Goal: Information Seeking & Learning: Learn about a topic

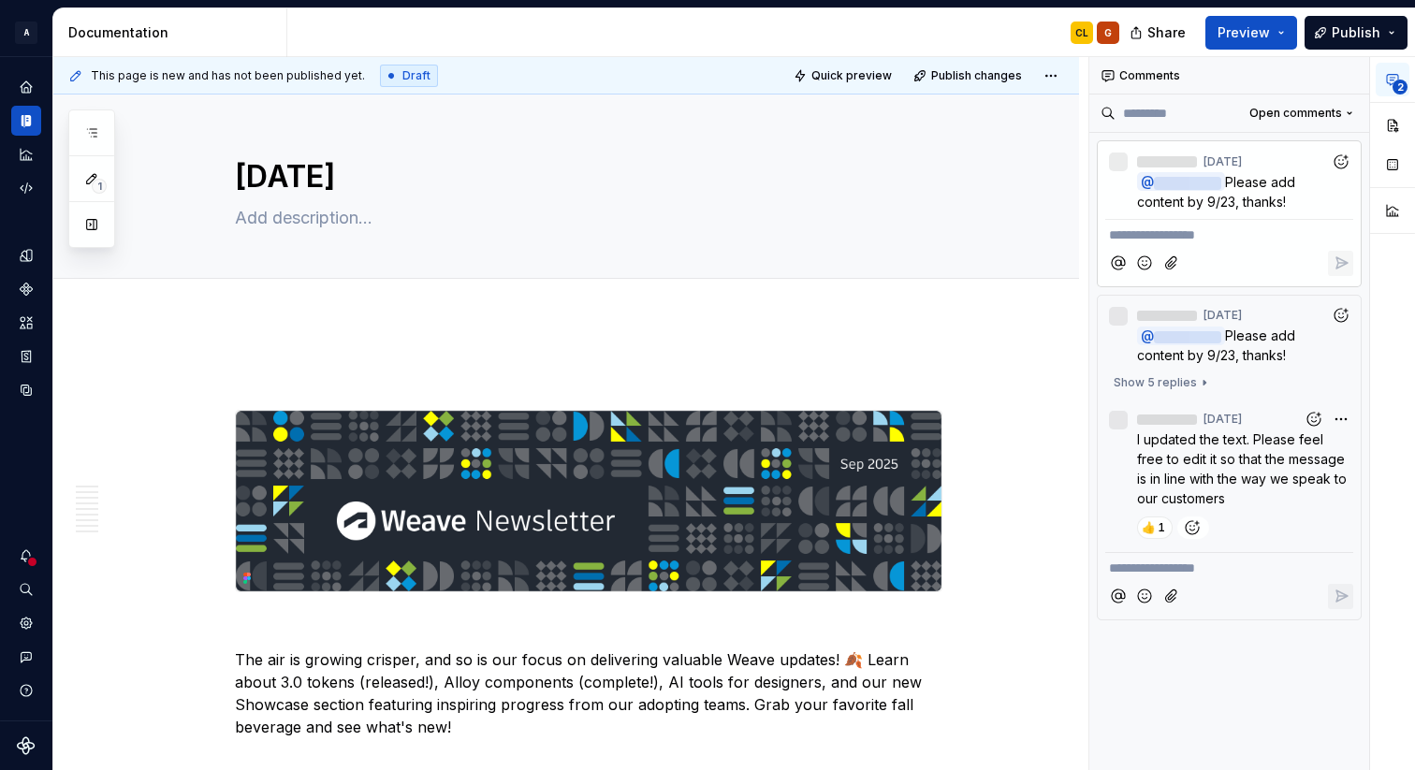
type textarea "*"
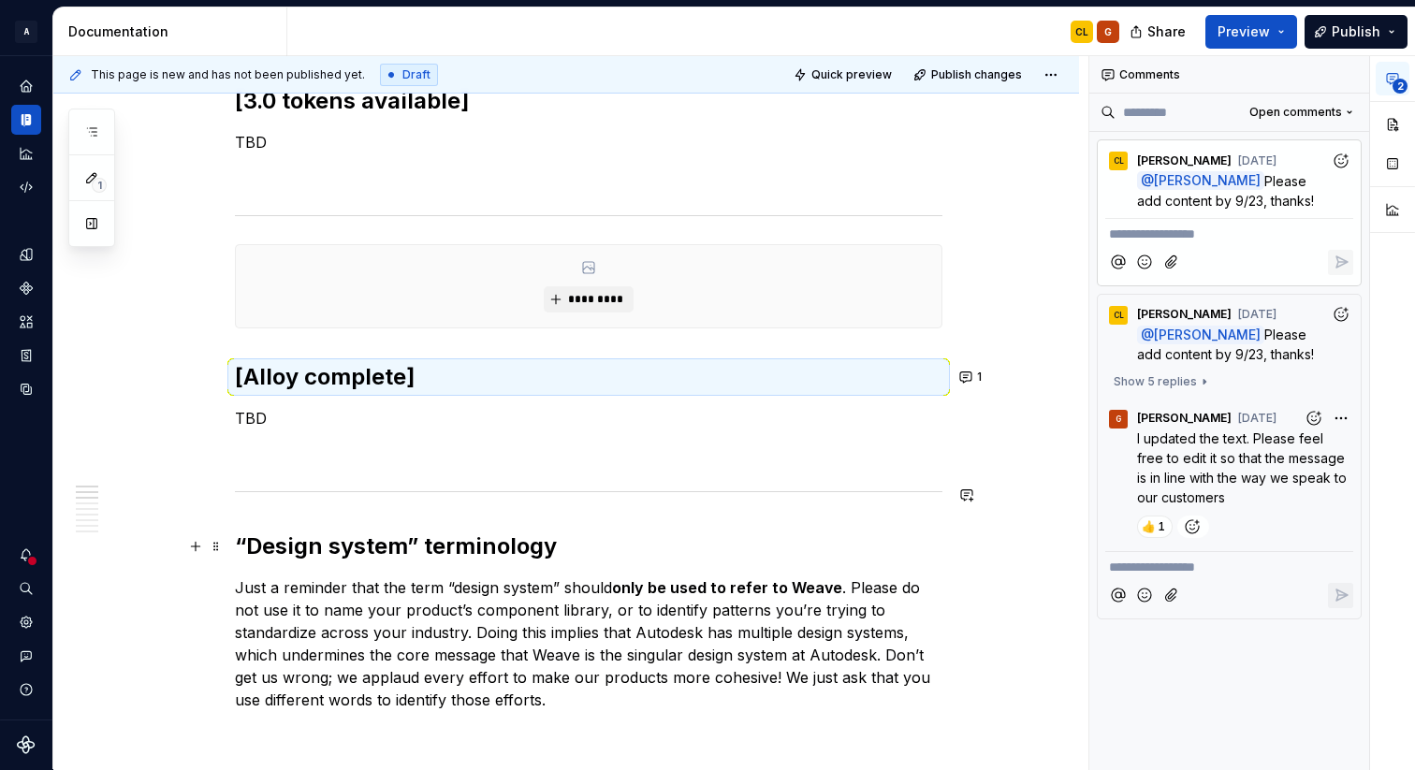
scroll to position [1005, 0]
click at [256, 419] on p "TBD" at bounding box center [588, 417] width 707 height 22
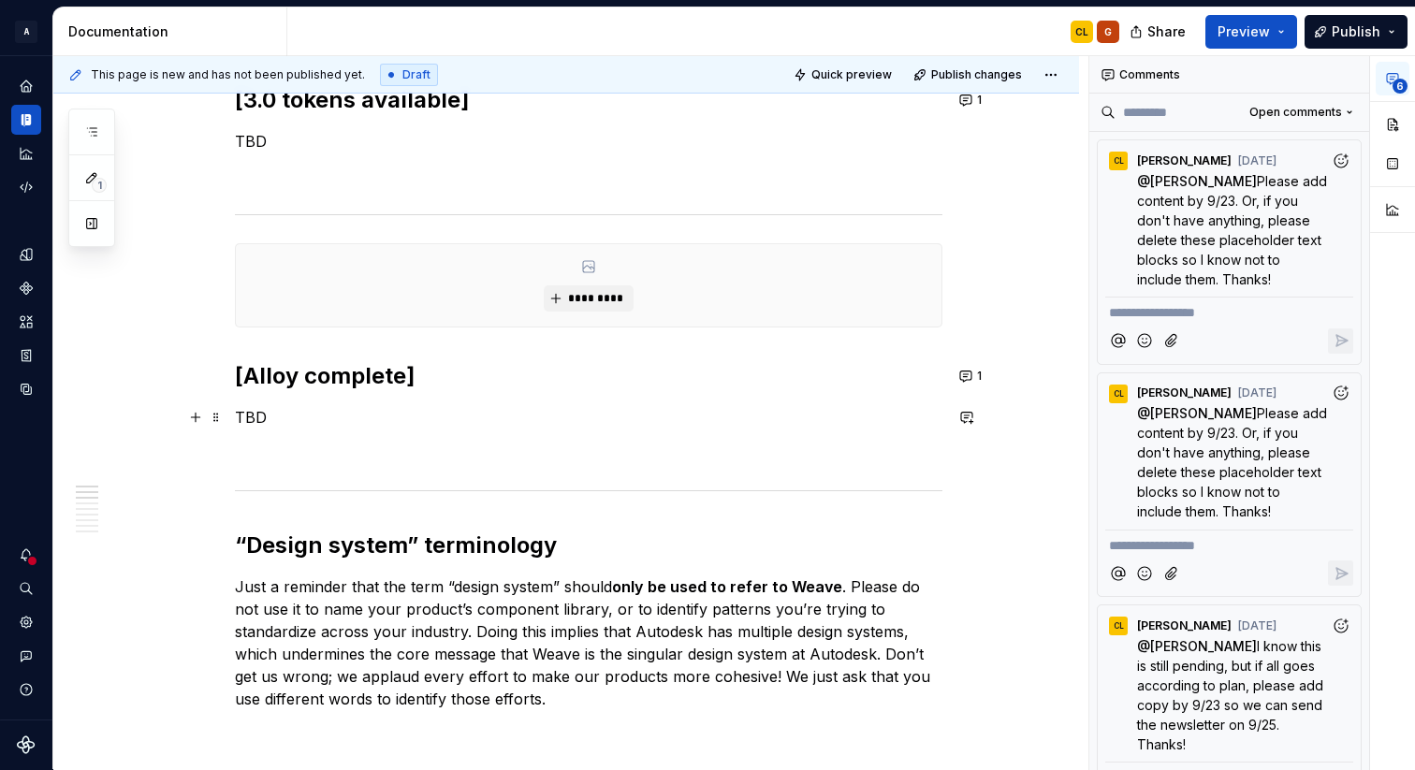
click at [251, 416] on p "TBD" at bounding box center [588, 417] width 707 height 22
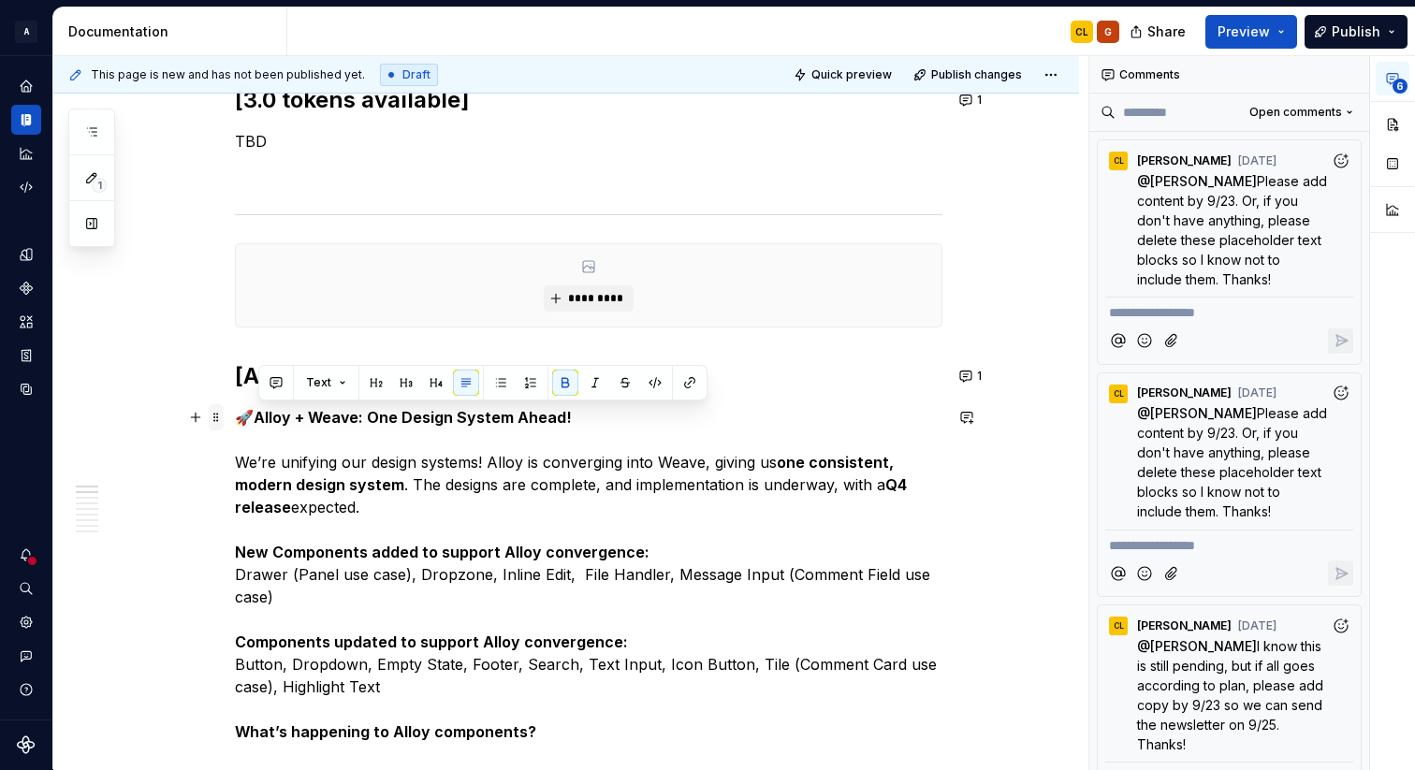
drag, startPoint x: 605, startPoint y: 419, endPoint x: 220, endPoint y: 424, distance: 384.7
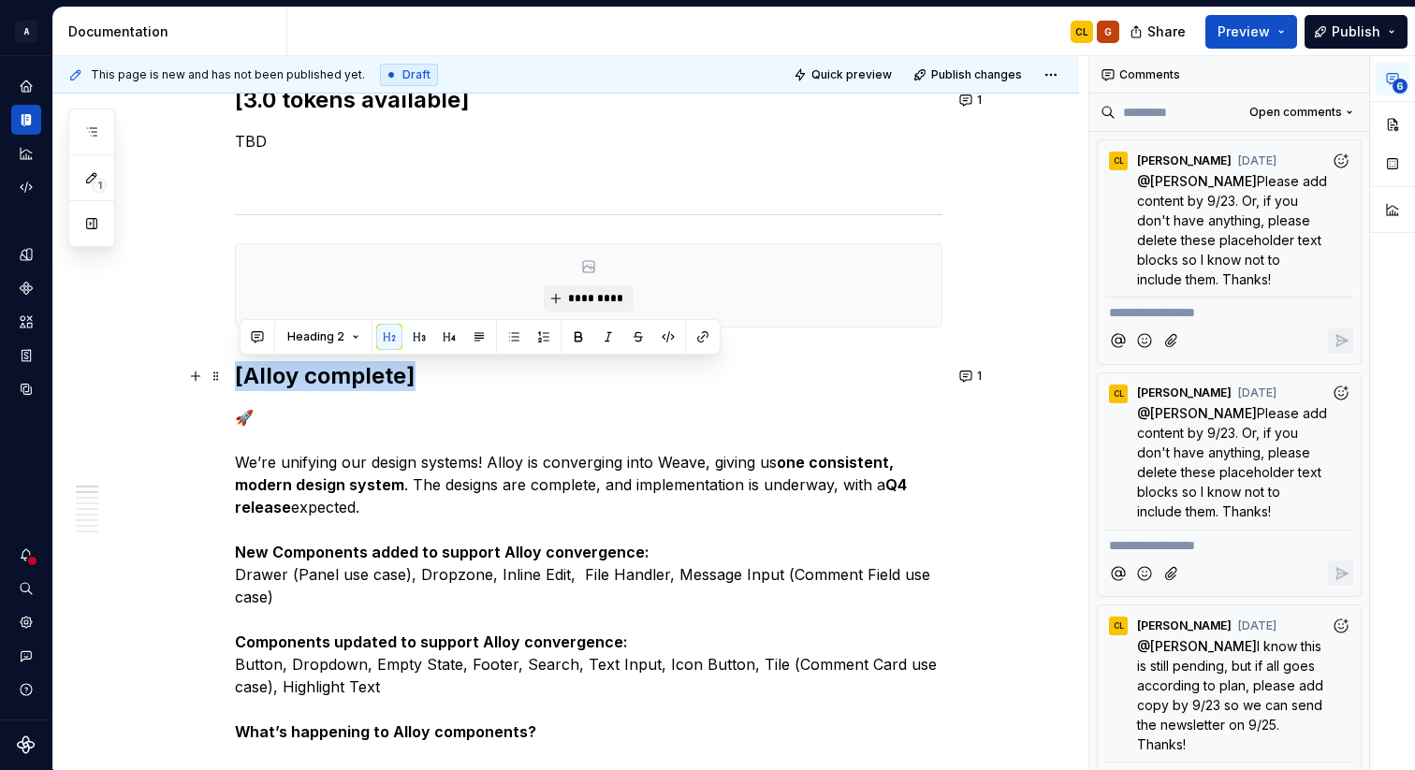
drag, startPoint x: 449, startPoint y: 375, endPoint x: 235, endPoint y: 375, distance: 214.3
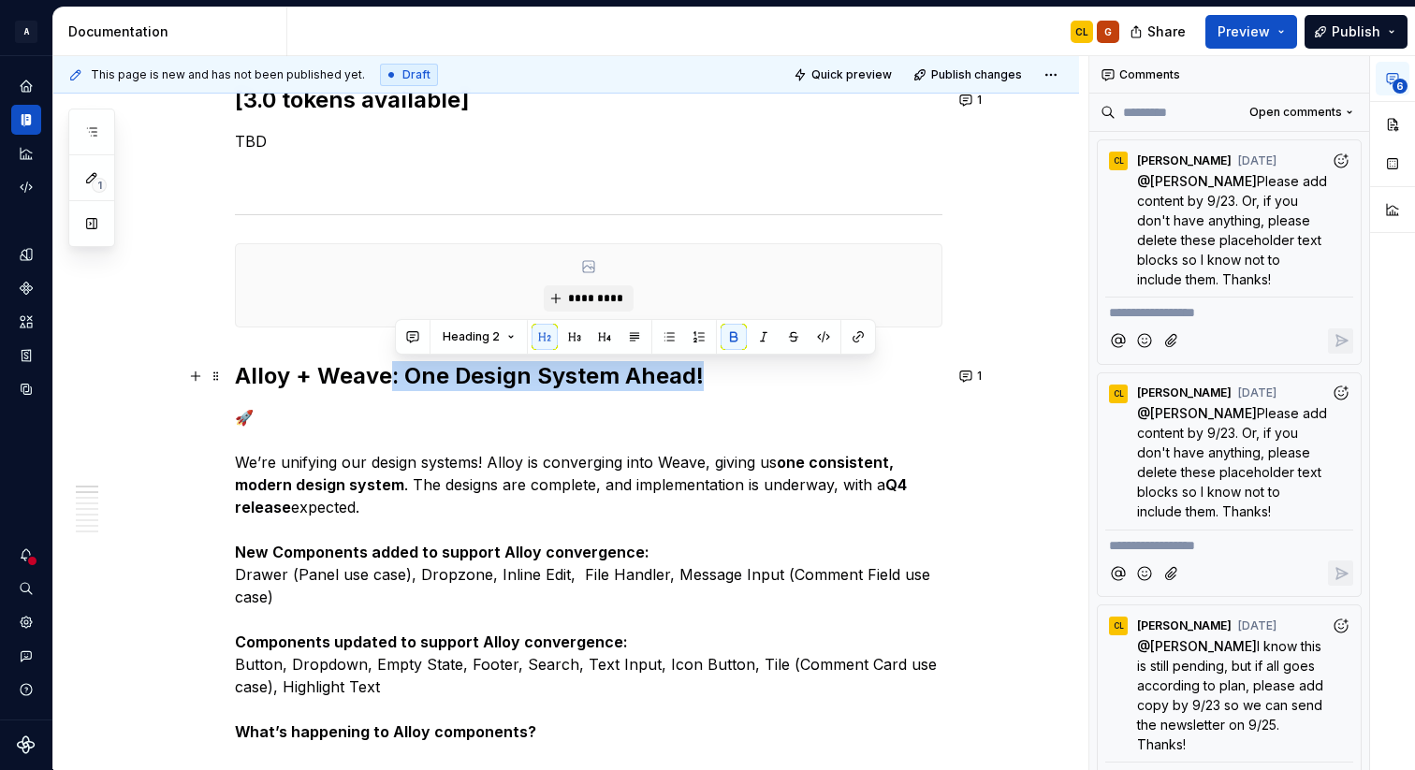
drag, startPoint x: 396, startPoint y: 376, endPoint x: 781, endPoint y: 382, distance: 385.6
click at [781, 382] on h2 "Alloy + Weave: One Design System Ahead!" at bounding box center [588, 376] width 707 height 30
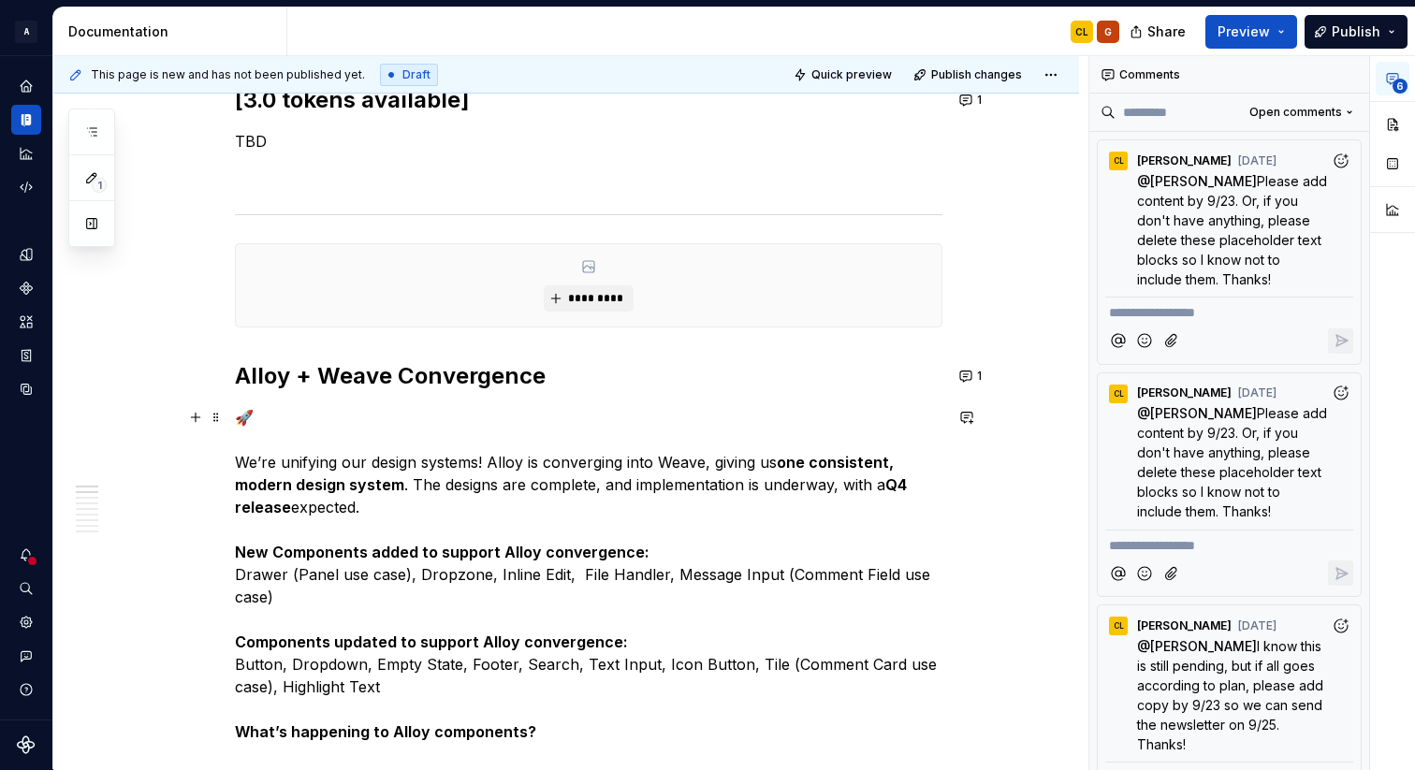
click at [287, 415] on p "🚀 We’re unifying our design systems! Alloy is converging into Weave, giving us …" at bounding box center [588, 574] width 707 height 337
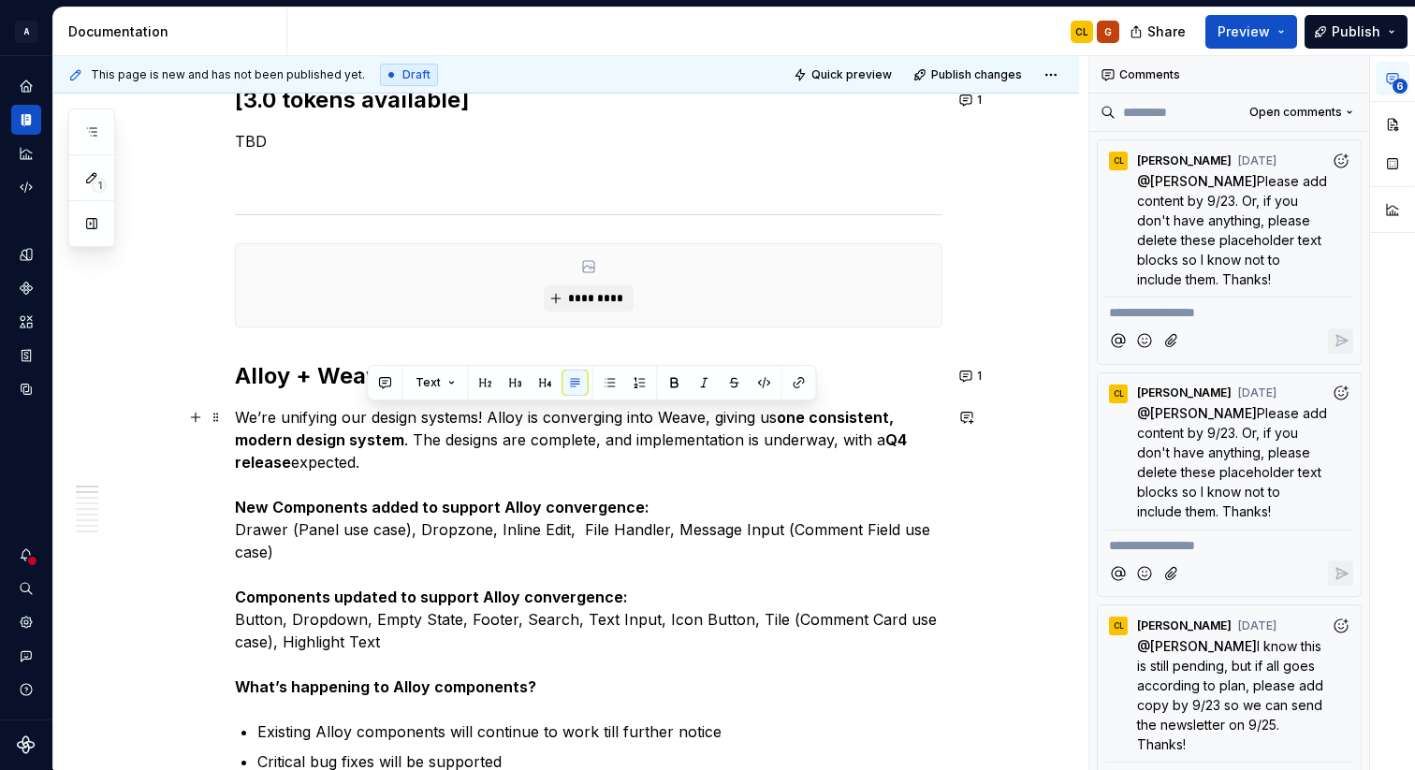
drag, startPoint x: 787, startPoint y: 416, endPoint x: 797, endPoint y: 463, distance: 48.8
click at [797, 463] on p "We’re unifying our design systems! Alloy is converging into Weave, giving us on…" at bounding box center [588, 552] width 707 height 292
click at [804, 478] on p "We’re unifying our design systems! Alloy is converging into Weave, giving us on…" at bounding box center [588, 552] width 707 height 292
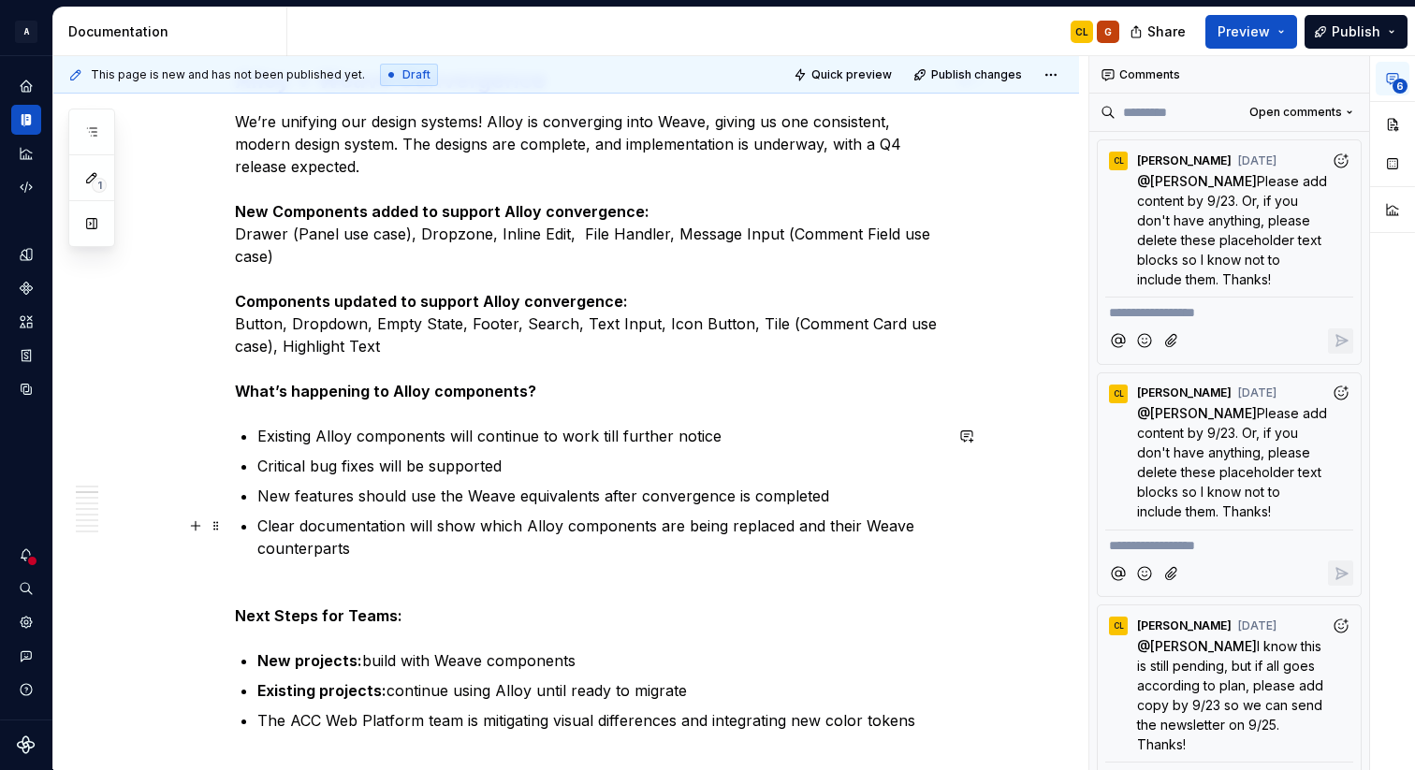
scroll to position [1302, 0]
click at [241, 205] on strong "New Components added to support Alloy convergence:" at bounding box center [442, 210] width 415 height 19
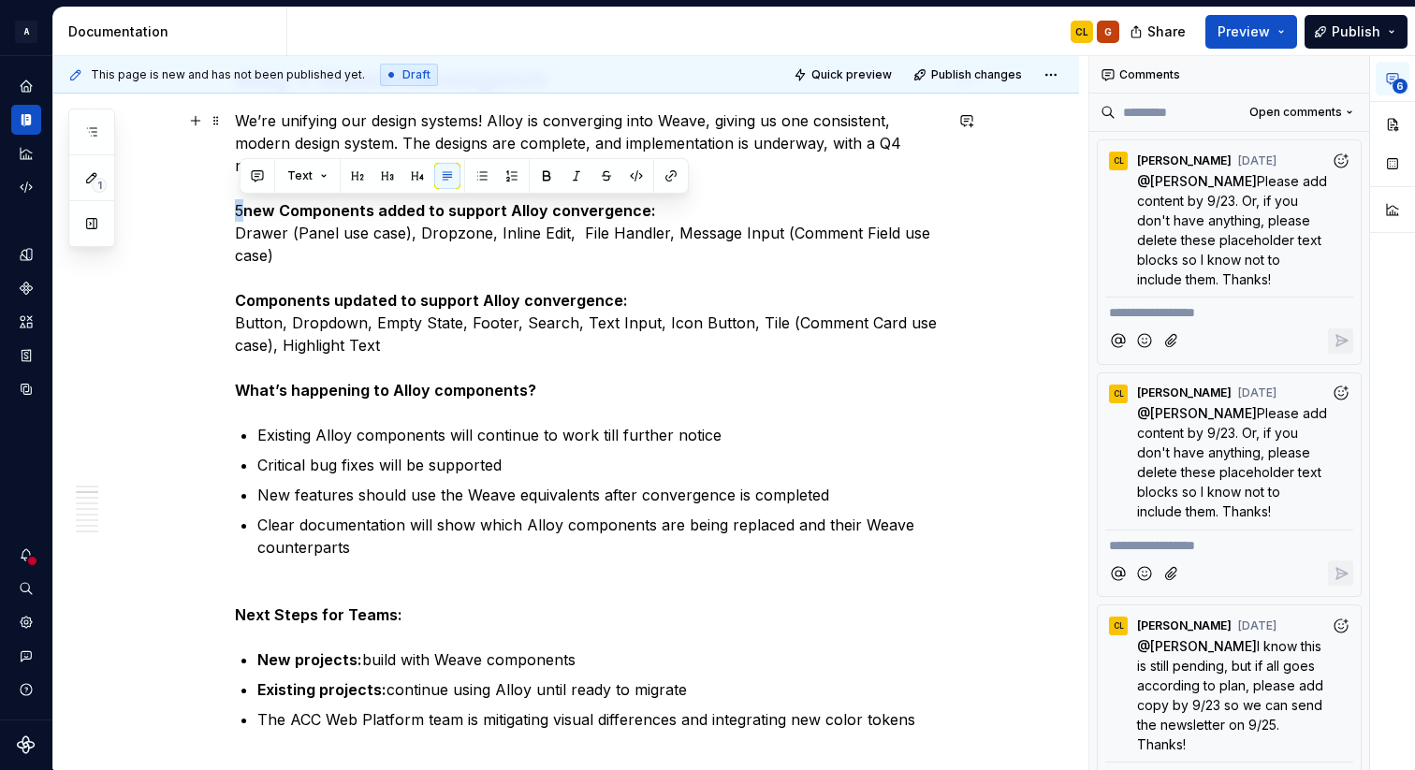
drag, startPoint x: 249, startPoint y: 208, endPoint x: 234, endPoint y: 208, distance: 15.0
click at [307, 231] on p "We’re unifying our design systems! Alloy is converging into Weave, giving us on…" at bounding box center [588, 255] width 707 height 292
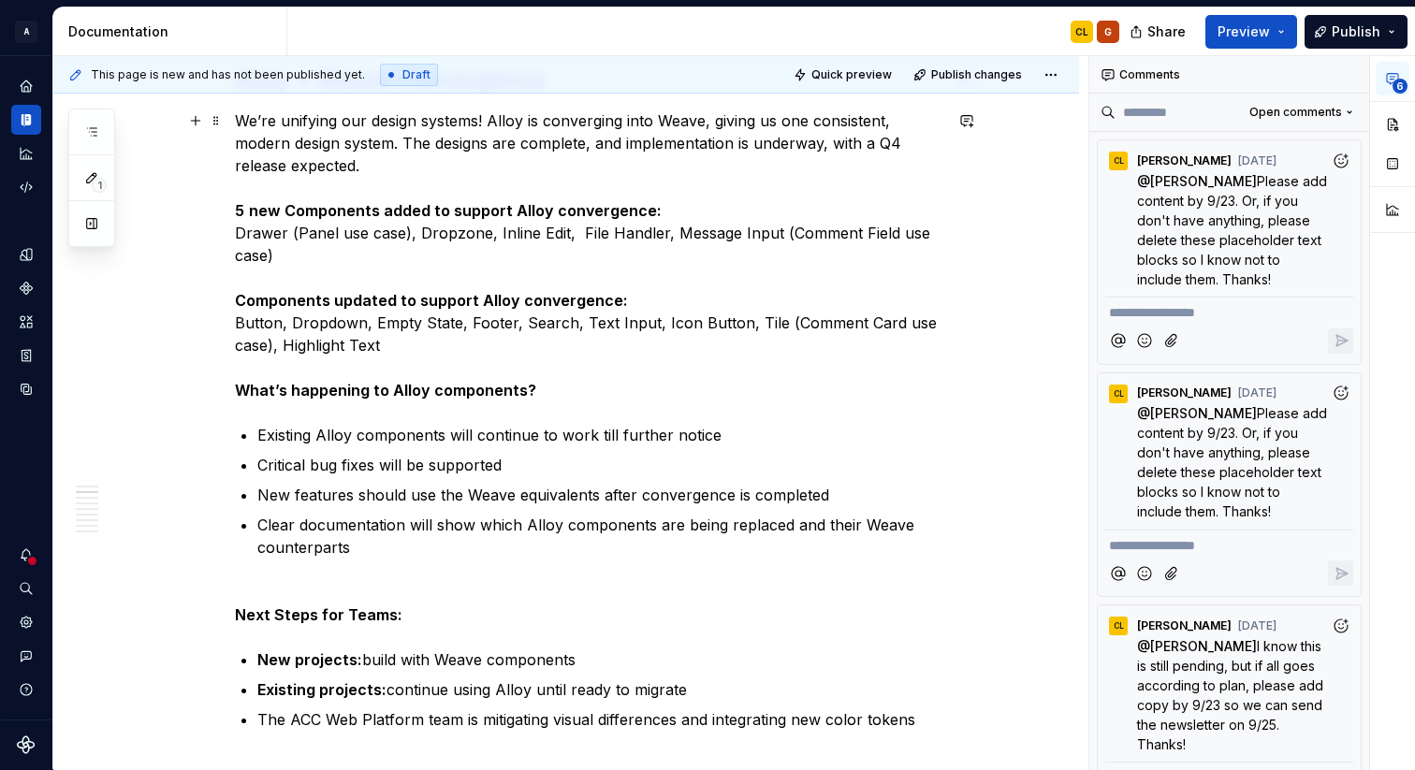
click at [241, 298] on strong "Components updated to support Alloy convergence:" at bounding box center [431, 300] width 393 height 19
click at [321, 299] on strong "Components updated to support Alloy convergence:" at bounding box center [497, 300] width 393 height 19
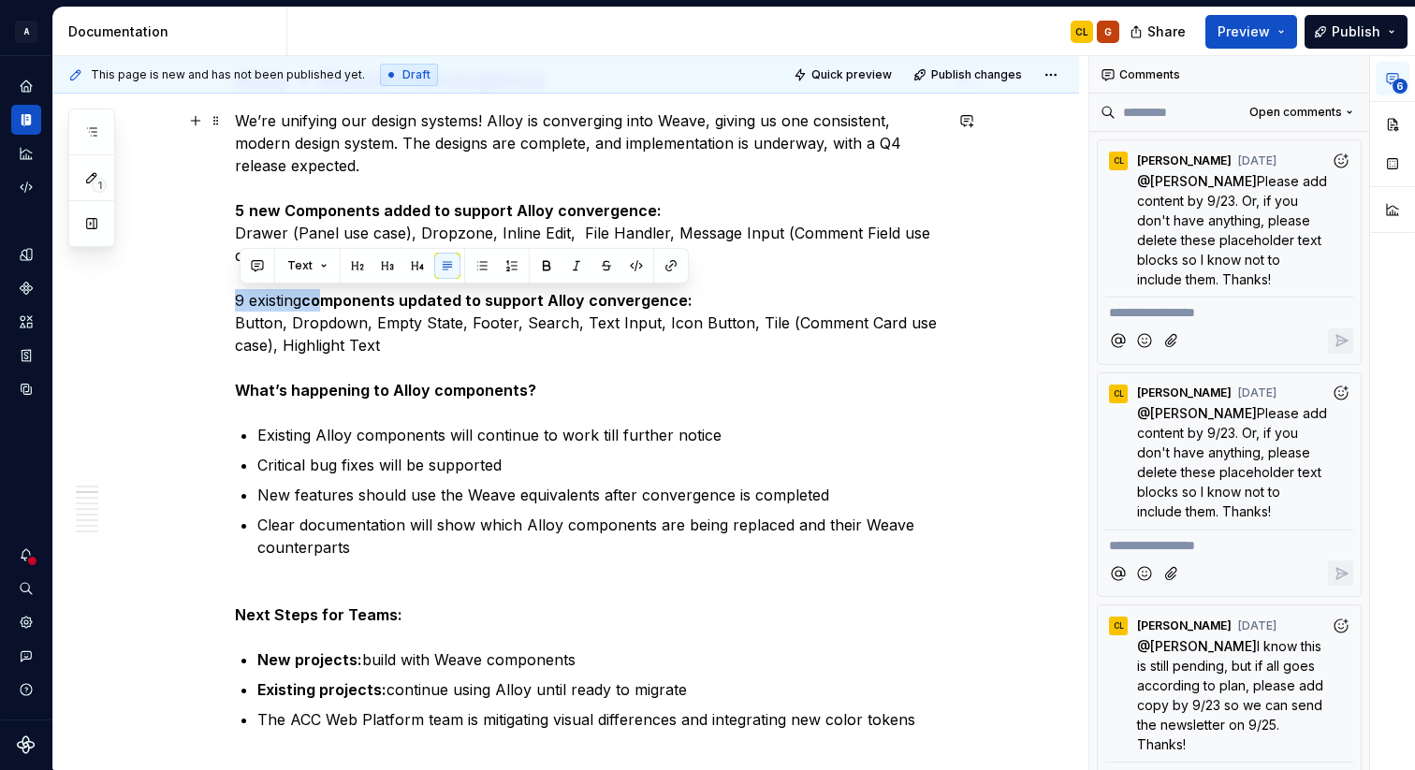
drag, startPoint x: 327, startPoint y: 299, endPoint x: 210, endPoint y: 299, distance: 117.0
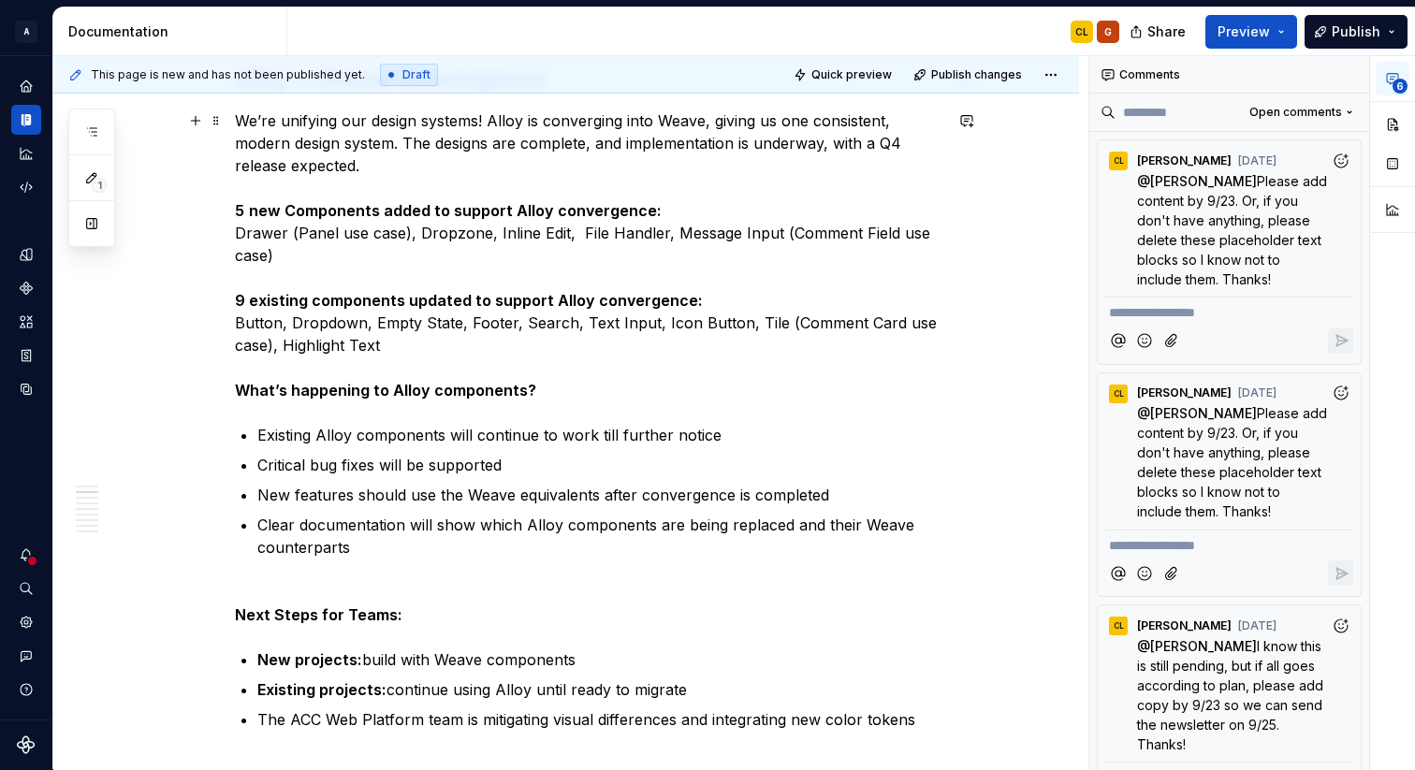
click at [550, 372] on p "We’re unifying our design systems! Alloy is converging into Weave, giving us on…" at bounding box center [588, 255] width 707 height 292
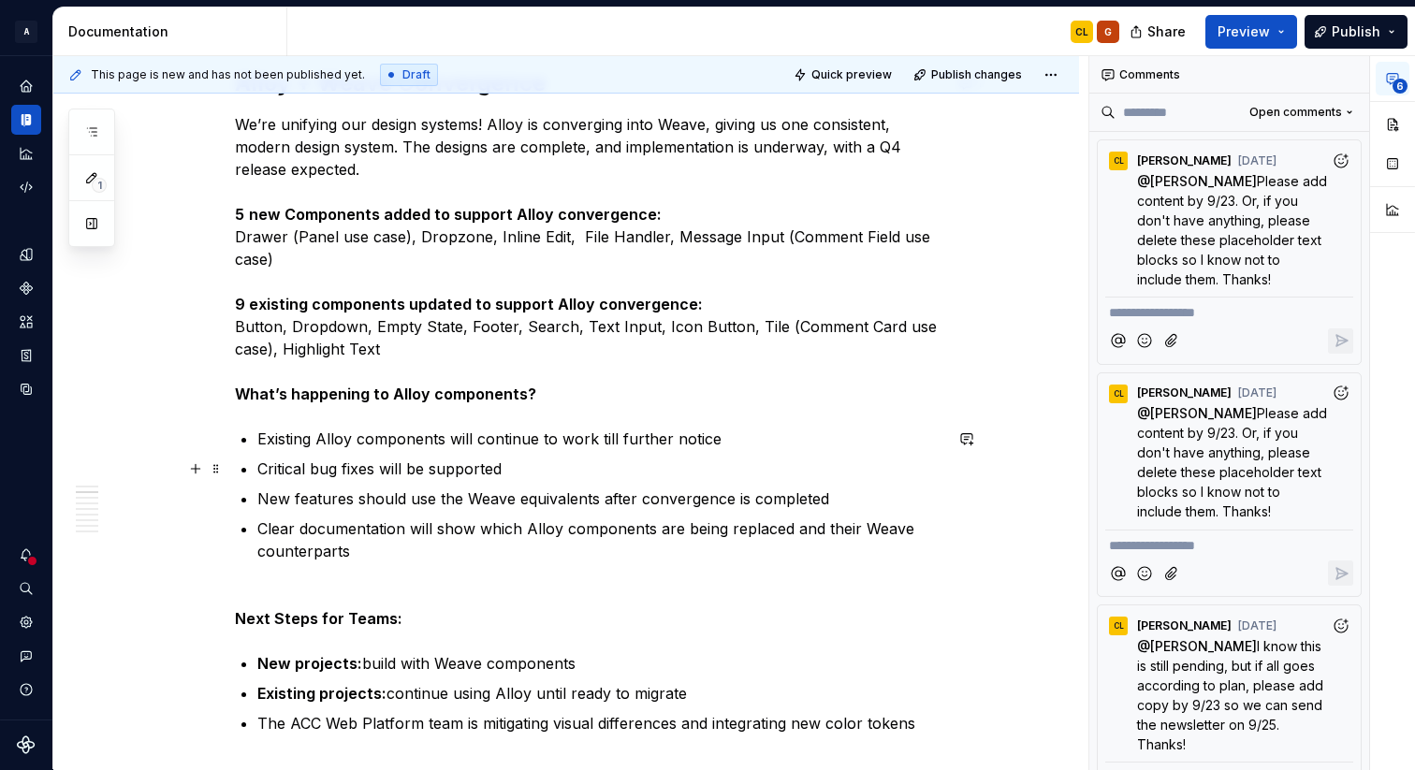
scroll to position [1279, 0]
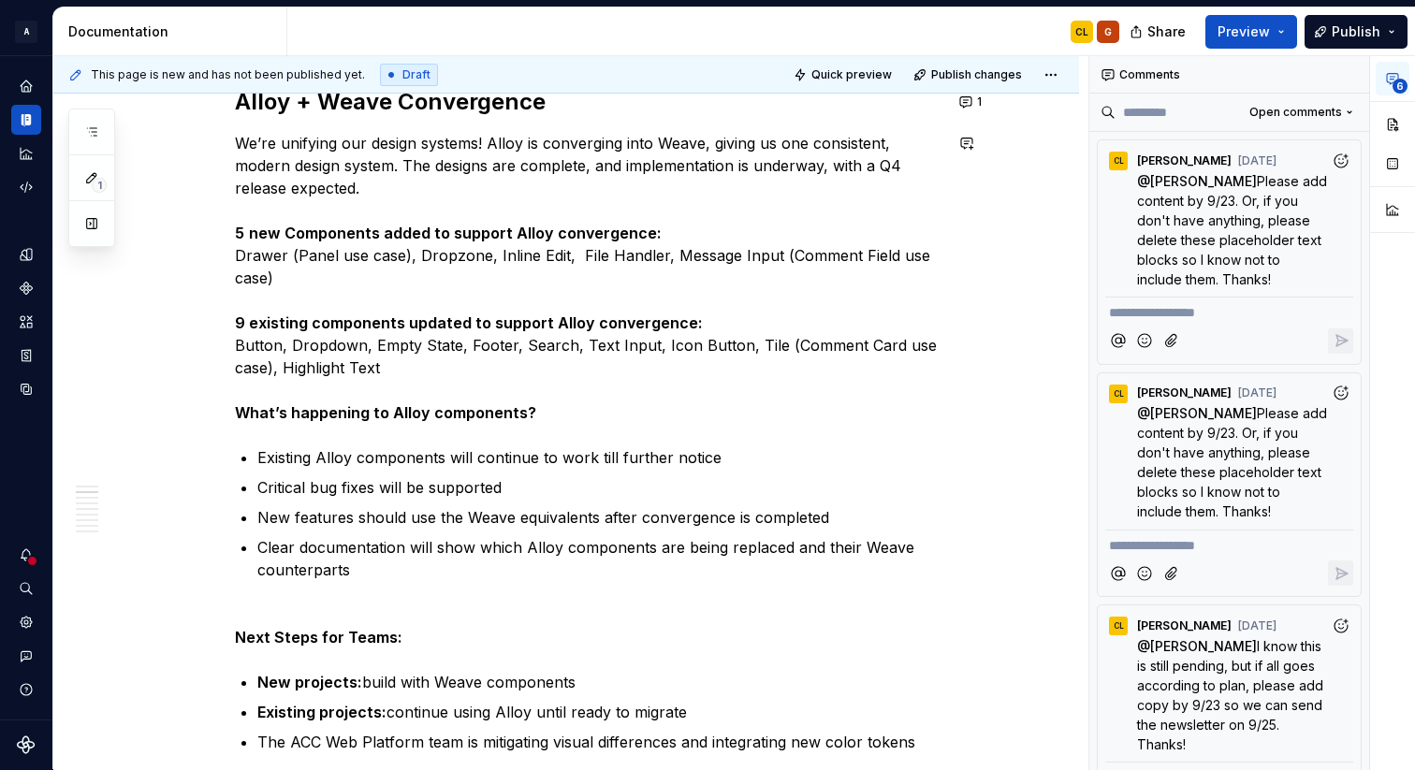
click at [580, 418] on p "We’re unifying our design systems! Alloy is converging into Weave, giving us on…" at bounding box center [588, 278] width 707 height 292
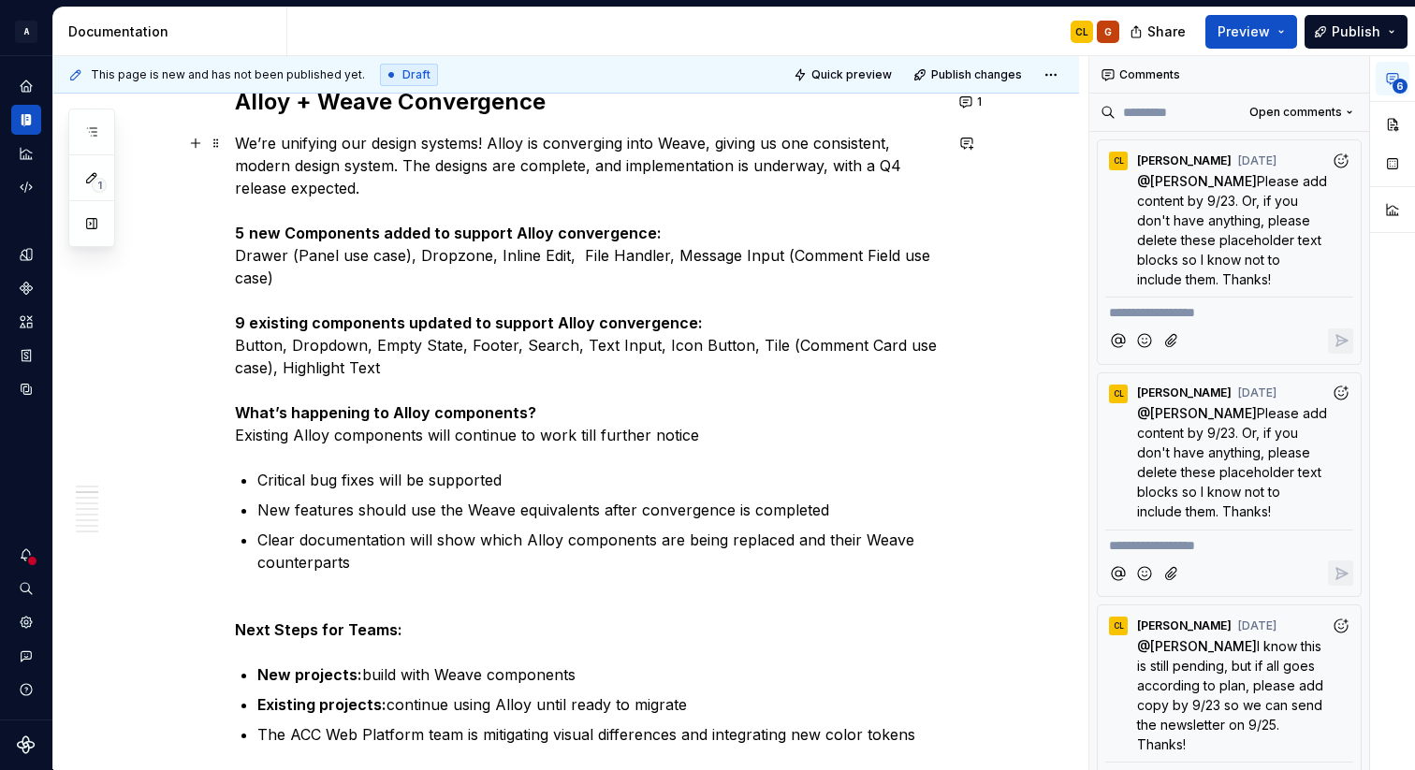
click at [722, 427] on p "We’re unifying our design systems! Alloy is converging into Weave, giving us on…" at bounding box center [588, 289] width 707 height 314
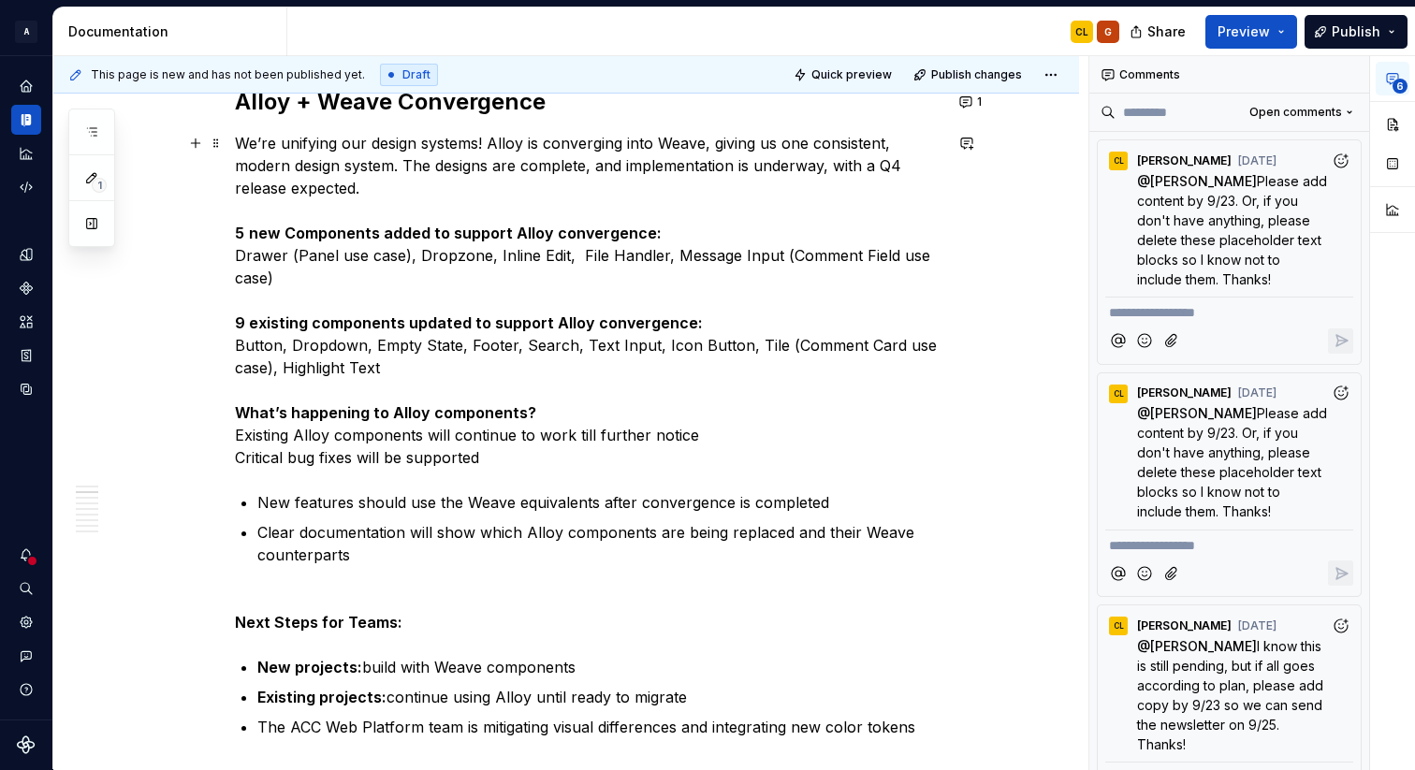
click at [548, 454] on p "We’re unifying our design systems! Alloy is converging into Weave, giving us on…" at bounding box center [588, 300] width 707 height 337
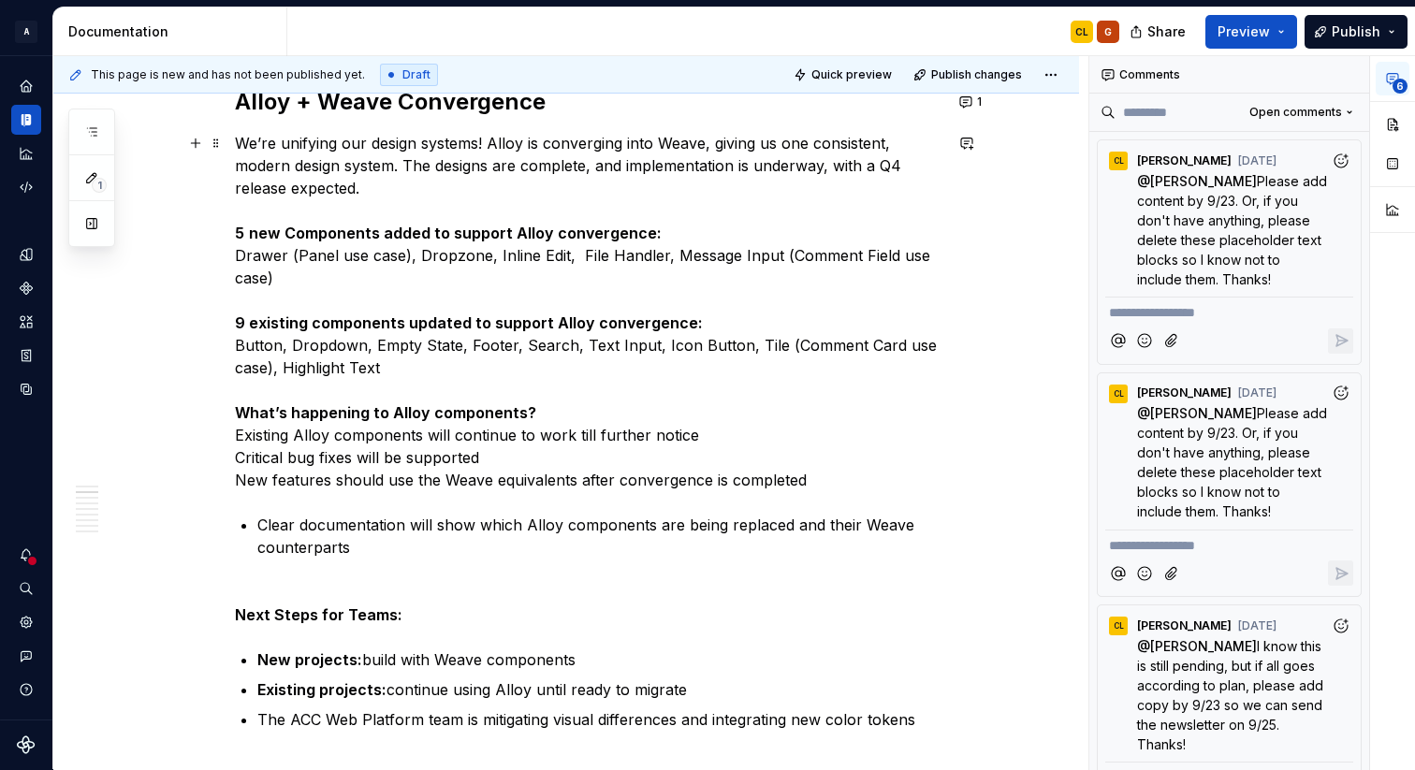
click at [838, 489] on p "We’re unifying our design systems! Alloy is converging into Weave, giving us on…" at bounding box center [588, 311] width 707 height 359
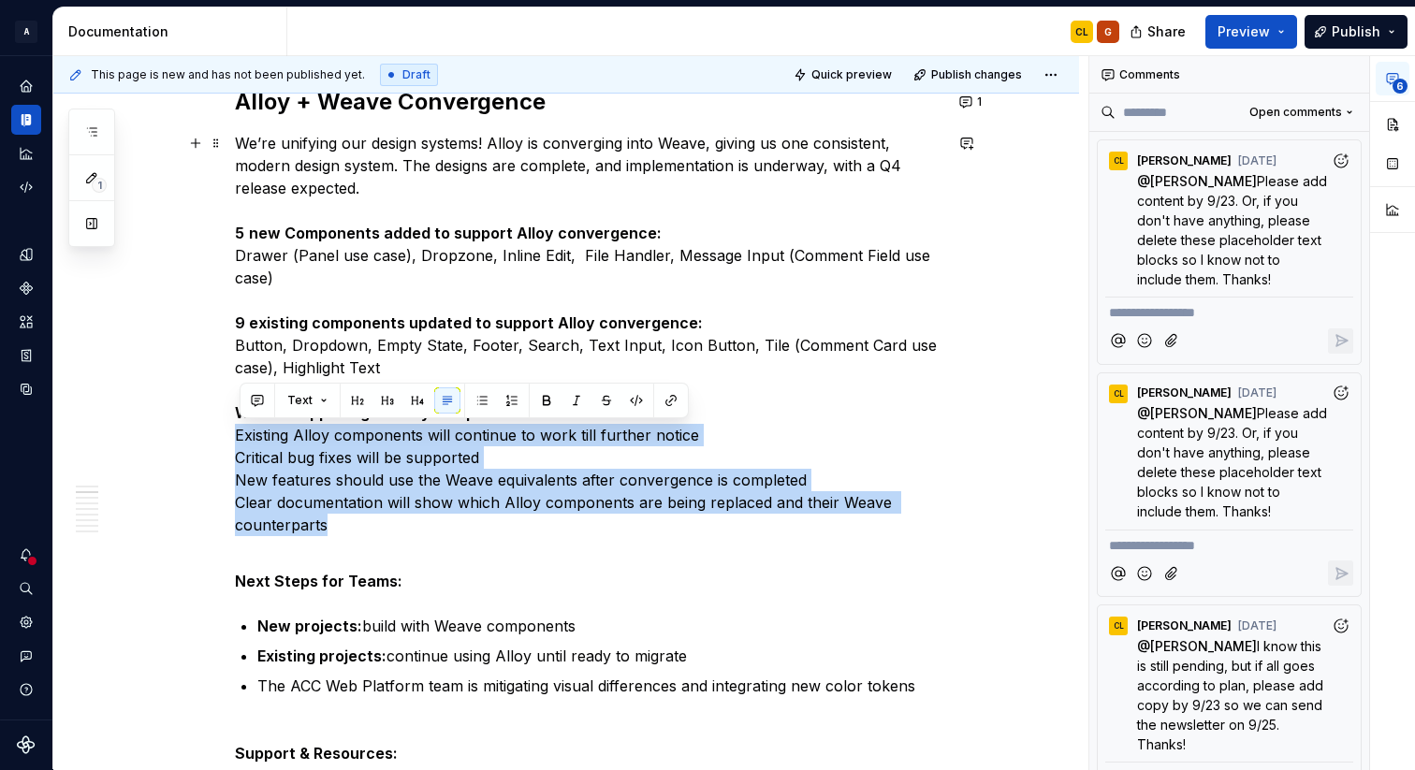
drag, startPoint x: 347, startPoint y: 516, endPoint x: 235, endPoint y: 444, distance: 133.4
click at [482, 398] on button "button" at bounding box center [482, 400] width 26 height 26
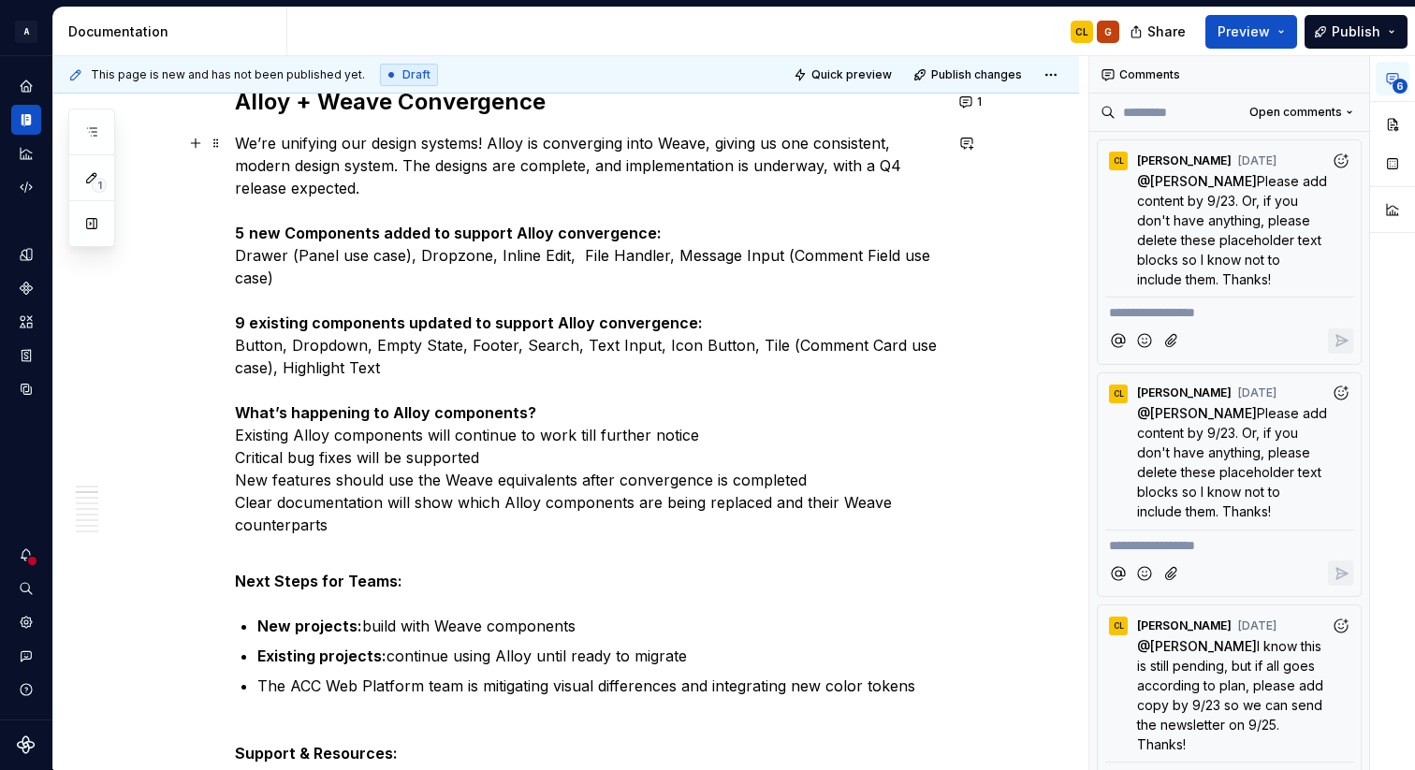
click at [240, 437] on p "We’re unifying our design systems! Alloy is converging into Weave, giving us on…" at bounding box center [588, 345] width 707 height 427
click at [241, 435] on p "We’re unifying our design systems! Alloy is converging into Weave, giving us on…" at bounding box center [588, 345] width 707 height 427
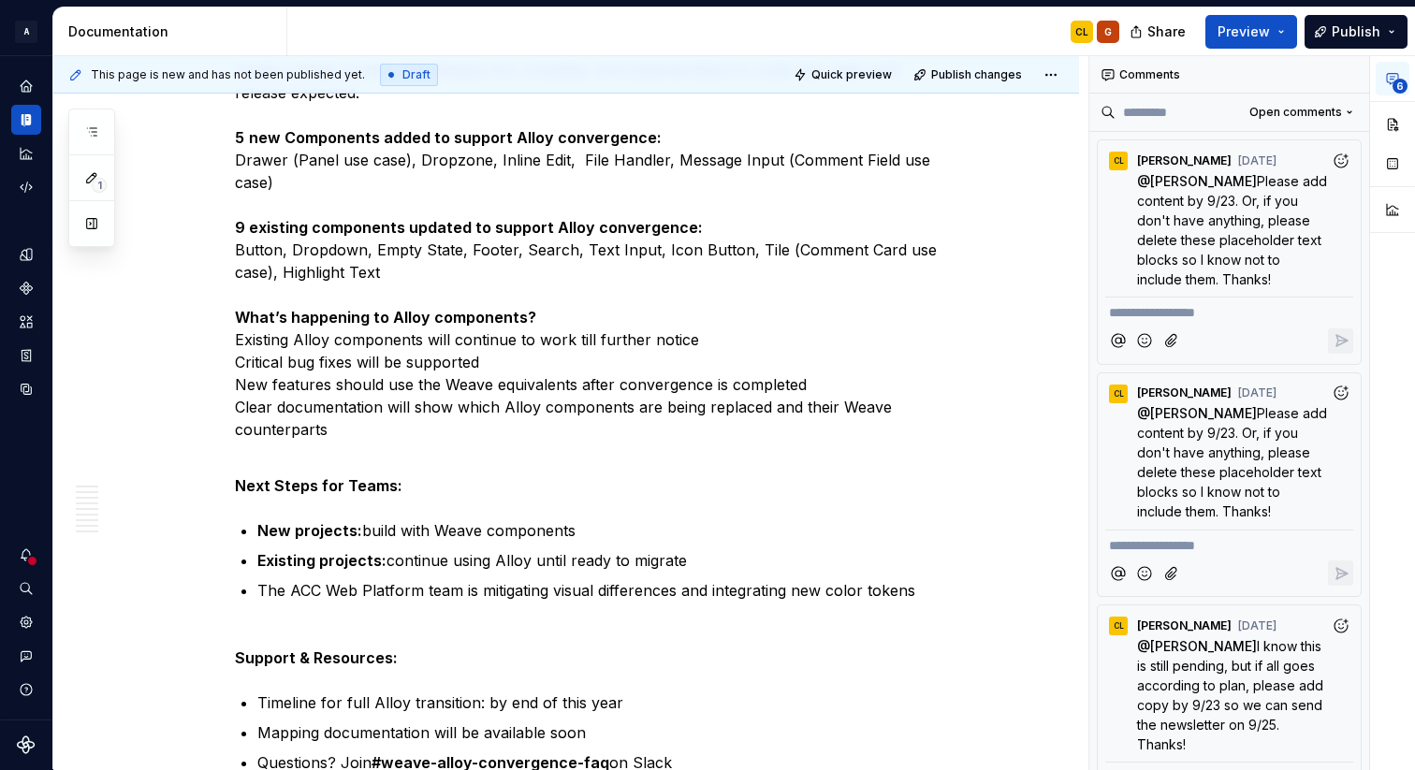
scroll to position [1385, 0]
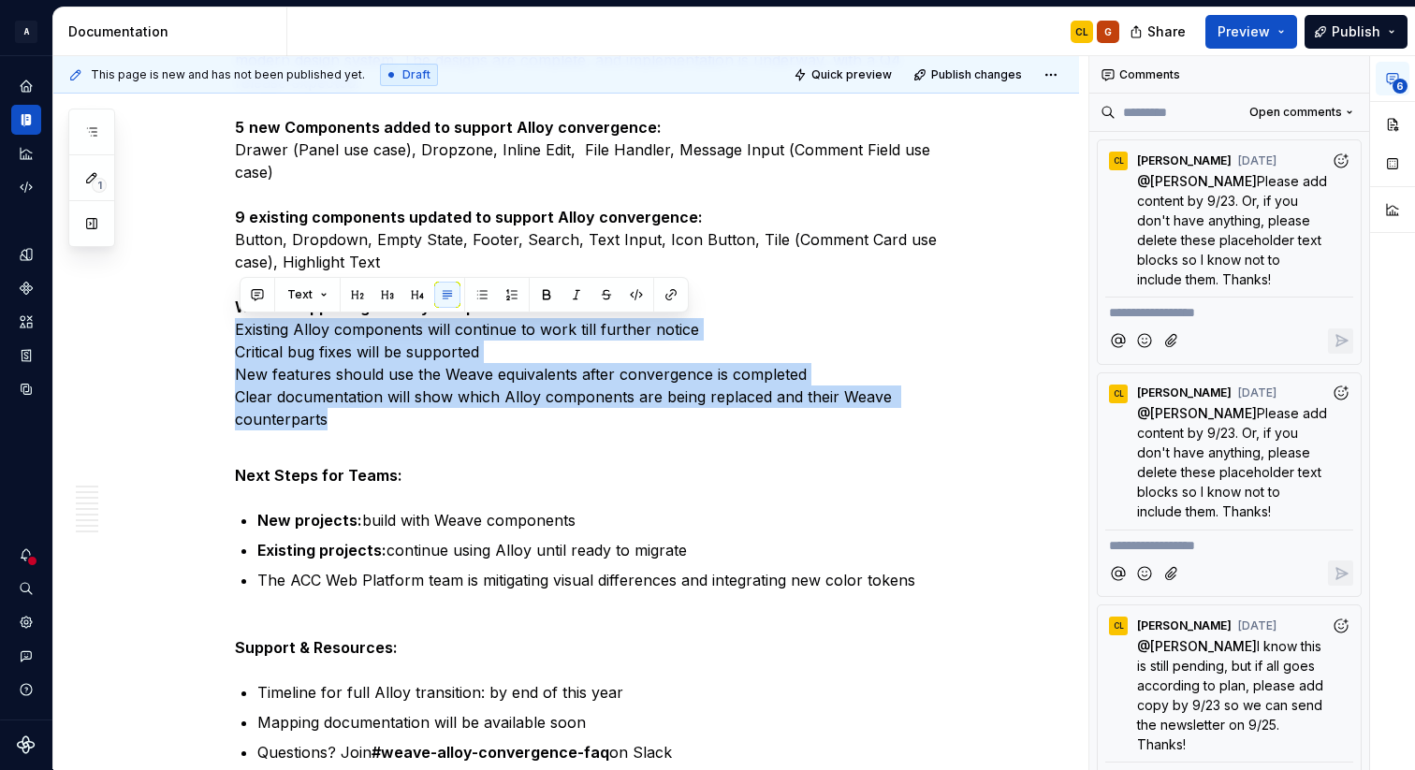
drag, startPoint x: 334, startPoint y: 423, endPoint x: 238, endPoint y: 334, distance: 131.1
click at [481, 294] on button "button" at bounding box center [482, 295] width 26 height 26
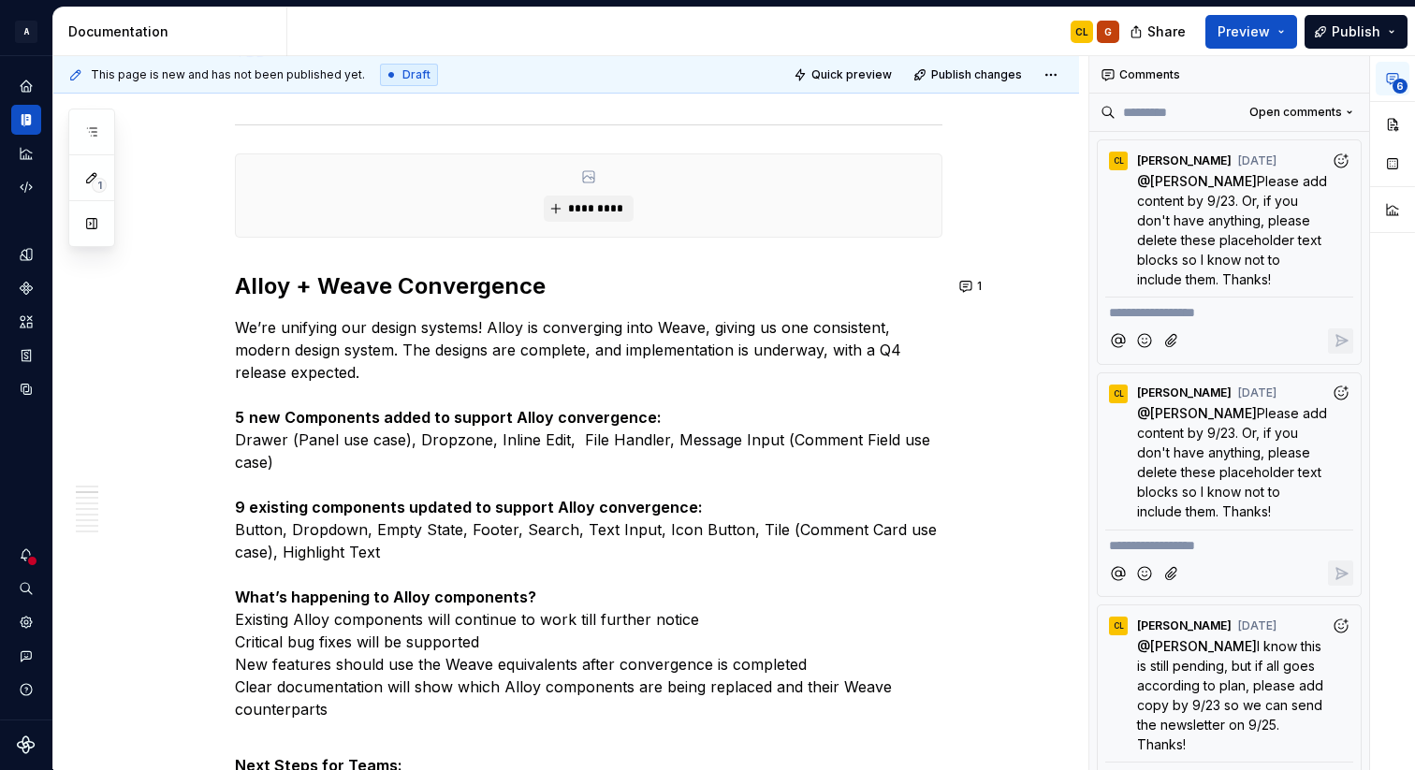
scroll to position [1103, 0]
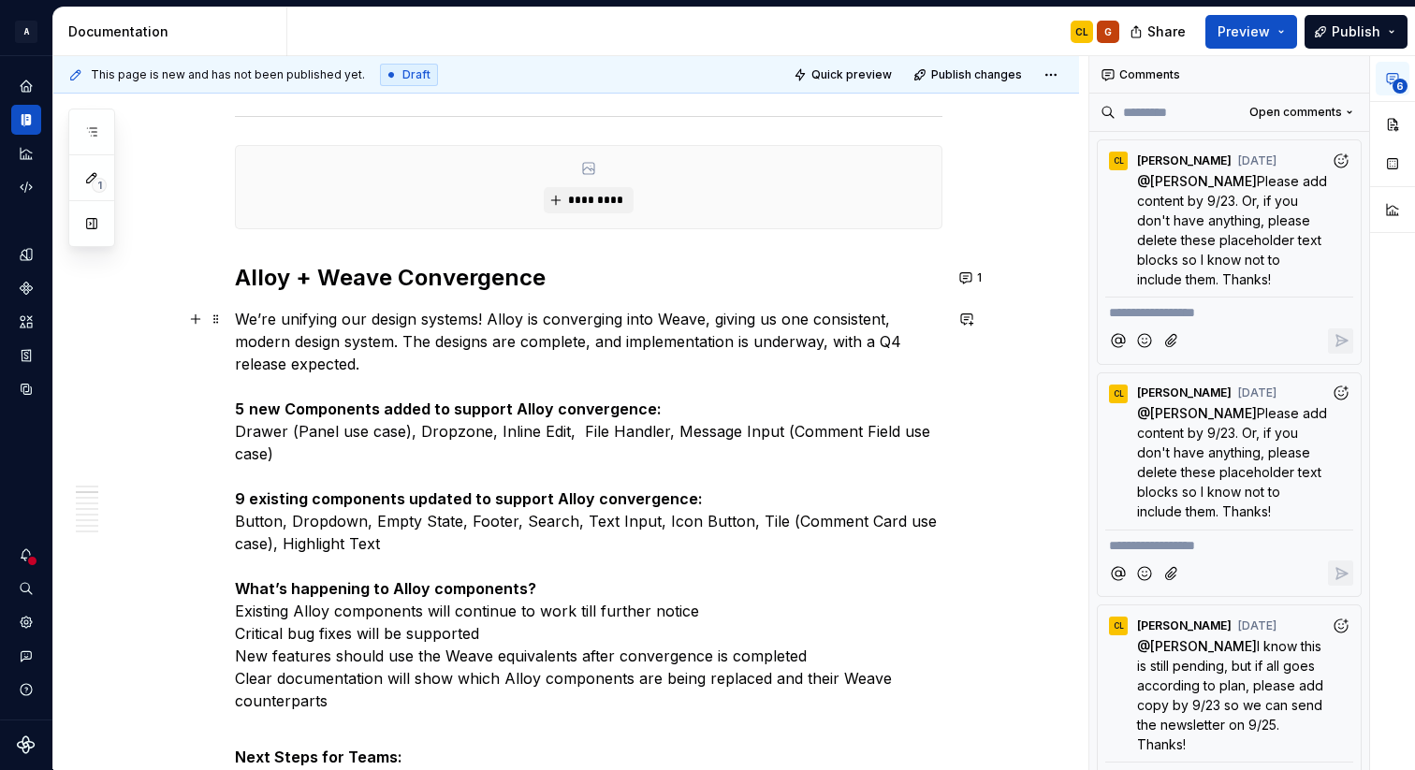
click at [242, 605] on p "We’re unifying our design systems! Alloy is converging into Weave, giving us on…" at bounding box center [588, 521] width 707 height 427
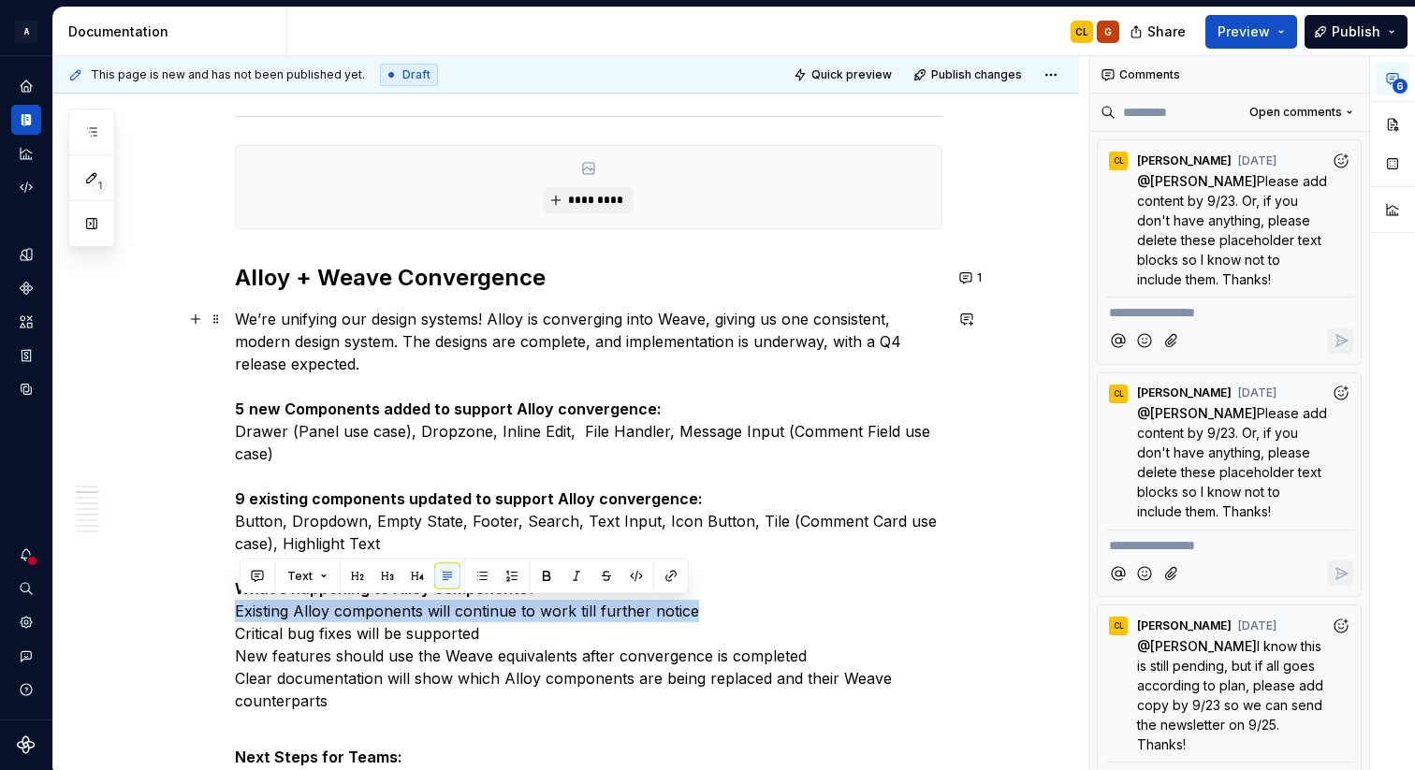
drag, startPoint x: 241, startPoint y: 613, endPoint x: 767, endPoint y: 616, distance: 525.9
click at [767, 616] on p "We’re unifying our design systems! Alloy is converging into Weave, giving us on…" at bounding box center [588, 521] width 707 height 427
click at [486, 576] on button "button" at bounding box center [482, 576] width 26 height 26
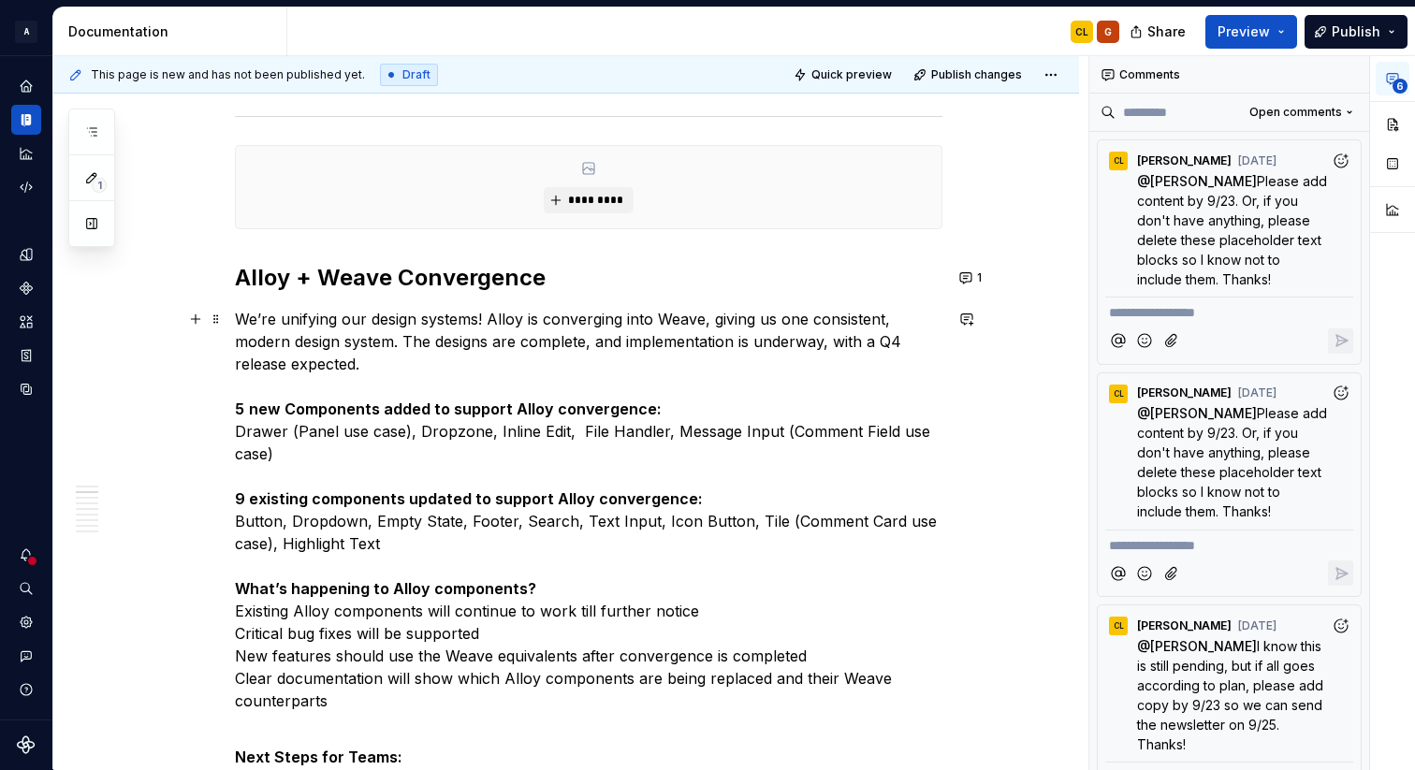
click at [593, 592] on p "We’re unifying our design systems! Alloy is converging into Weave, giving us on…" at bounding box center [588, 521] width 707 height 427
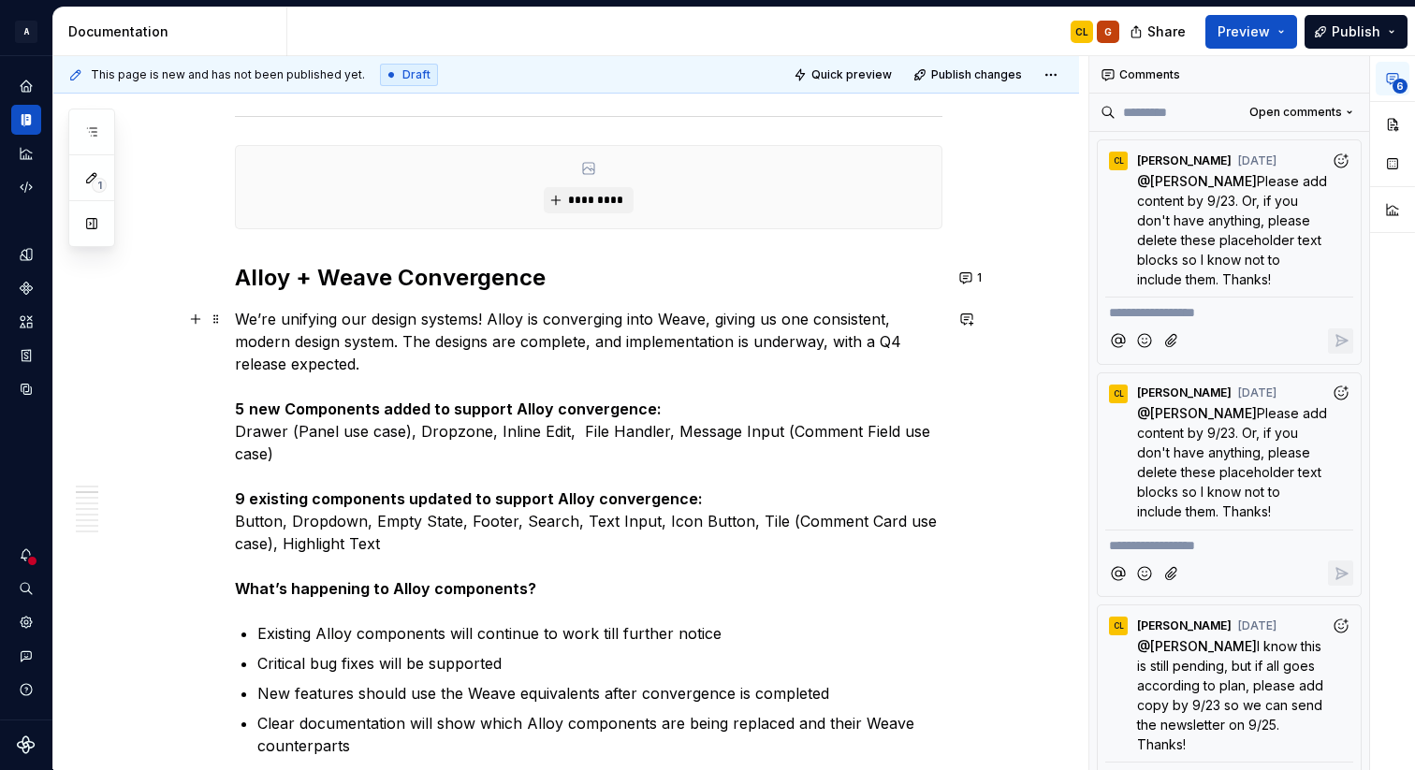
click at [701, 495] on p "We’re unifying our design systems! Alloy is converging into Weave, giving us on…" at bounding box center [588, 454] width 707 height 292
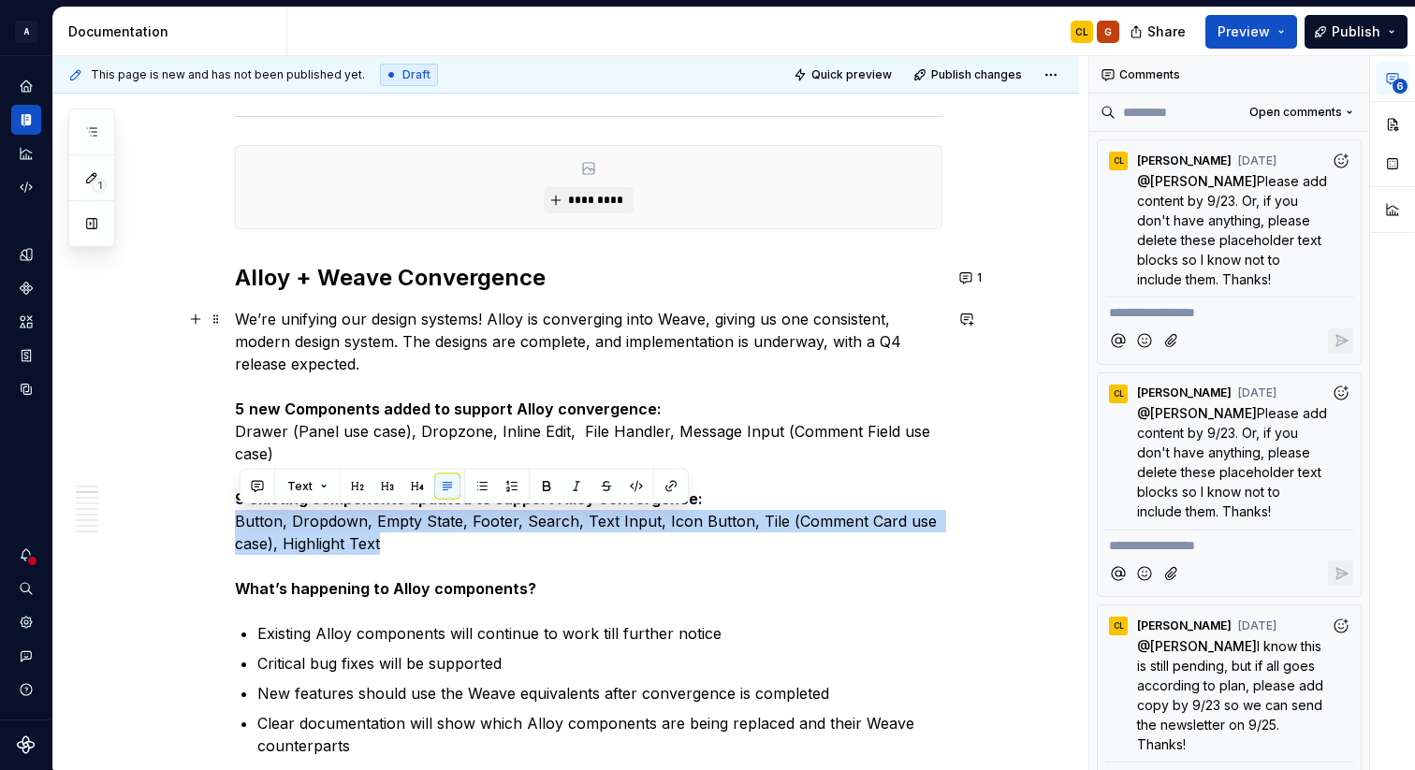
drag, startPoint x: 398, startPoint y: 540, endPoint x: 231, endPoint y: 521, distance: 167.6
click at [478, 488] on button "button" at bounding box center [482, 487] width 26 height 26
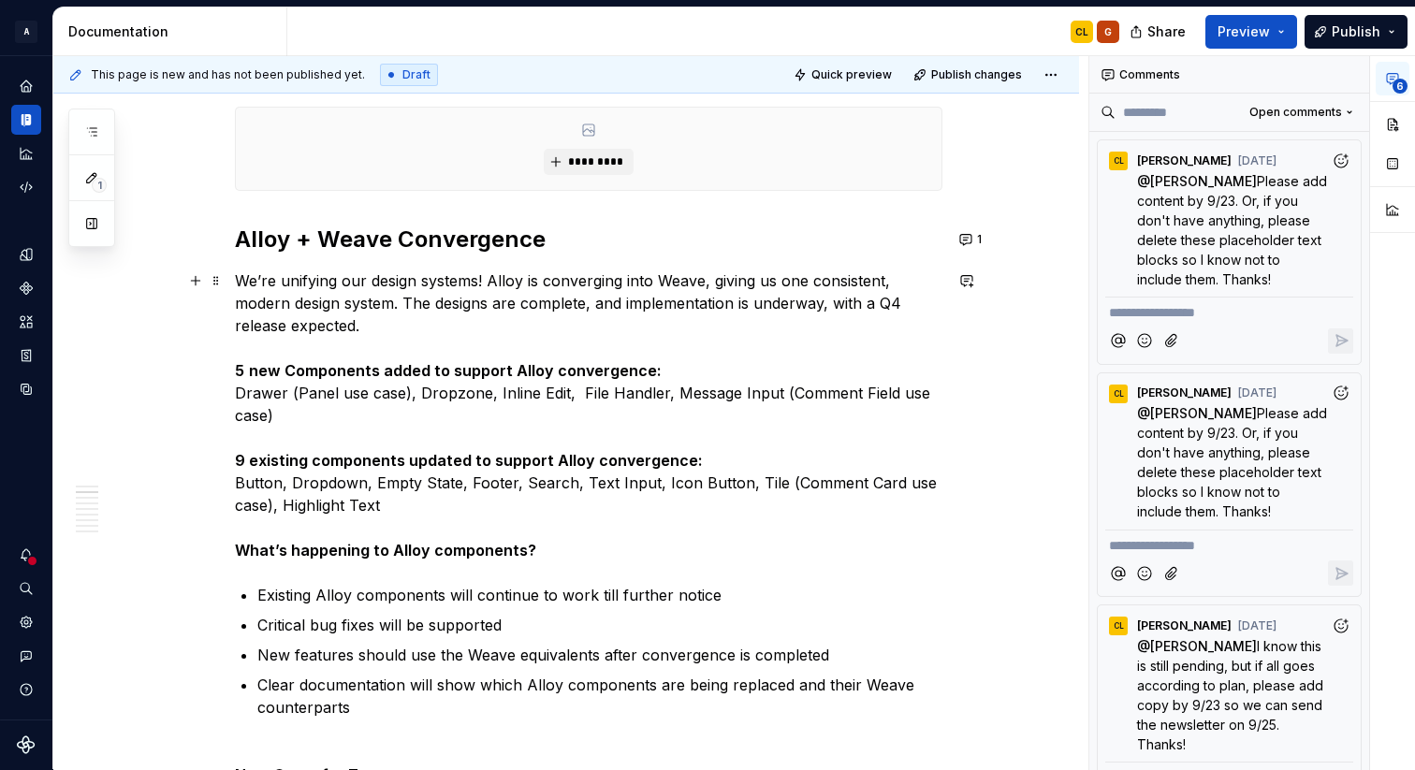
scroll to position [1110, 0]
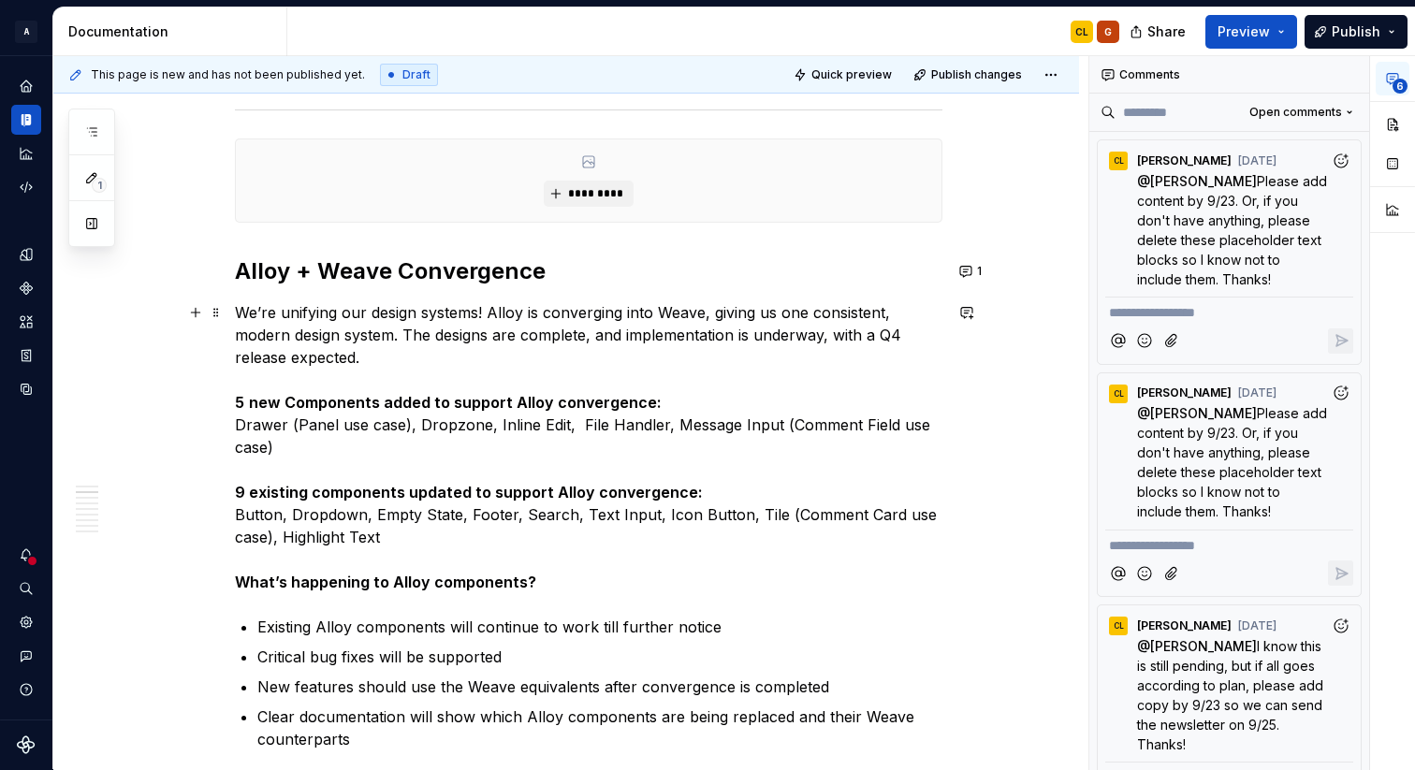
click at [430, 363] on p "We’re unifying our design systems! Alloy is converging into Weave, giving us on…" at bounding box center [588, 447] width 707 height 292
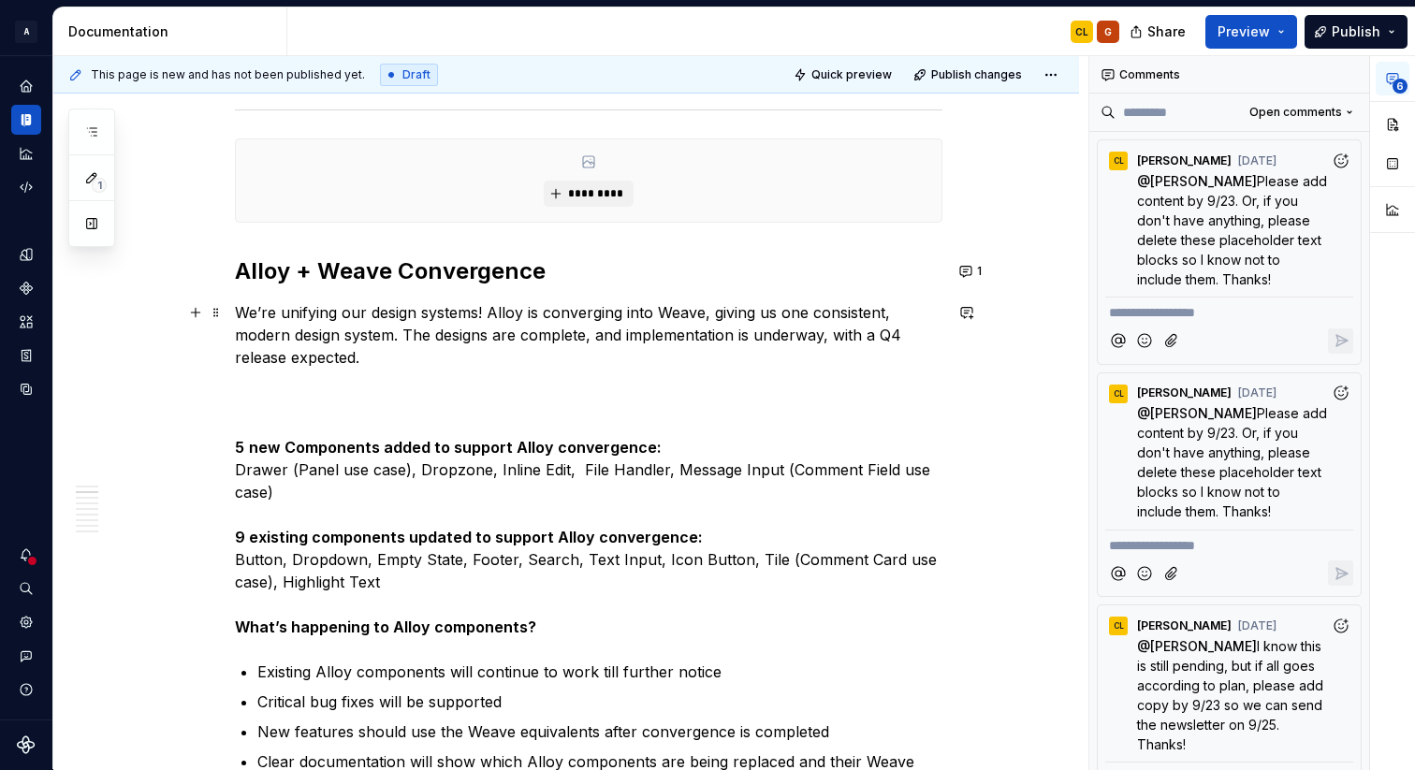
click at [673, 456] on p "We’re unifying our design systems! Alloy is converging into Weave, giving us on…" at bounding box center [588, 469] width 707 height 337
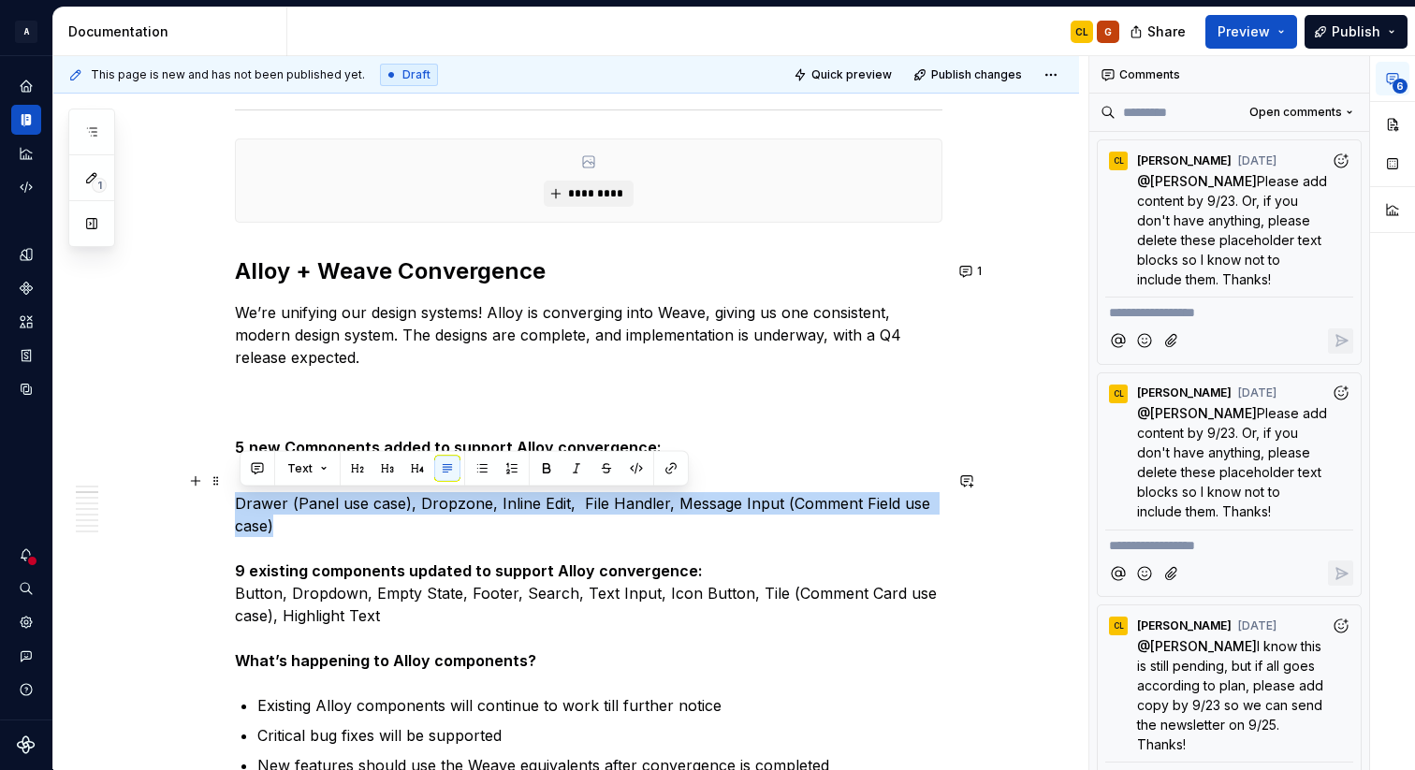
drag, startPoint x: 293, startPoint y: 523, endPoint x: 232, endPoint y: 511, distance: 62.0
click at [481, 463] on button "button" at bounding box center [482, 469] width 26 height 26
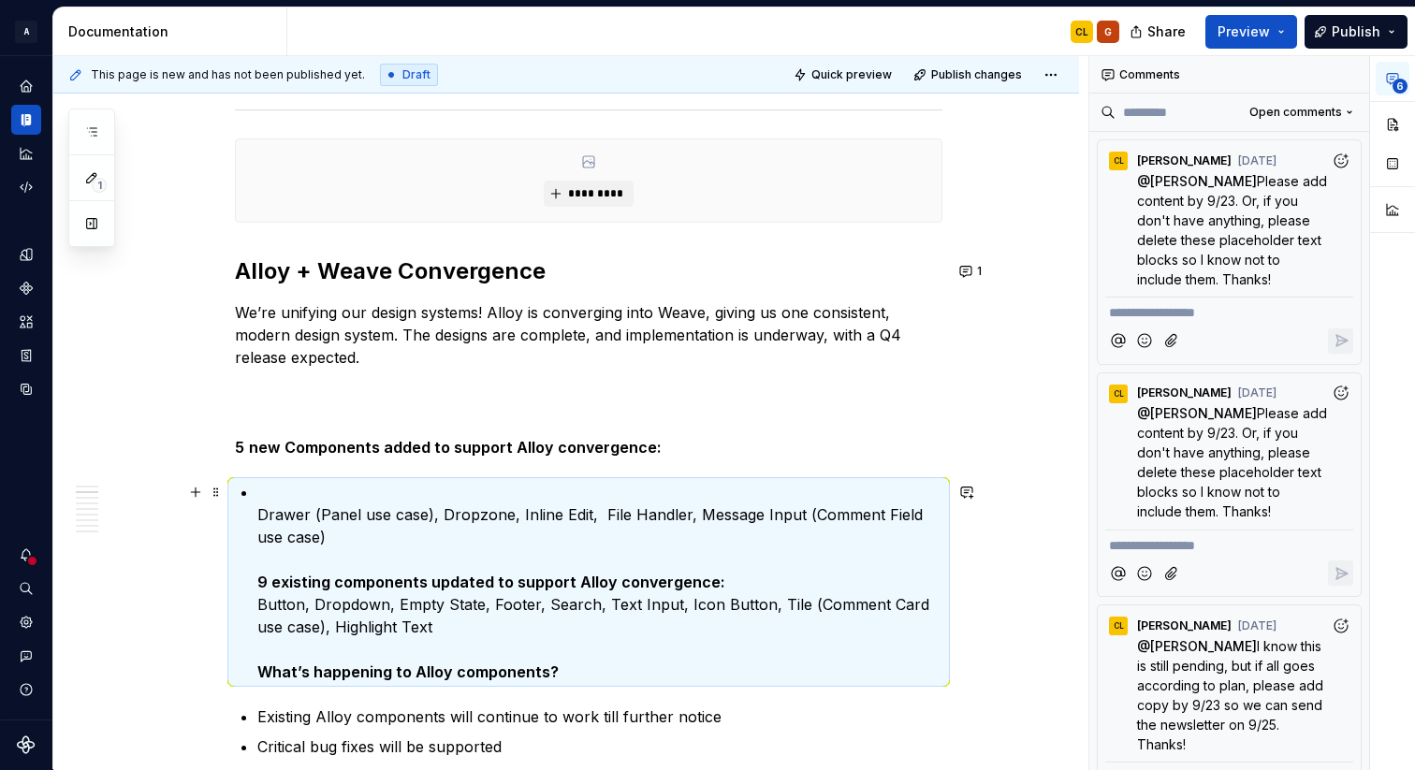
click at [280, 489] on p "Drawer (Panel use case), Dropzone, Inline Edit, File Handler, Message Input (Co…" at bounding box center [599, 582] width 685 height 202
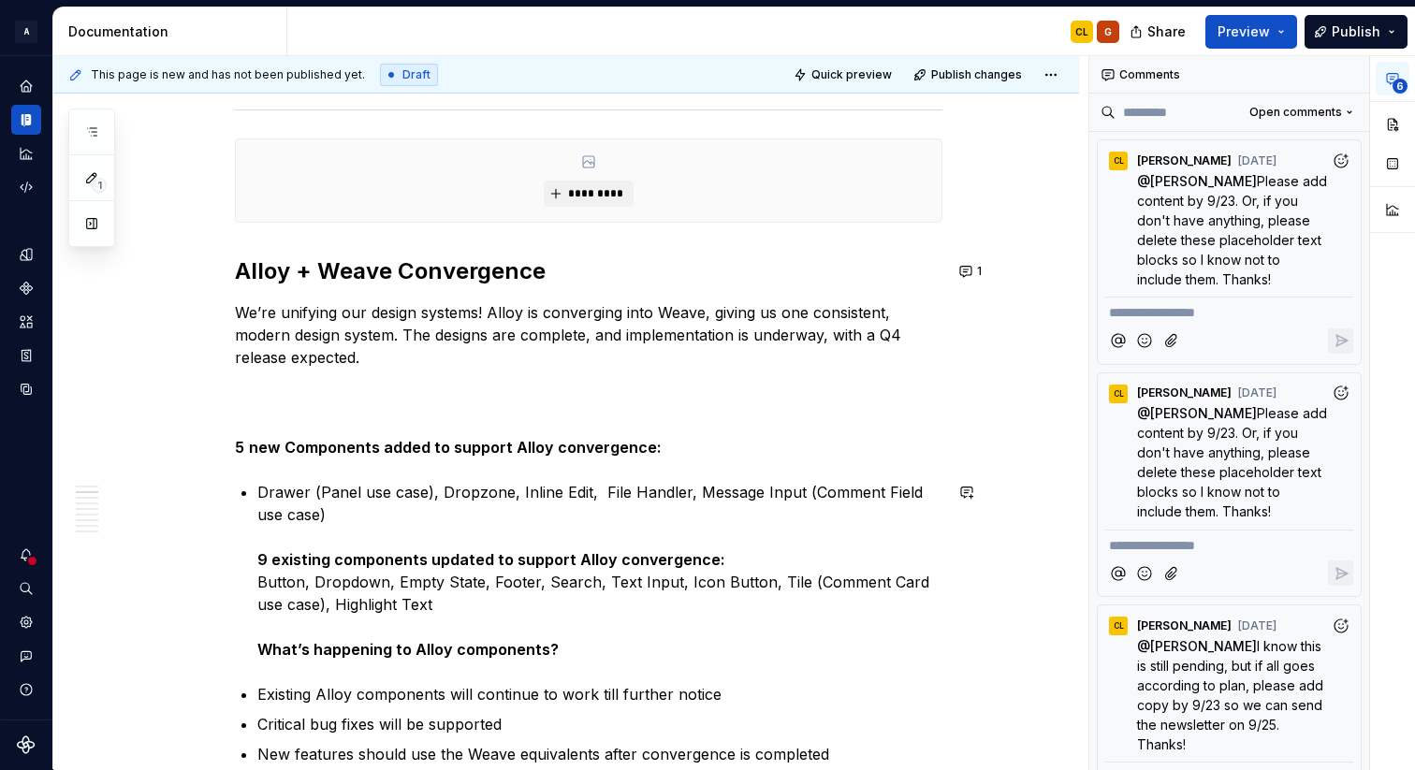
click at [445, 495] on p "Drawer (Panel use case), Dropzone, Inline Edit, File Handler, Message Input (Co…" at bounding box center [599, 571] width 685 height 180
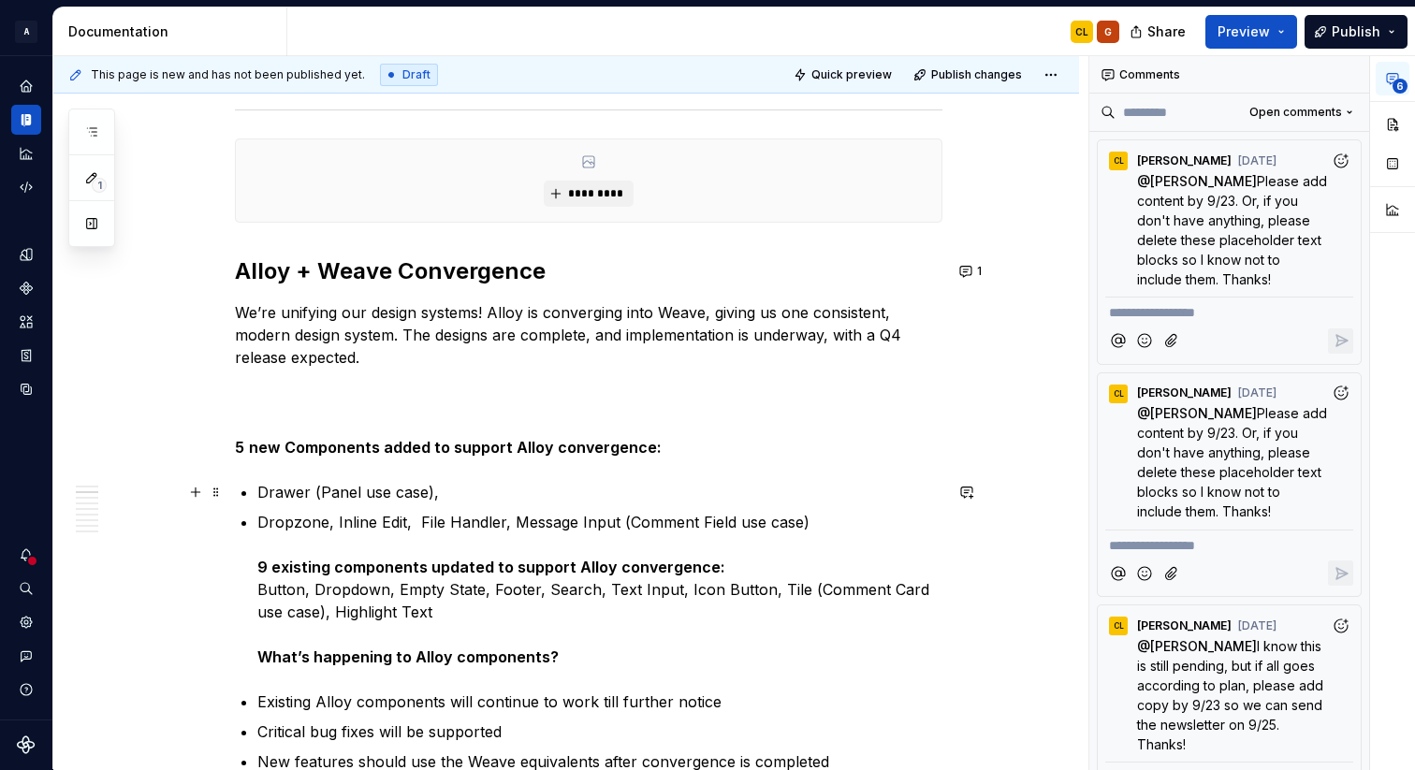
click at [452, 498] on p "Drawer (Panel use case)," at bounding box center [599, 492] width 685 height 22
click at [421, 524] on p "Dropzone, Inline Edit, File Handler, Message Input (Comment Field use case) 9 e…" at bounding box center [599, 589] width 685 height 157
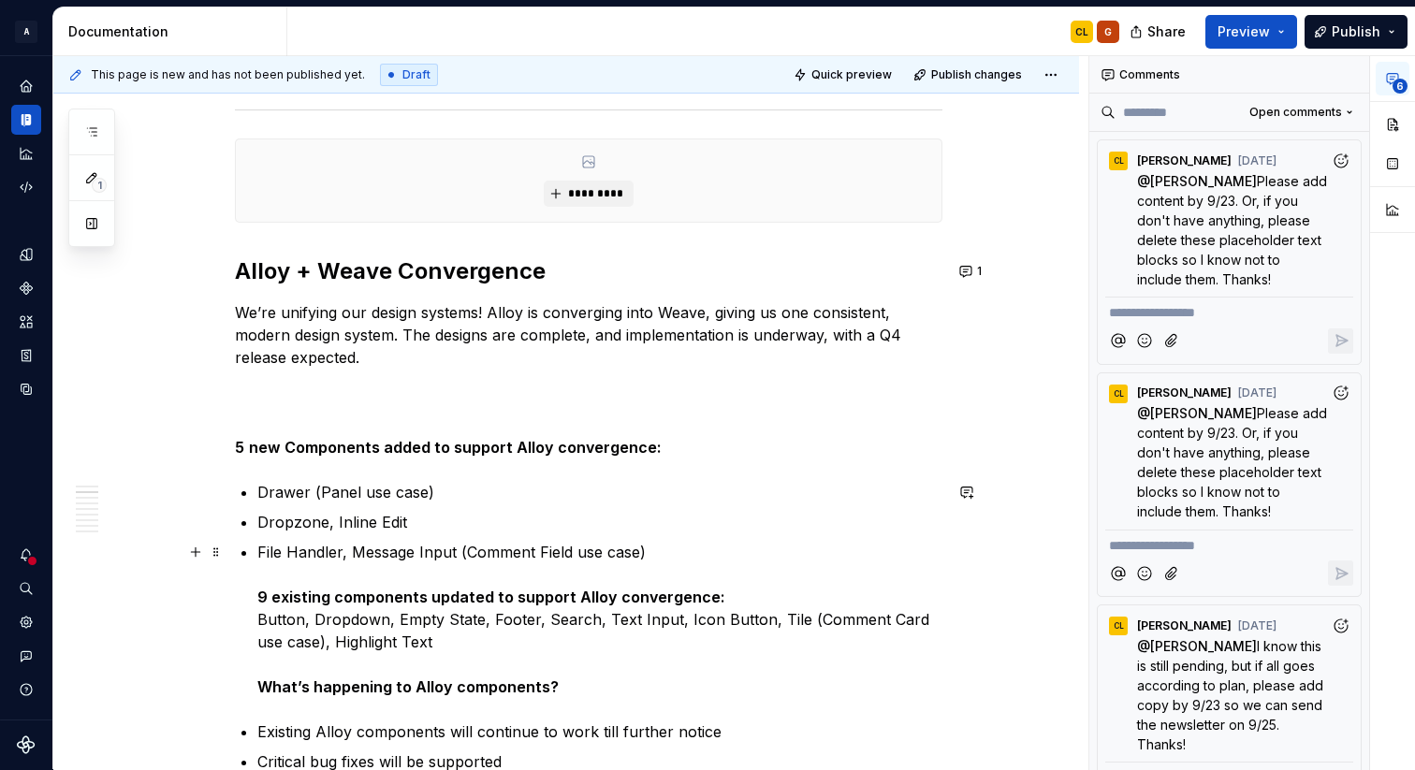
click at [357, 550] on p "File Handler, Message Input (Comment Field use case) 9 existing components upda…" at bounding box center [599, 619] width 685 height 157
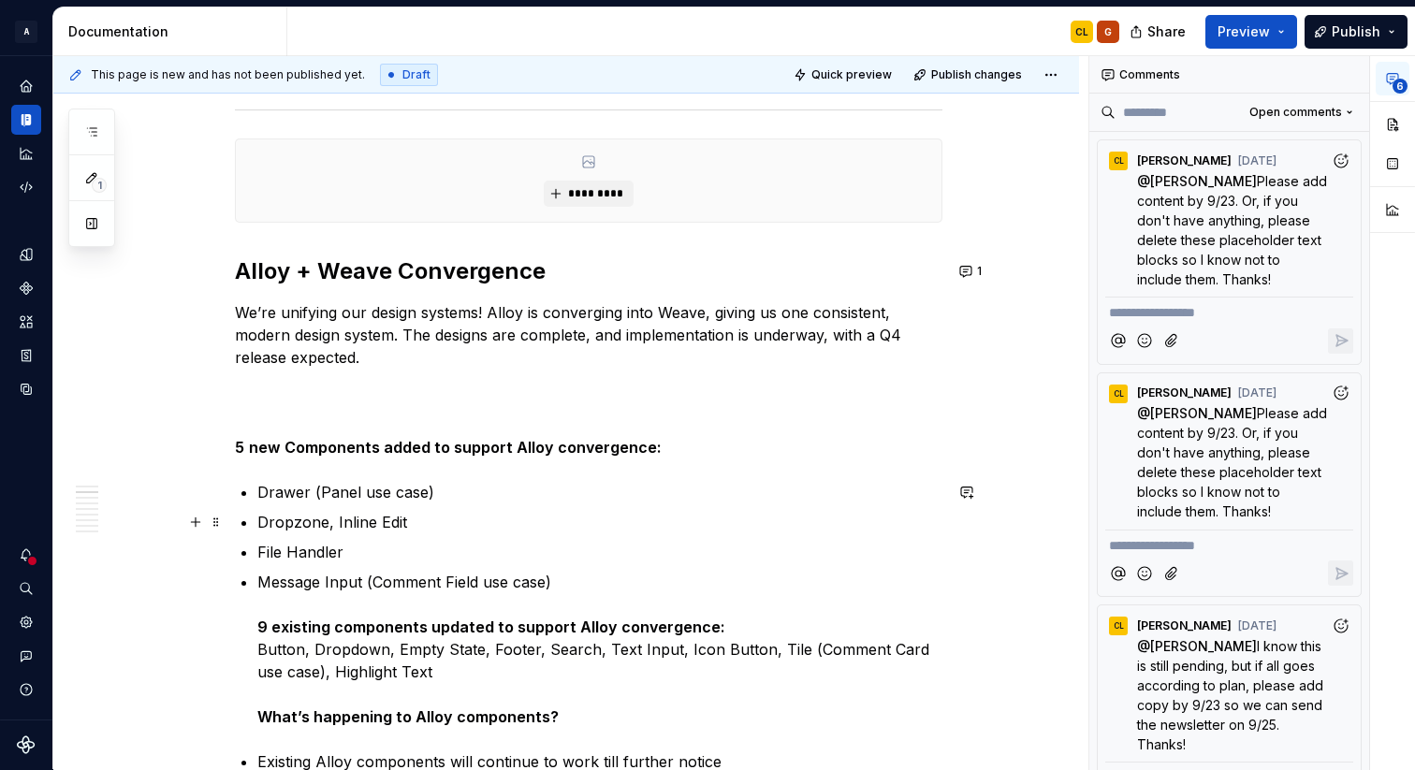
click at [338, 522] on p "Dropzone, Inline Edit" at bounding box center [599, 522] width 685 height 22
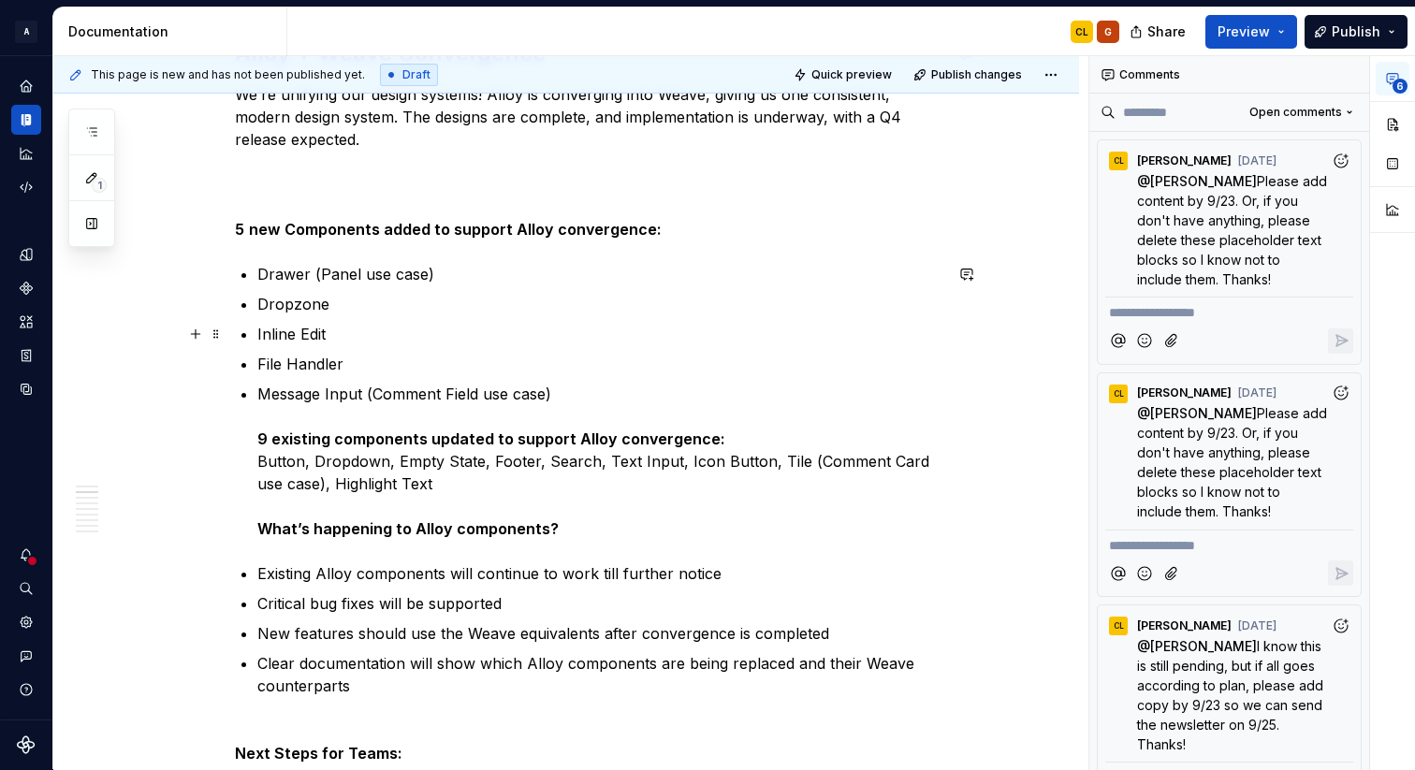
scroll to position [1338, 0]
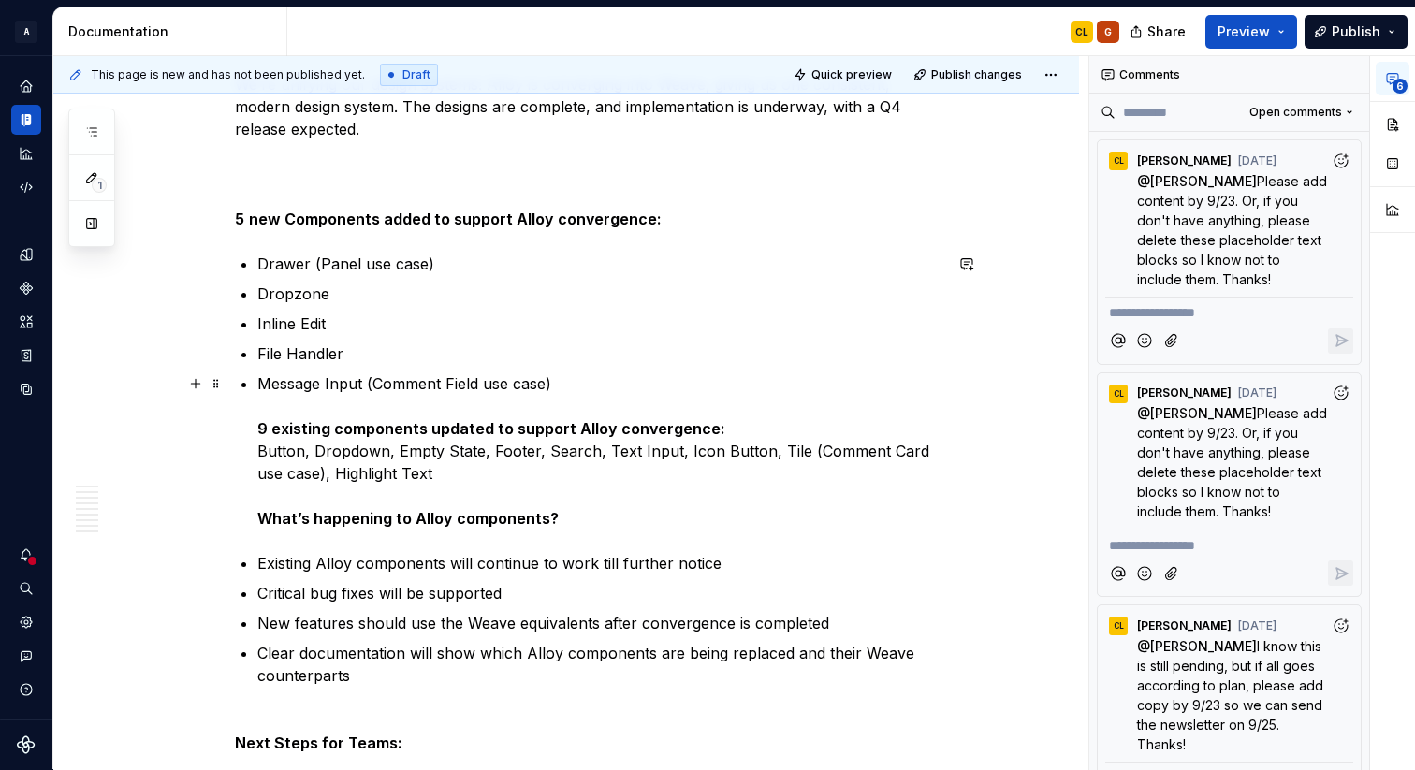
click at [319, 453] on p "Message Input (Comment Field use case) 9 existing components updated to support…" at bounding box center [599, 450] width 685 height 157
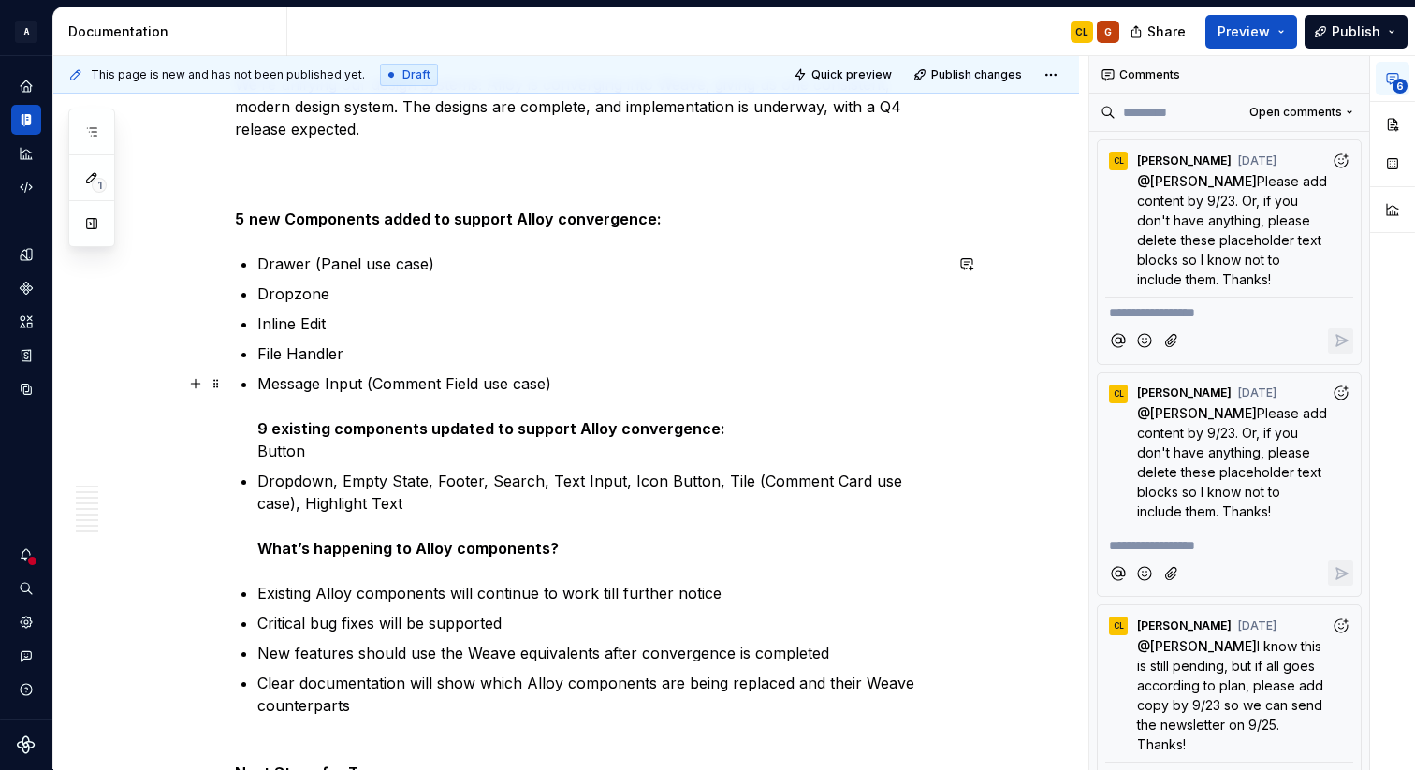
click at [261, 453] on p "Message Input (Comment Field use case) 9 existing components updated to support…" at bounding box center [599, 417] width 685 height 90
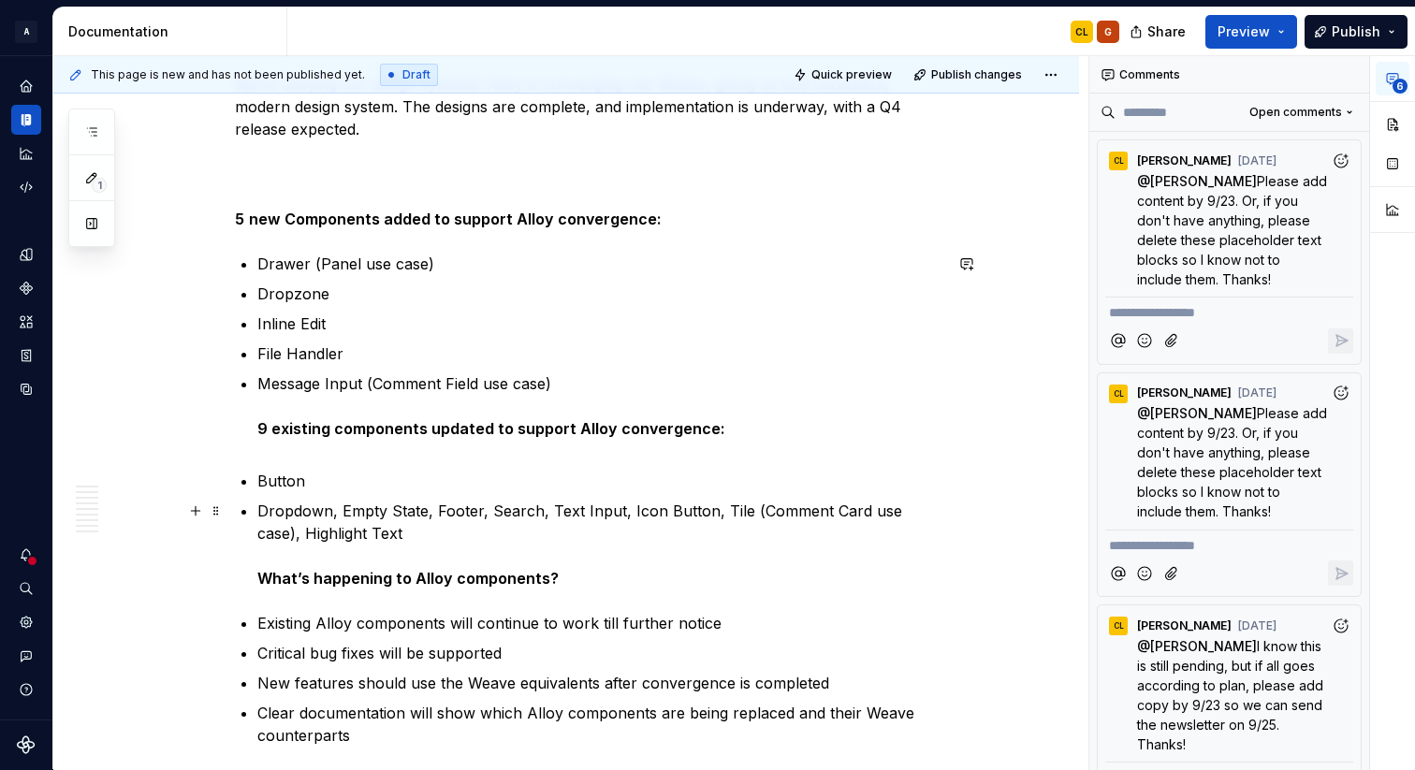
click at [345, 517] on p "Dropdown, Empty State, Footer, Search, Text Input, Icon Button, Tile (Comment C…" at bounding box center [599, 545] width 685 height 90
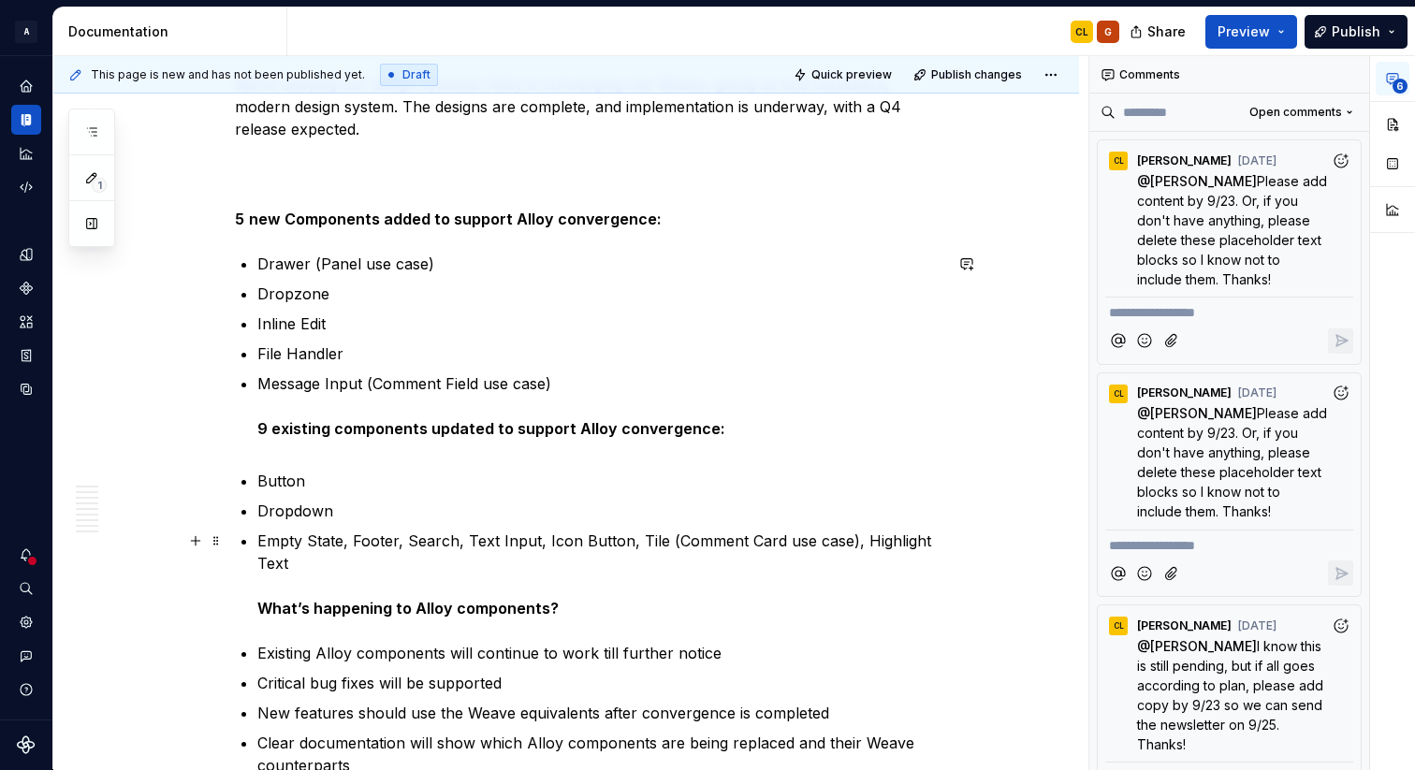
click at [357, 545] on p "Empty State, Footer, Search, Text Input, Icon Button, Tile (Comment Card use ca…" at bounding box center [599, 575] width 685 height 90
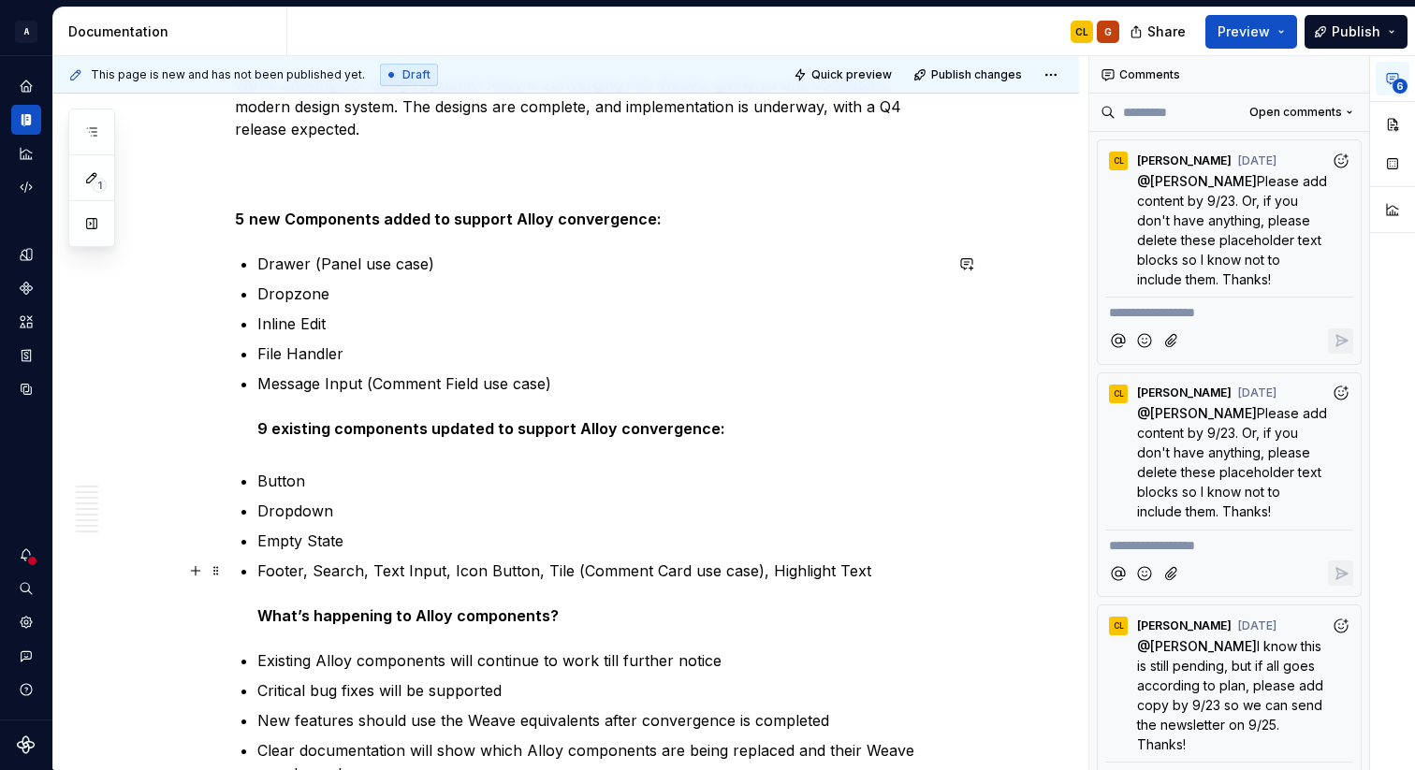
click at [320, 572] on p "Footer, Search, Text Input, Icon Button, Tile (Comment Card use case), Highligh…" at bounding box center [599, 593] width 685 height 67
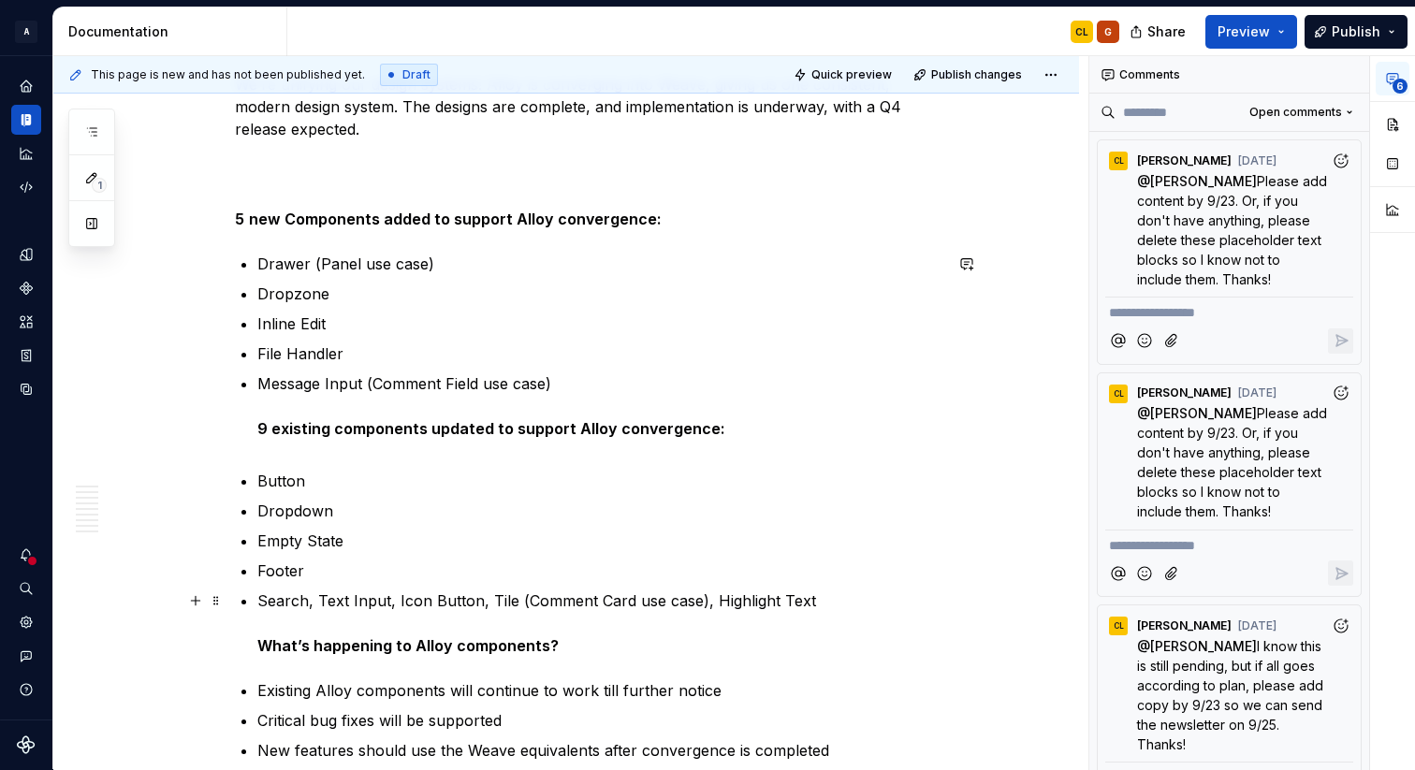
click at [324, 604] on p "Search, Text Input, Icon Button, Tile (Comment Card use case), Highlight Text W…" at bounding box center [599, 623] width 685 height 67
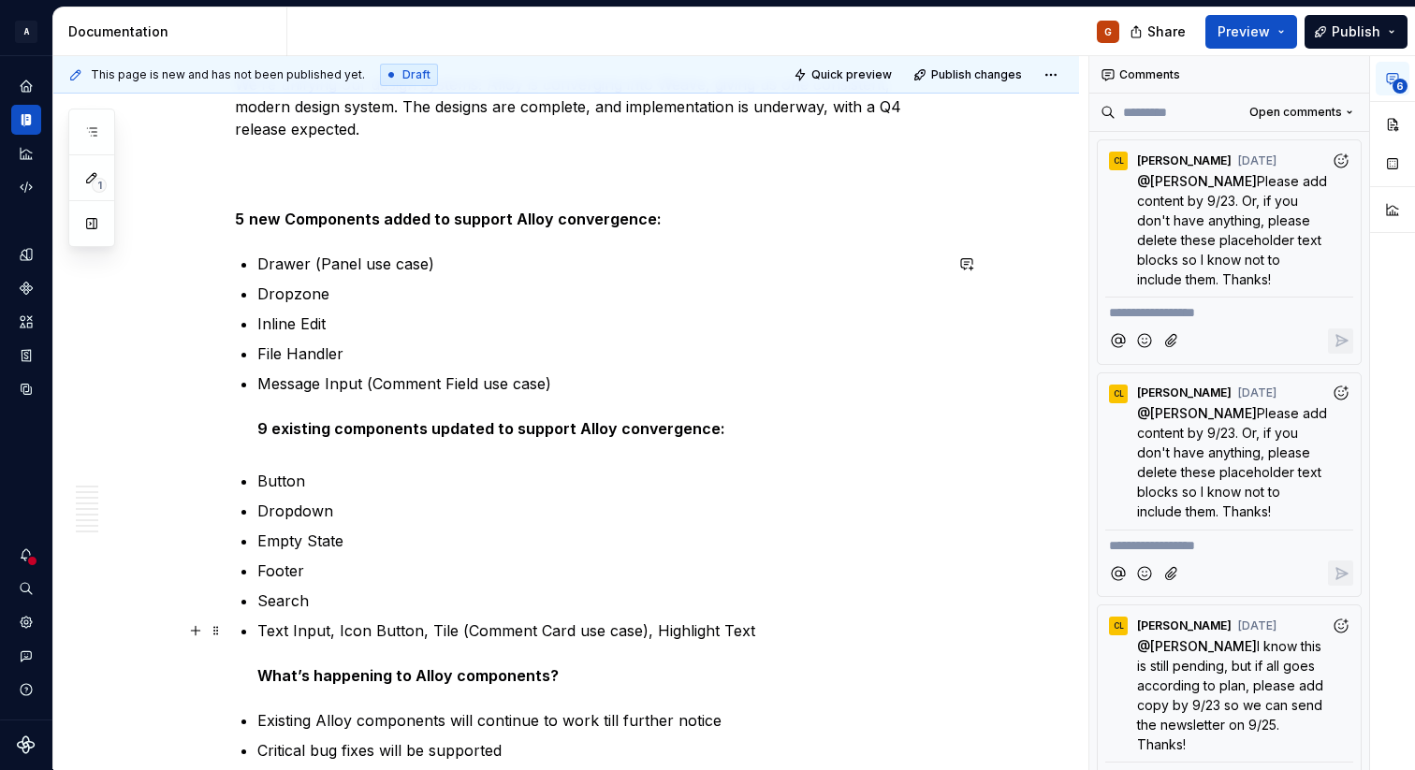
click at [340, 632] on p "Text Input, Icon Button, Tile (Comment Card use case), Highlight Text What’s ha…" at bounding box center [599, 653] width 685 height 67
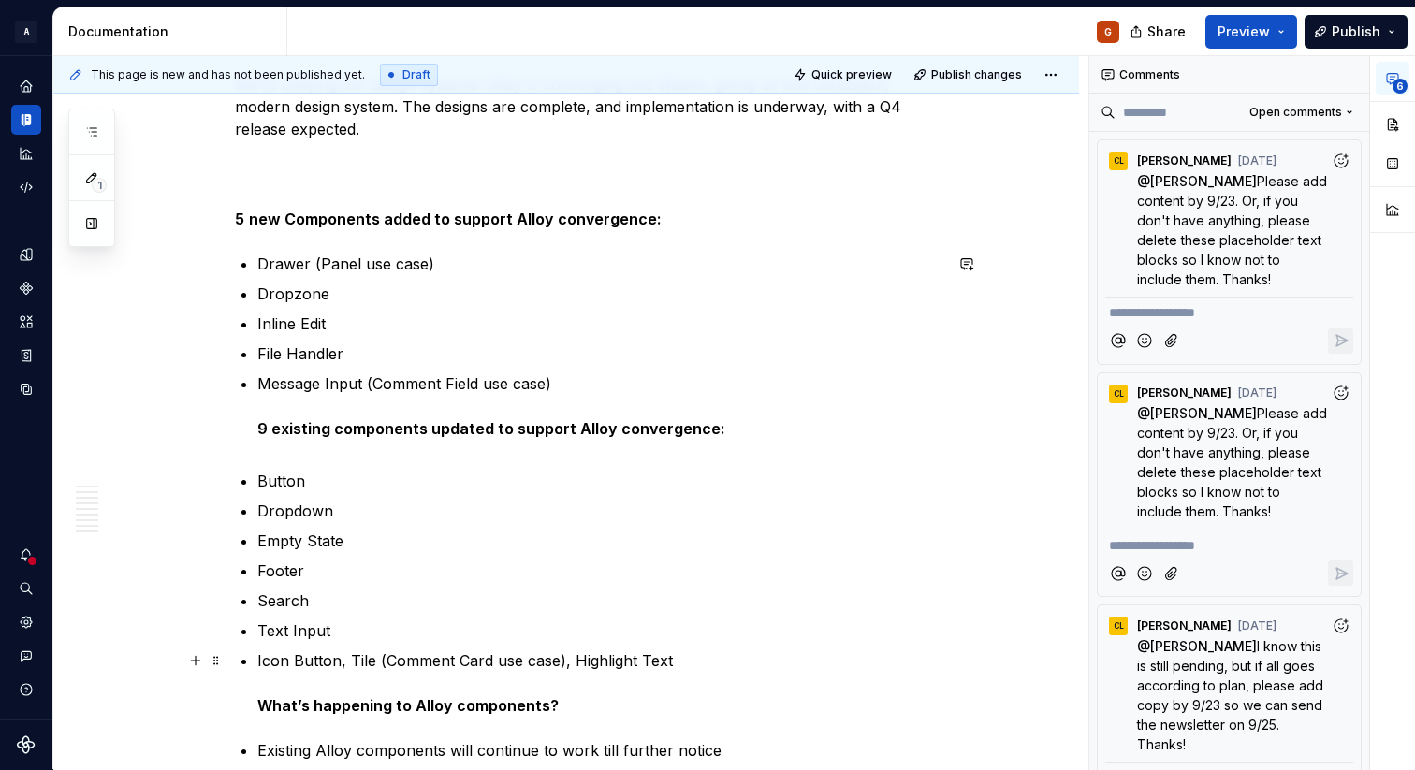
click at [352, 662] on p "Icon Button, Tile (Comment Card use case), Highlight Text What’s happening to A…" at bounding box center [599, 682] width 685 height 67
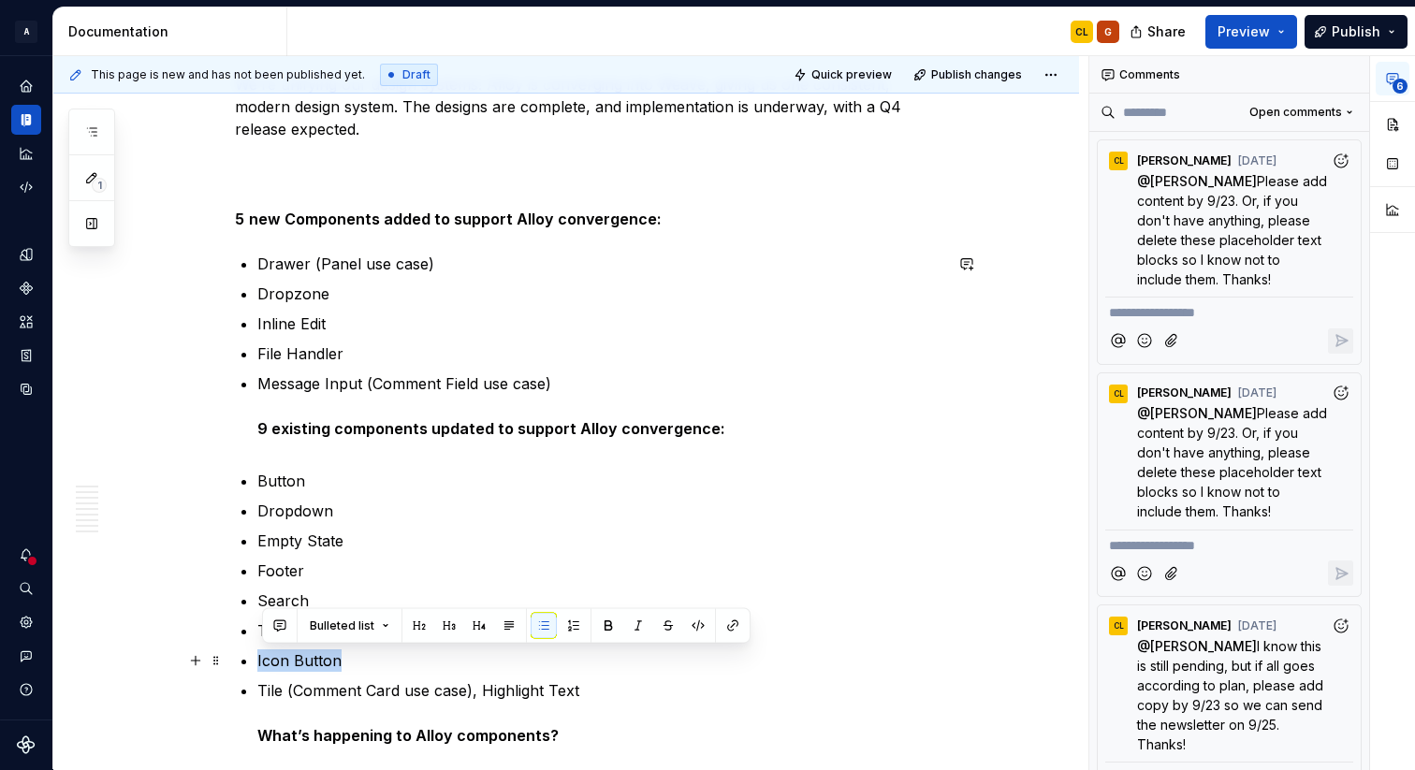
drag, startPoint x: 368, startPoint y: 662, endPoint x: 255, endPoint y: 662, distance: 112.3
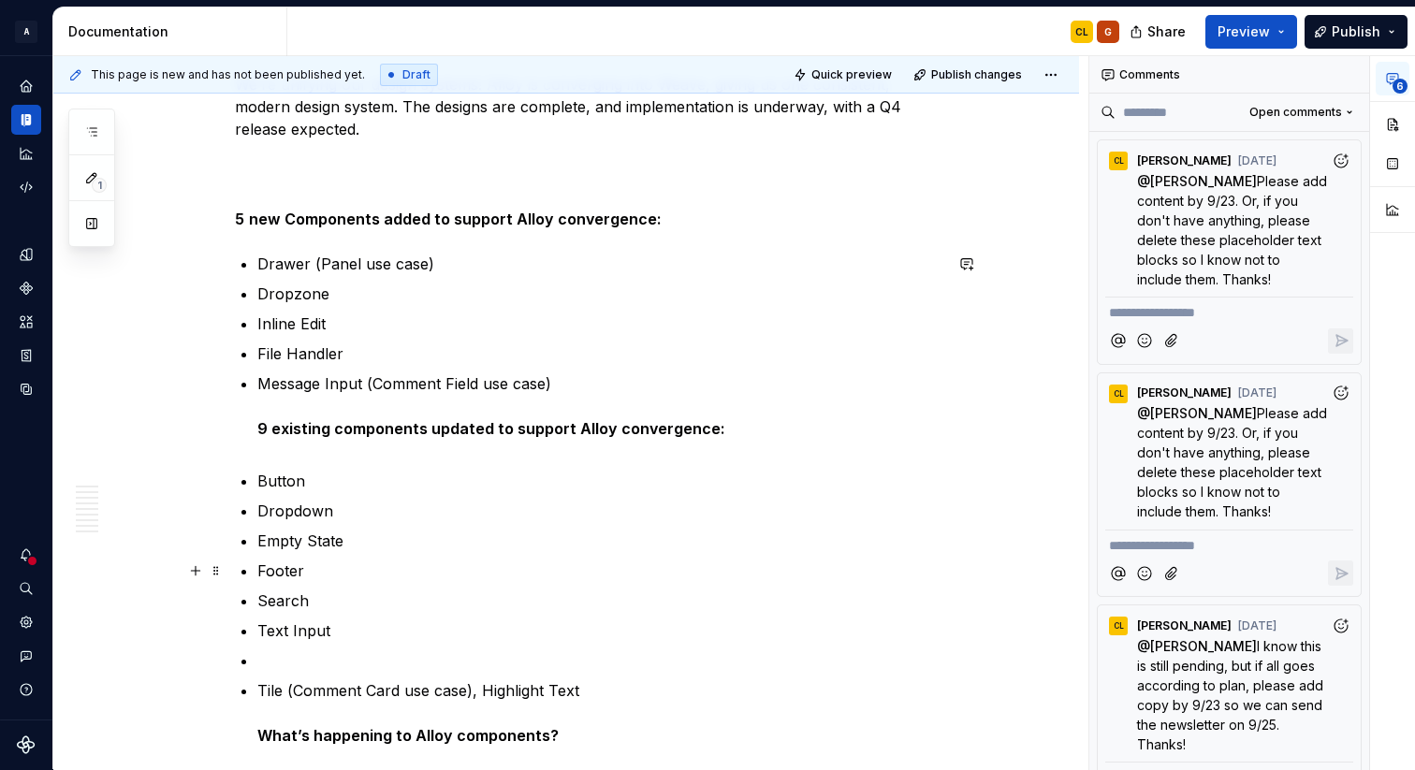
click at [335, 572] on p "Footer" at bounding box center [599, 571] width 685 height 22
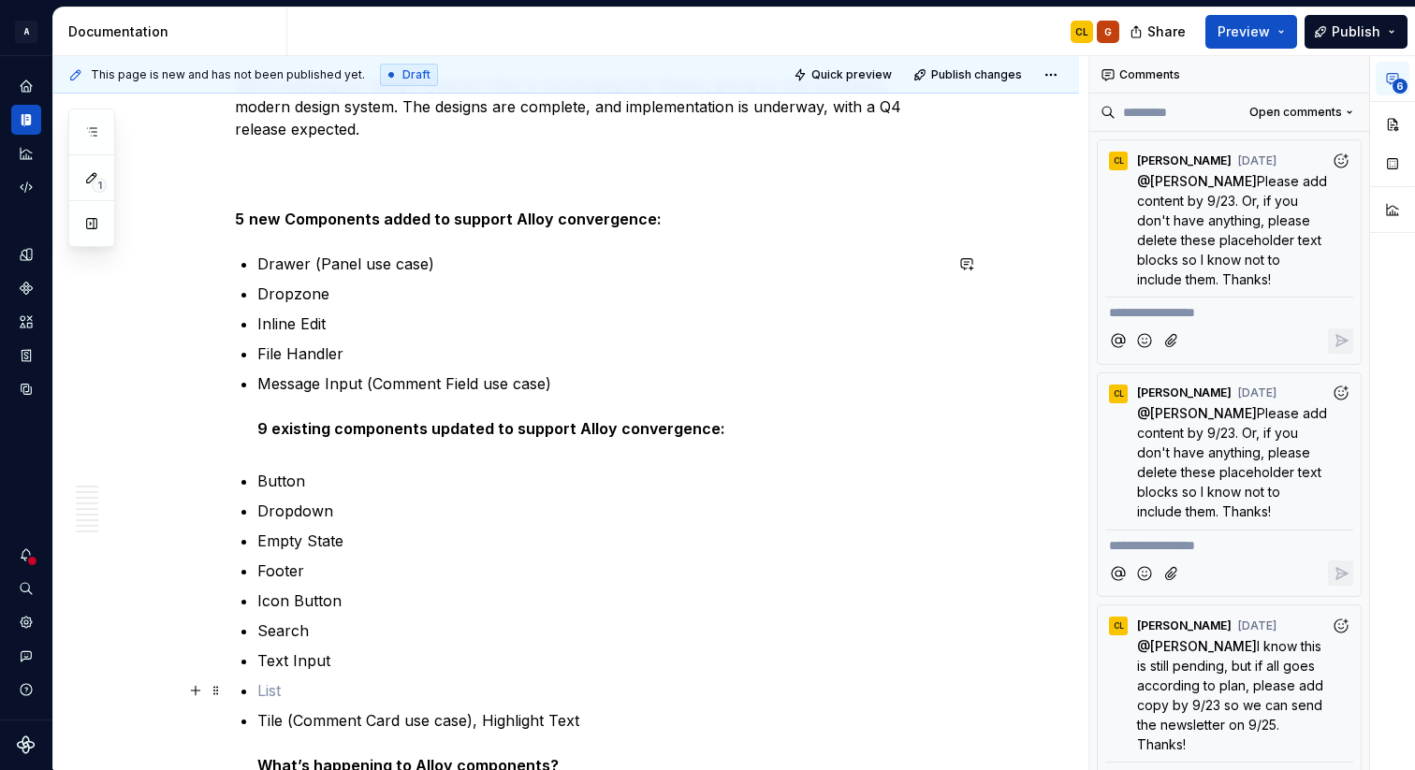
click at [308, 686] on p at bounding box center [599, 690] width 685 height 22
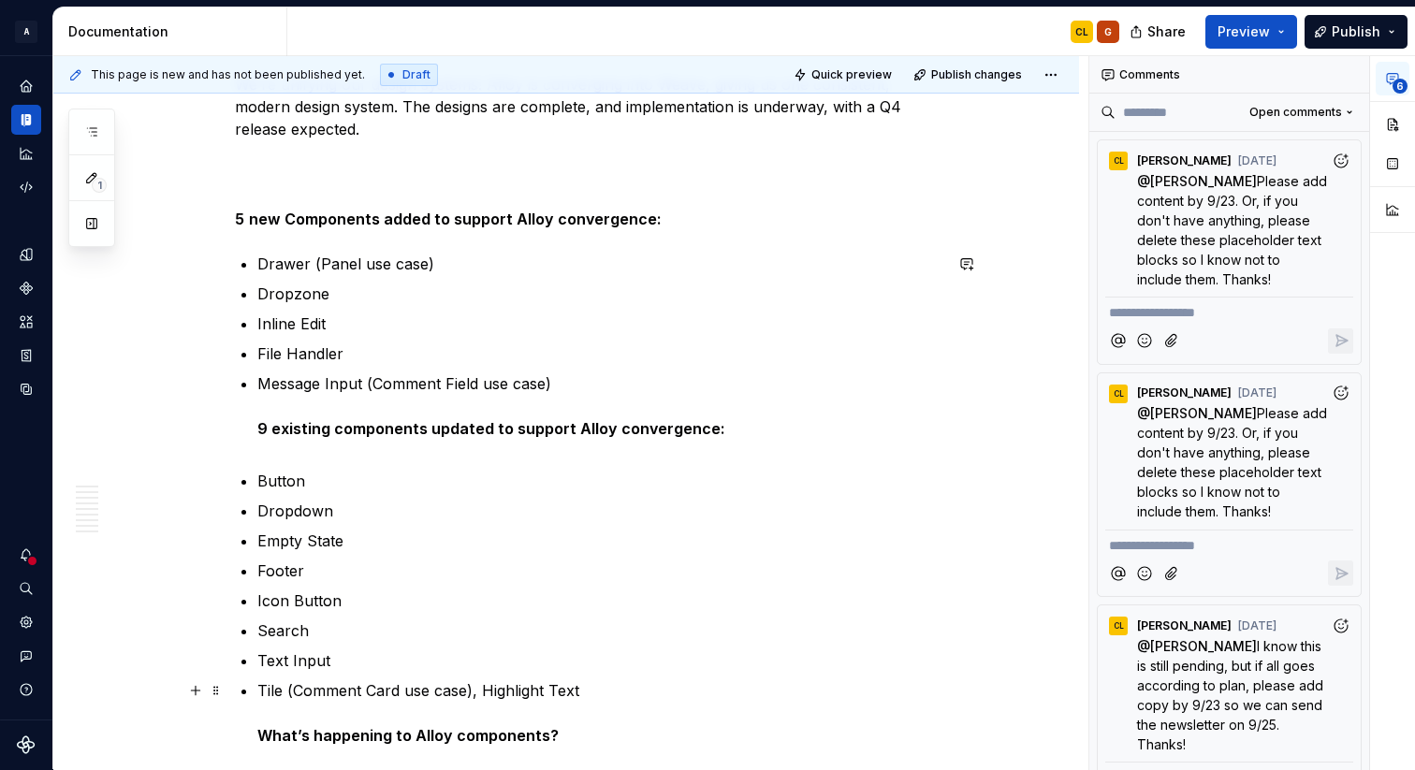
click at [486, 693] on p "Tile (Comment Card use case), Highlight Text What’s happening to Alloy componen…" at bounding box center [599, 712] width 685 height 67
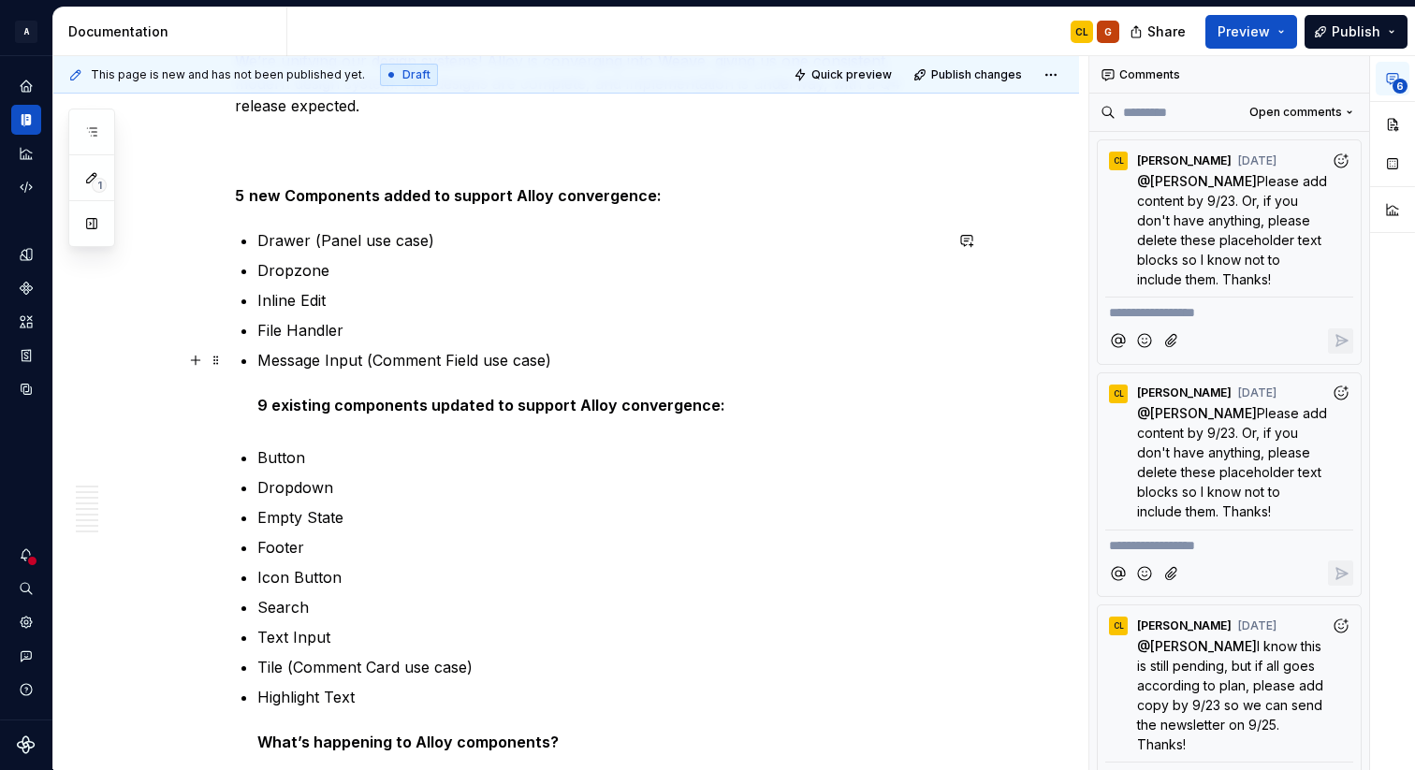
click at [263, 411] on strong "9 existing components updated to support Alloy convergence:" at bounding box center [491, 405] width 468 height 19
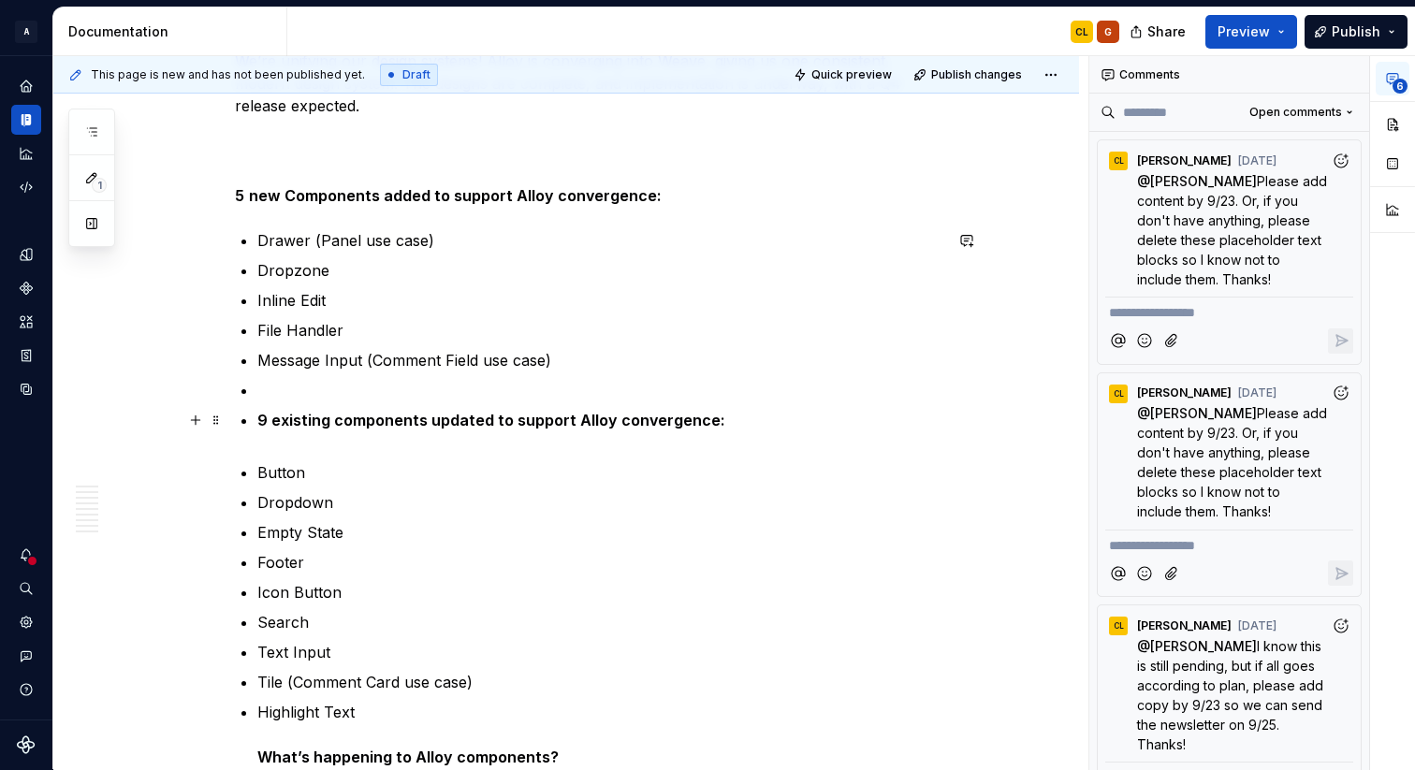
click at [296, 422] on strong "9 existing components updated to support Alloy convergence:" at bounding box center [491, 420] width 468 height 19
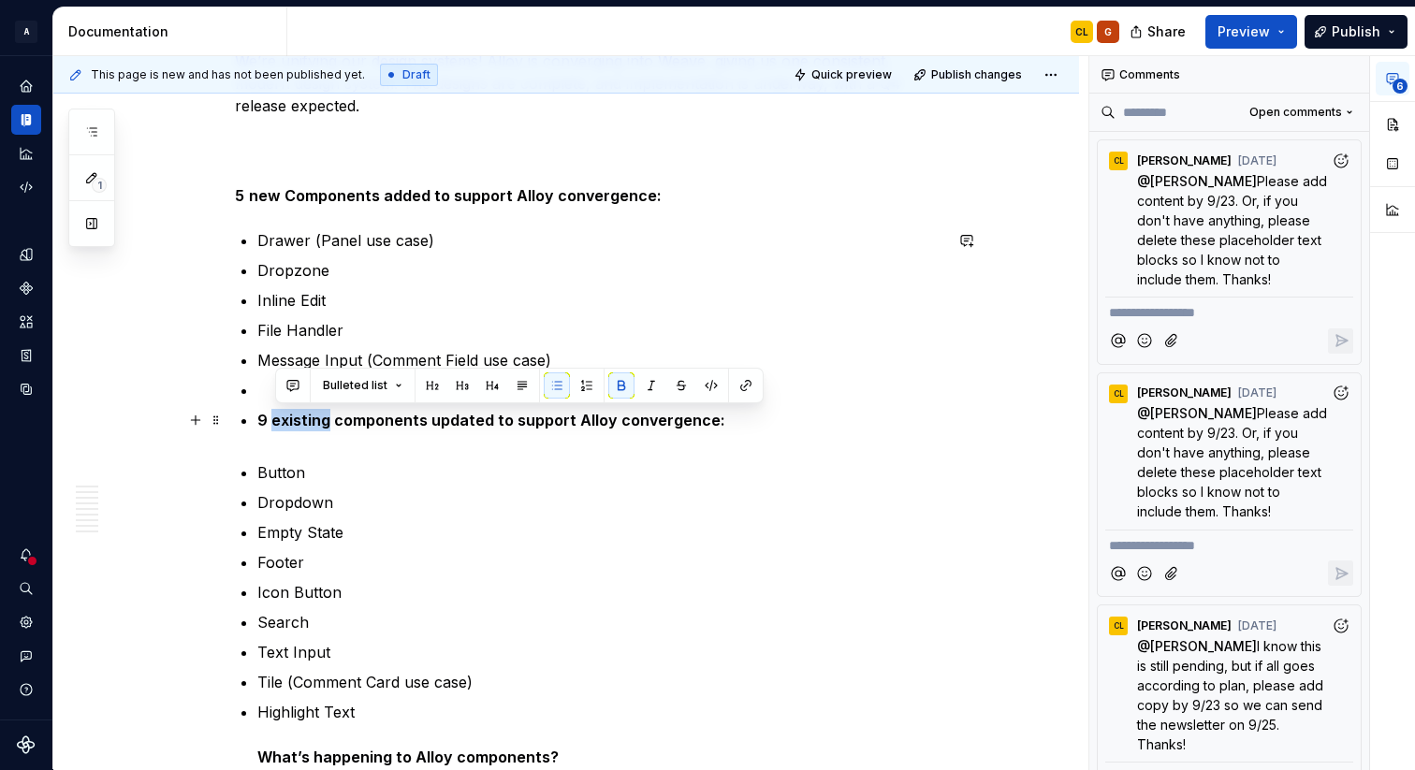
click at [296, 422] on strong "9 existing components updated to support Alloy convergence:" at bounding box center [491, 420] width 468 height 19
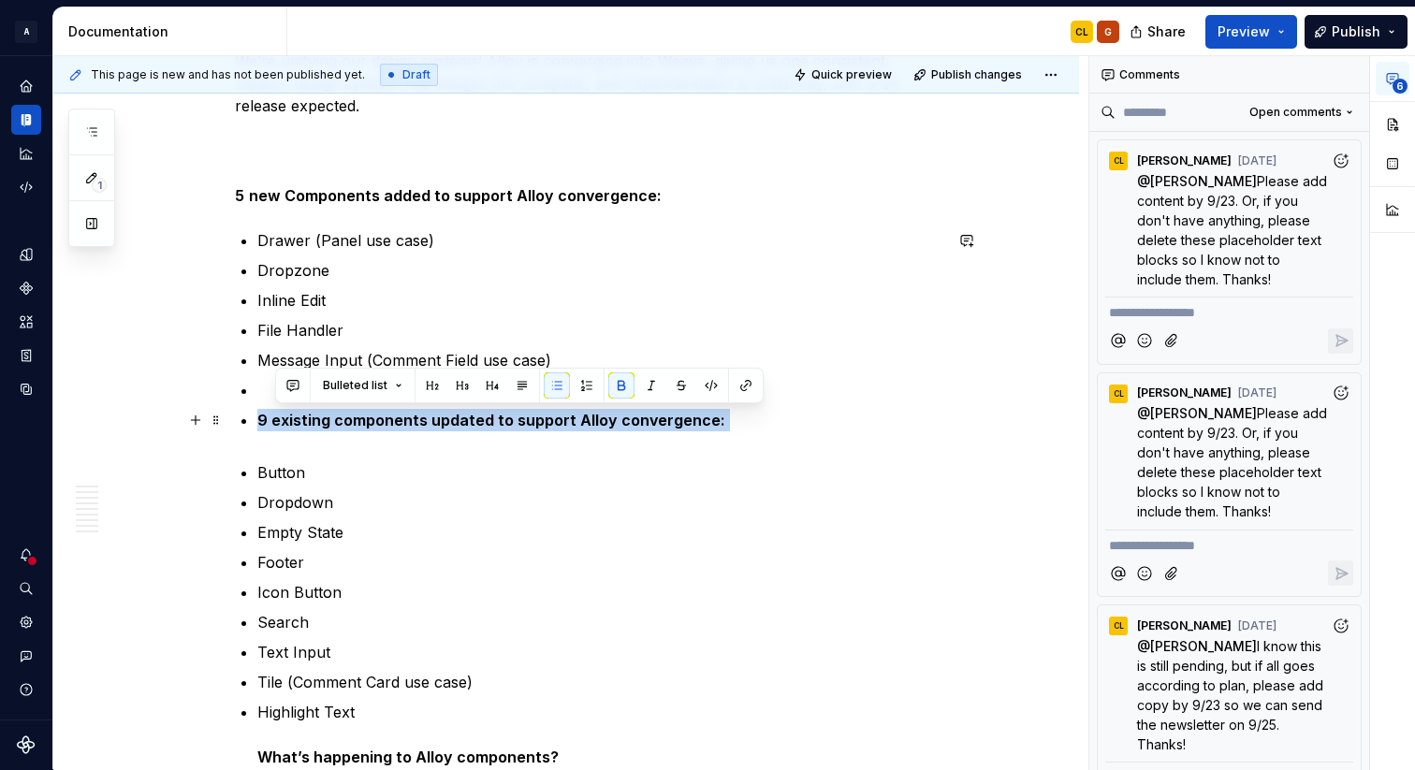
click at [296, 422] on strong "9 existing components updated to support Alloy convergence:" at bounding box center [491, 420] width 468 height 19
click at [543, 386] on button "button" at bounding box center [544, 385] width 26 height 26
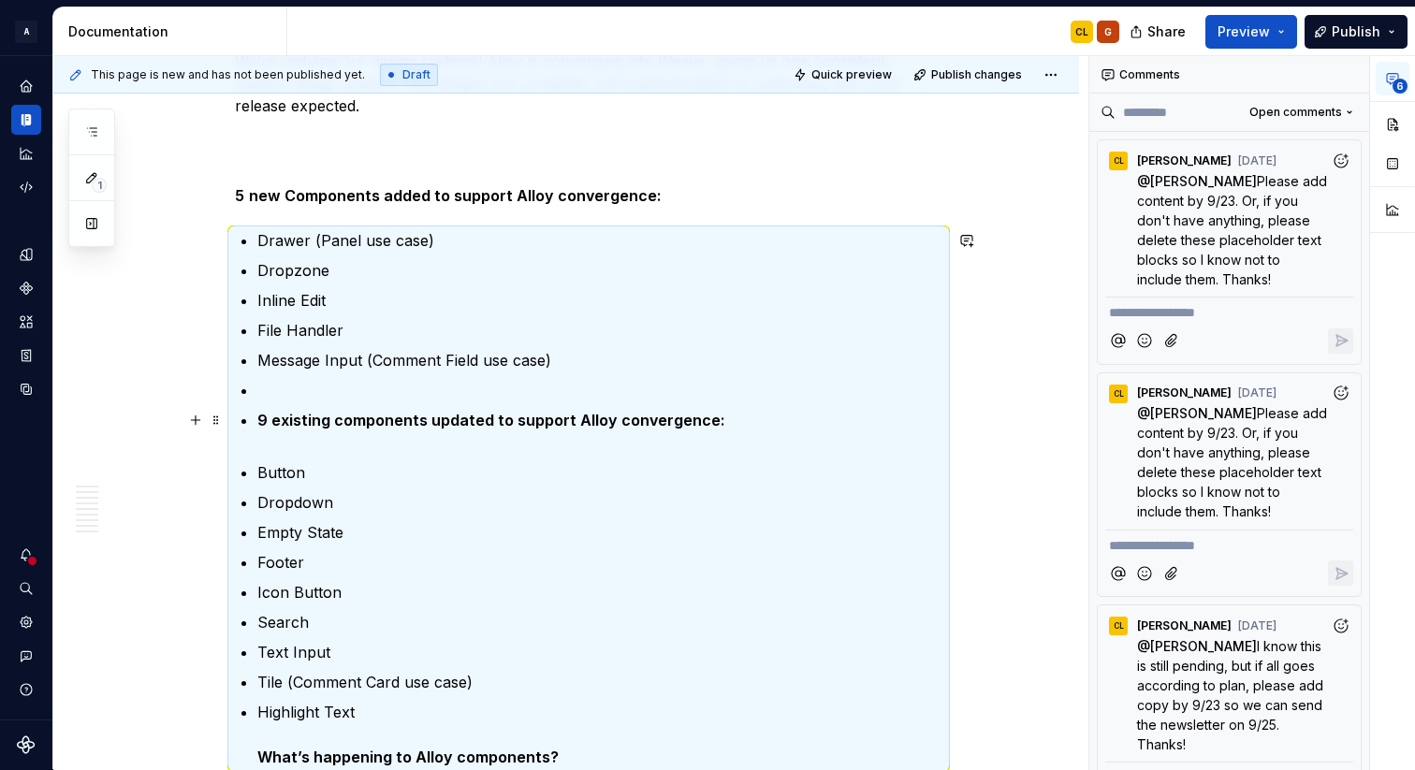
click at [482, 404] on ul "Drawer (Panel use case) Dropzone Inline Edit File Handler Message Input (Commen…" at bounding box center [599, 498] width 685 height 539
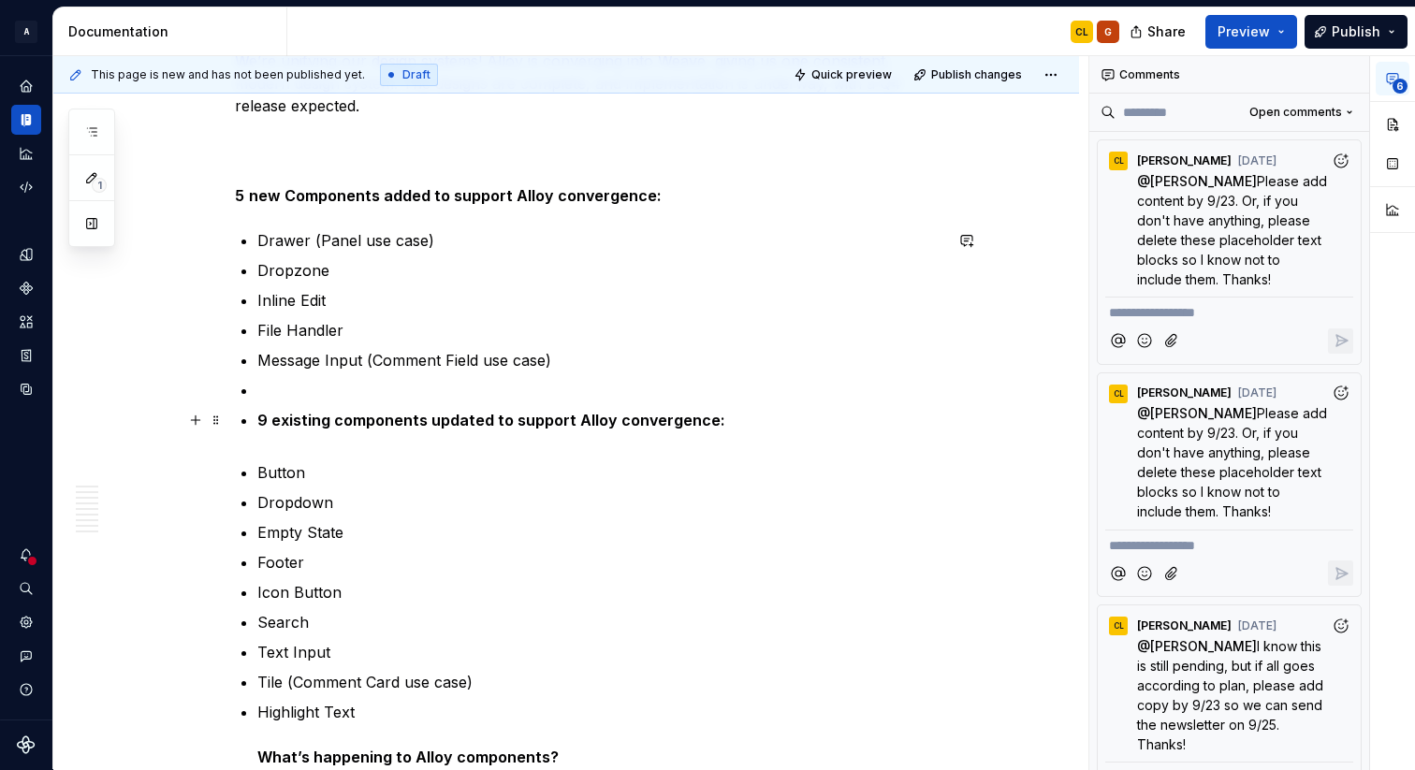
click at [263, 423] on strong "9 existing components updated to support Alloy convergence:" at bounding box center [491, 420] width 468 height 19
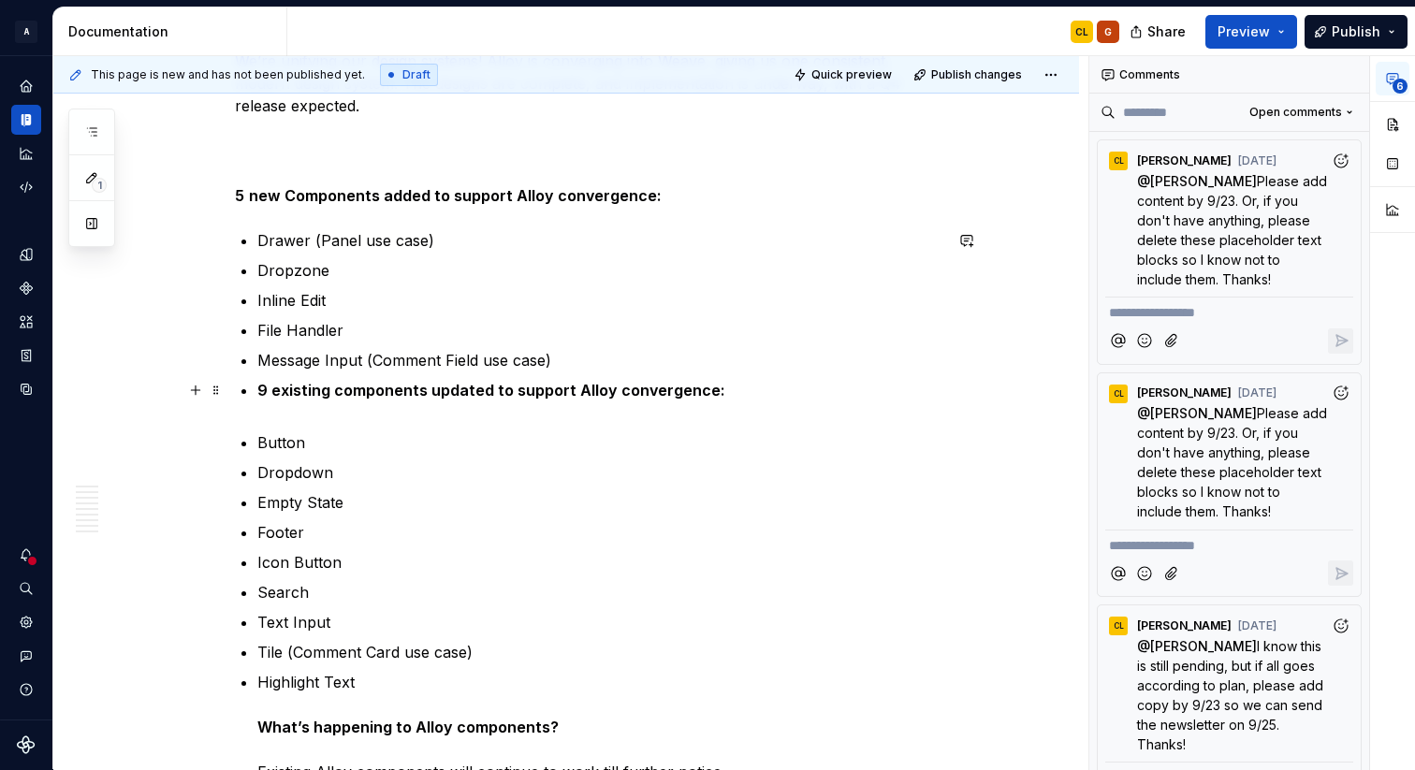
click at [291, 387] on strong "9 existing components updated to support Alloy convergence:" at bounding box center [491, 390] width 468 height 19
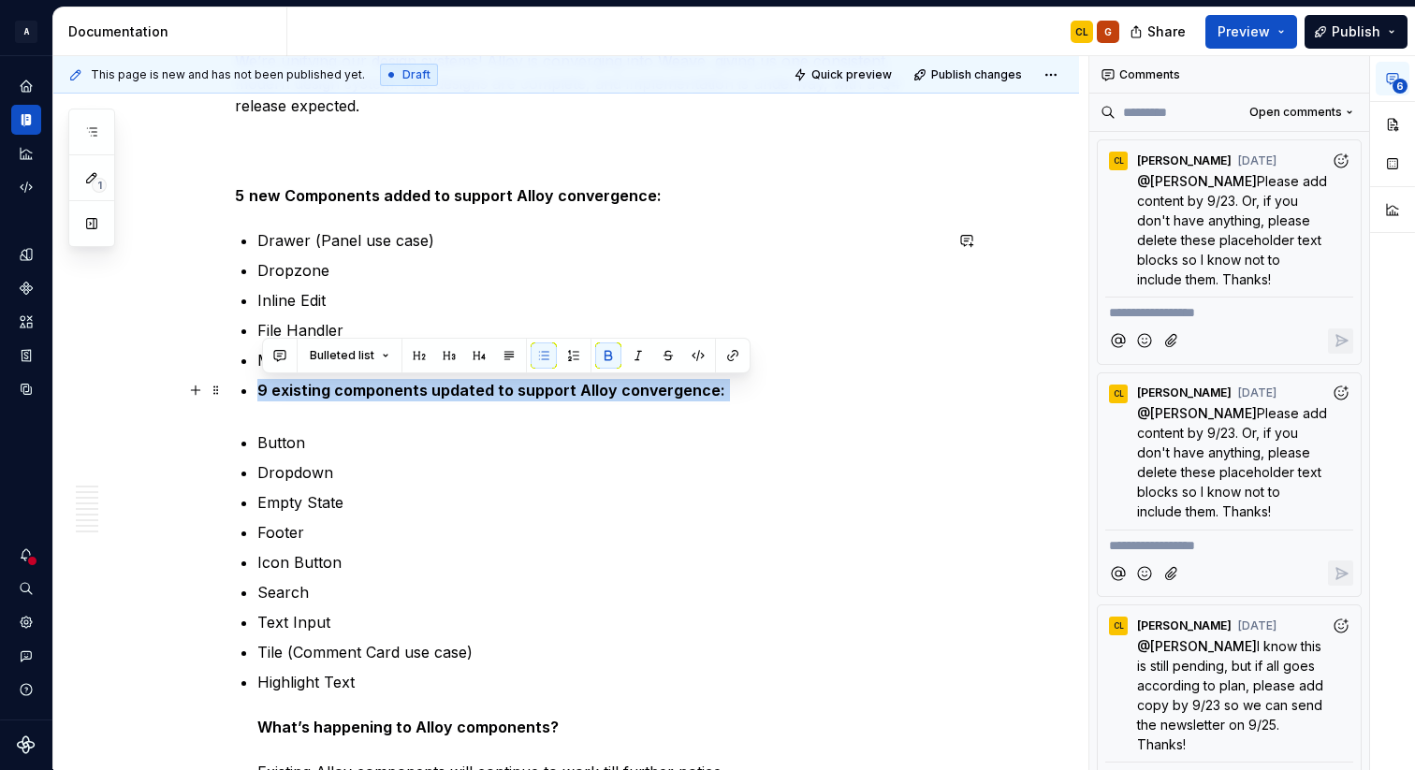
click at [291, 387] on strong "9 existing components updated to support Alloy convergence:" at bounding box center [491, 390] width 468 height 19
click at [424, 355] on button "button" at bounding box center [419, 356] width 26 height 26
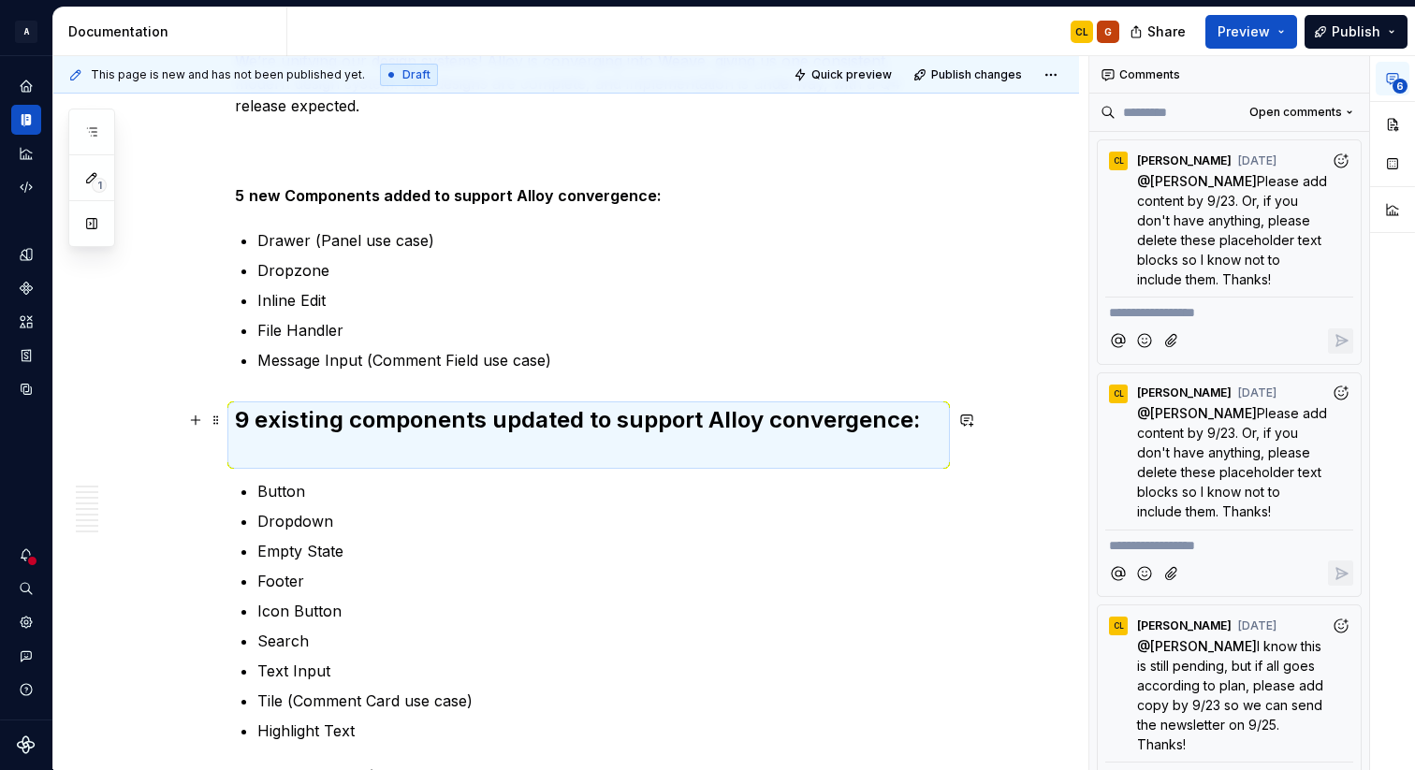
click at [274, 417] on strong "9 existing components updated to support Alloy convergence:" at bounding box center [577, 419] width 685 height 27
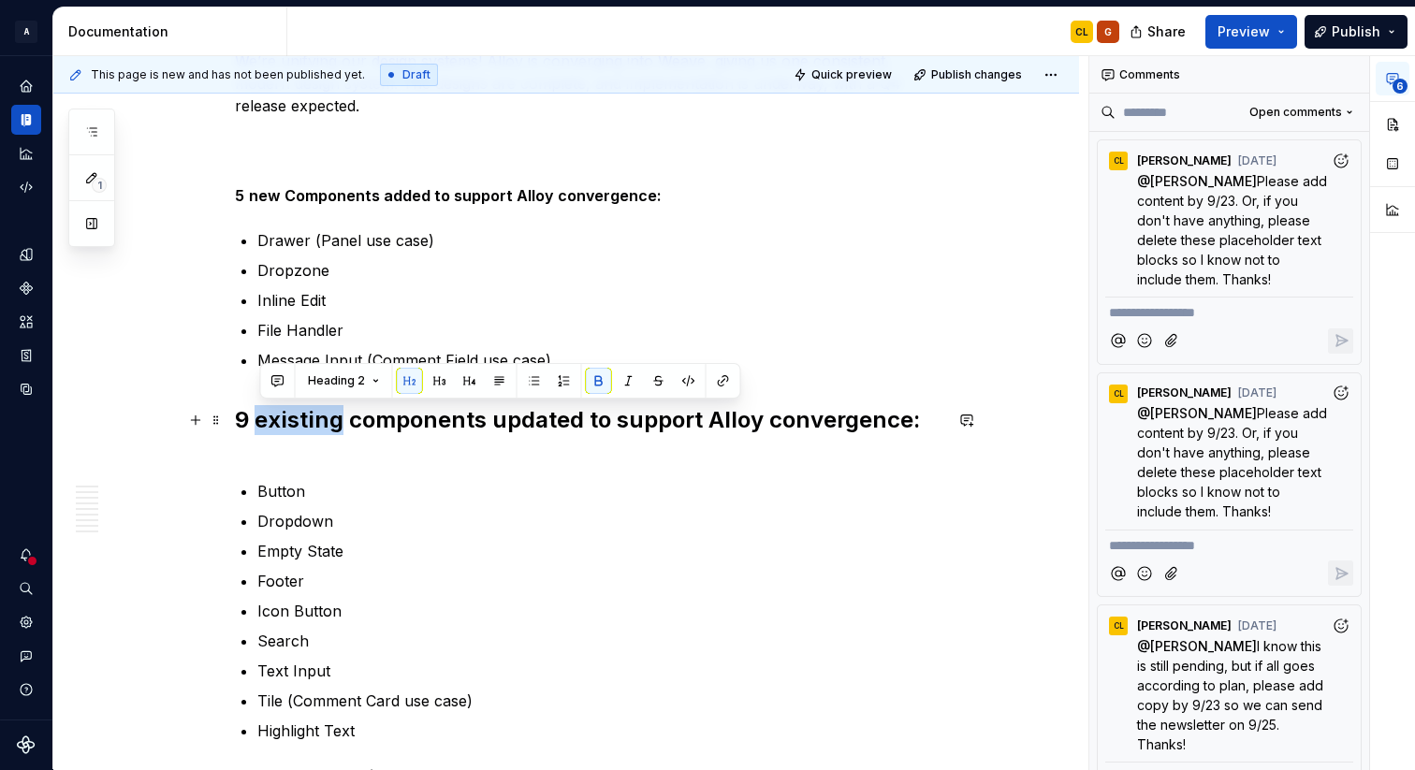
click at [274, 417] on strong "9 existing components updated to support Alloy convergence:" at bounding box center [577, 419] width 685 height 27
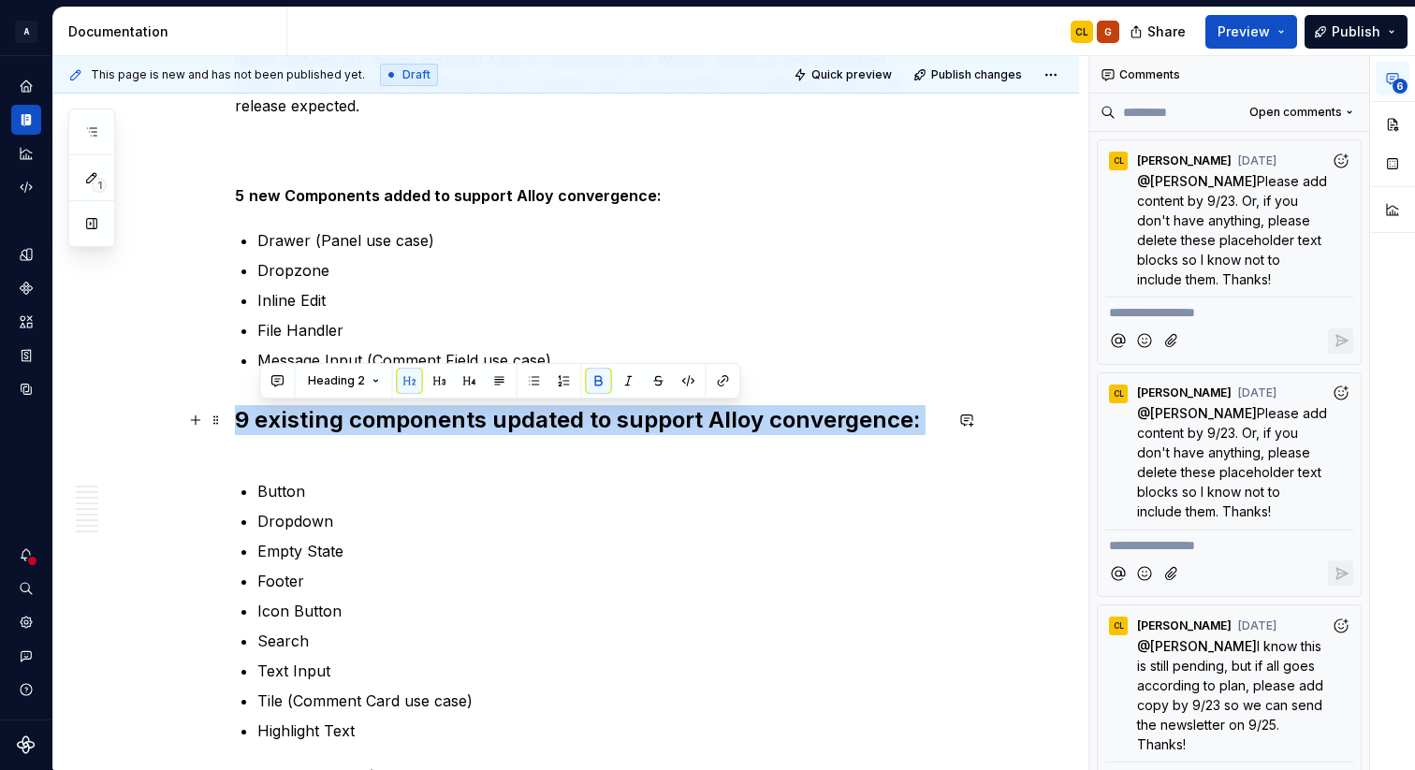
click at [274, 417] on strong "9 existing components updated to support Alloy convergence:" at bounding box center [577, 419] width 685 height 27
click at [350, 377] on button "Heading 2" at bounding box center [323, 381] width 89 height 26
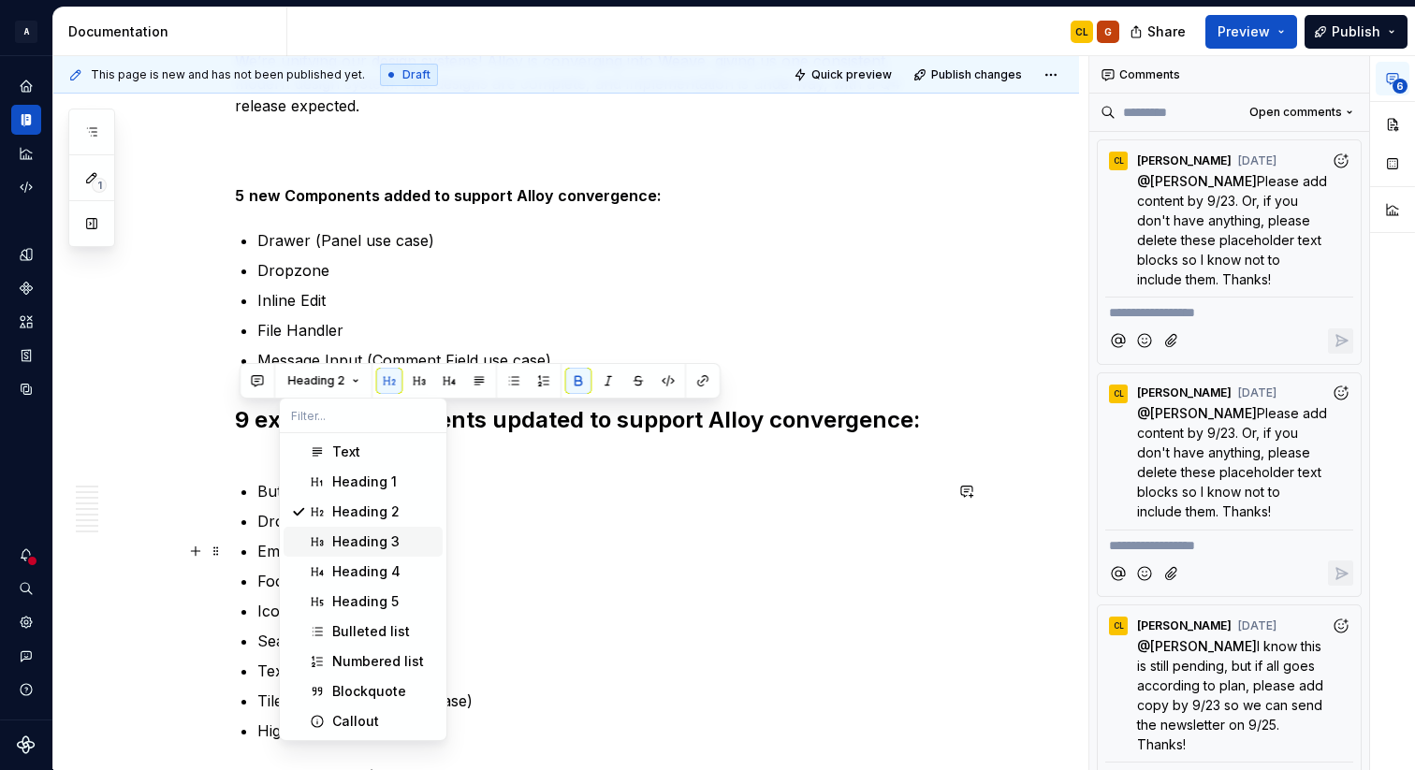
click at [350, 547] on div "Heading 3" at bounding box center [365, 541] width 67 height 19
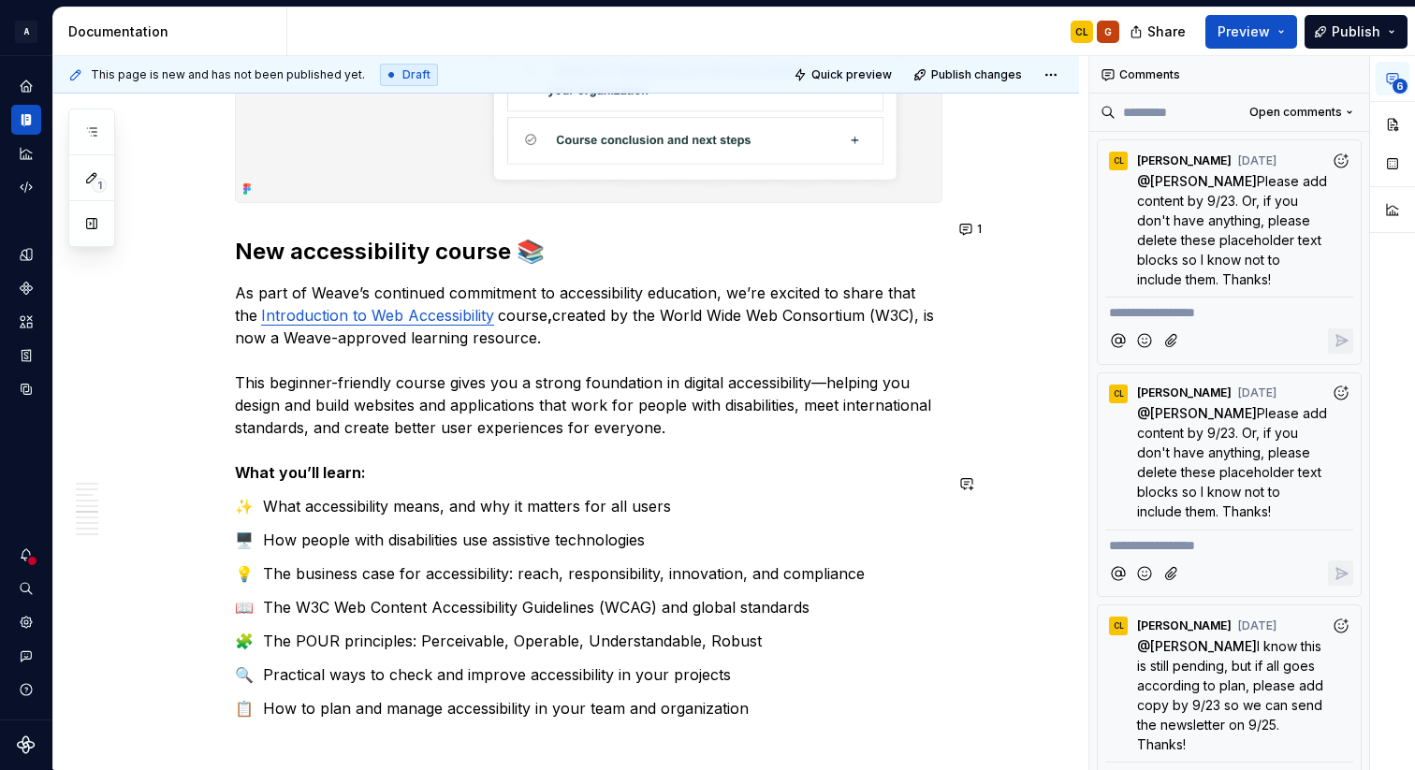
scroll to position [4114, 0]
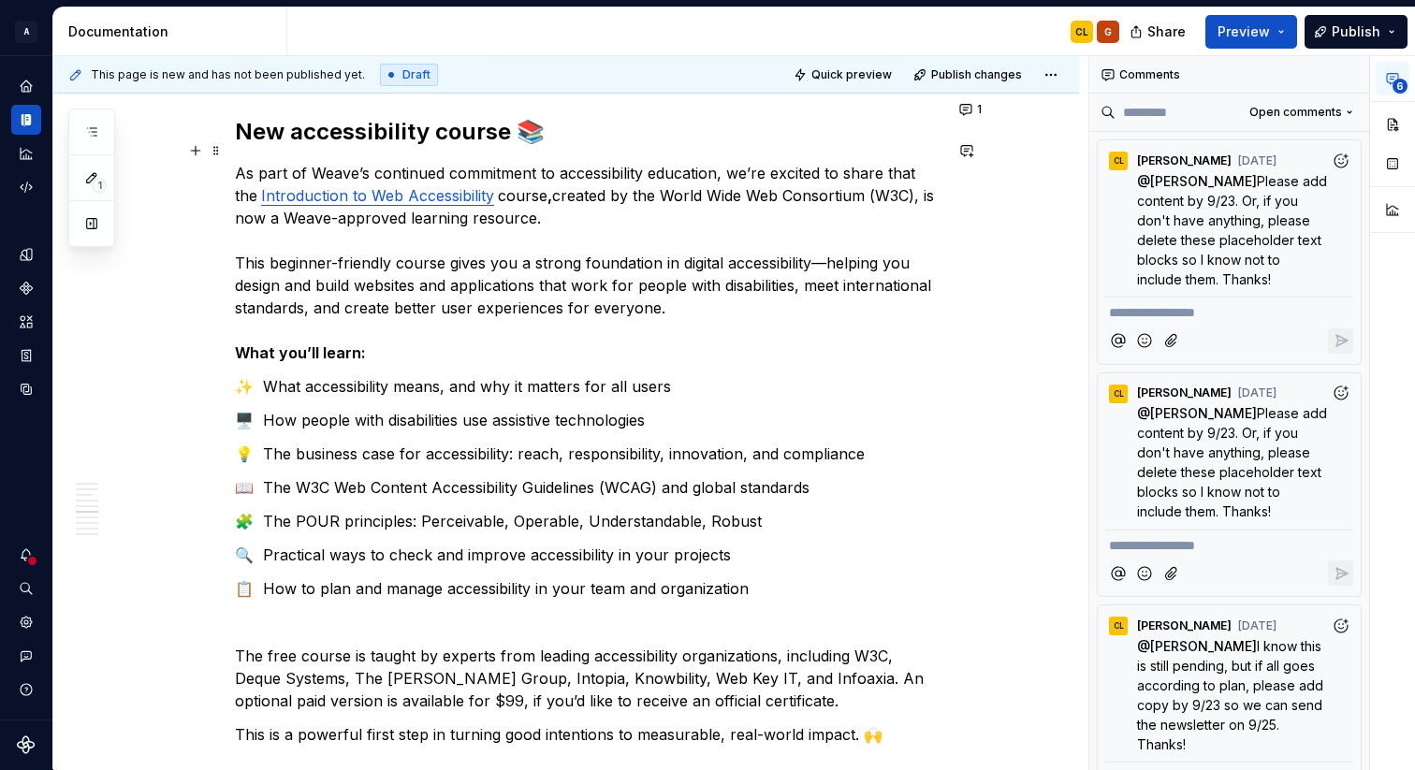
click at [312, 343] on strong "What you’ll learn:" at bounding box center [300, 352] width 131 height 19
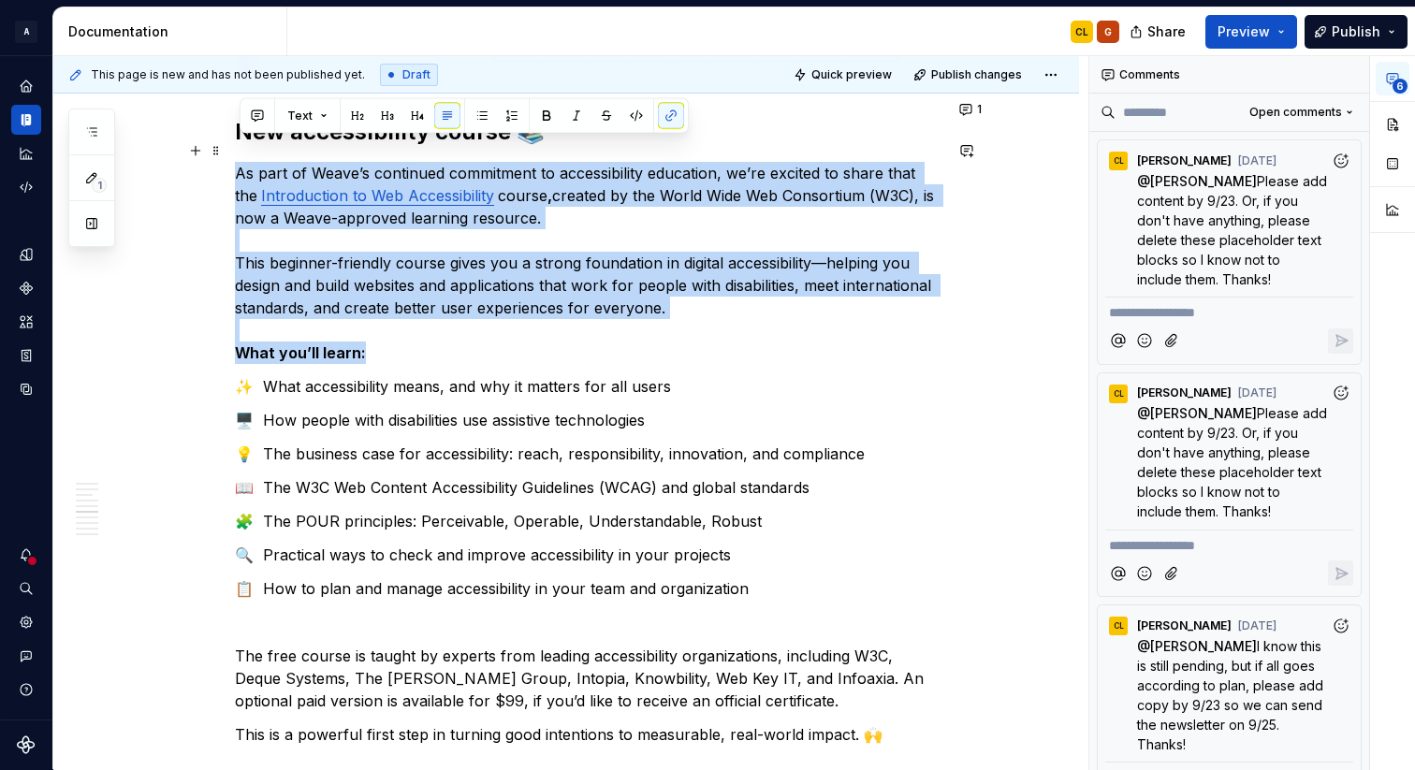
click at [312, 343] on strong "What you’ll learn:" at bounding box center [300, 352] width 131 height 19
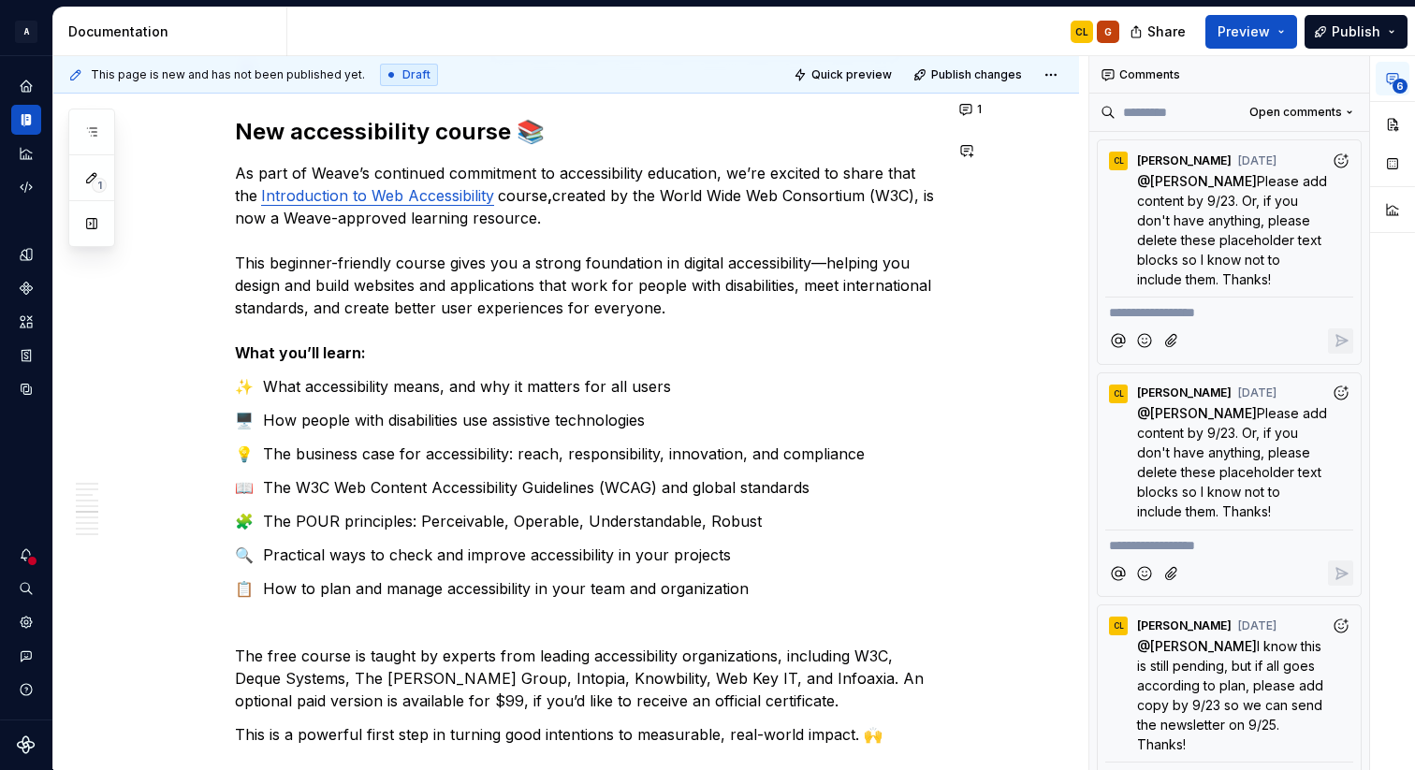
click at [444, 343] on div "The air is growing crisper, and so is our focus on delivering valuable Weave up…" at bounding box center [588, 432] width 707 height 8364
click at [328, 343] on strong "What you’ll learn:" at bounding box center [300, 352] width 131 height 19
click at [305, 343] on strong "What you’ll learn:" at bounding box center [300, 352] width 131 height 19
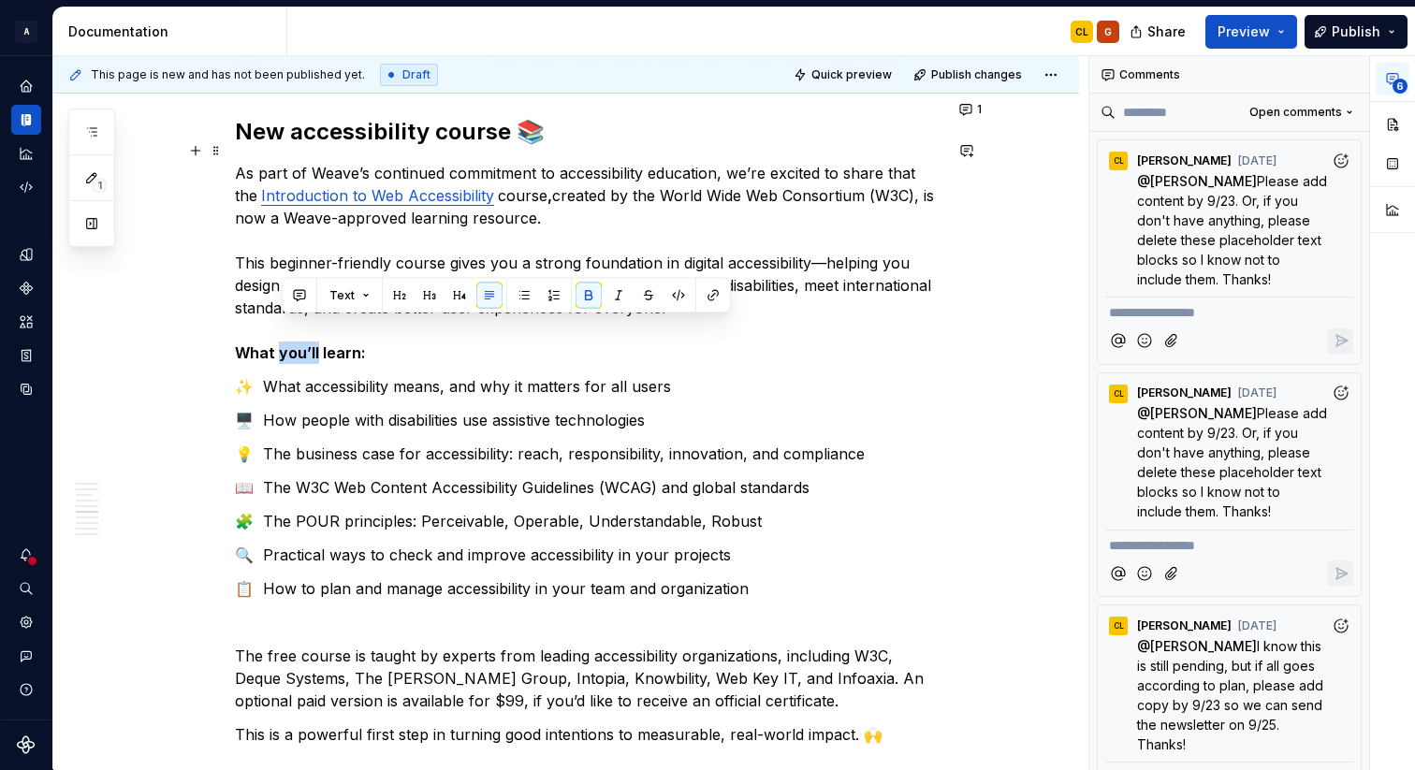
click at [305, 343] on strong "What you’ll learn:" at bounding box center [300, 352] width 131 height 19
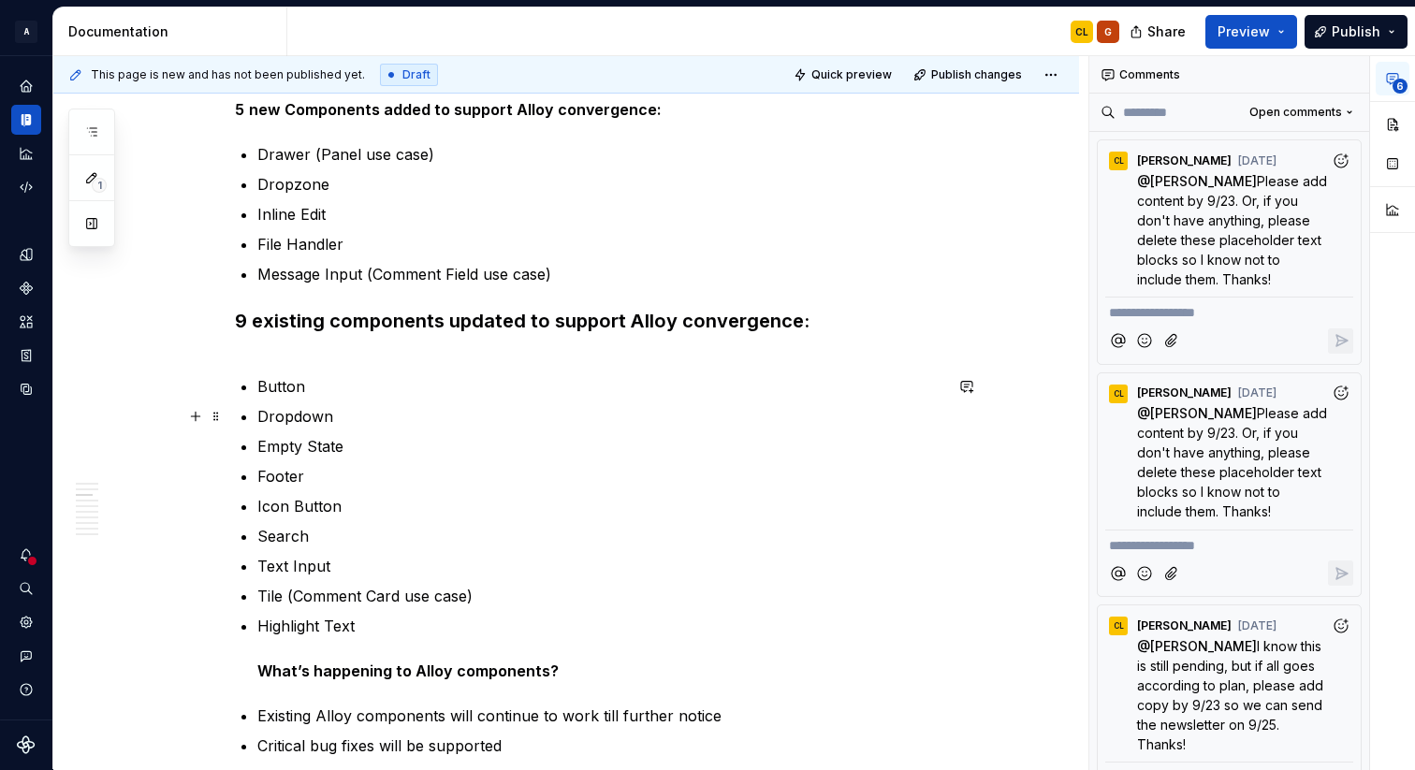
scroll to position [1428, 0]
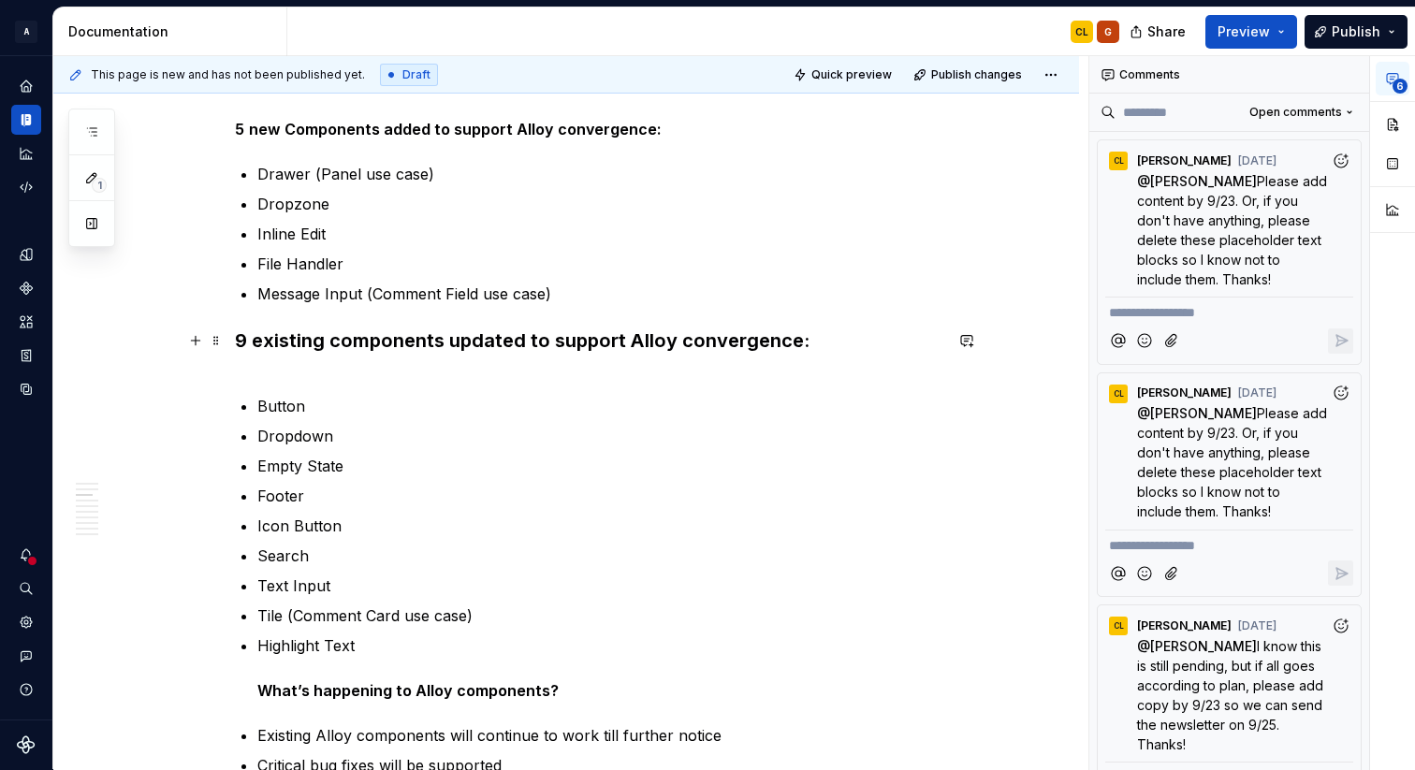
click at [394, 341] on strong "9 existing components updated to support Alloy convergence:" at bounding box center [522, 340] width 575 height 22
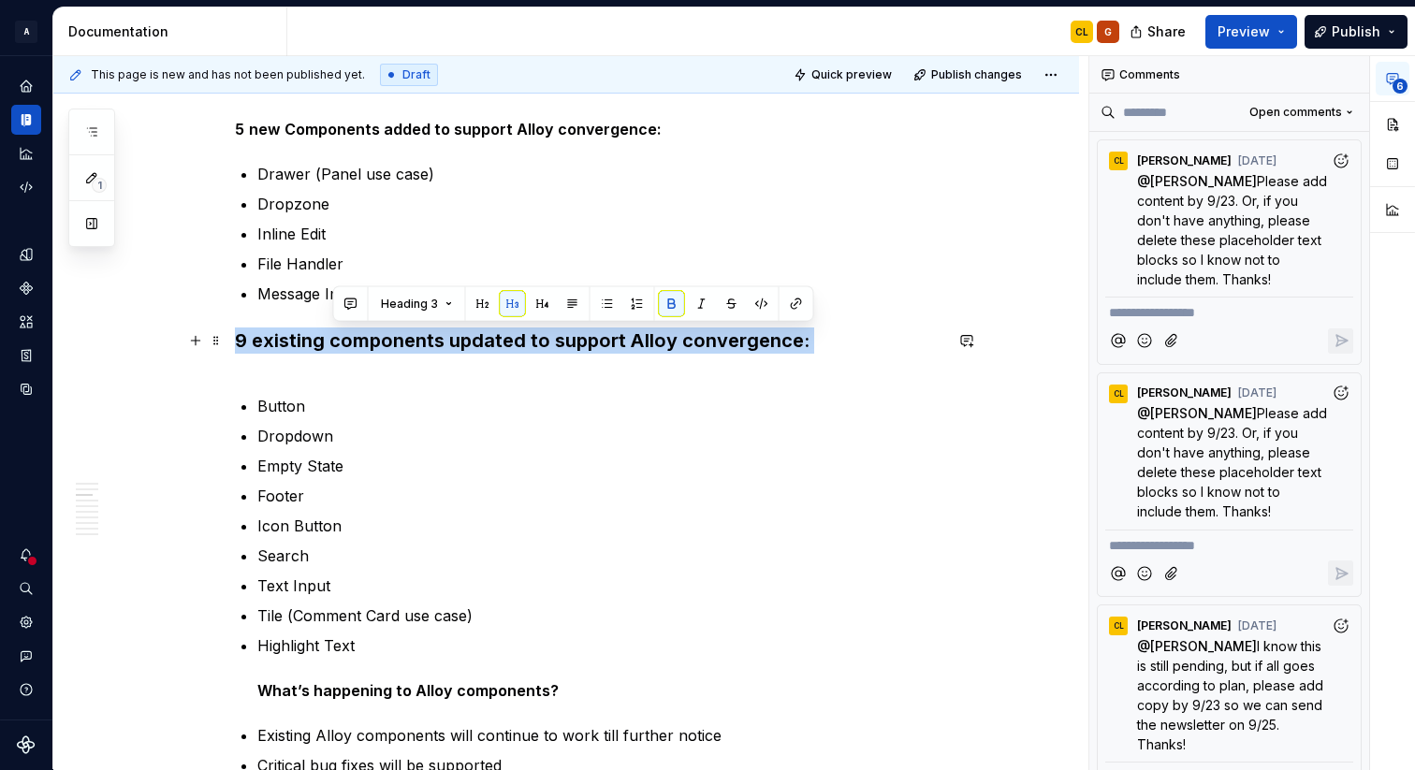
click at [394, 341] on strong "9 existing components updated to support Alloy convergence:" at bounding box center [522, 340] width 575 height 22
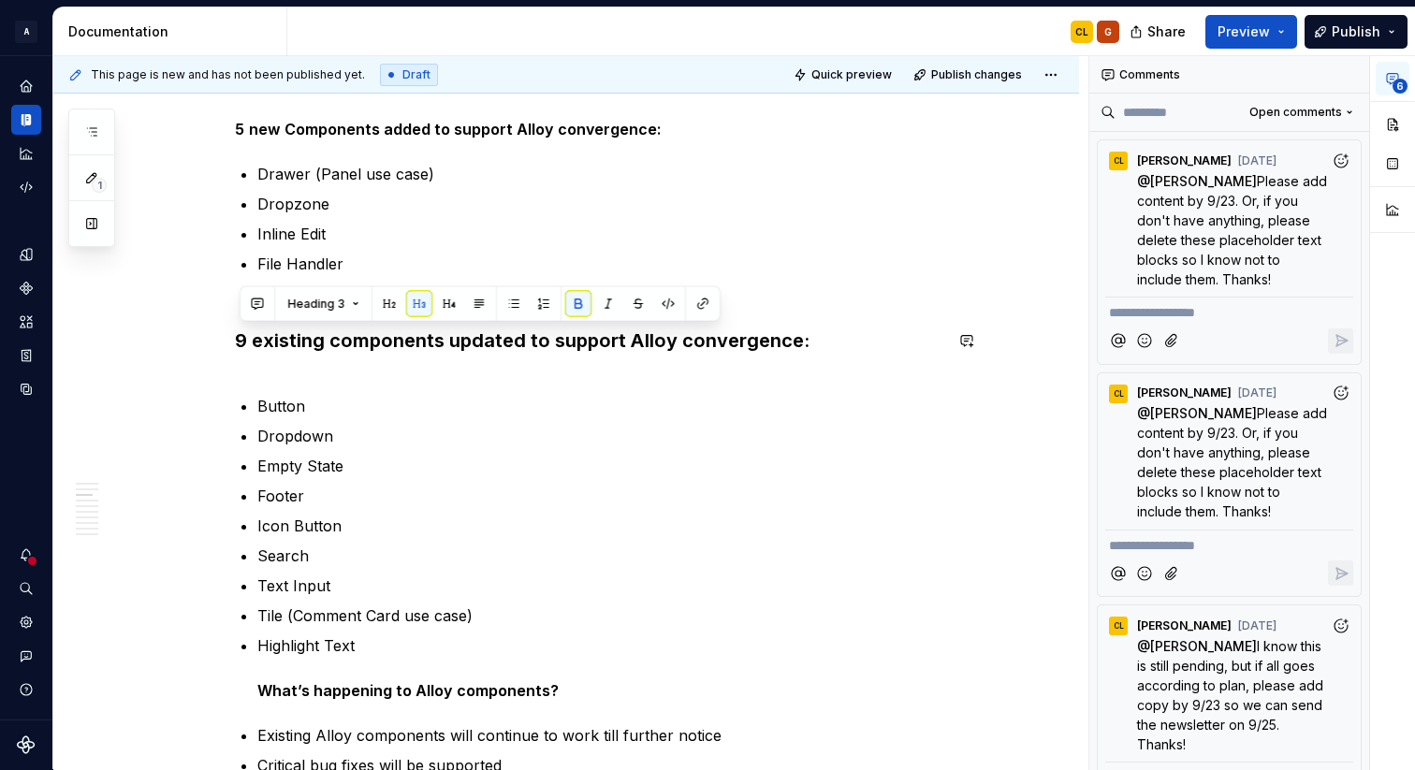
click at [365, 299] on div "Heading 3" at bounding box center [480, 304] width 472 height 26
click at [347, 302] on button "Heading 3" at bounding box center [323, 304] width 89 height 26
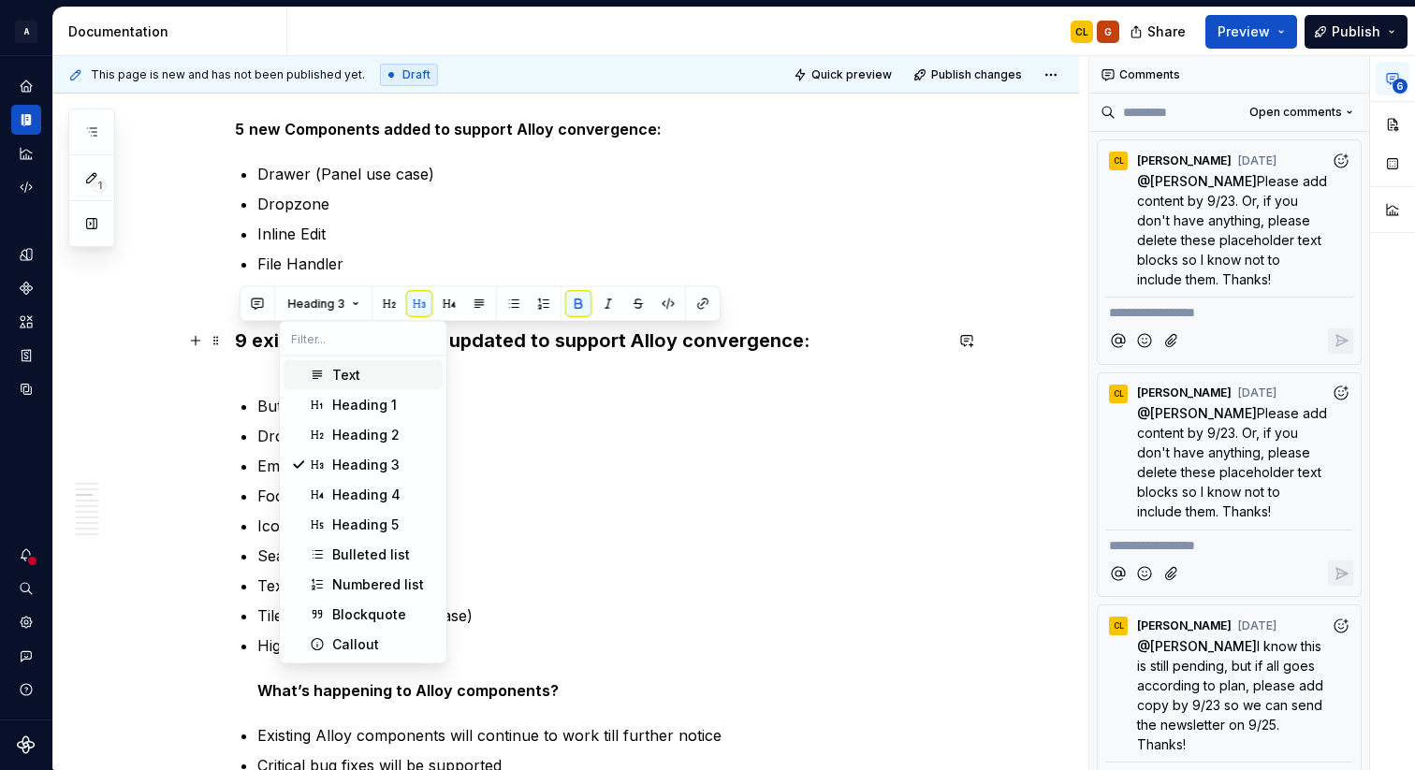
click at [261, 340] on strong "9 existing components updated to support Alloy convergence:" at bounding box center [522, 340] width 575 height 22
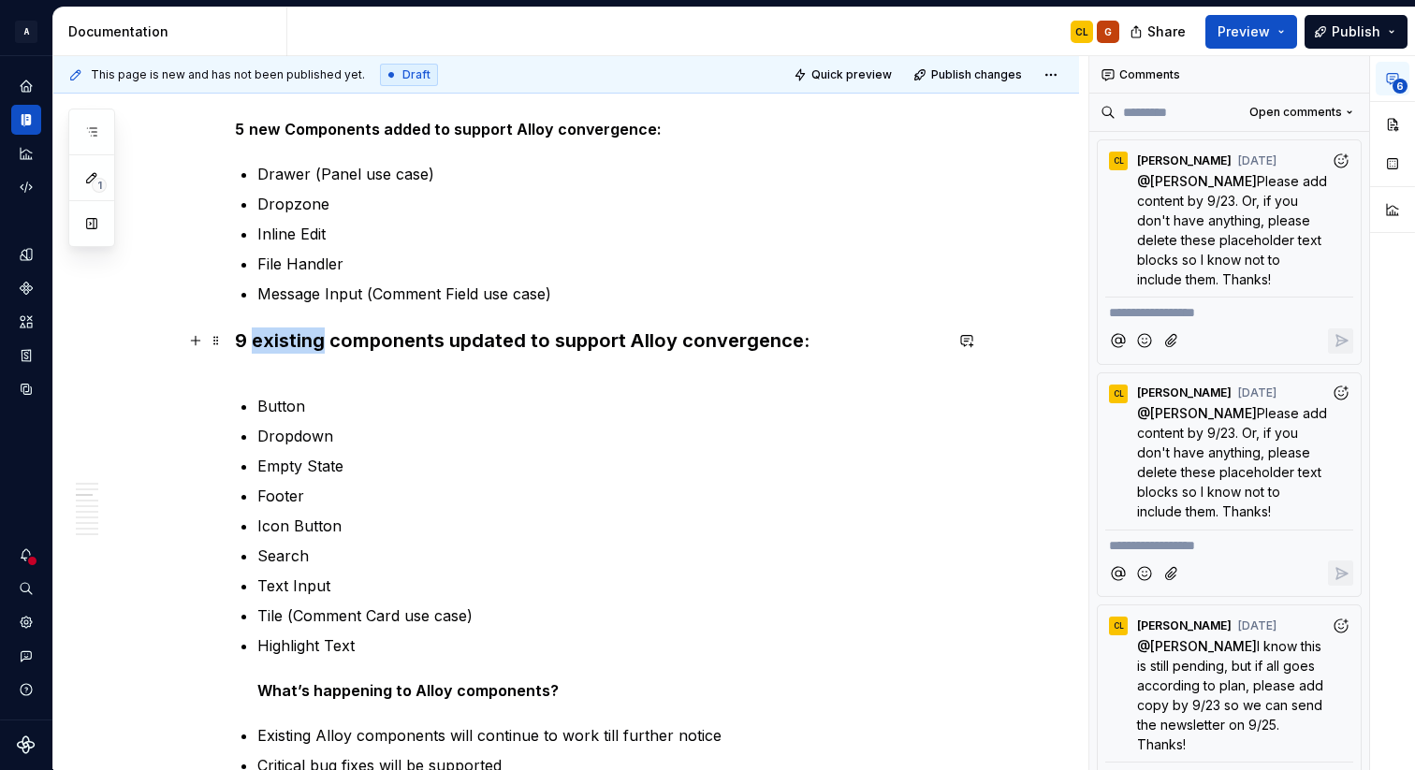
click at [261, 340] on strong "9 existing components updated to support Alloy convergence:" at bounding box center [522, 340] width 575 height 22
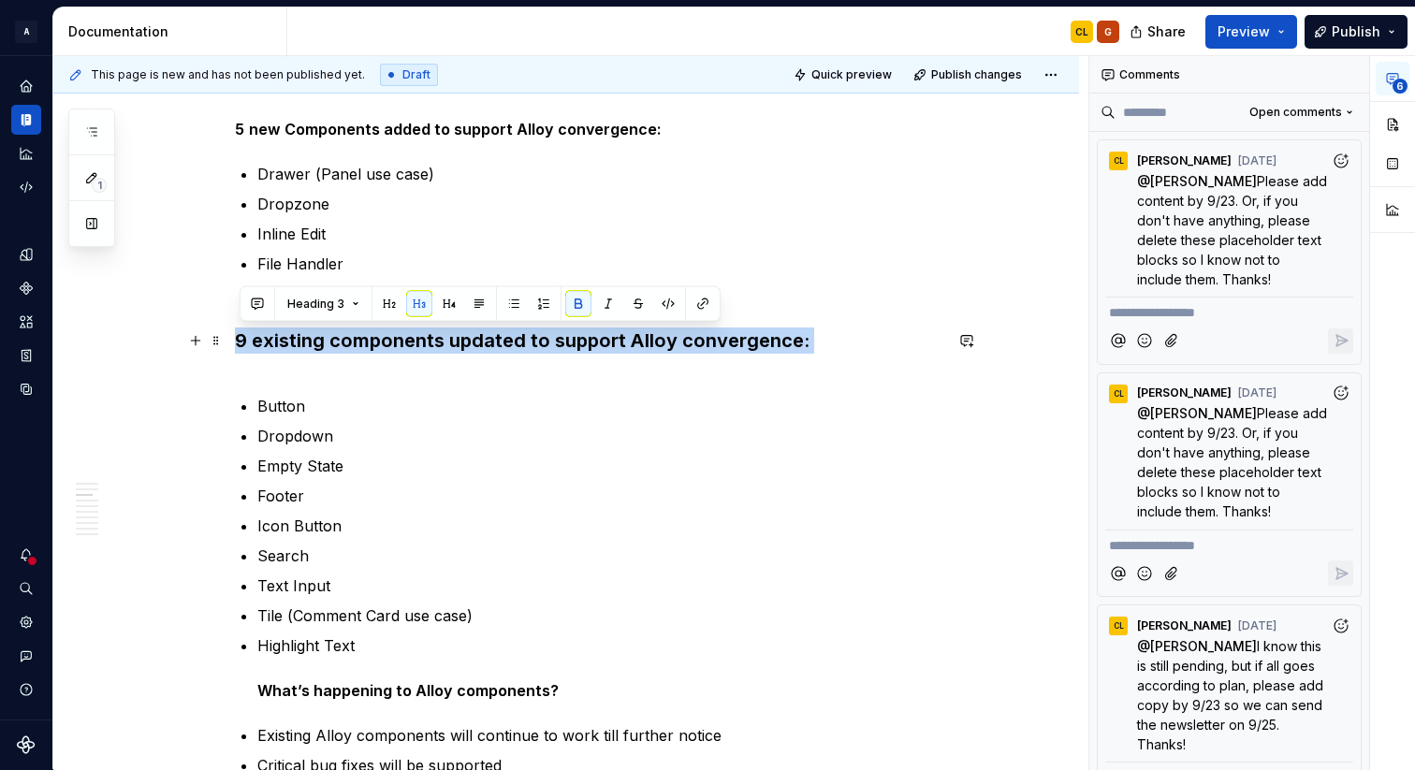
click at [261, 340] on strong "9 existing components updated to support Alloy convergence:" at bounding box center [522, 340] width 575 height 22
click at [317, 312] on button "Heading 3" at bounding box center [323, 304] width 89 height 26
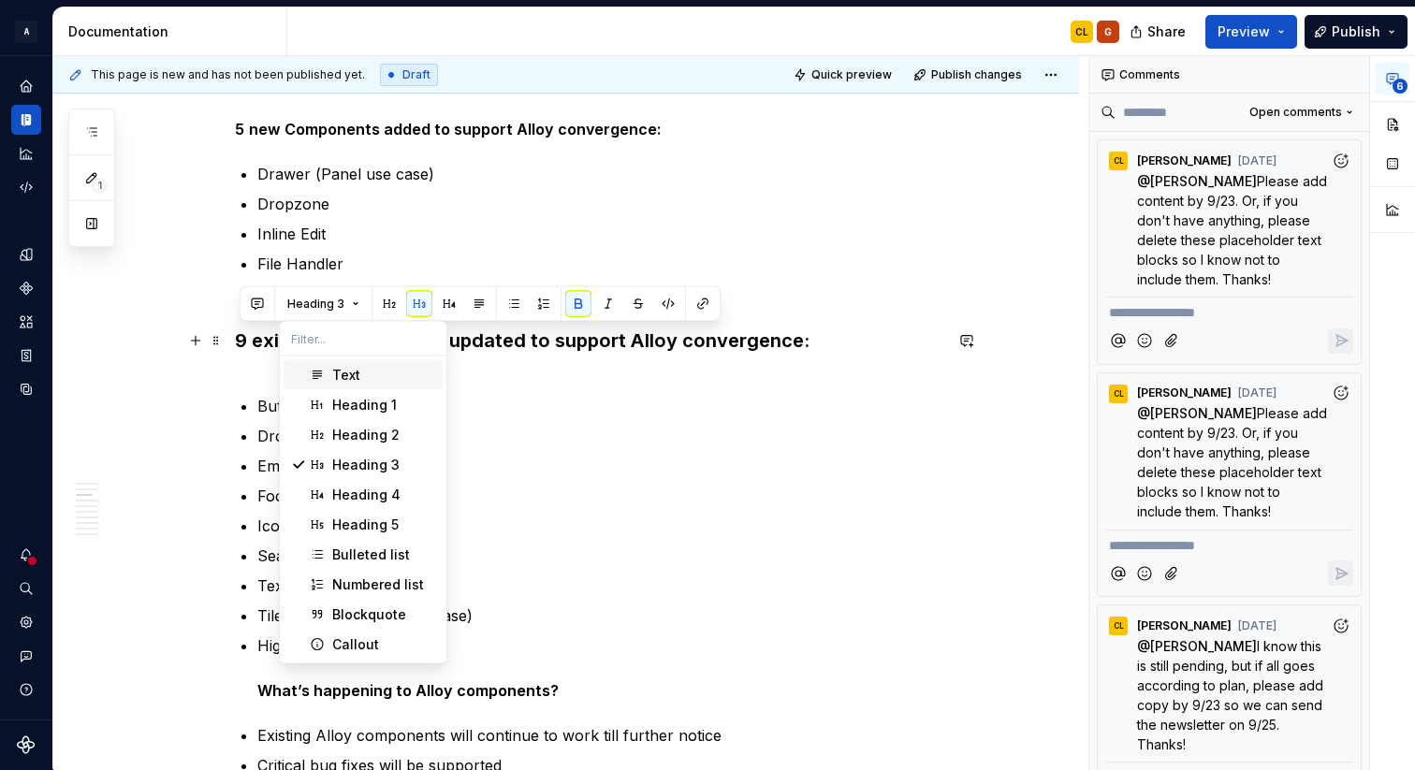
click at [339, 376] on div "Text" at bounding box center [346, 375] width 28 height 19
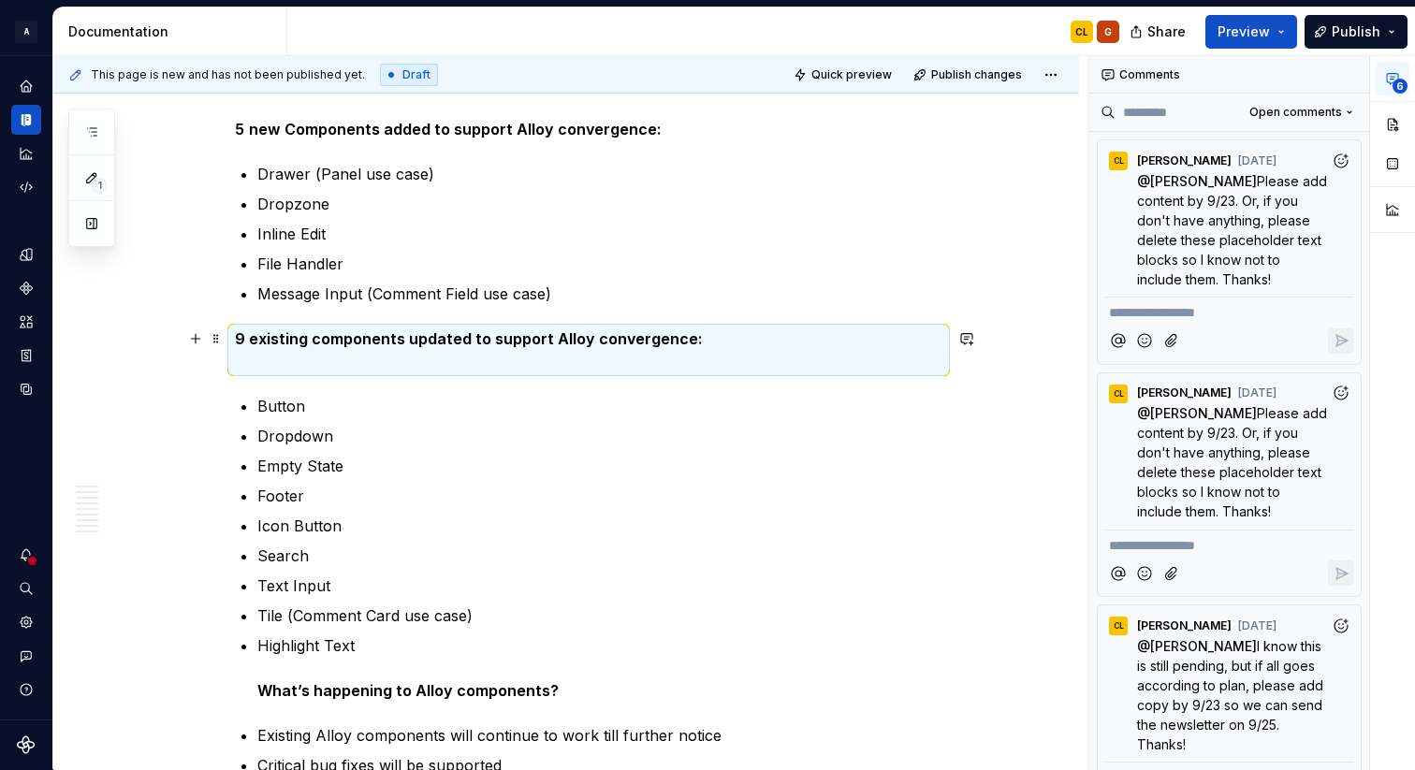
click at [289, 369] on p "9 existing components updated to support Alloy convergence:" at bounding box center [588, 350] width 707 height 45
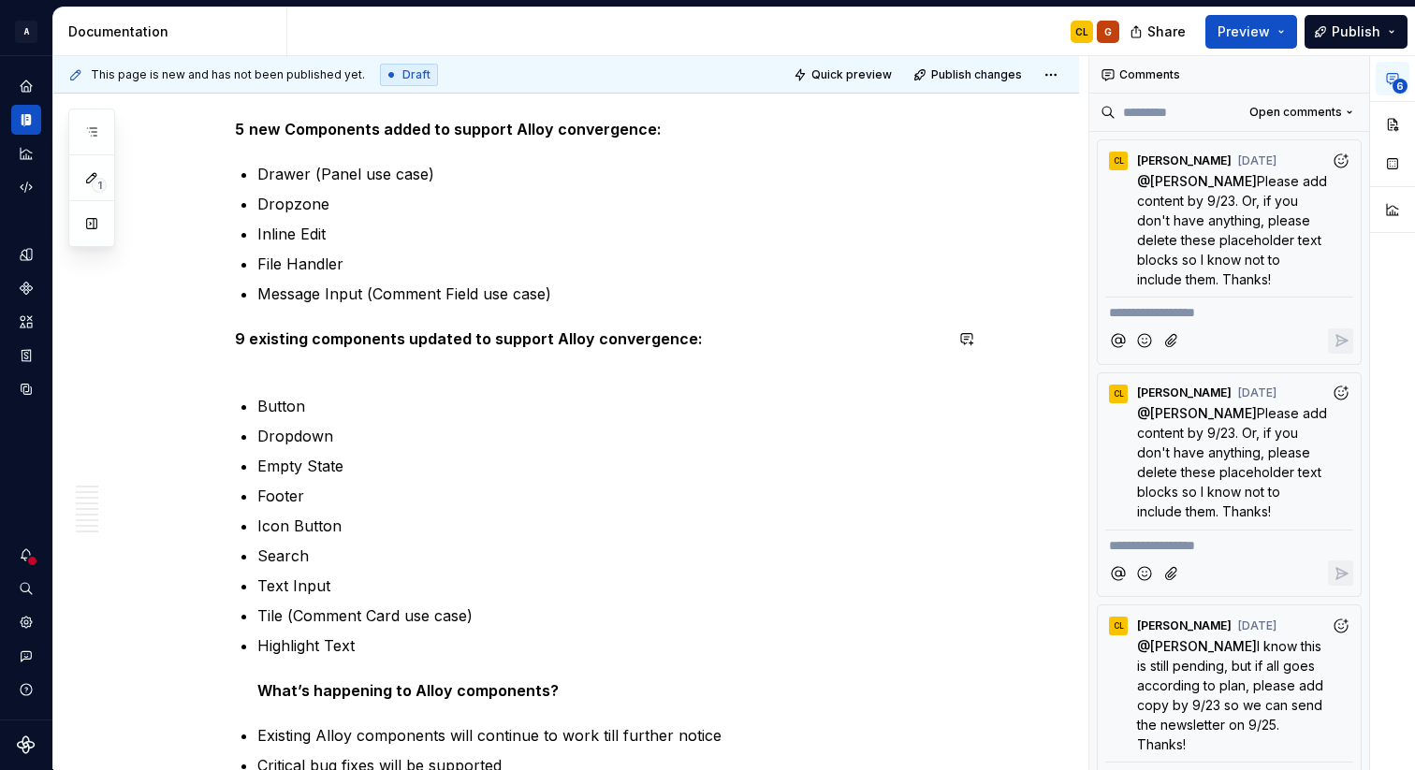
click at [261, 368] on p "9 existing components updated to support Alloy convergence:" at bounding box center [588, 350] width 707 height 45
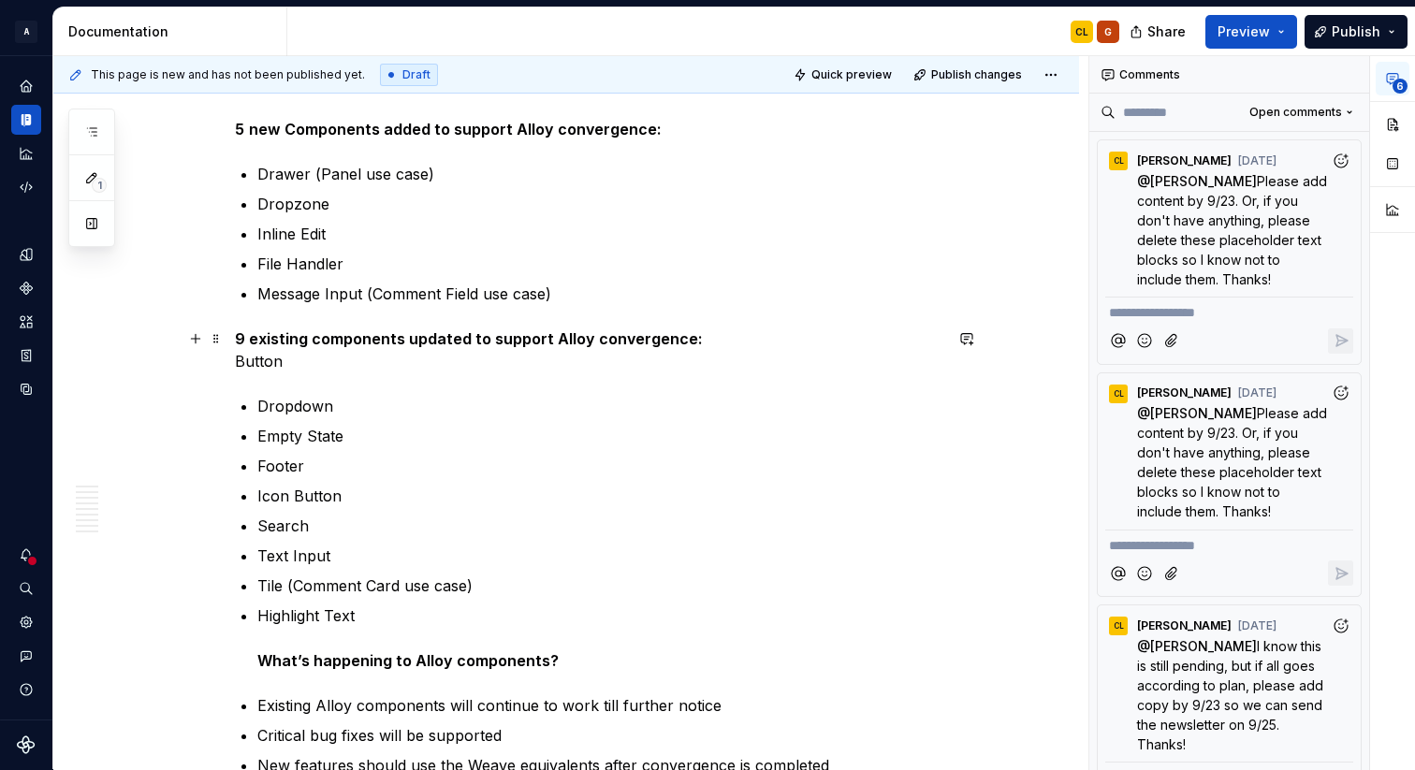
click at [251, 361] on p "9 existing components updated to support Alloy convergence: Button" at bounding box center [588, 350] width 707 height 45
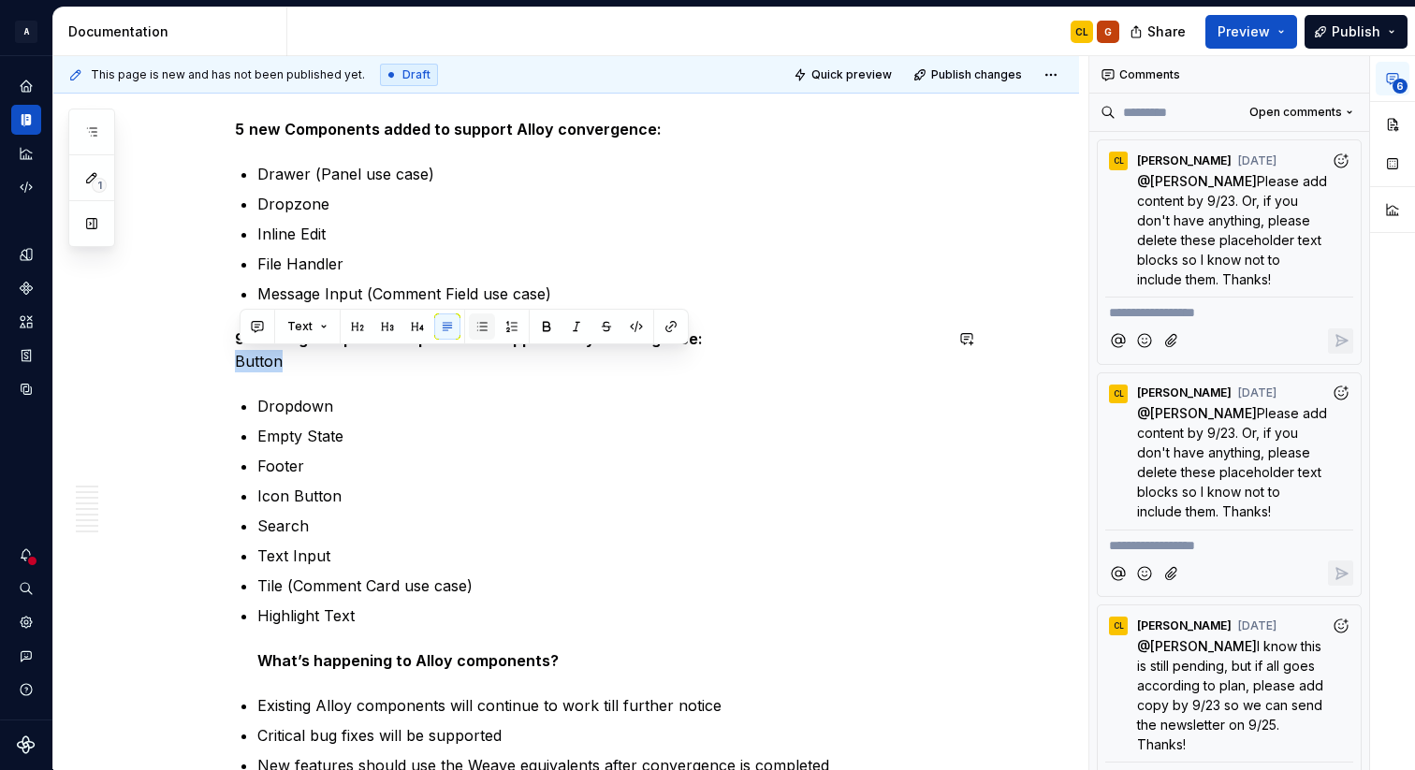
click at [481, 327] on button "button" at bounding box center [482, 327] width 26 height 26
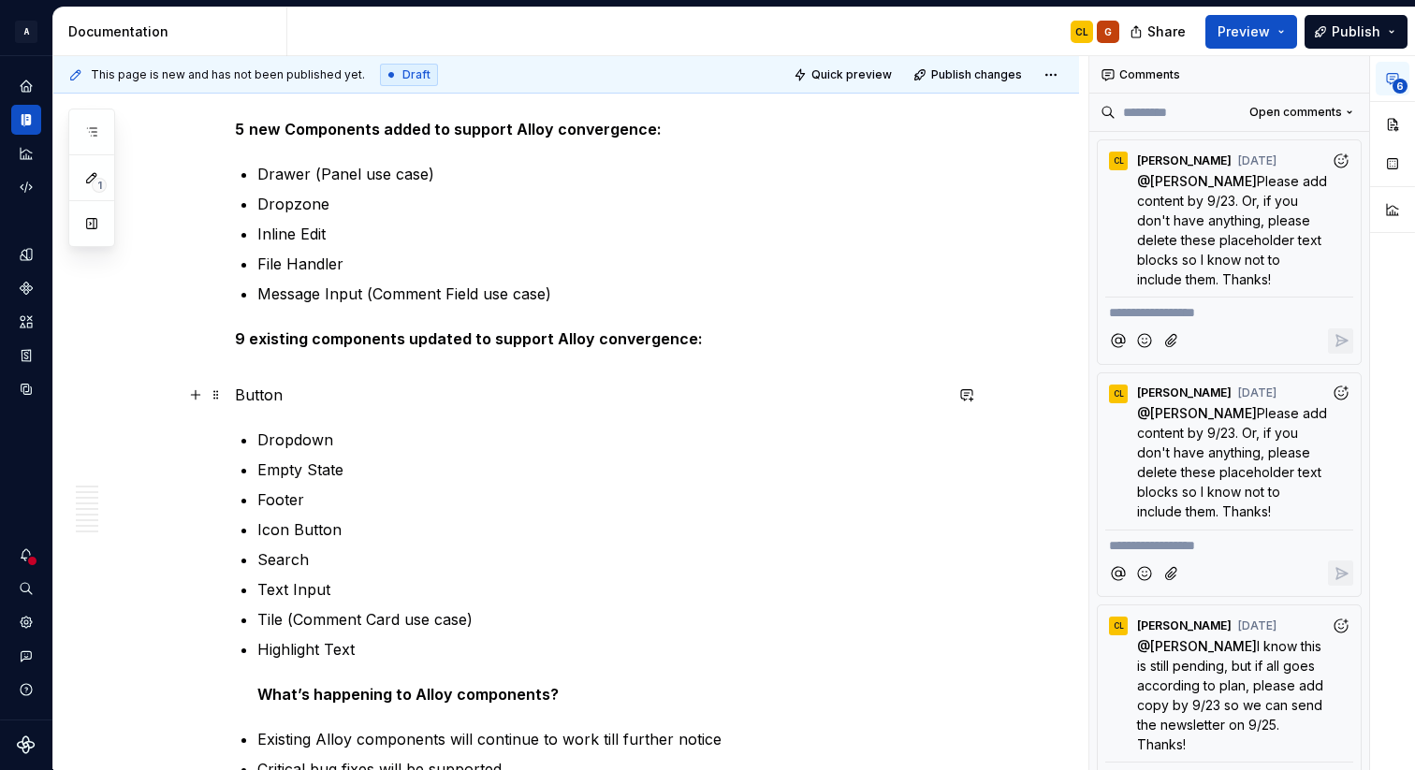
click at [255, 395] on p "Button" at bounding box center [588, 395] width 707 height 22
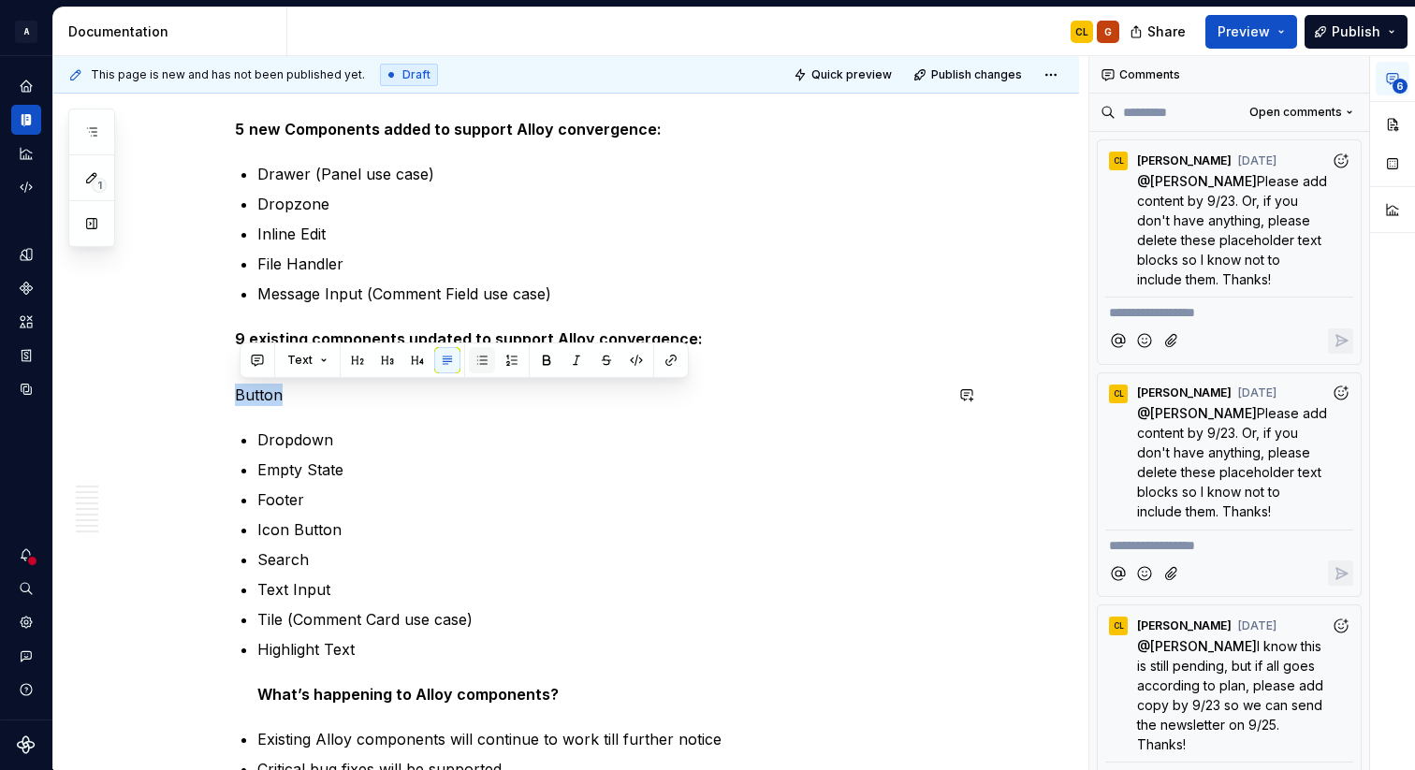
click at [478, 362] on button "button" at bounding box center [482, 360] width 26 height 26
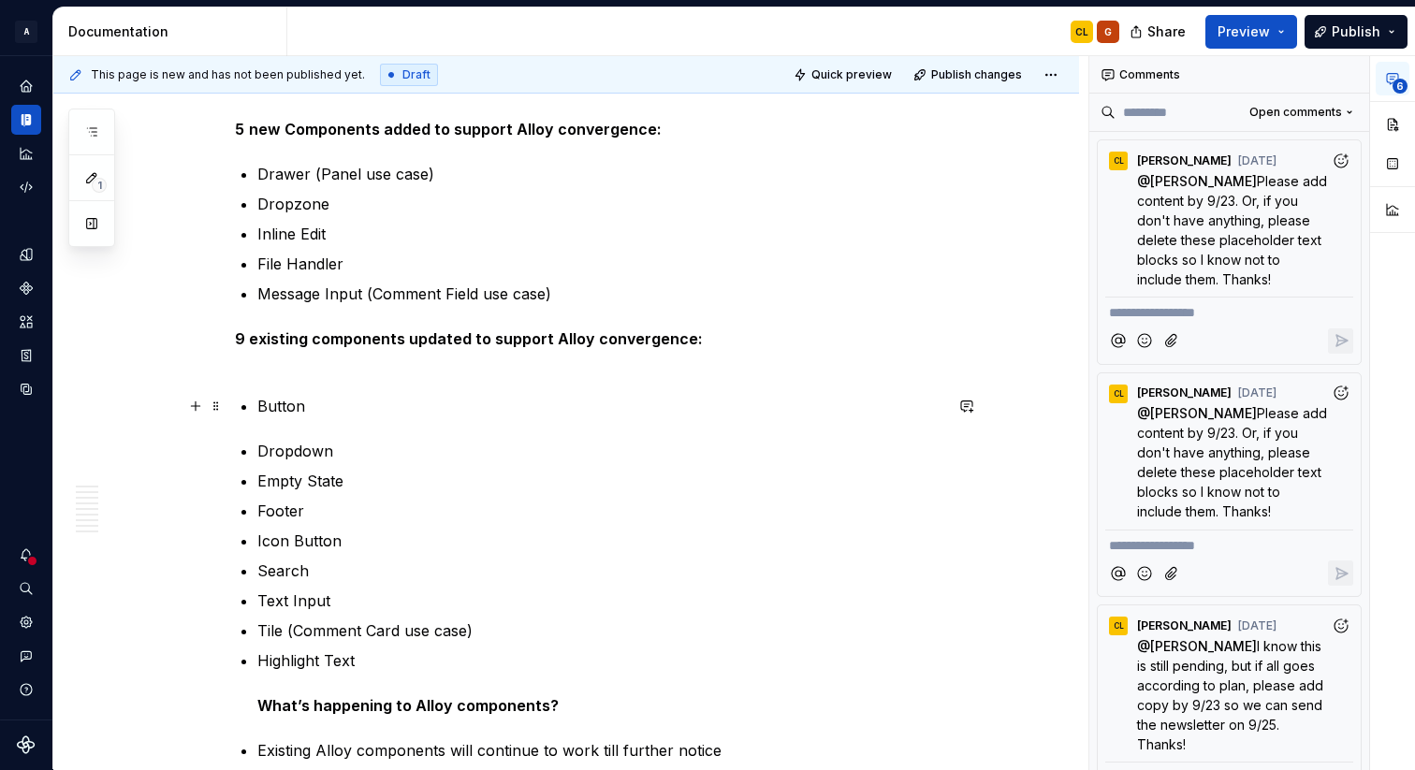
click at [349, 406] on p "Button" at bounding box center [599, 406] width 685 height 22
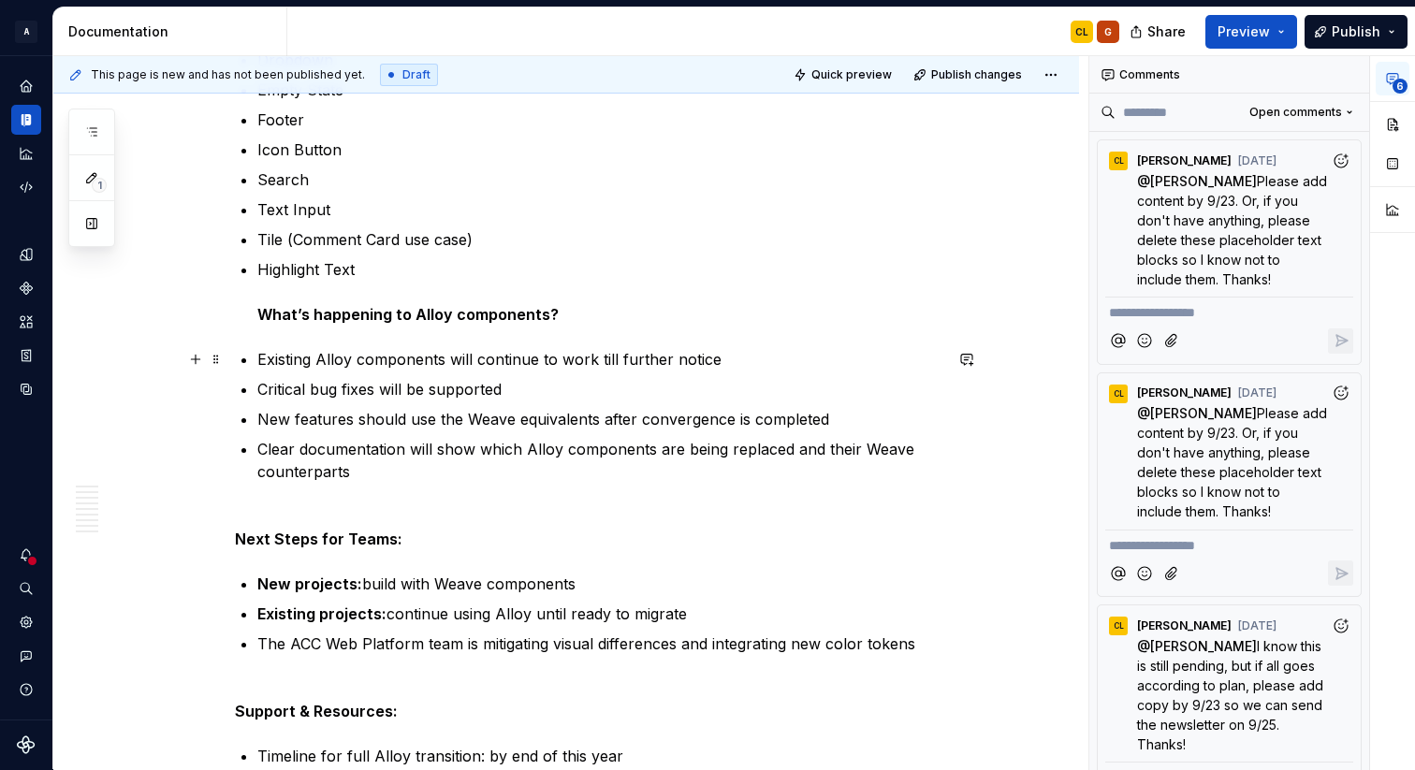
scroll to position [1817, 0]
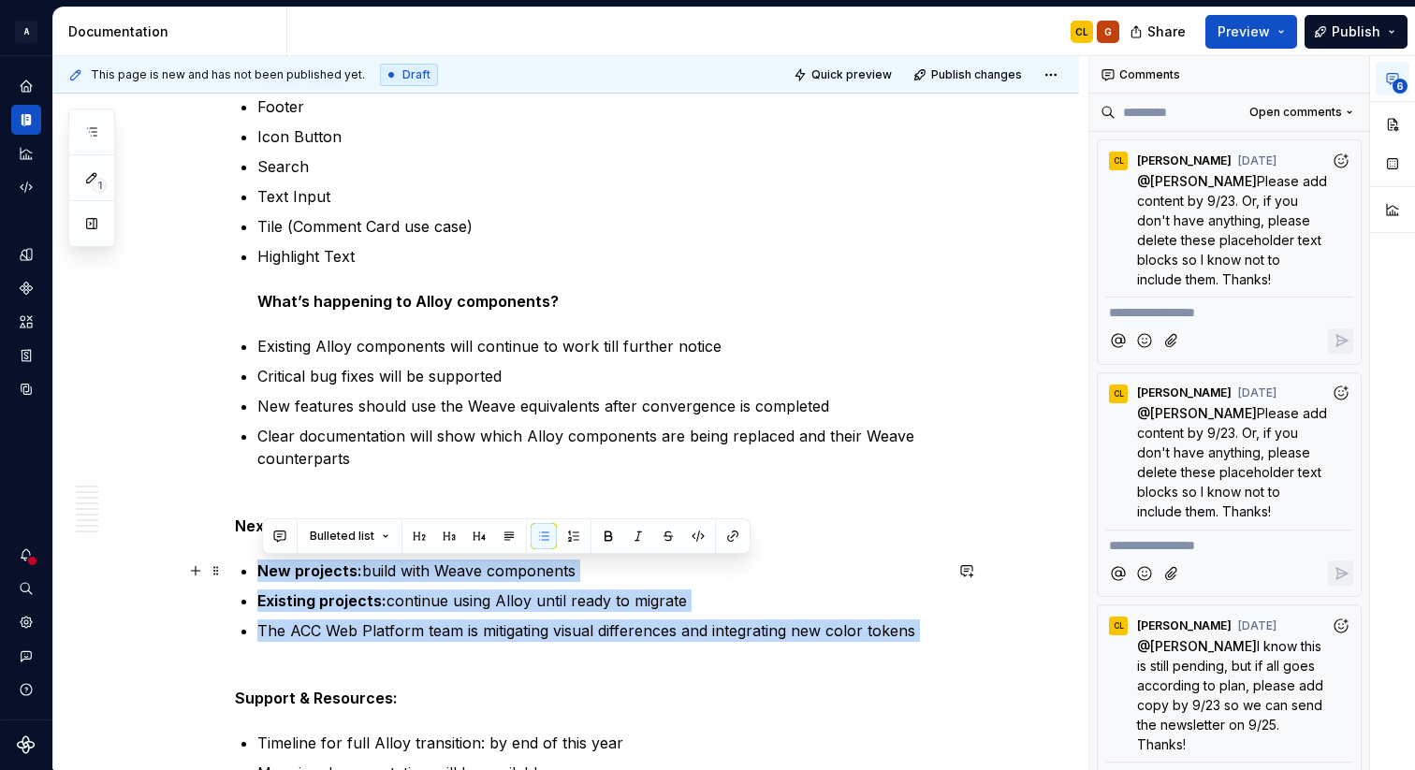
drag, startPoint x: 294, startPoint y: 646, endPoint x: 252, endPoint y: 569, distance: 87.5
click at [257, 569] on ul "New projects: build with Weave components Existing projects: continue using All…" at bounding box center [599, 612] width 685 height 105
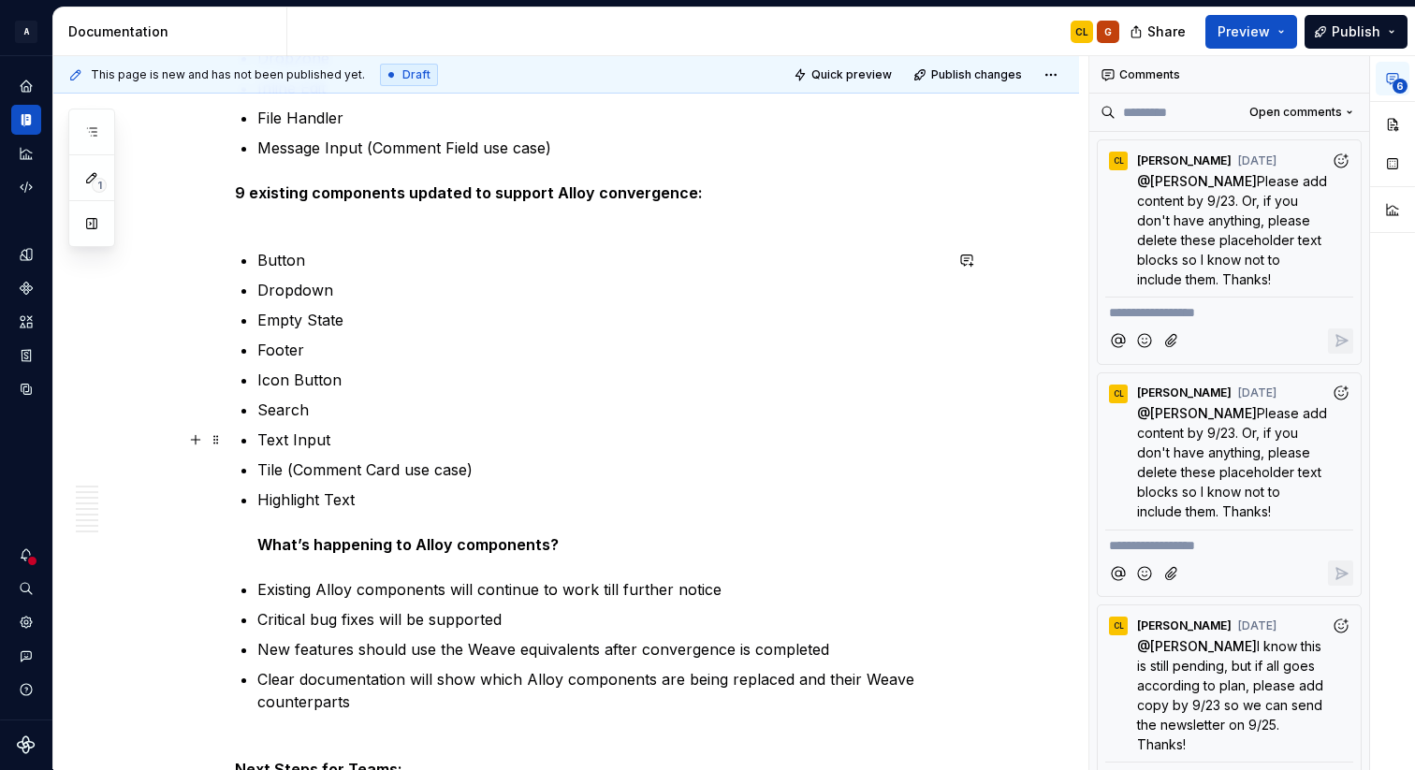
scroll to position [1568, 0]
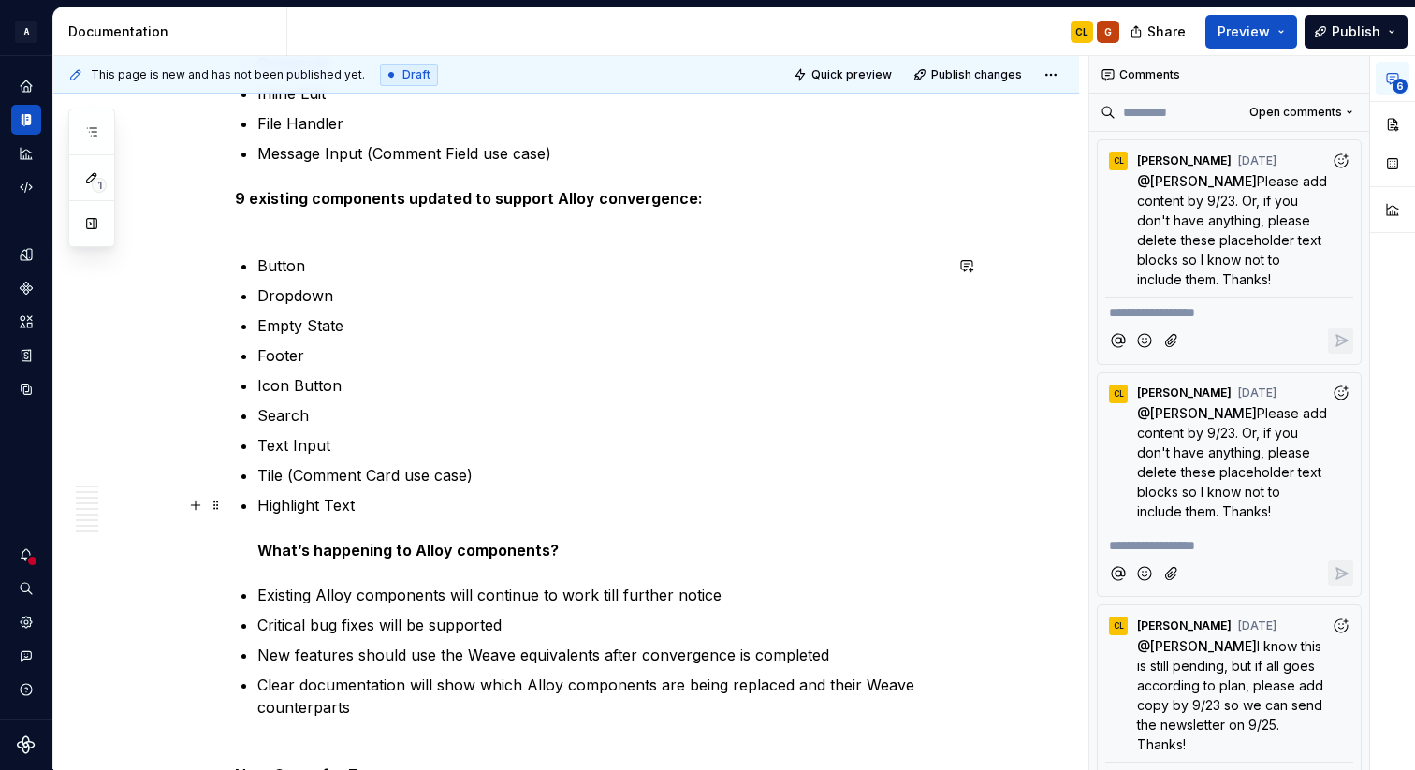
drag, startPoint x: 263, startPoint y: 544, endPoint x: 227, endPoint y: 548, distance: 35.9
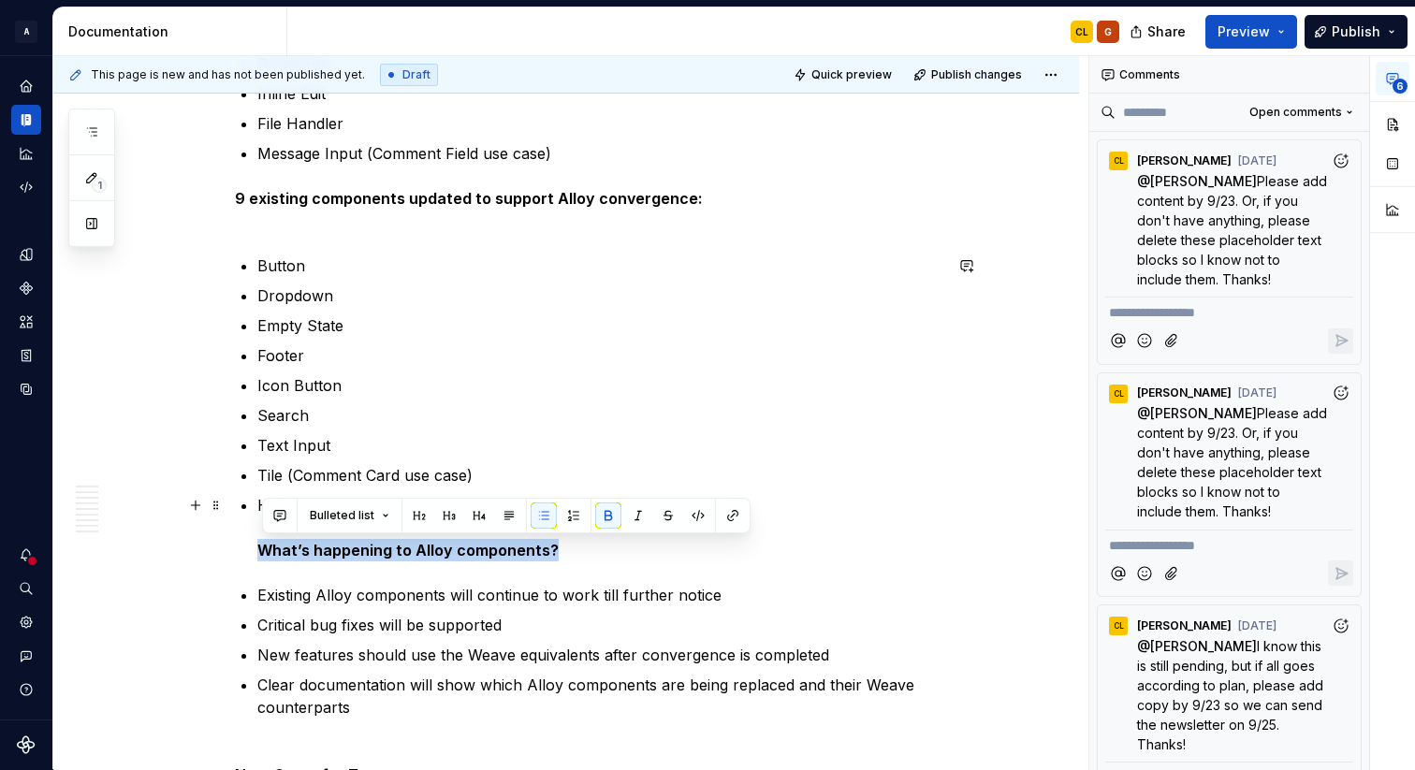
drag, startPoint x: 260, startPoint y: 548, endPoint x: 730, endPoint y: 550, distance: 469.8
click at [540, 513] on button "button" at bounding box center [544, 516] width 26 height 26
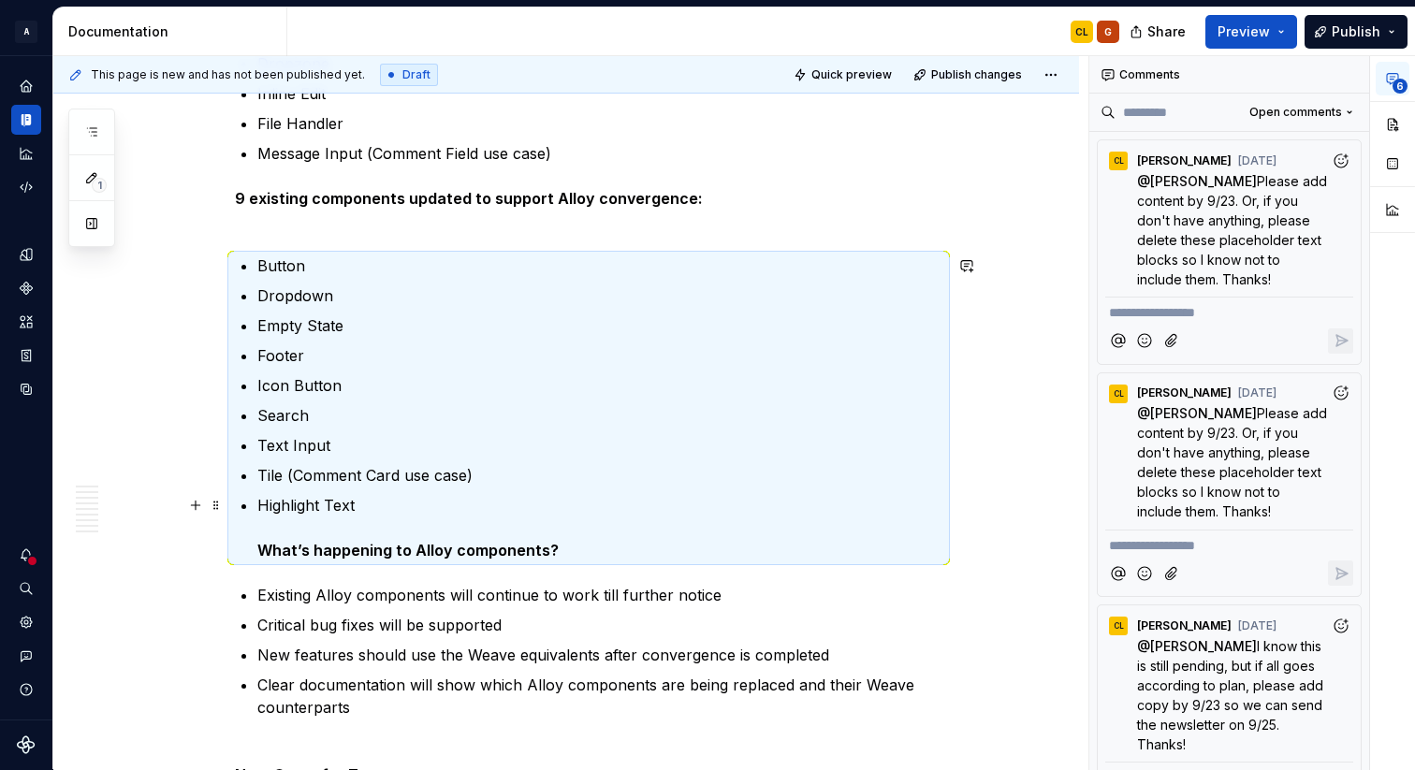
click at [509, 549] on strong "What’s happening to Alloy components?" at bounding box center [407, 550] width 301 height 19
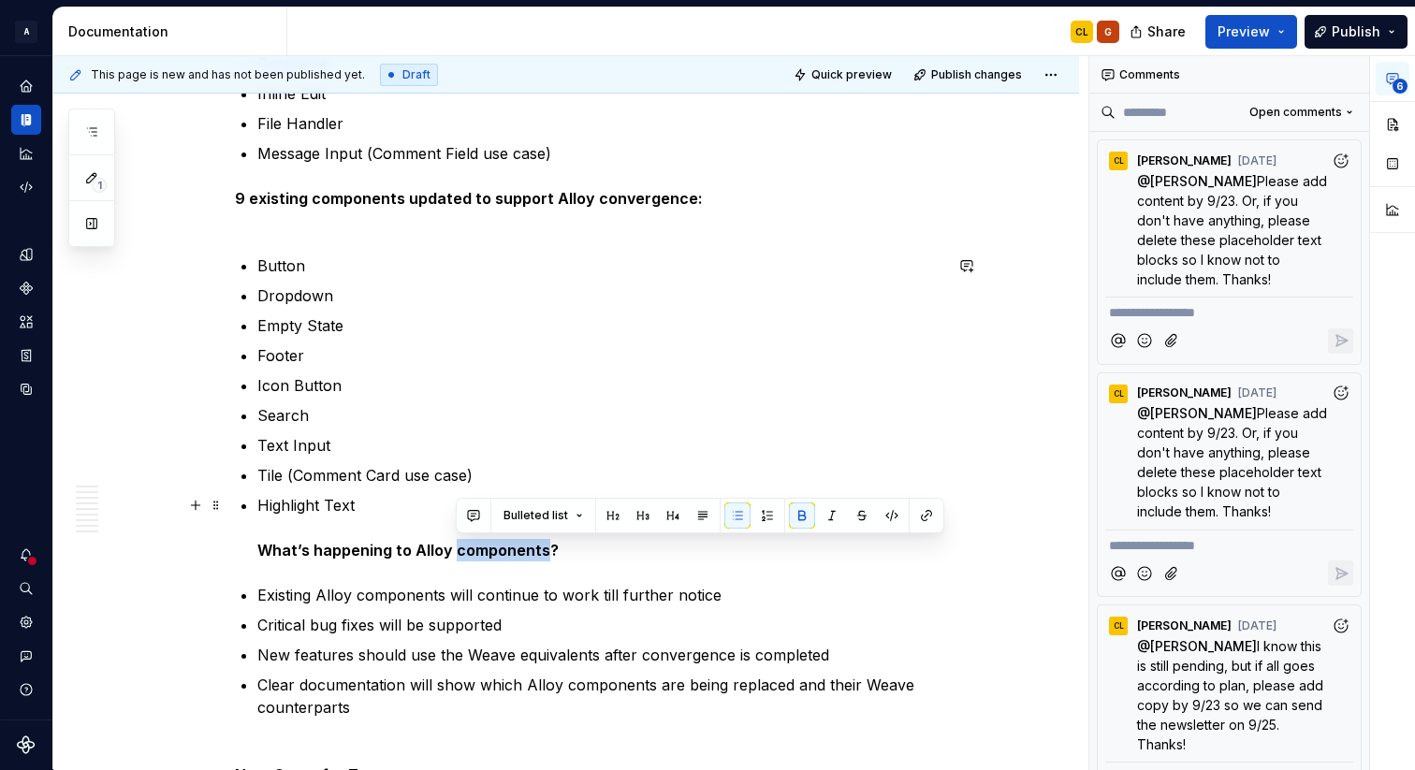
click at [509, 549] on strong "What’s happening to Alloy components?" at bounding box center [407, 550] width 301 height 19
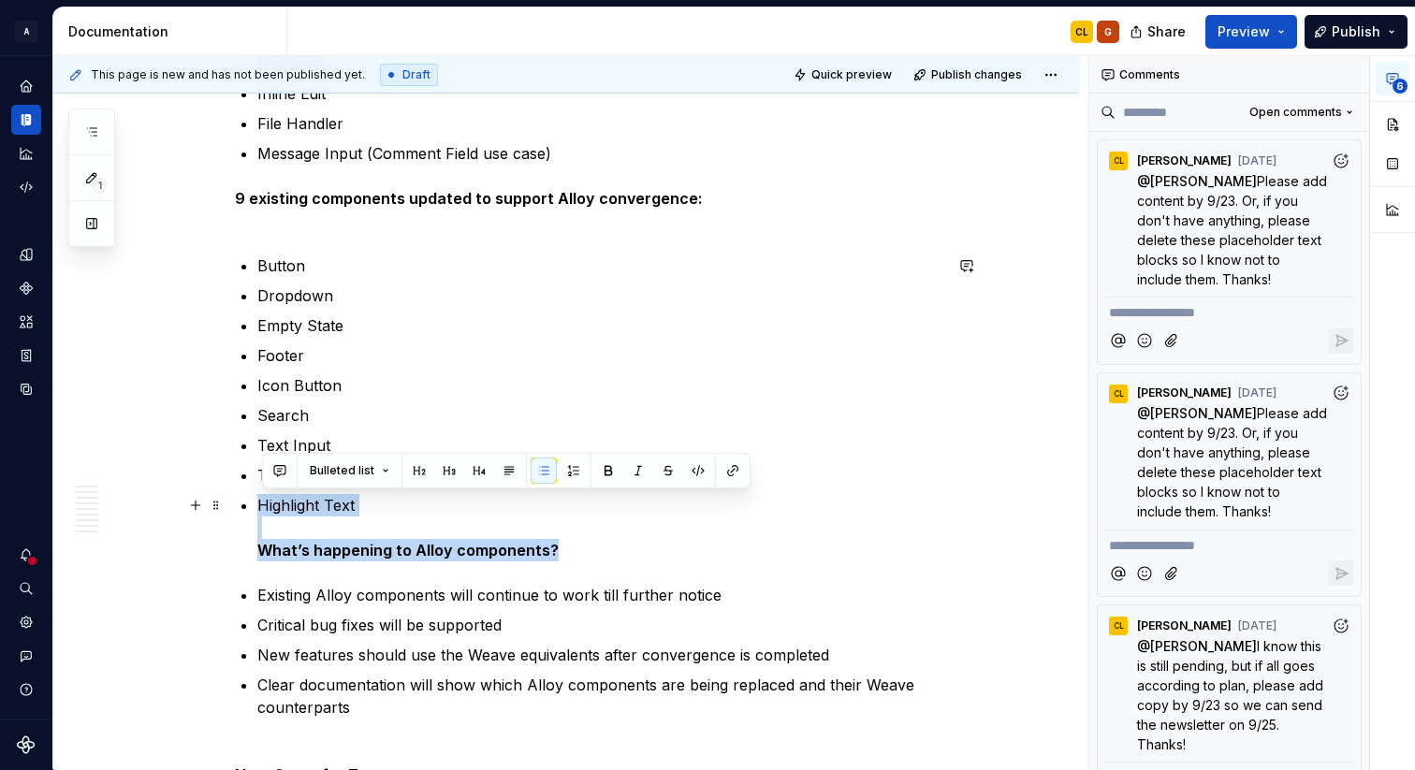
click at [509, 549] on strong "What’s happening to Alloy components?" at bounding box center [407, 550] width 301 height 19
click at [320, 539] on p "Highlight Text What’s happening to Alloy components?" at bounding box center [599, 527] width 685 height 67
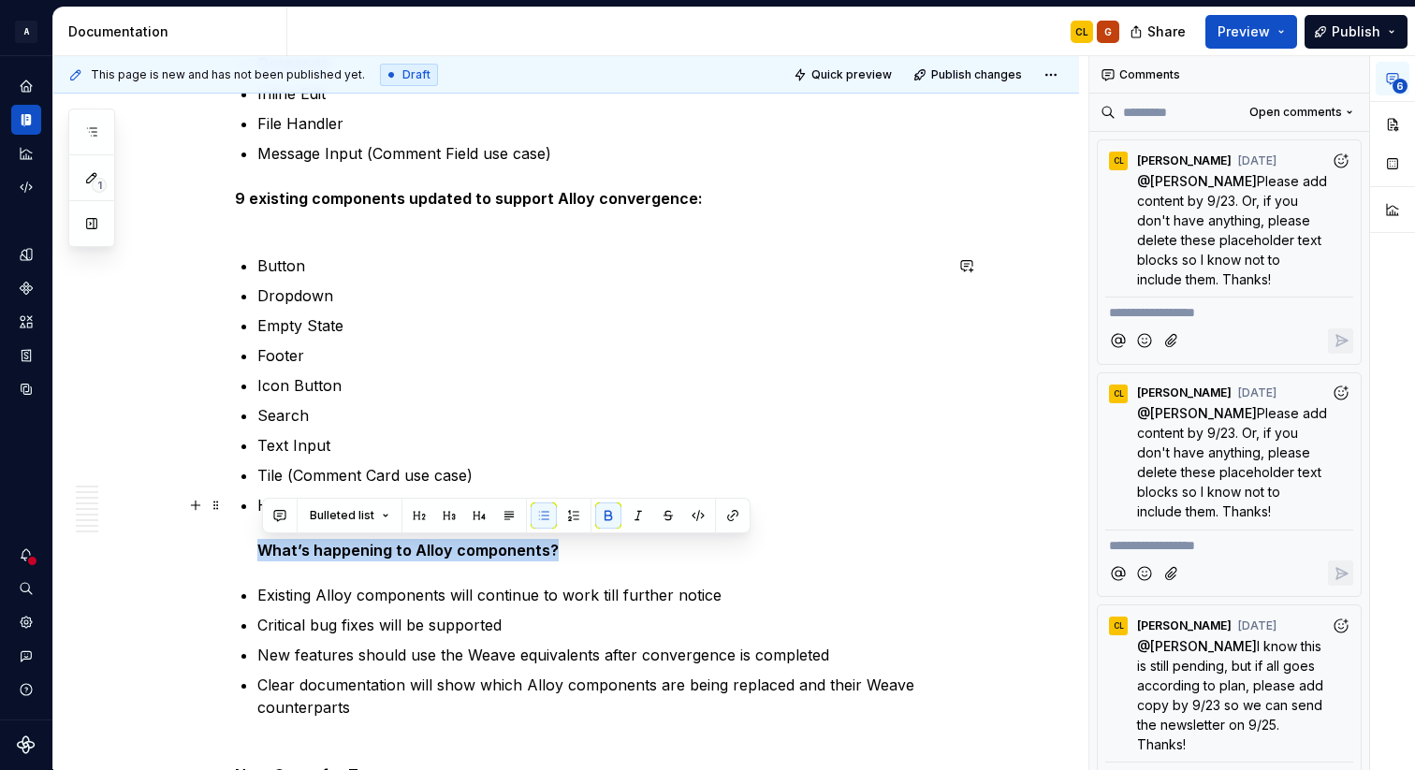
drag, startPoint x: 262, startPoint y: 550, endPoint x: 552, endPoint y: 559, distance: 290.2
click at [552, 559] on strong "What’s happening to Alloy components?" at bounding box center [407, 550] width 301 height 19
click at [367, 515] on span "Bulleted list" at bounding box center [342, 515] width 65 height 15
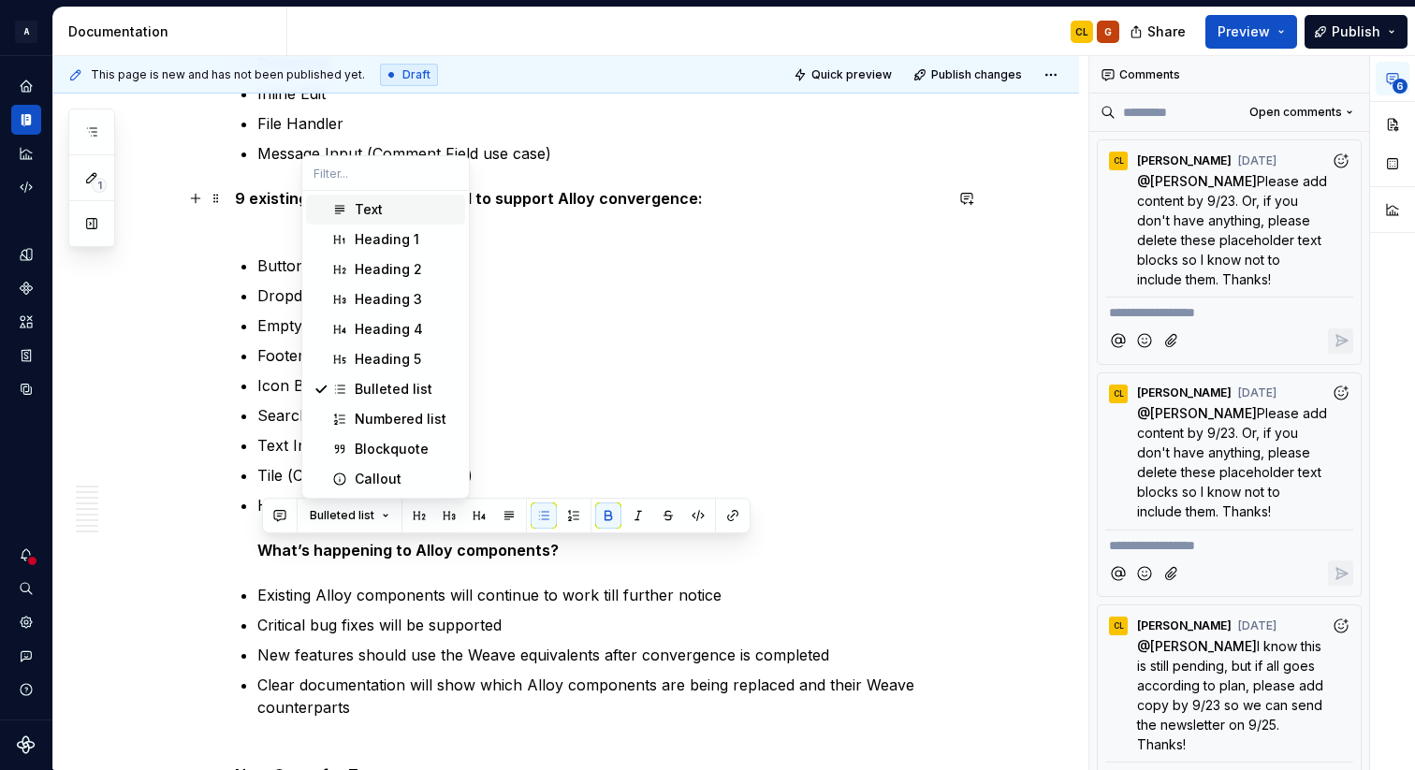
click at [406, 207] on div "Text" at bounding box center [406, 209] width 103 height 19
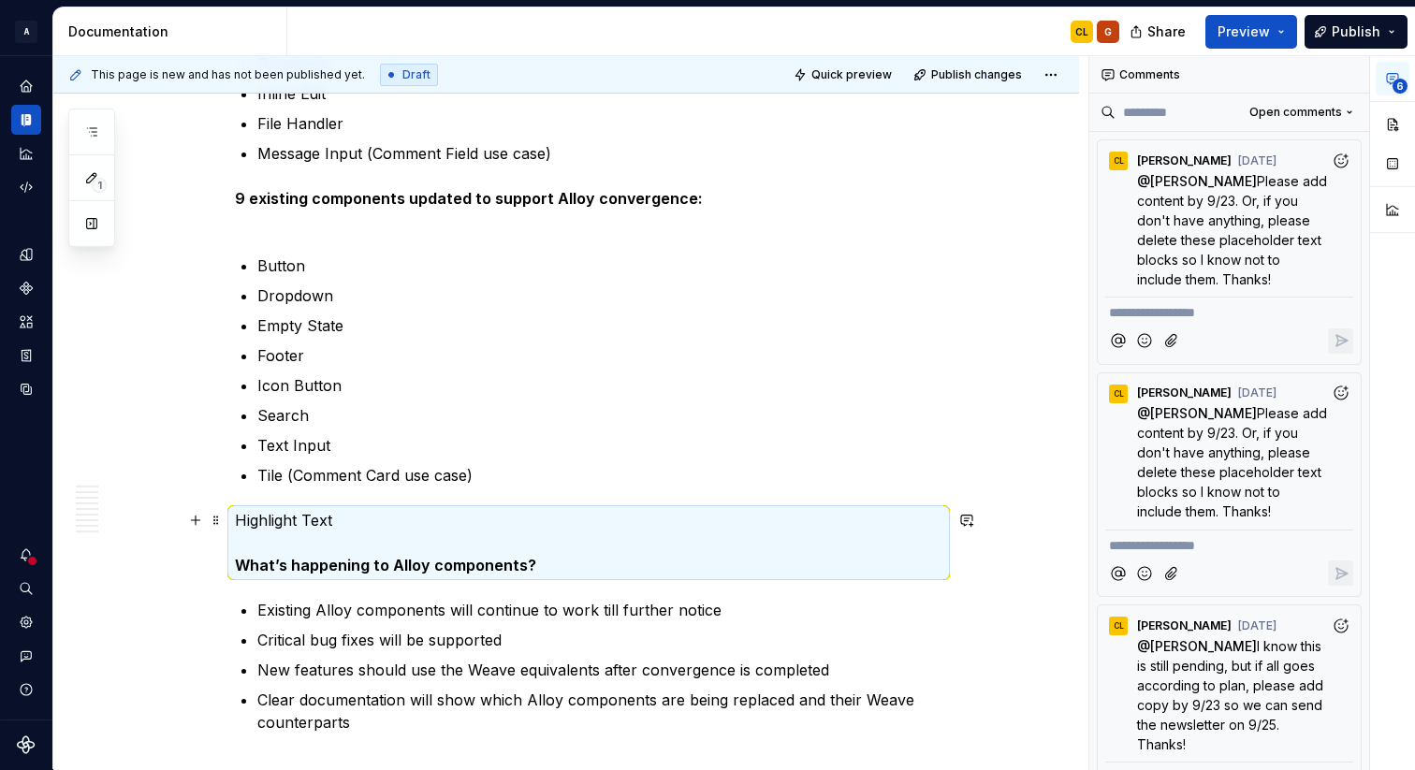
click at [240, 515] on p "Highlight Text What’s happening to Alloy components?" at bounding box center [588, 542] width 707 height 67
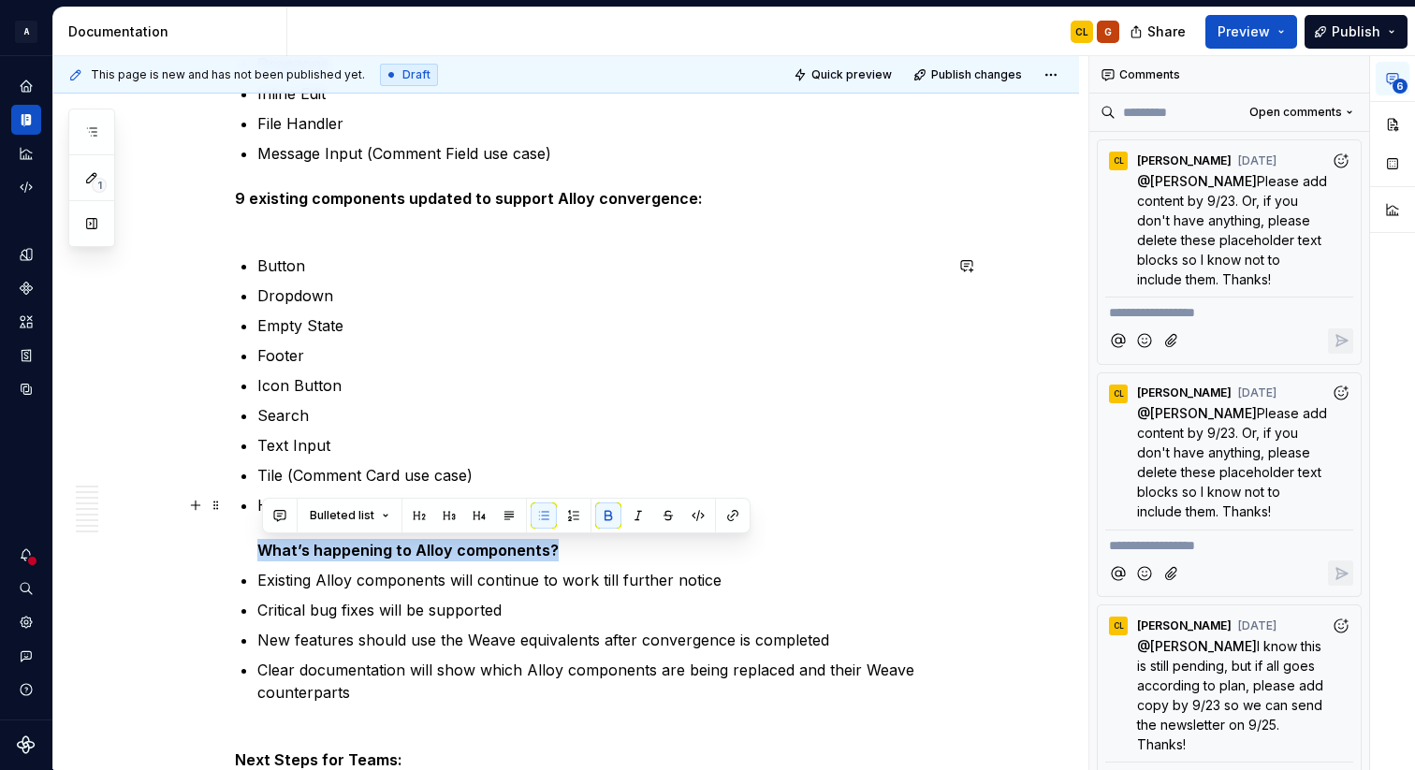
drag, startPoint x: 263, startPoint y: 546, endPoint x: 556, endPoint y: 551, distance: 293.0
click at [556, 551] on p "Highlight Text What’s happening to Alloy components?" at bounding box center [599, 527] width 685 height 67
click at [338, 514] on span "Bulleted list" at bounding box center [342, 515] width 65 height 15
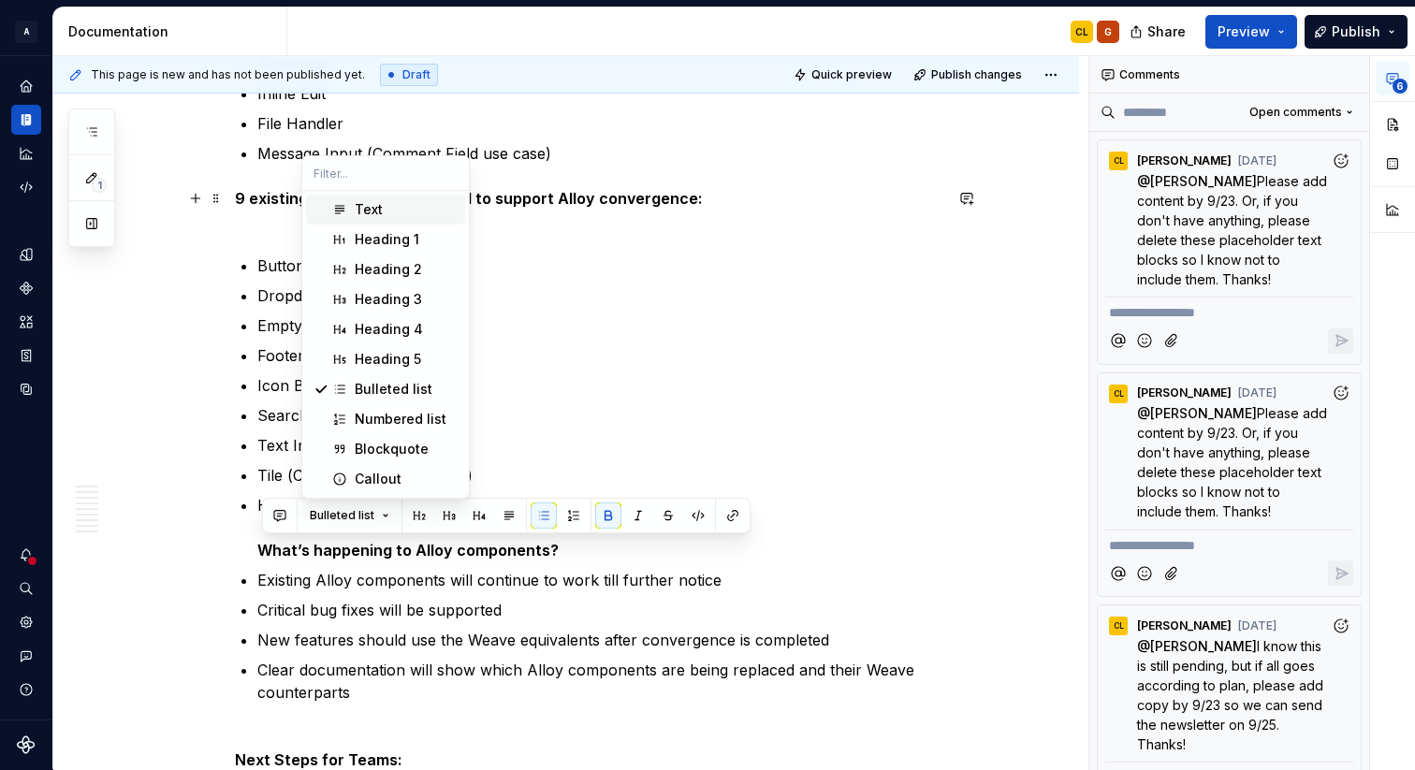
click at [387, 215] on div "Text" at bounding box center [406, 209] width 103 height 19
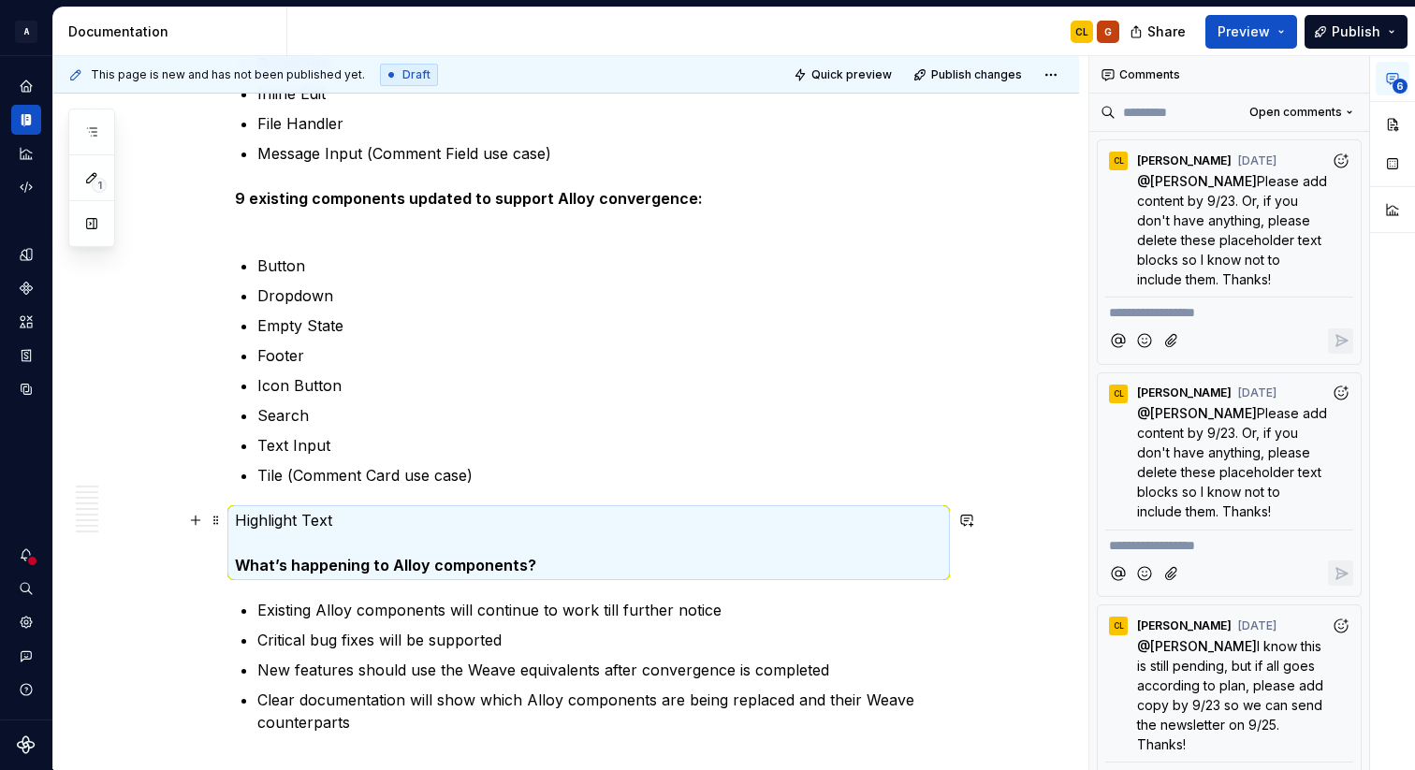
click at [240, 519] on p "Highlight Text What’s happening to Alloy components?" at bounding box center [588, 542] width 707 height 67
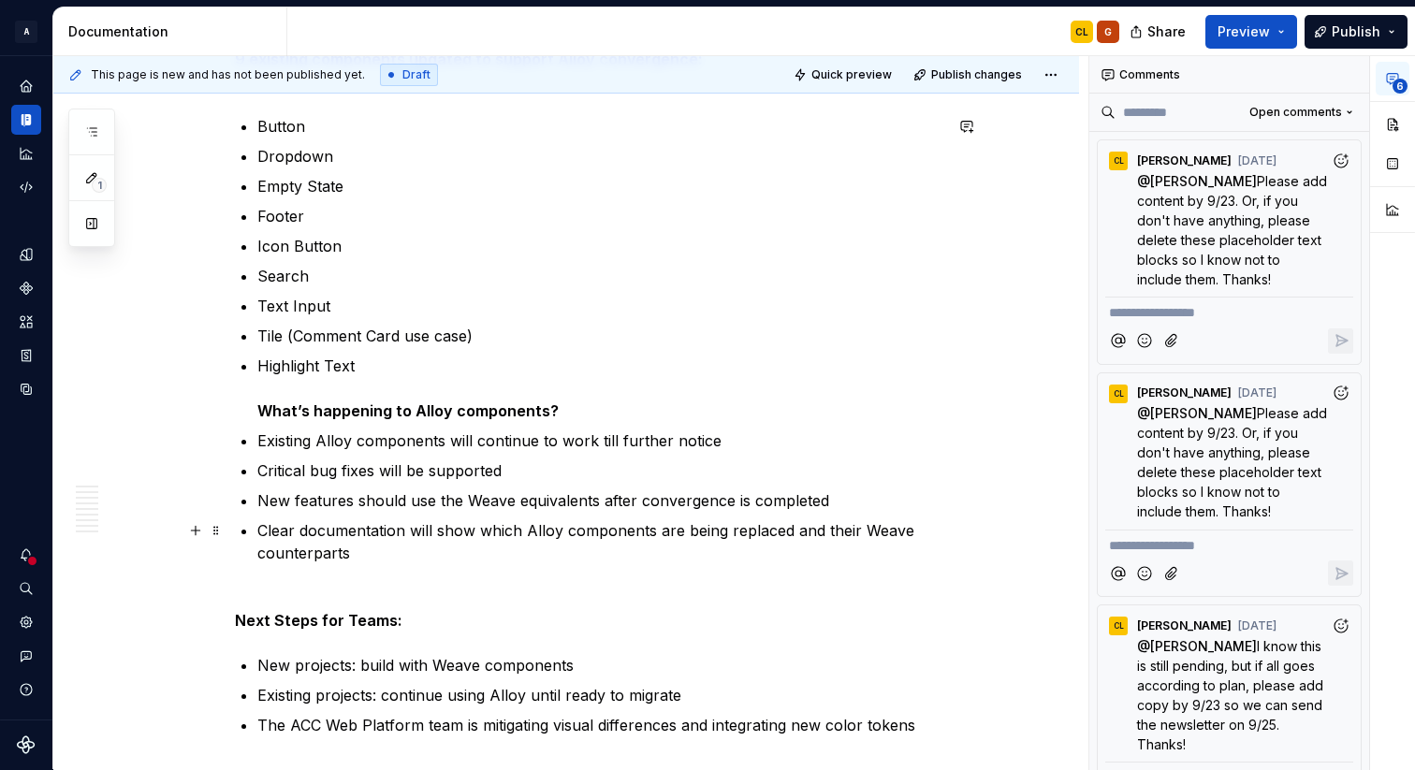
scroll to position [1699, 0]
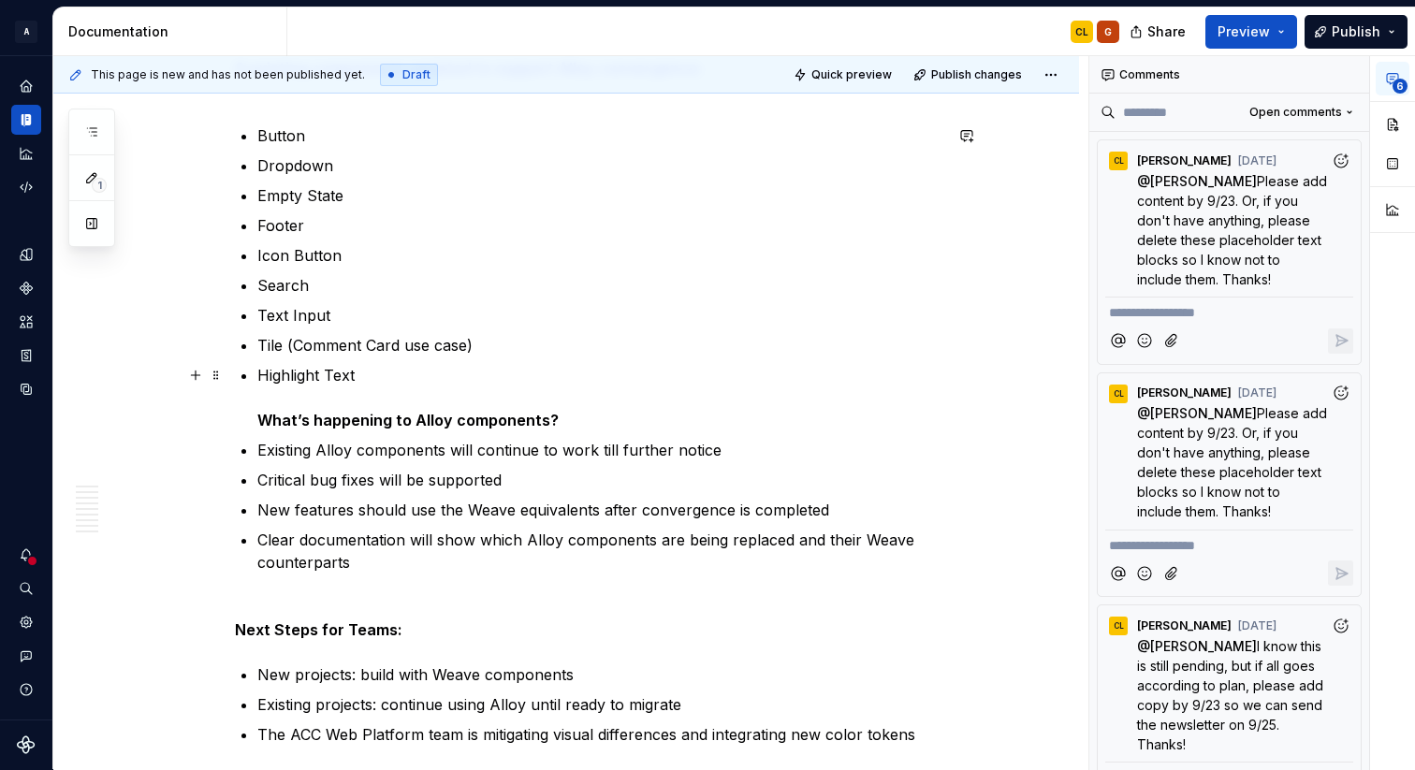
click at [262, 426] on strong "What’s happening to Alloy components?" at bounding box center [407, 420] width 301 height 19
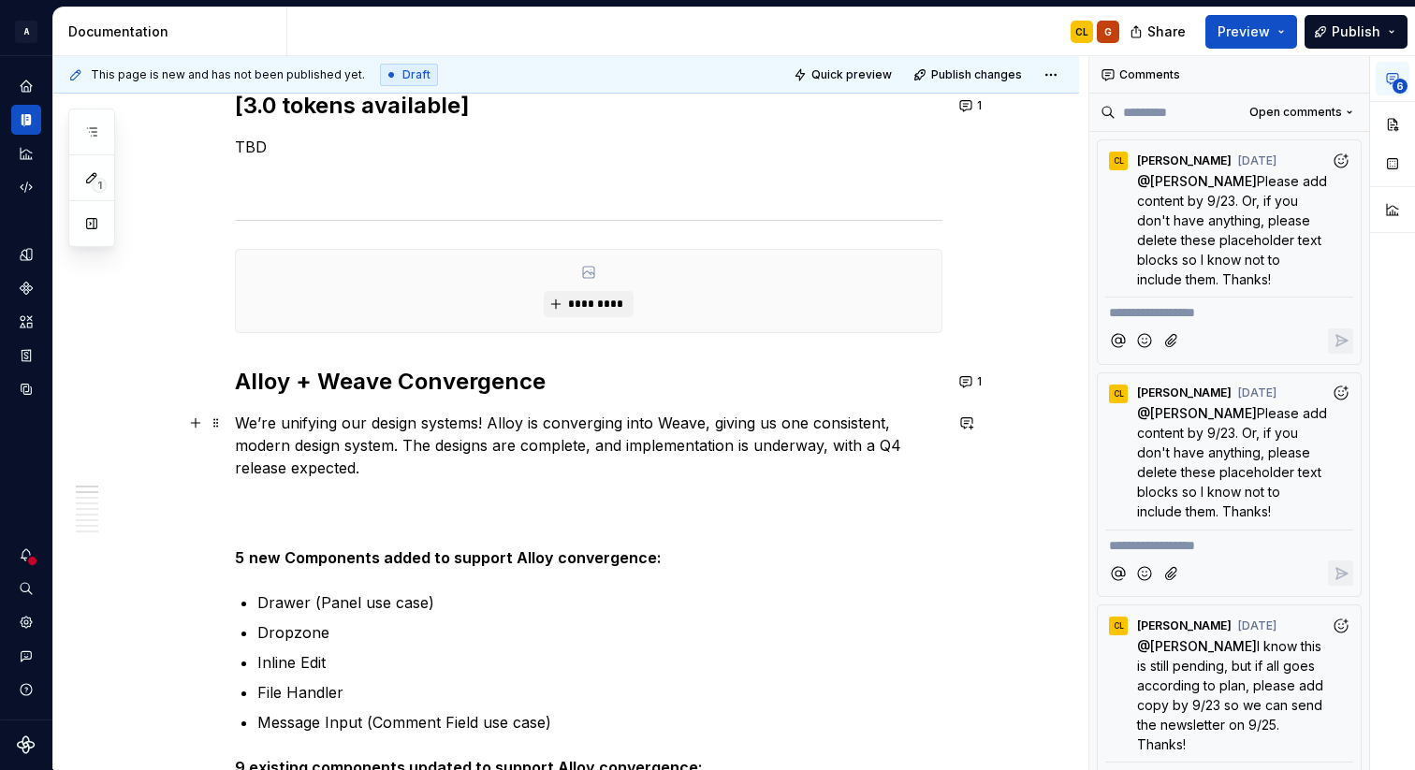
scroll to position [961, 0]
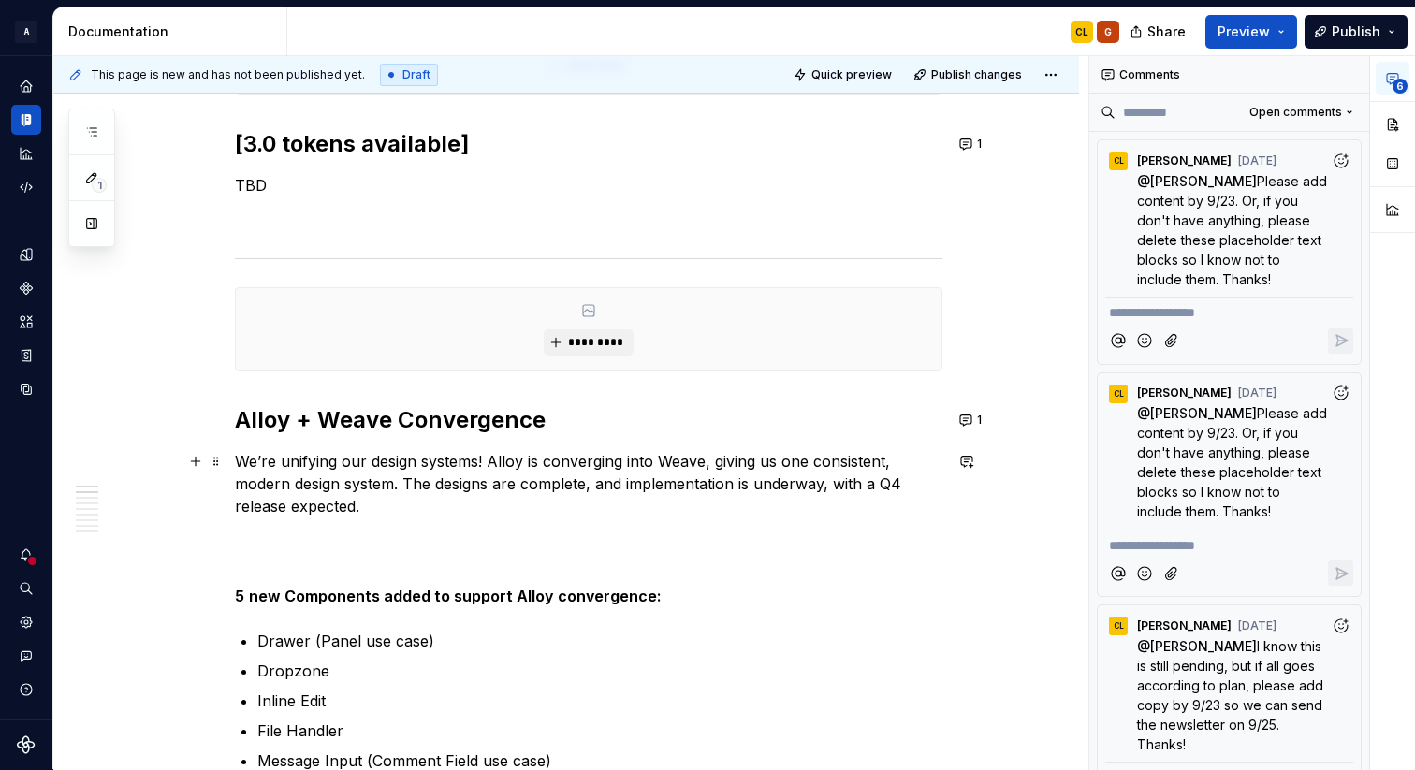
click at [257, 535] on p "We’re unifying our design systems! Alloy is converging into Weave, giving us on…" at bounding box center [588, 528] width 707 height 157
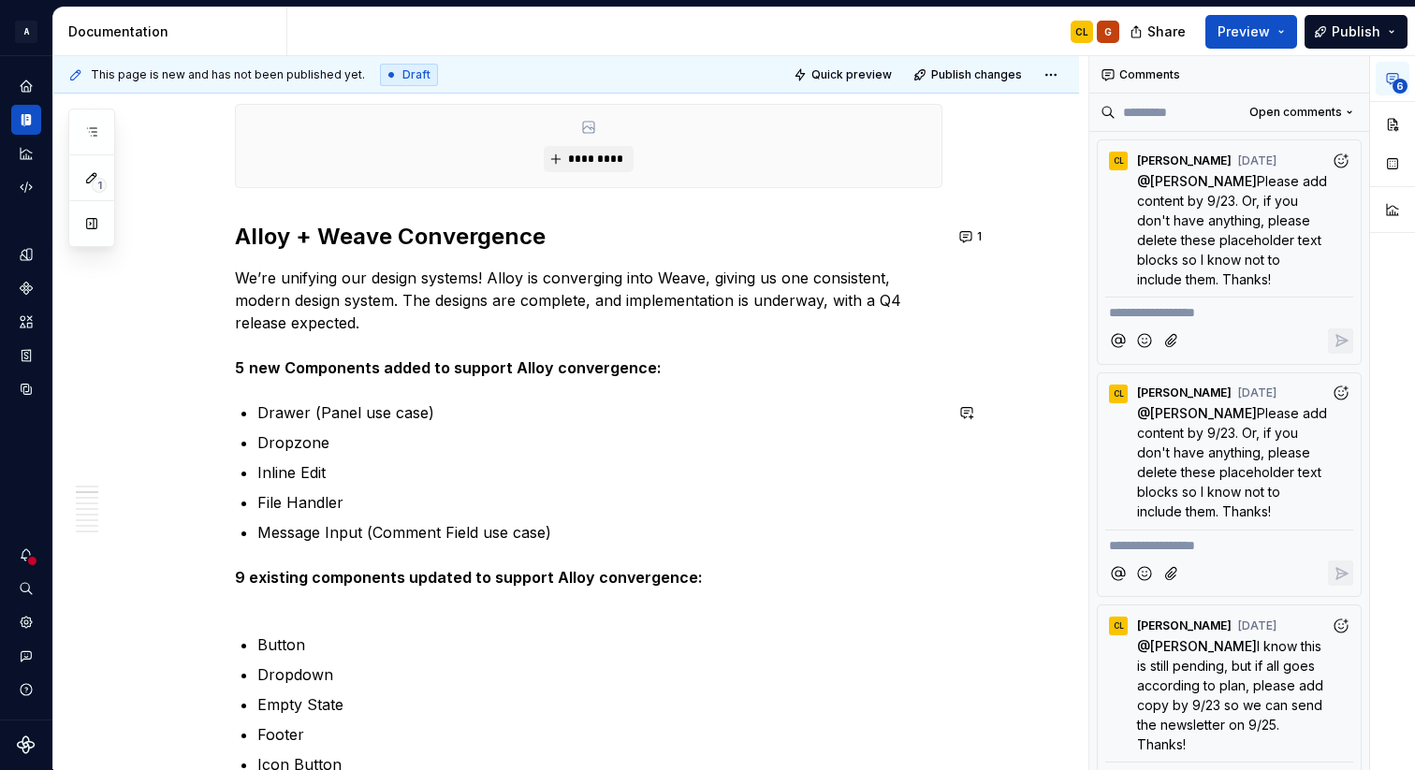
scroll to position [1159, 0]
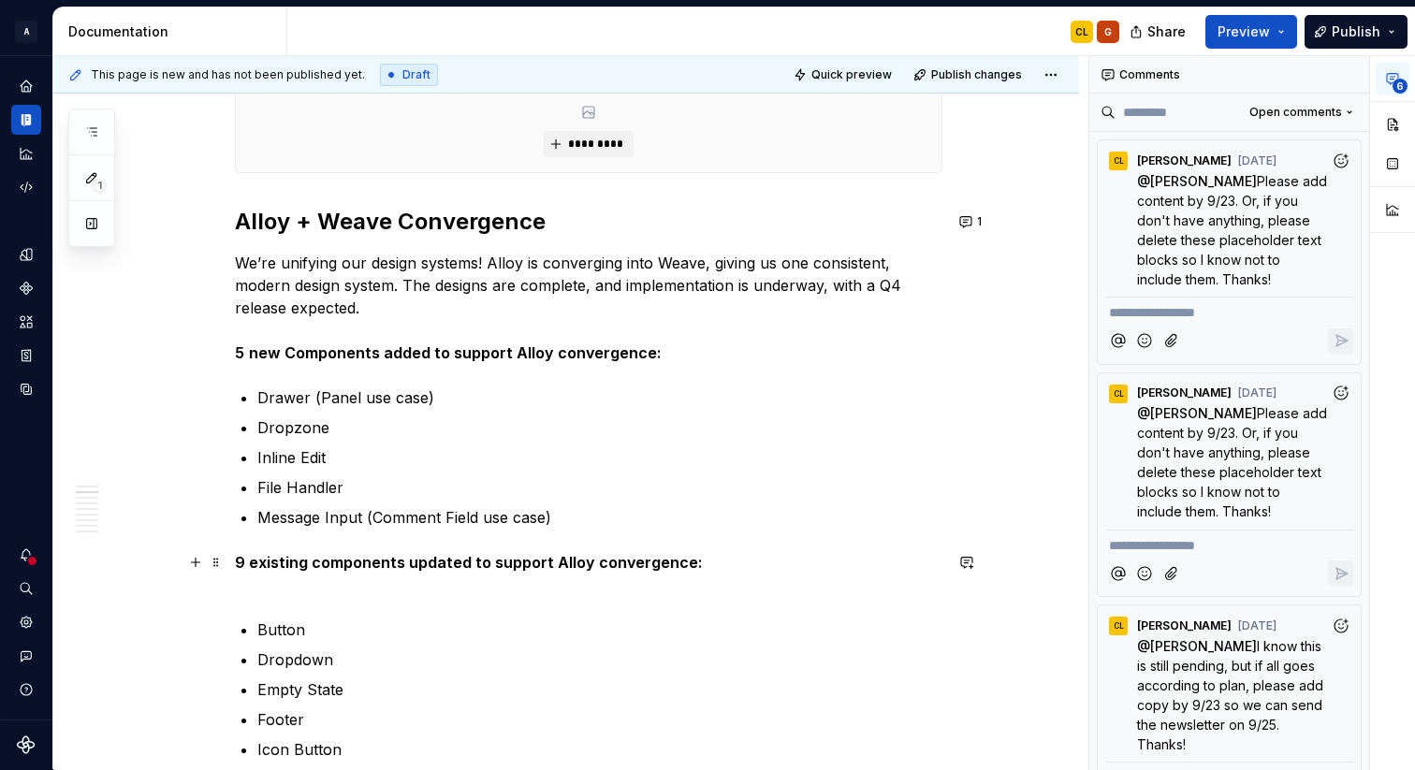
click at [276, 588] on p "9 existing components updated to support Alloy convergence:" at bounding box center [588, 573] width 707 height 45
click at [321, 576] on p "9 existing components updated to support Alloy convergence: Button" at bounding box center [588, 573] width 707 height 45
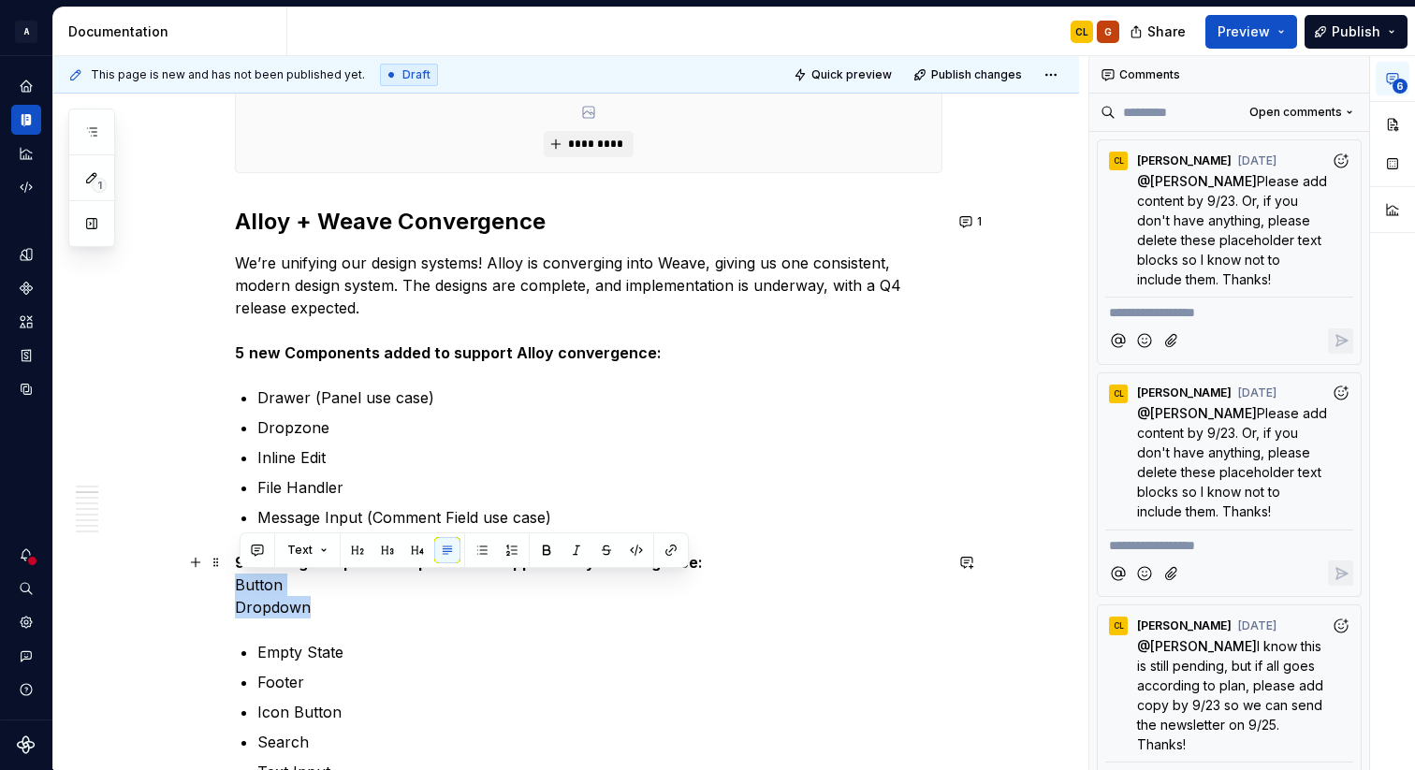
drag, startPoint x: 241, startPoint y: 584, endPoint x: 324, endPoint y: 605, distance: 85.1
click at [324, 605] on p "9 existing components updated to support Alloy convergence: Button Dropdown" at bounding box center [588, 584] width 707 height 67
click at [480, 551] on button "button" at bounding box center [482, 550] width 26 height 26
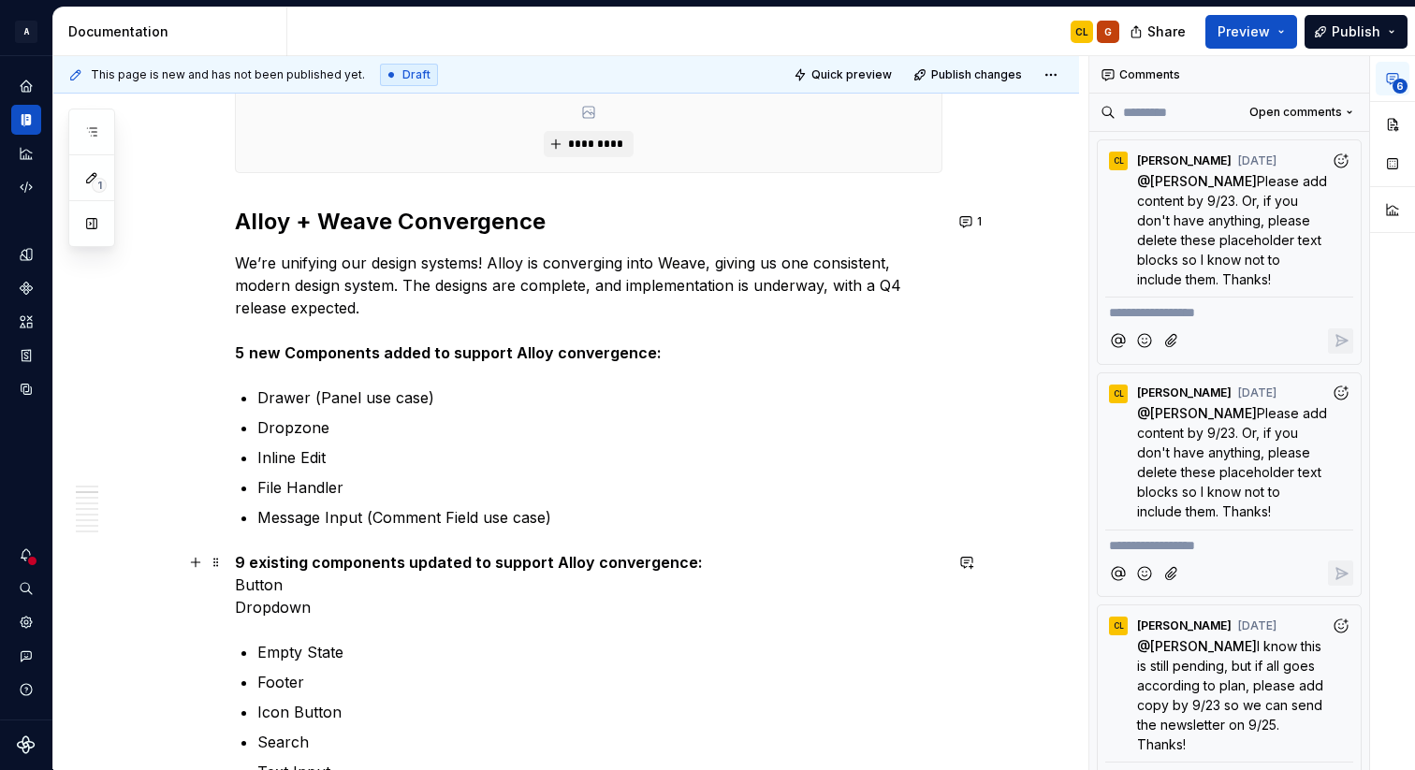
click at [242, 562] on strong "9 existing components updated to support Alloy convergence:" at bounding box center [469, 562] width 468 height 19
click at [340, 605] on p "9 existing components updated to support Alloy convergence: Button Dropdown" at bounding box center [588, 584] width 707 height 67
click at [240, 643] on p "Empty State" at bounding box center [588, 641] width 707 height 22
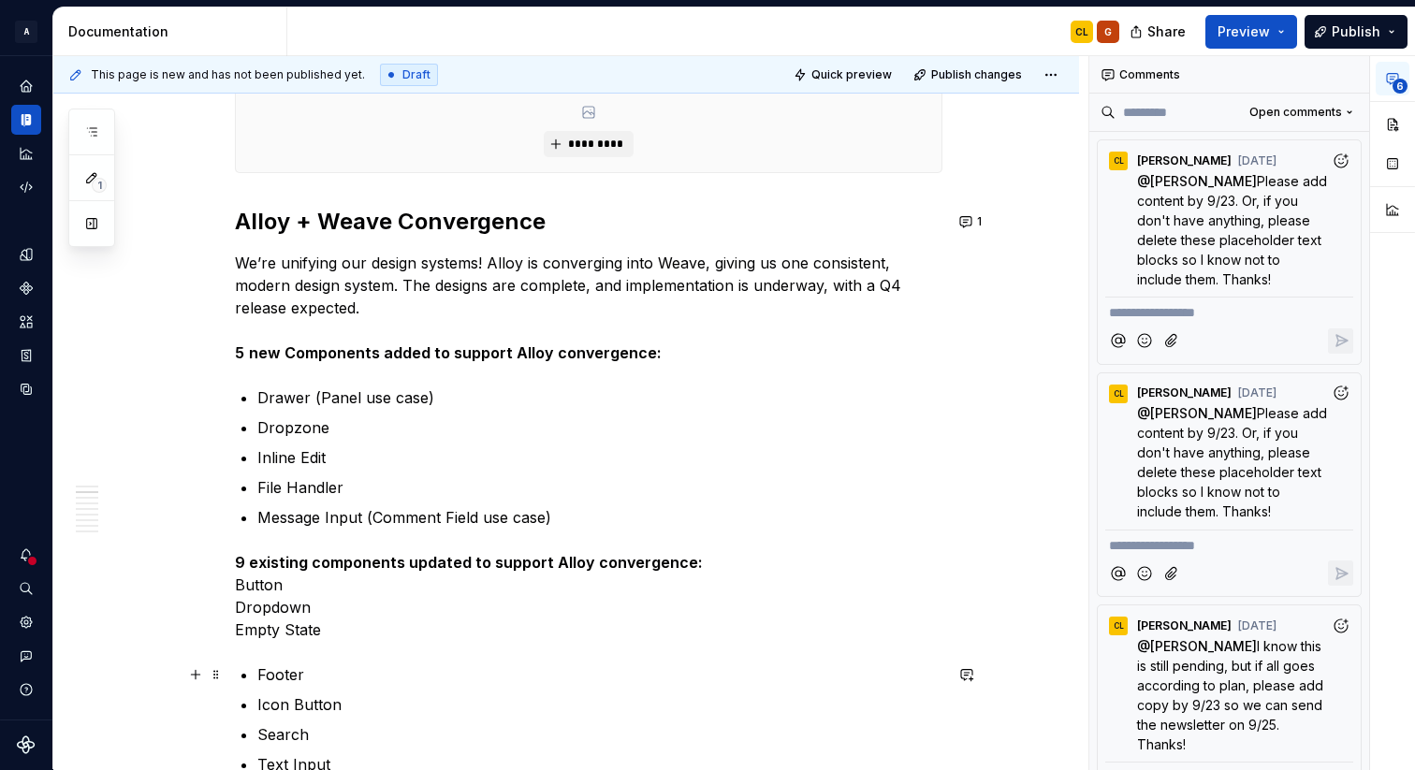
click at [262, 680] on p "Footer" at bounding box center [599, 675] width 685 height 22
click at [261, 696] on p "Icon Button" at bounding box center [599, 697] width 685 height 22
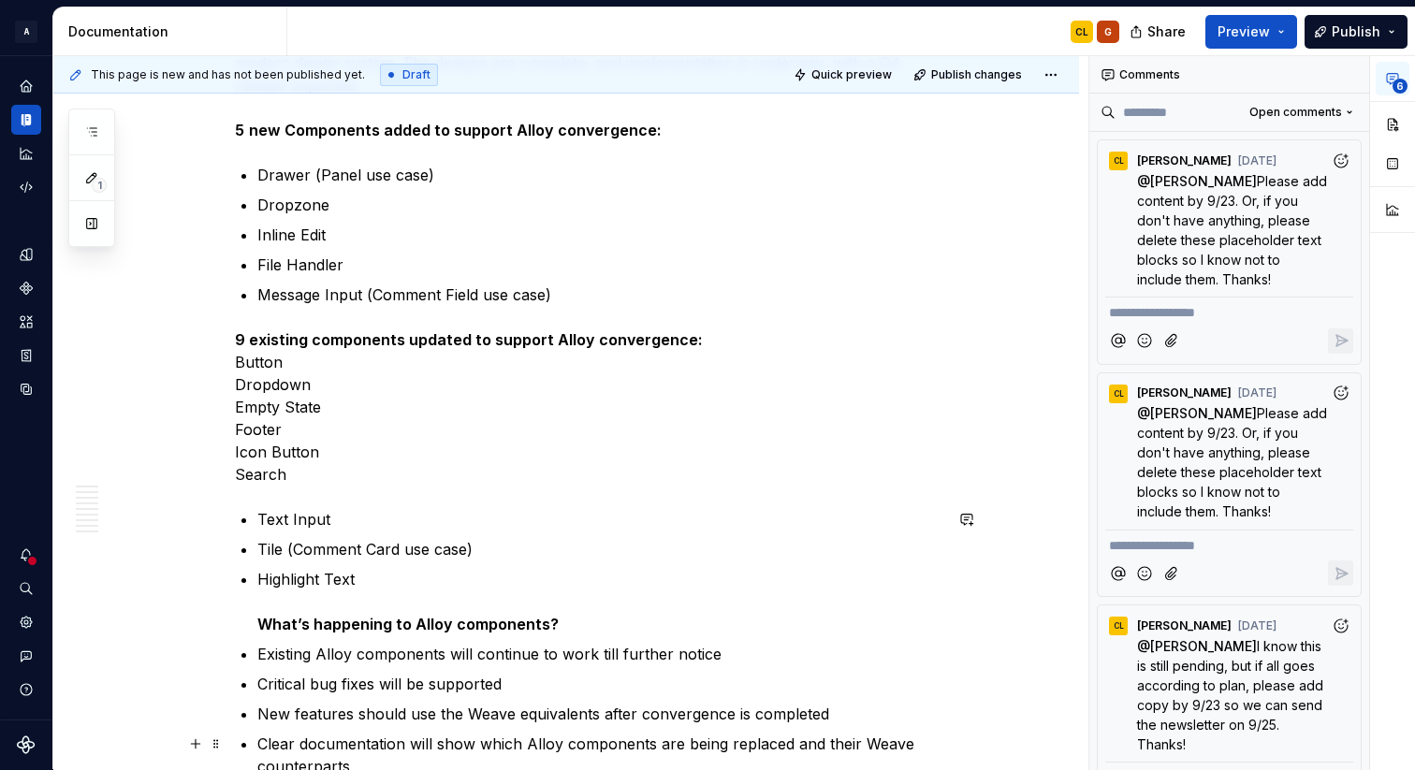
scroll to position [1405, 0]
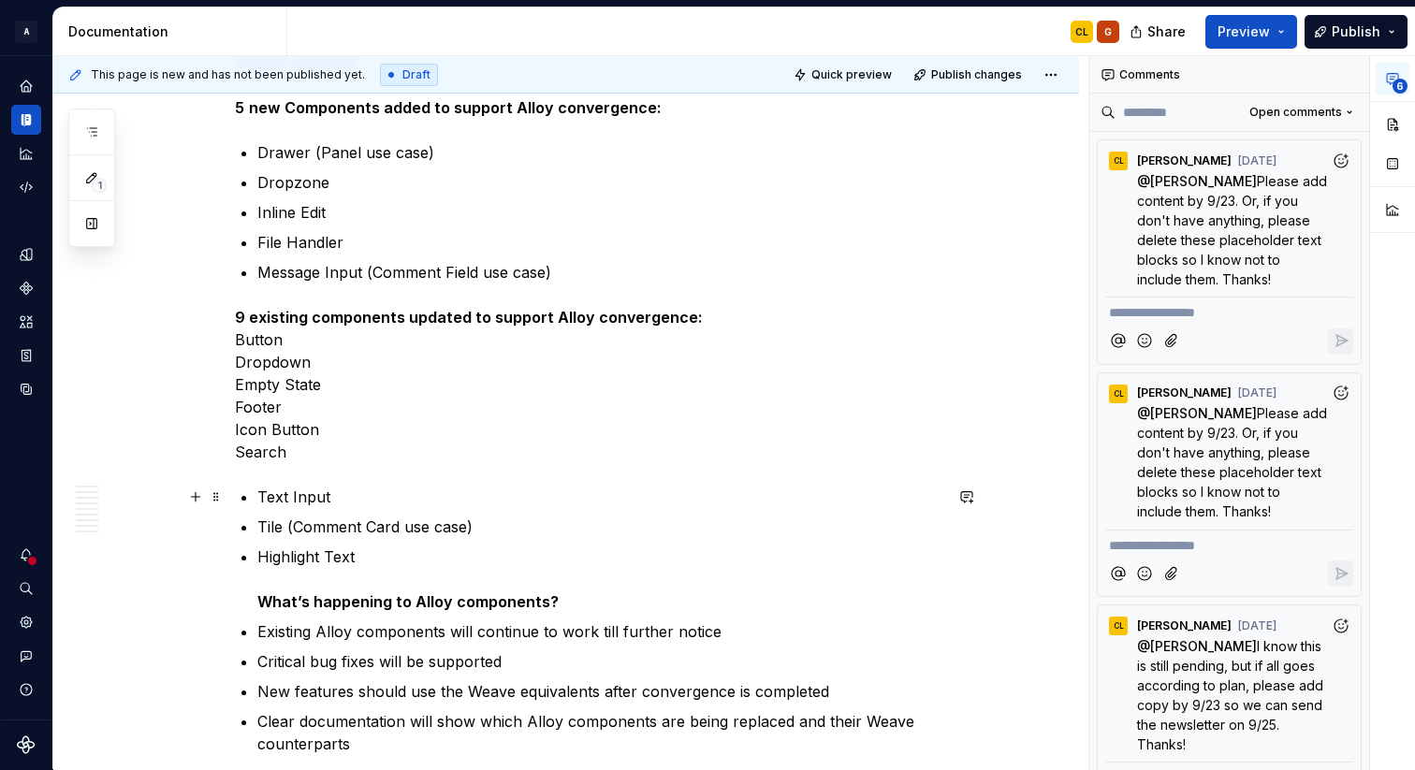
click at [263, 495] on p "Text Input" at bounding box center [599, 497] width 685 height 22
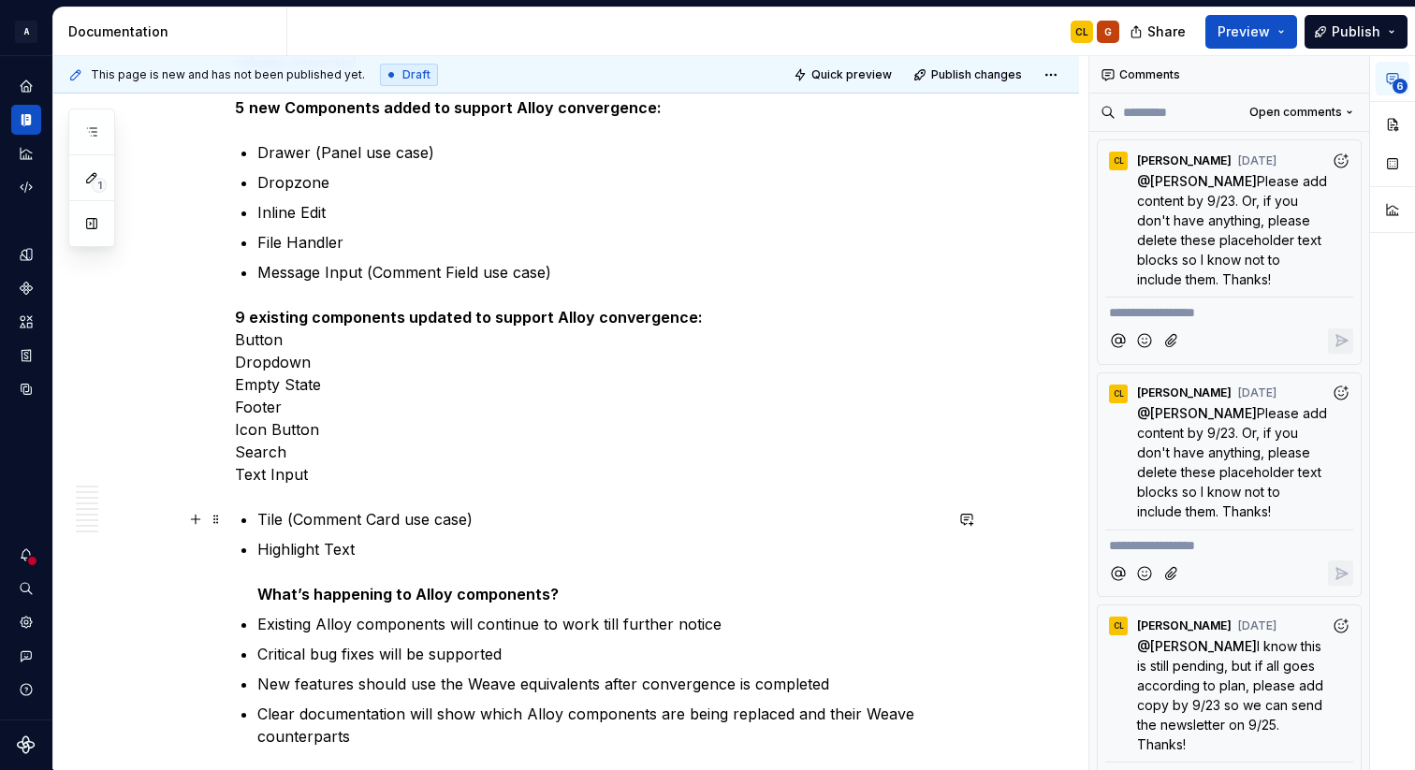
click at [264, 519] on p "Tile (Comment Card use case)" at bounding box center [599, 519] width 685 height 22
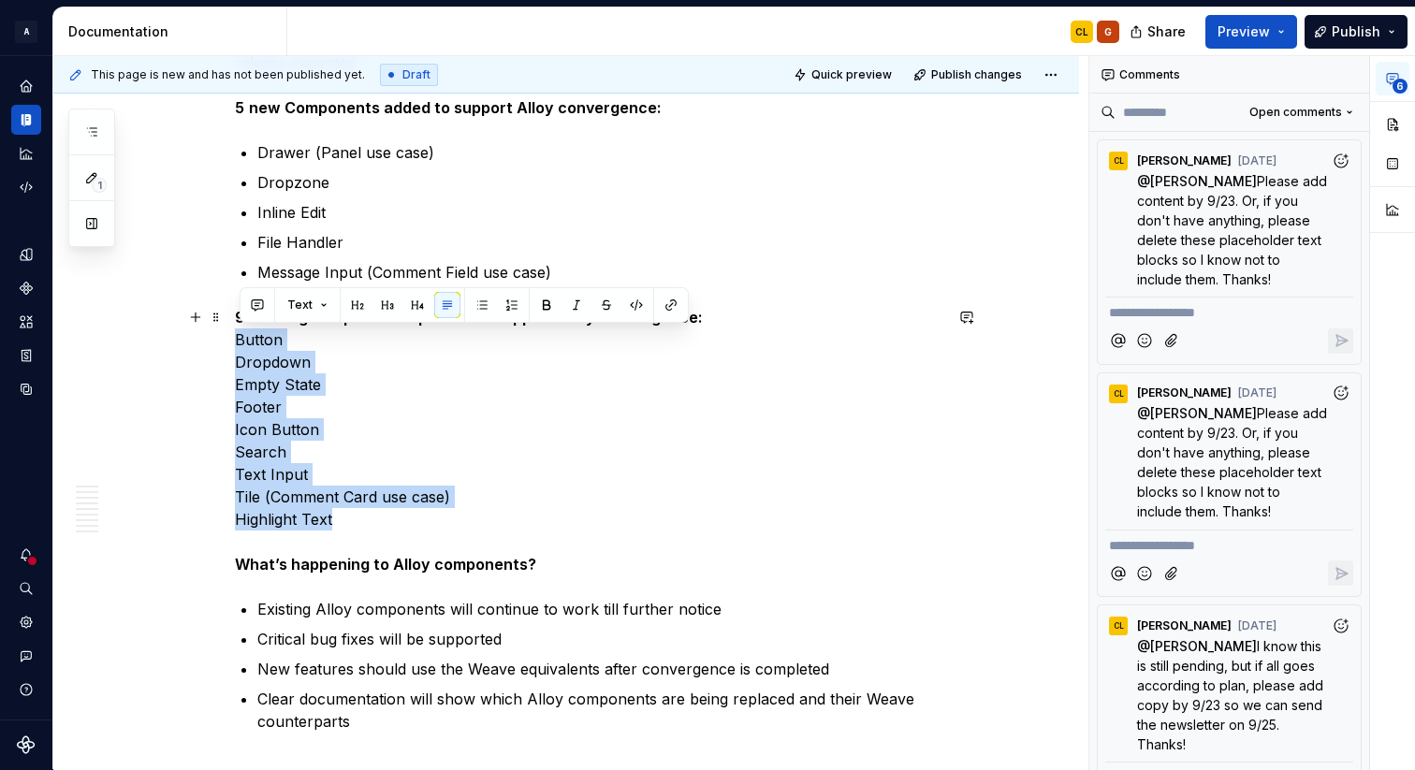
drag, startPoint x: 347, startPoint y: 520, endPoint x: 236, endPoint y: 343, distance: 209.0
click at [480, 301] on button "button" at bounding box center [482, 305] width 26 height 26
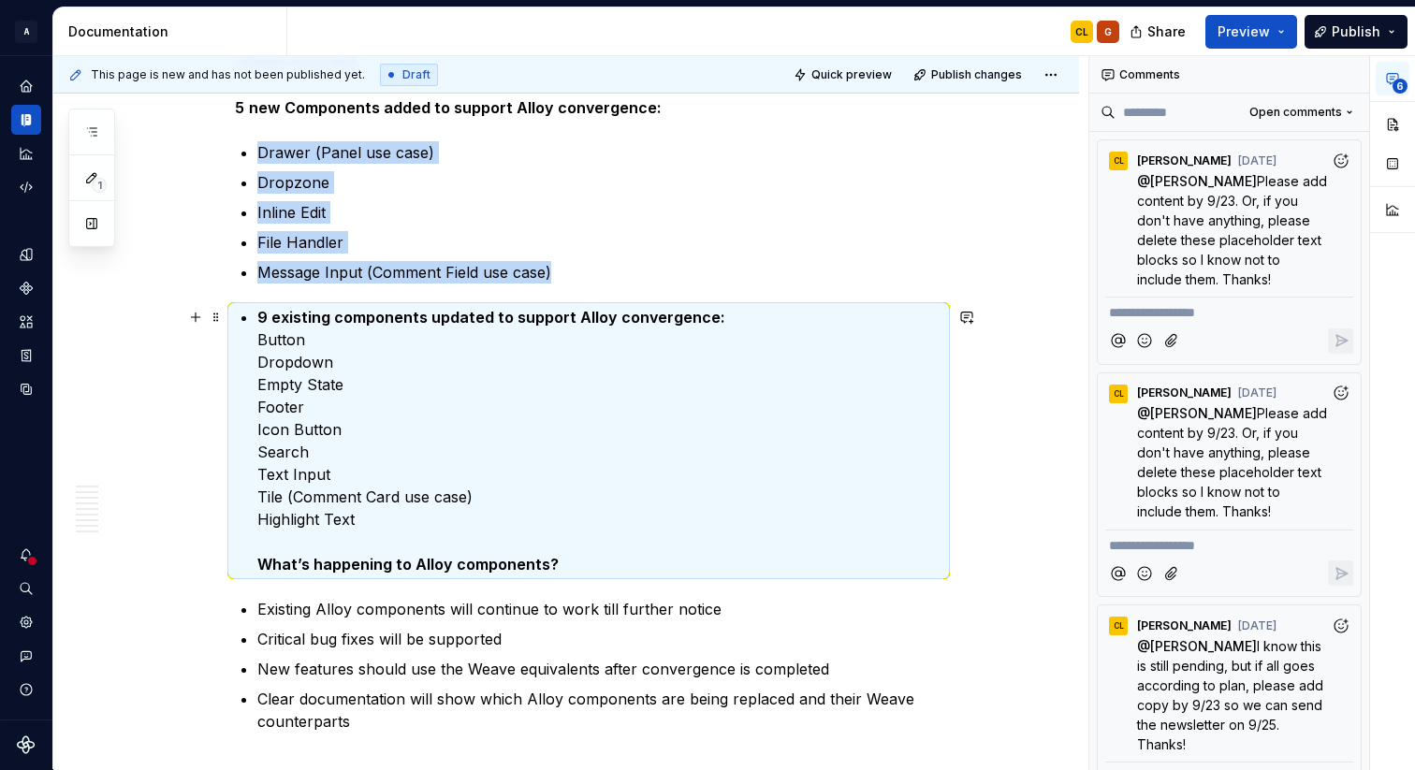
click at [263, 319] on strong "9 existing components updated to support Alloy convergence:" at bounding box center [491, 317] width 468 height 19
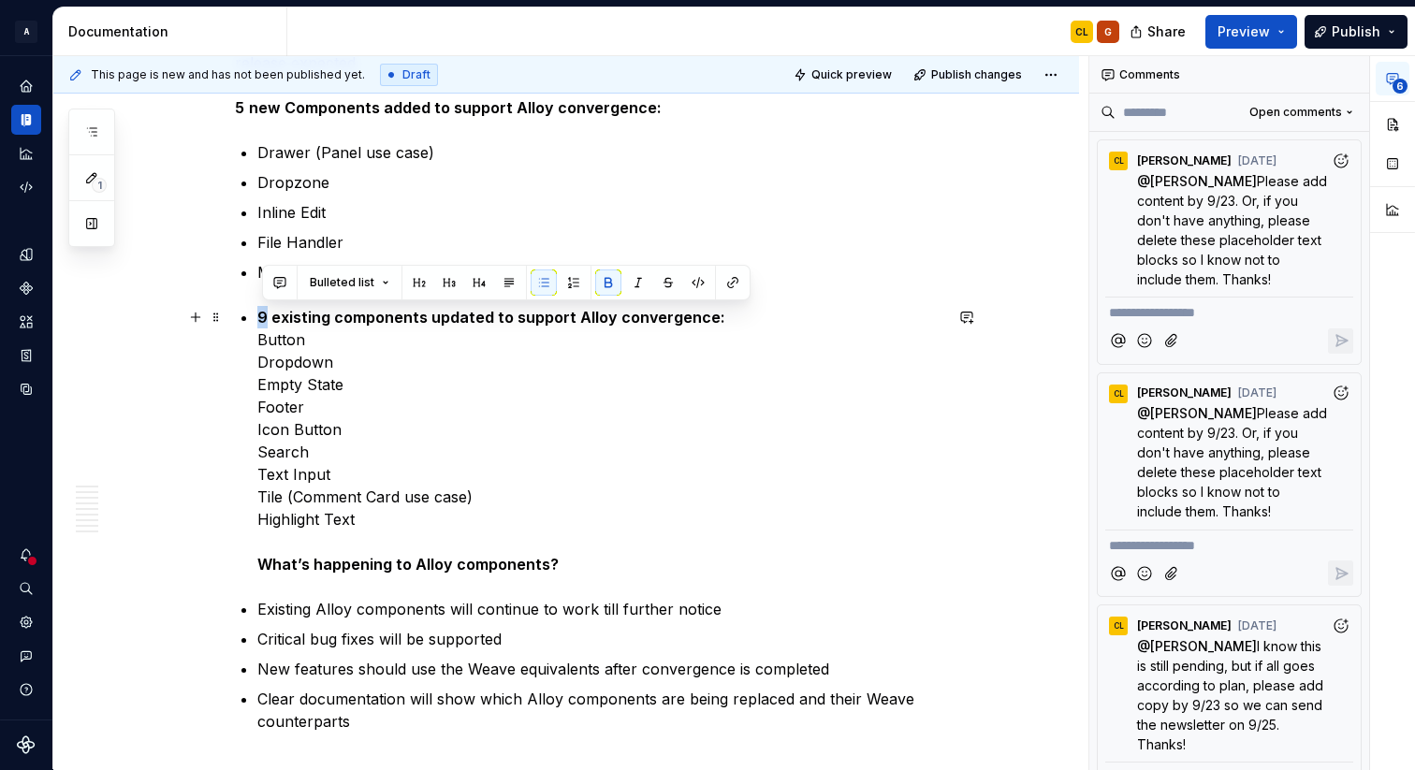
click at [263, 319] on strong "9 existing components updated to support Alloy convergence:" at bounding box center [491, 317] width 468 height 19
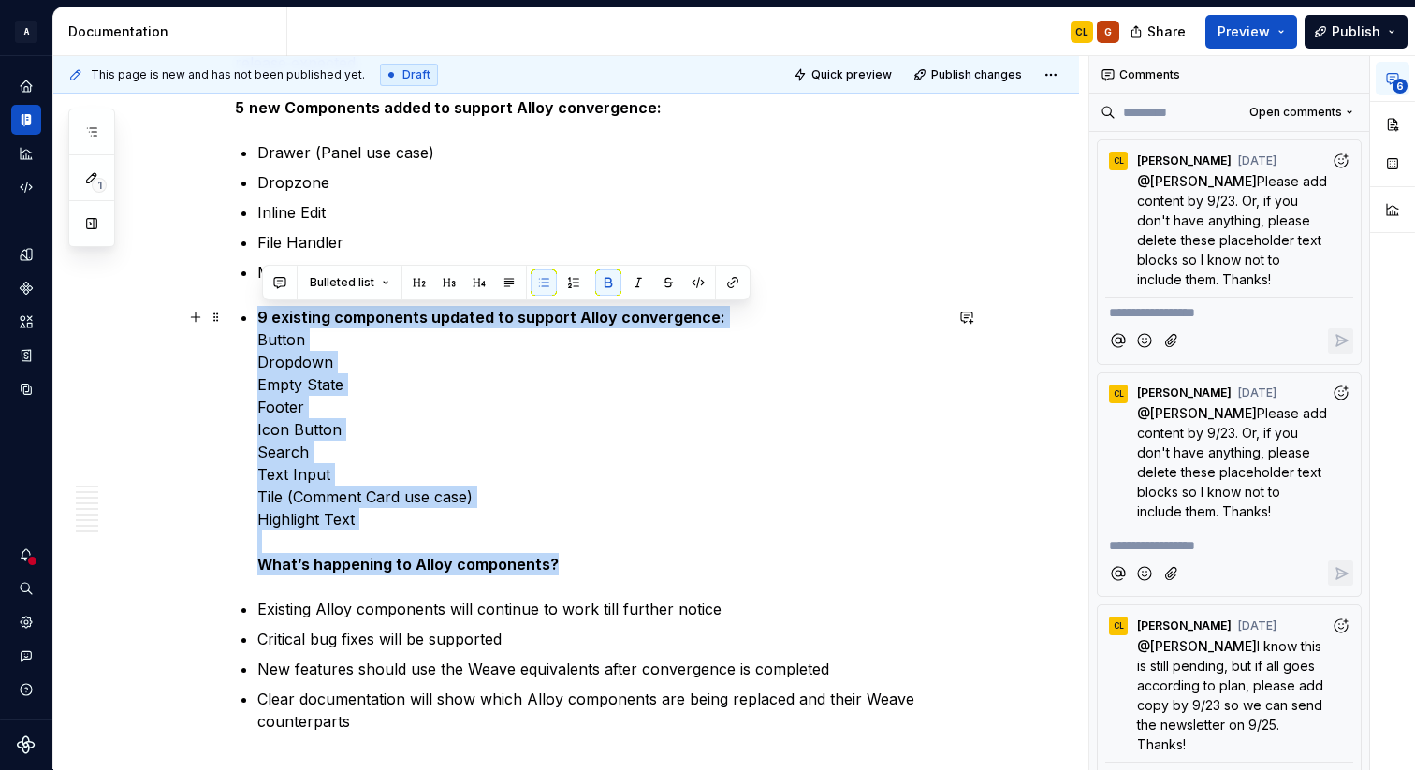
click at [263, 319] on strong "9 existing components updated to support Alloy convergence:" at bounding box center [491, 317] width 468 height 19
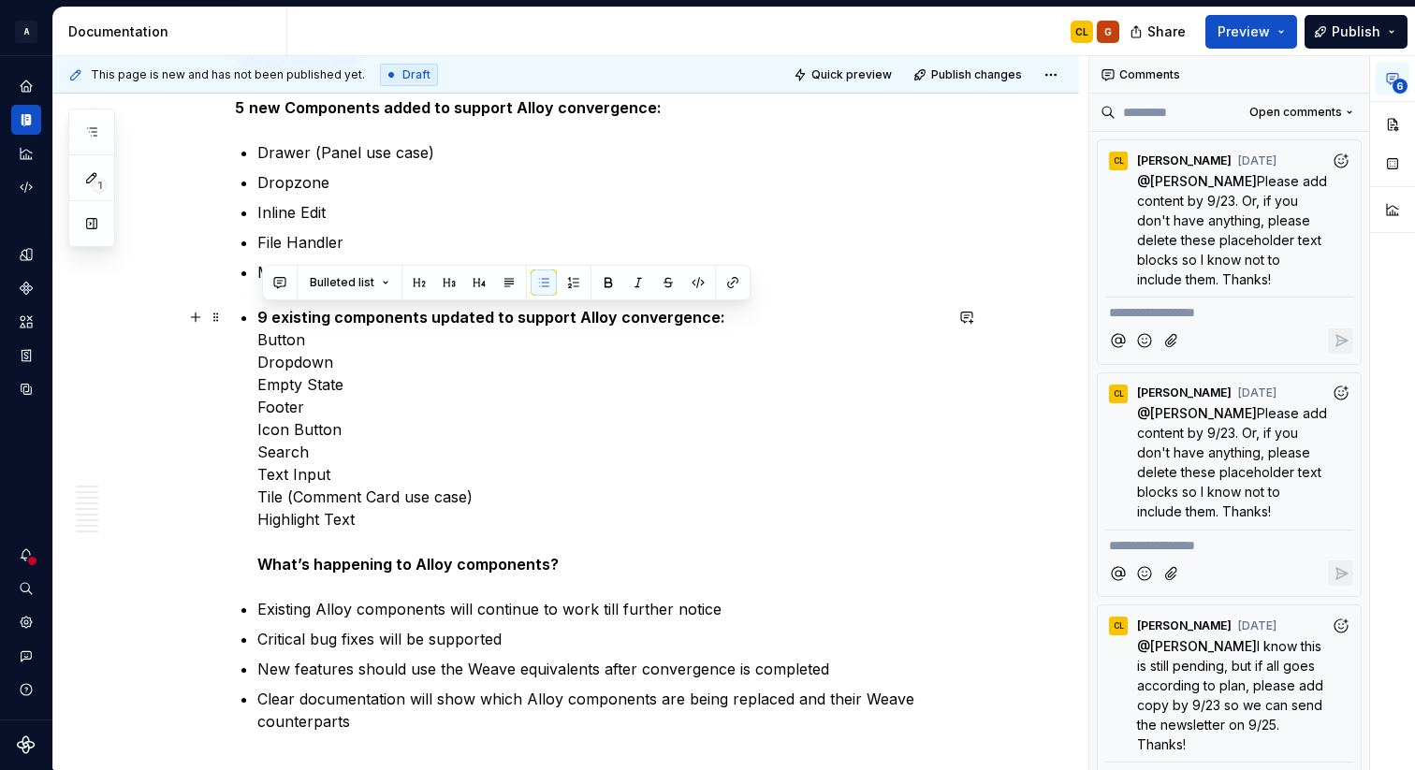
click at [340, 321] on strong "9 existing components updated to support Alloy convergence:" at bounding box center [491, 317] width 468 height 19
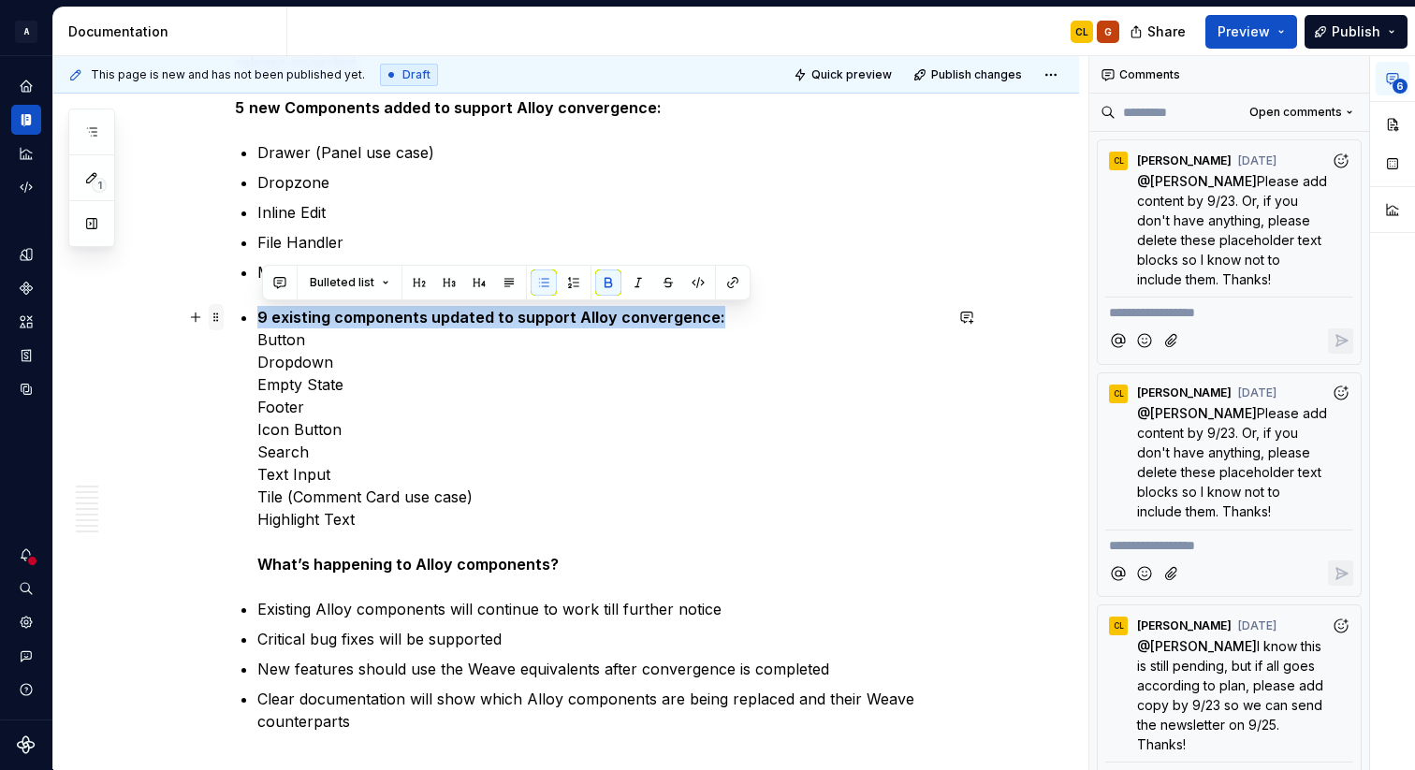
drag, startPoint x: 715, startPoint y: 318, endPoint x: 227, endPoint y: 322, distance: 487.6
click at [730, 323] on p "9 existing components updated to support Alloy convergence: Button Dropdown Emp…" at bounding box center [599, 441] width 685 height 270
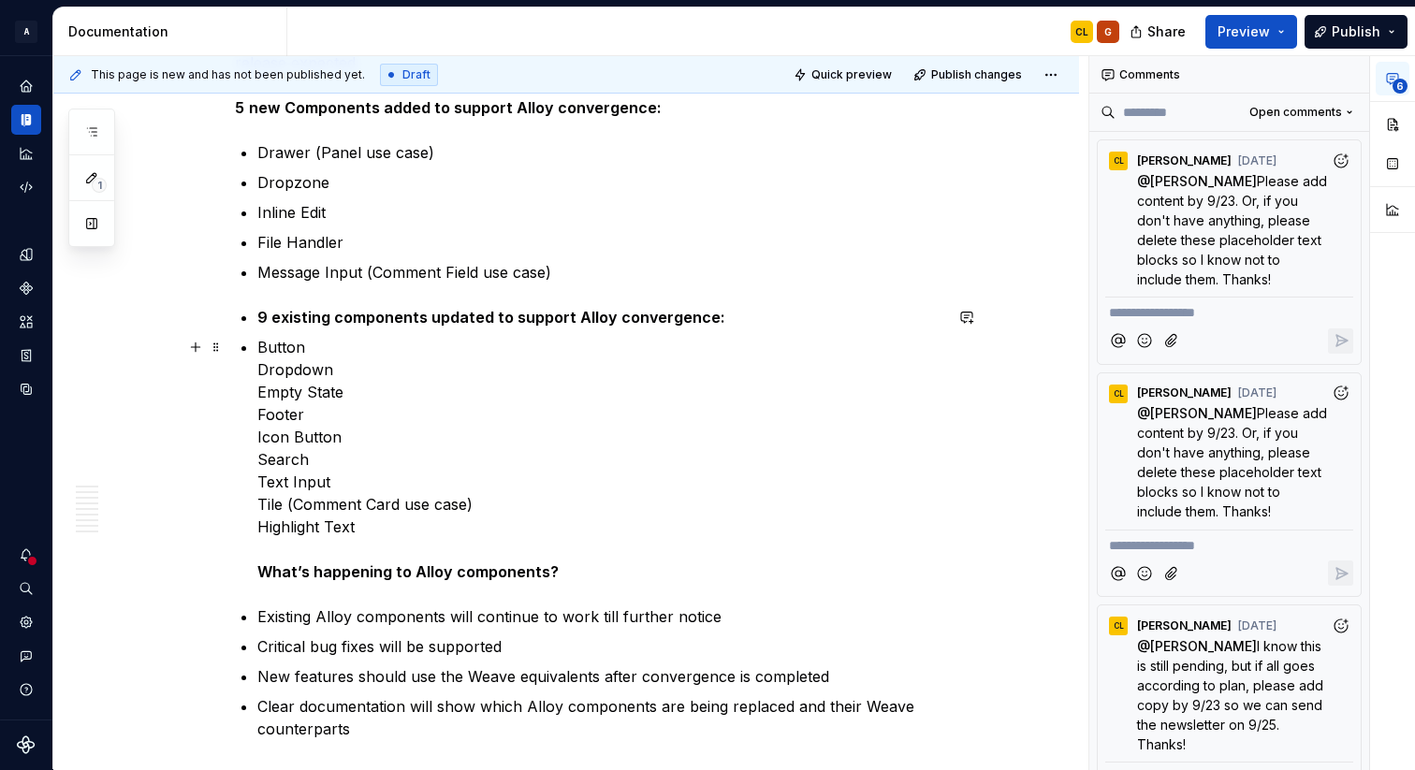
click at [364, 340] on p "Button Dropdown Empty State Footer Icon Button Search Text Input Tile (Comment …" at bounding box center [599, 459] width 685 height 247
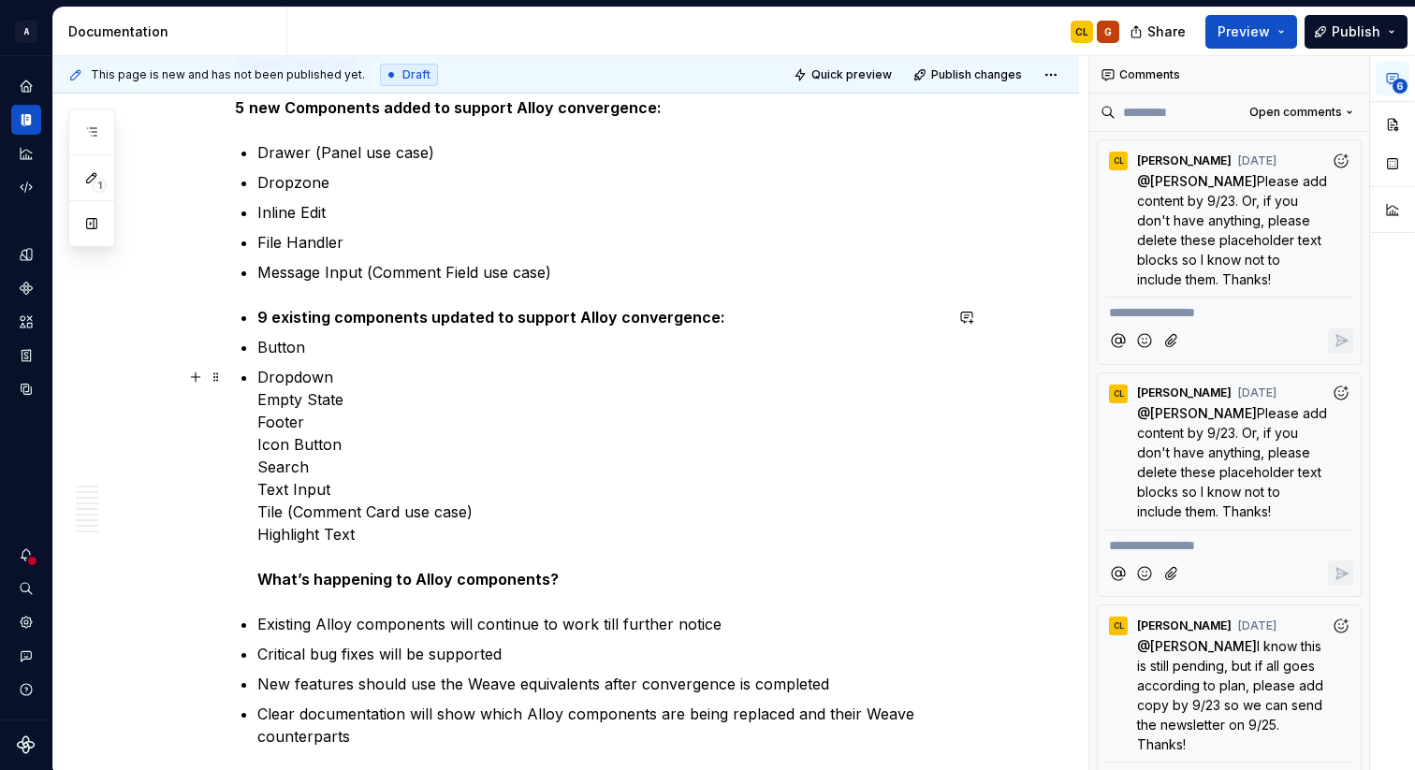
click at [350, 384] on p "Dropdown Empty State Footer Icon Button Search Text Input Tile (Comment Card us…" at bounding box center [599, 478] width 685 height 225
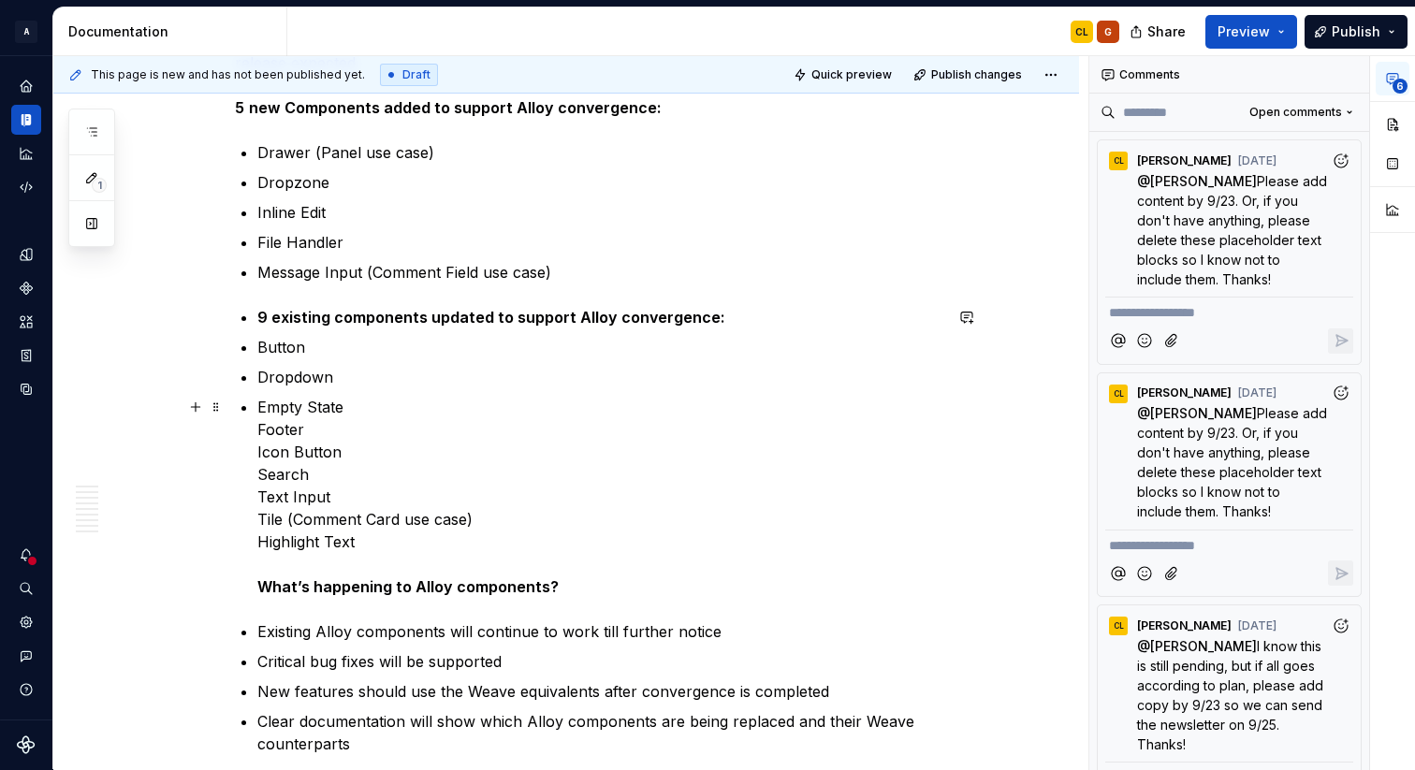
click at [373, 406] on p "Empty State Footer Icon Button Search Text Input Tile (Comment Card use case) H…" at bounding box center [599, 497] width 685 height 202
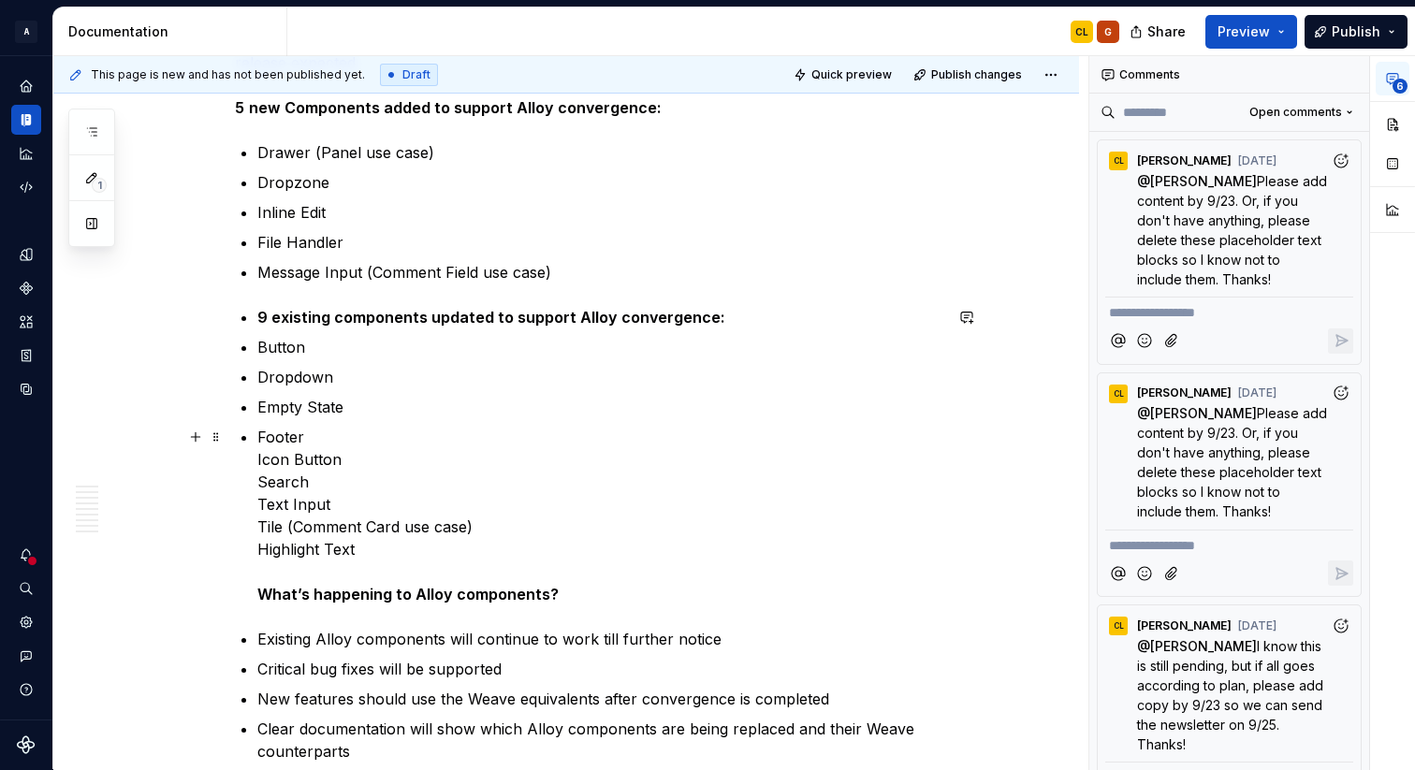
click at [345, 436] on p "Footer Icon Button Search Text Input Tile (Comment Card use case) Highlight Tex…" at bounding box center [599, 516] width 685 height 180
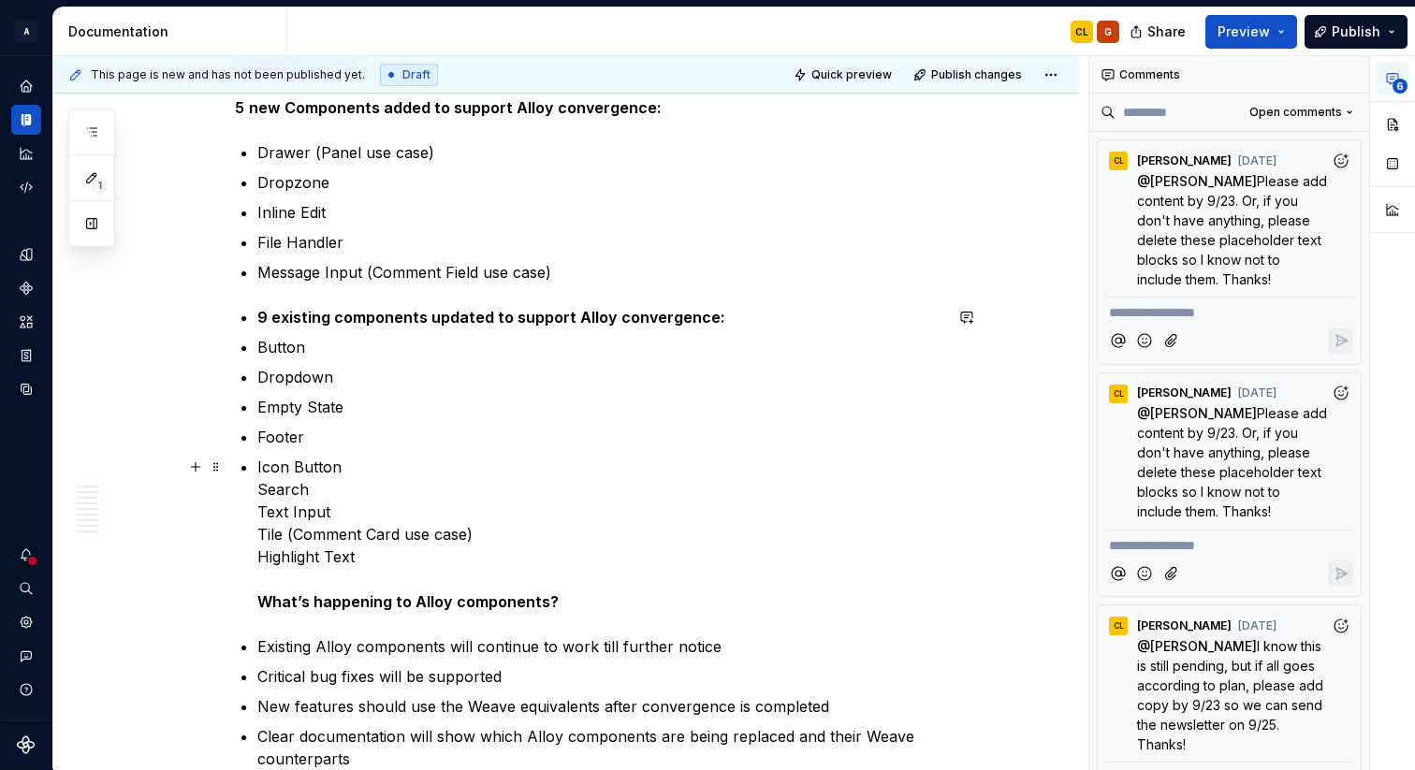
click at [328, 495] on p "Icon Button Search Text Input Tile (Comment Card use case) Highlight Text What’…" at bounding box center [599, 534] width 685 height 157
click at [263, 494] on p "Icon Button Search Text Input Tile (Comment Card use case) Highlight Text What’…" at bounding box center [599, 534] width 685 height 157
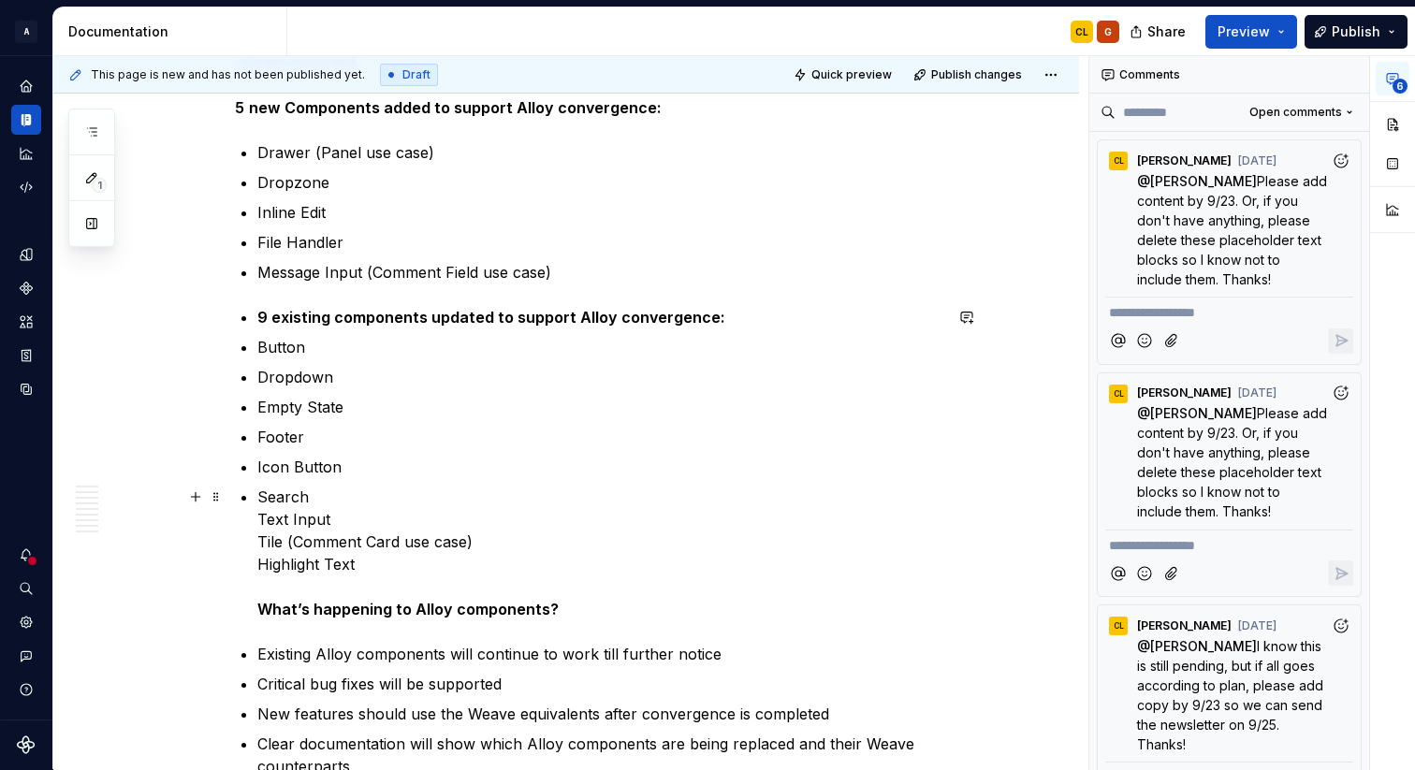
click at [331, 498] on p "Search Text Input Tile (Comment Card use case) Highlight Text What’s happening …" at bounding box center [599, 553] width 685 height 135
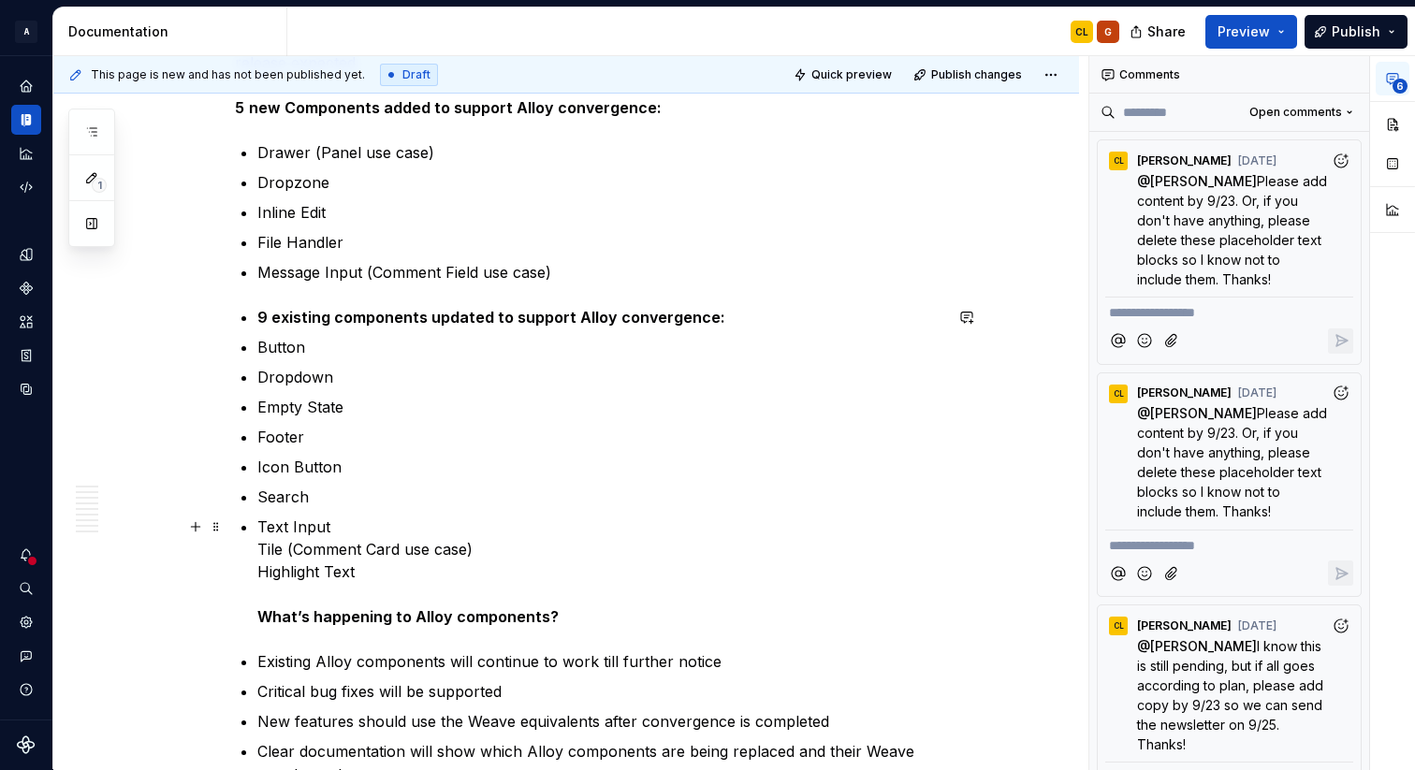
click at [351, 526] on p "Text Input Tile (Comment Card use case) Highlight Text What’s happening to Allo…" at bounding box center [599, 572] width 685 height 112
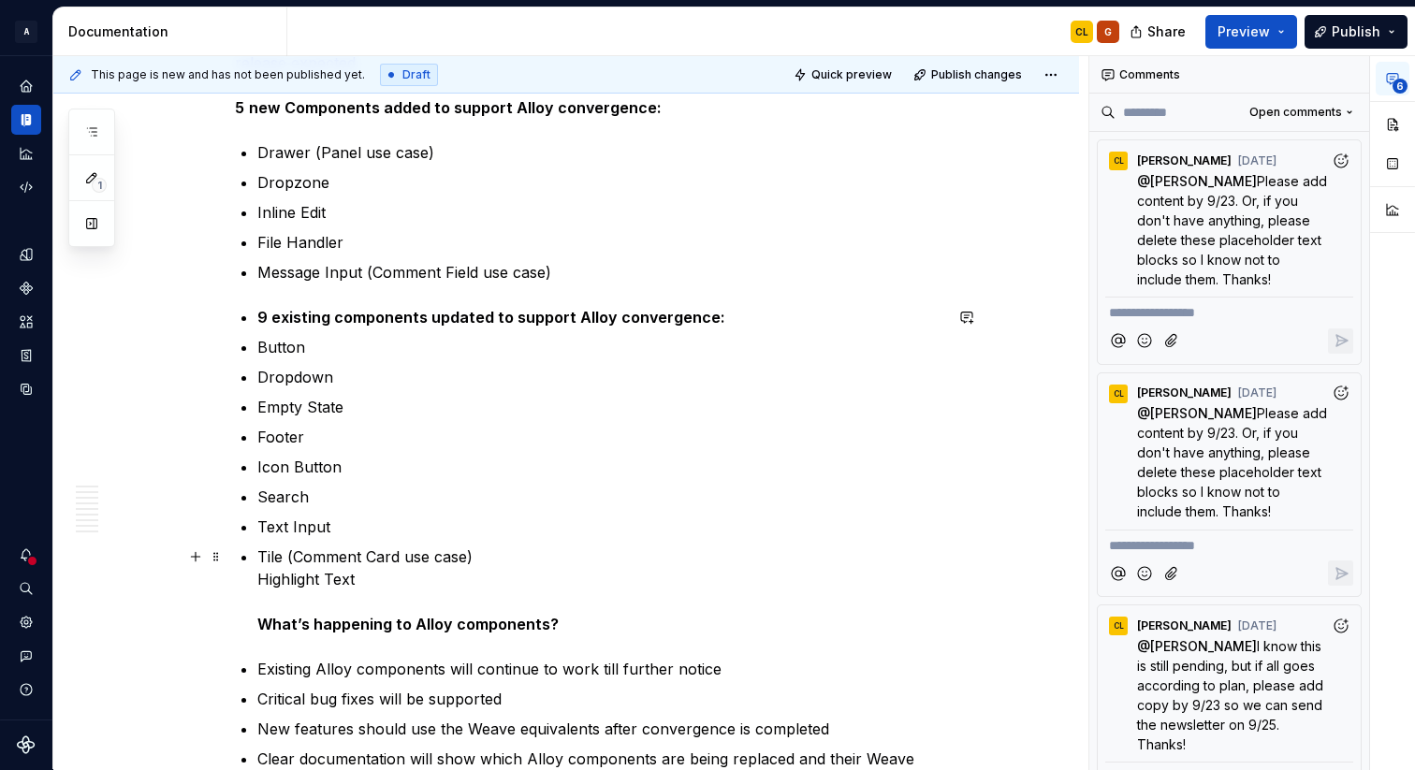
click at [496, 570] on p "Tile (Comment Card use case) Highlight Text What’s happening to Alloy component…" at bounding box center [599, 591] width 685 height 90
click at [510, 550] on p "Tile (Comment Card use case) Highlight Text What’s happening to Alloy component…" at bounding box center [599, 591] width 685 height 90
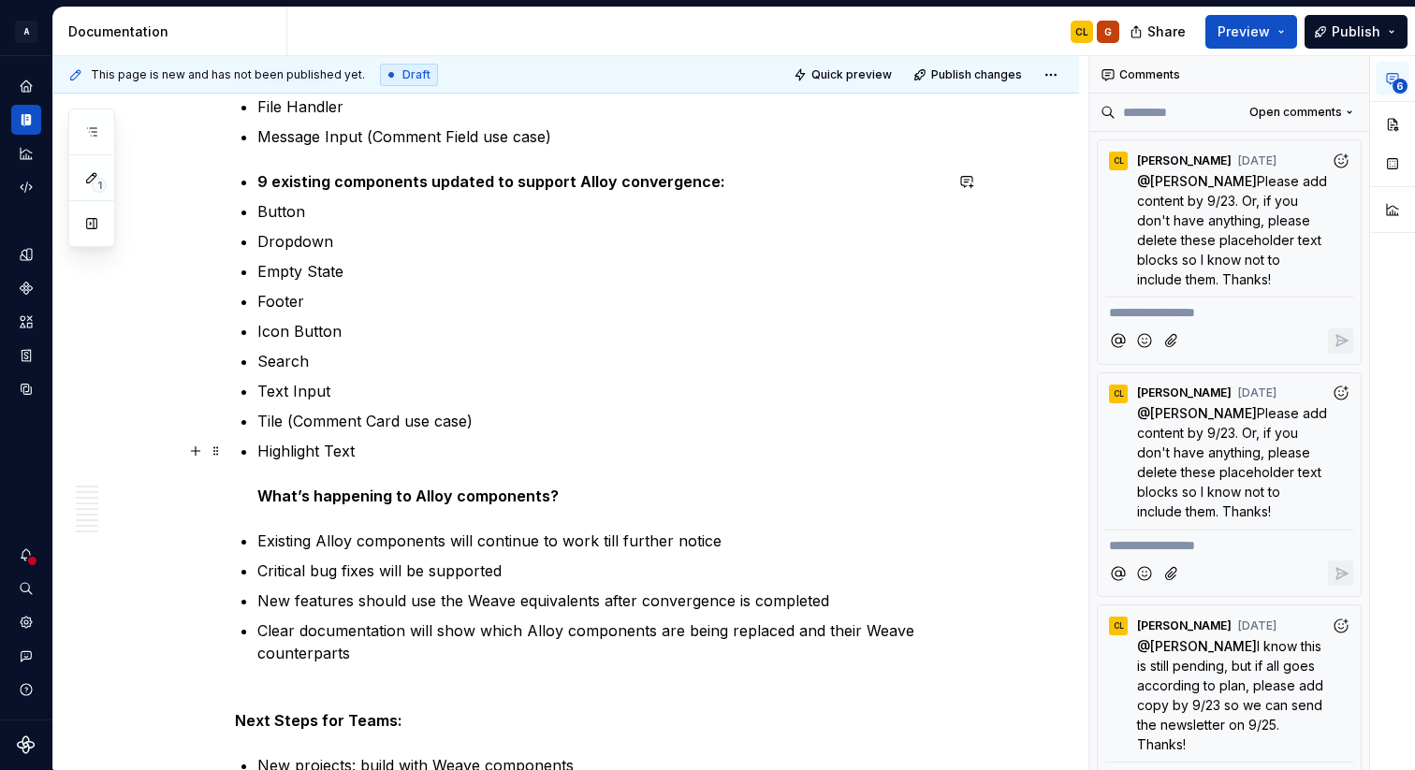
scroll to position [1404, 0]
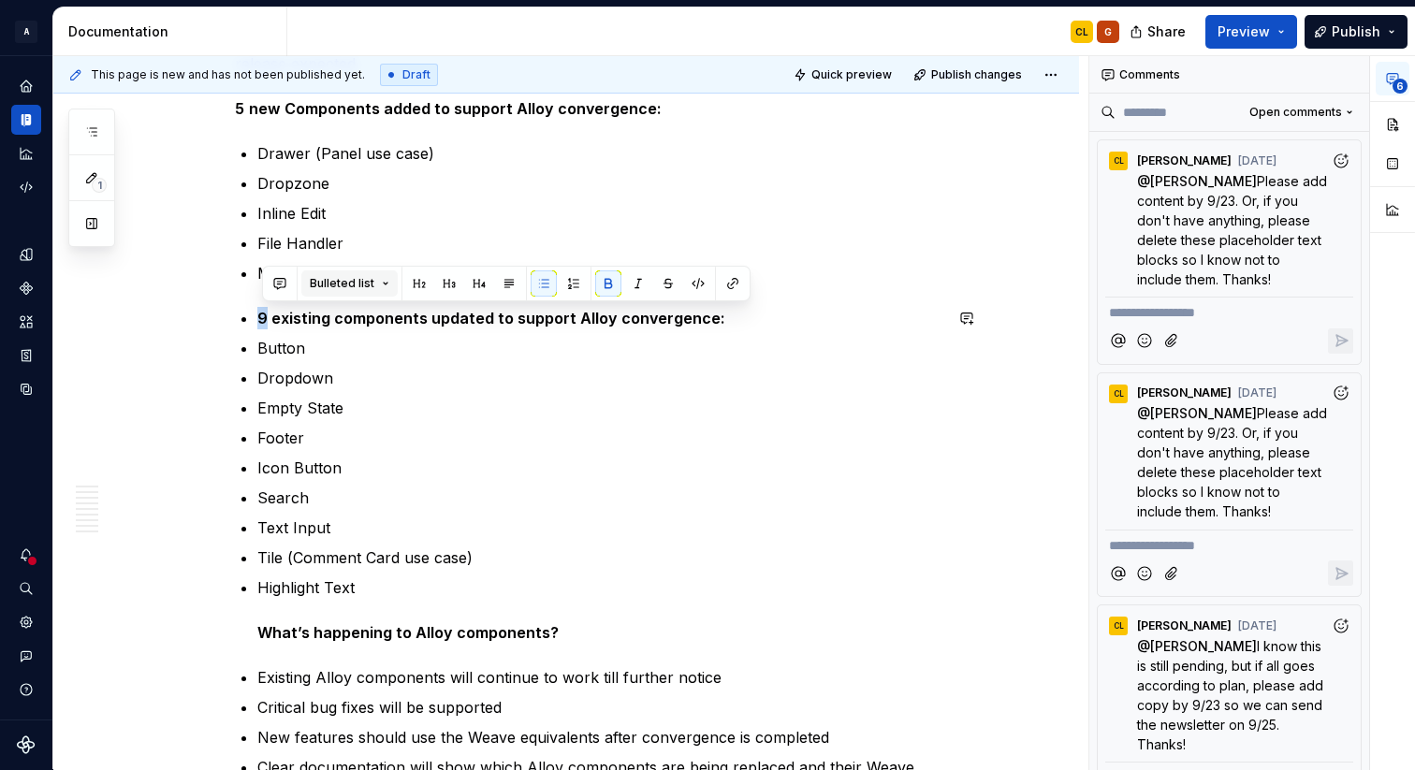
click at [328, 282] on span "Bulleted list" at bounding box center [342, 283] width 65 height 15
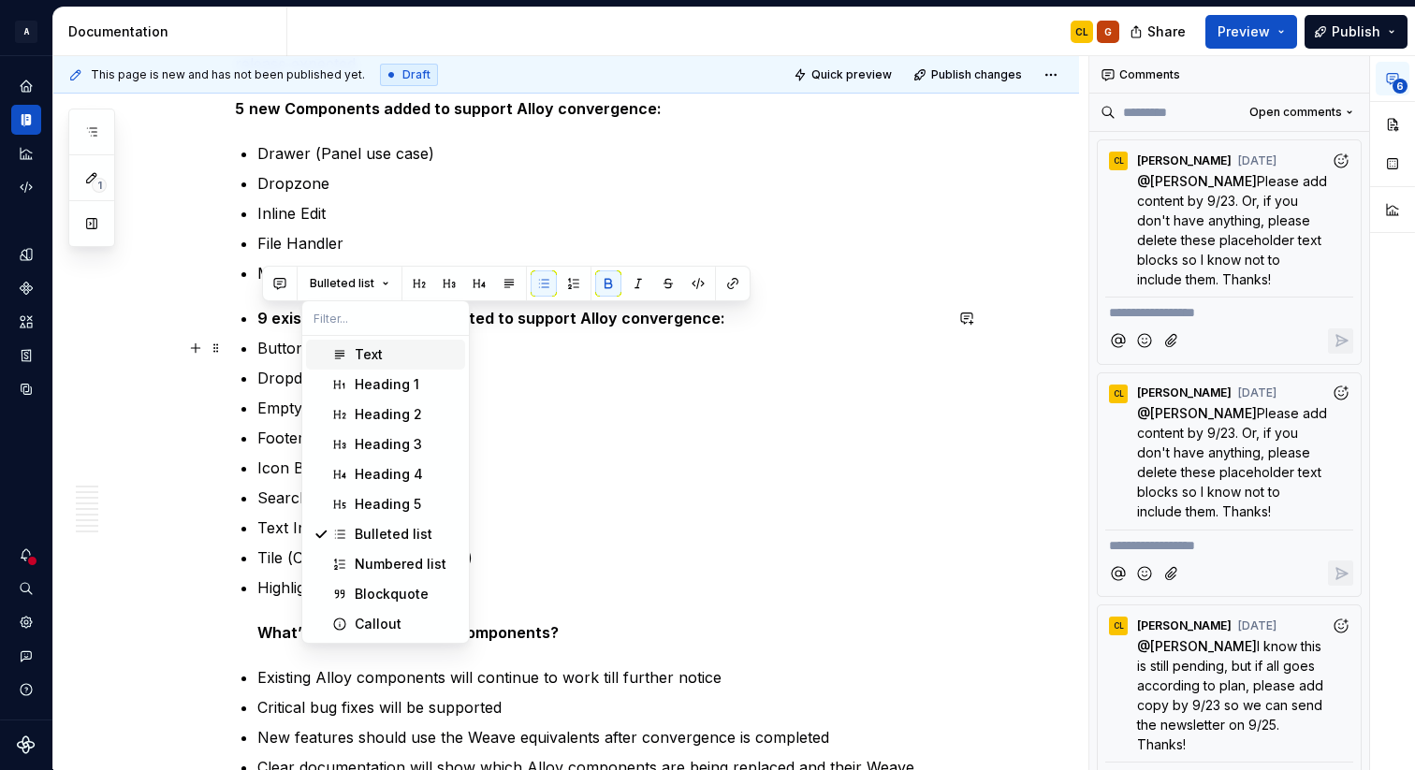
click at [334, 347] on div "Suggestions" at bounding box center [339, 354] width 15 height 15
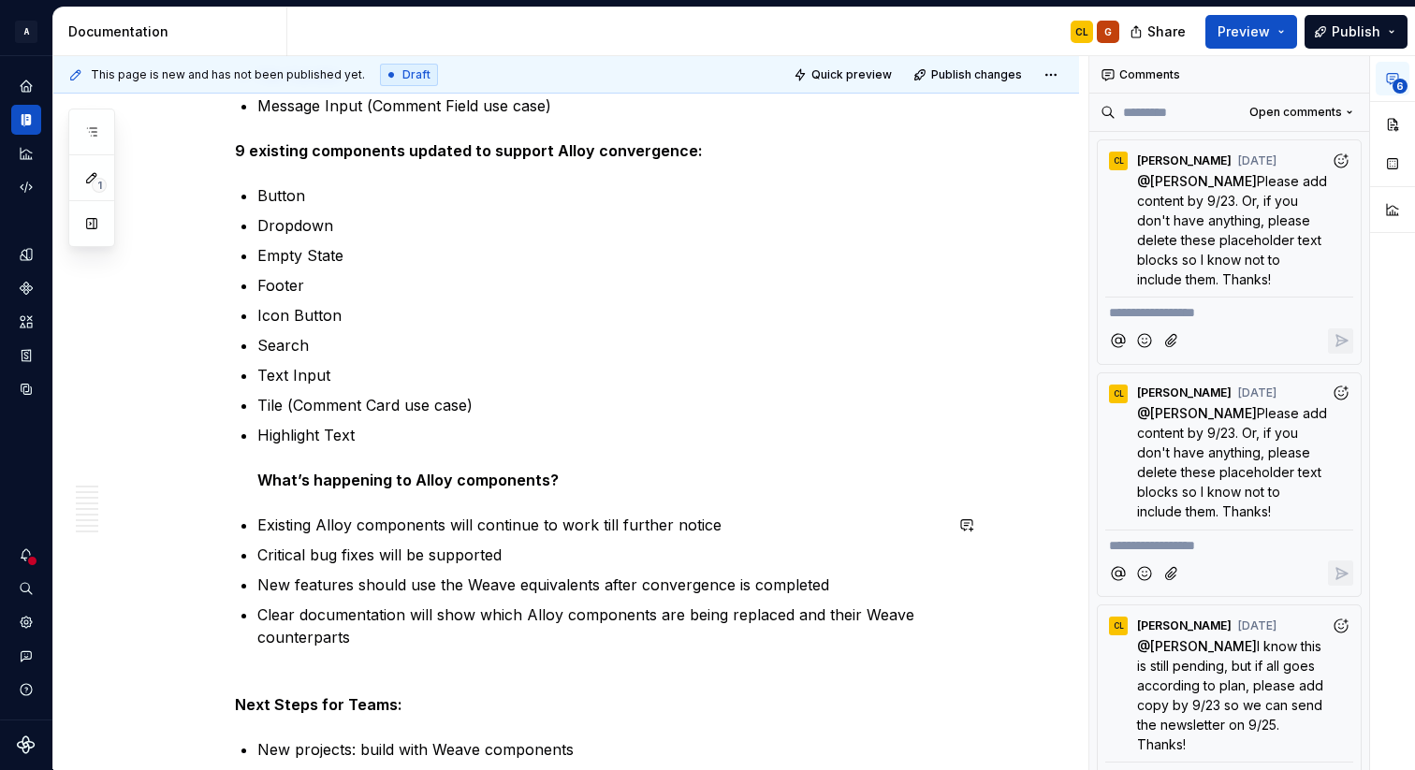
scroll to position [1505, 0]
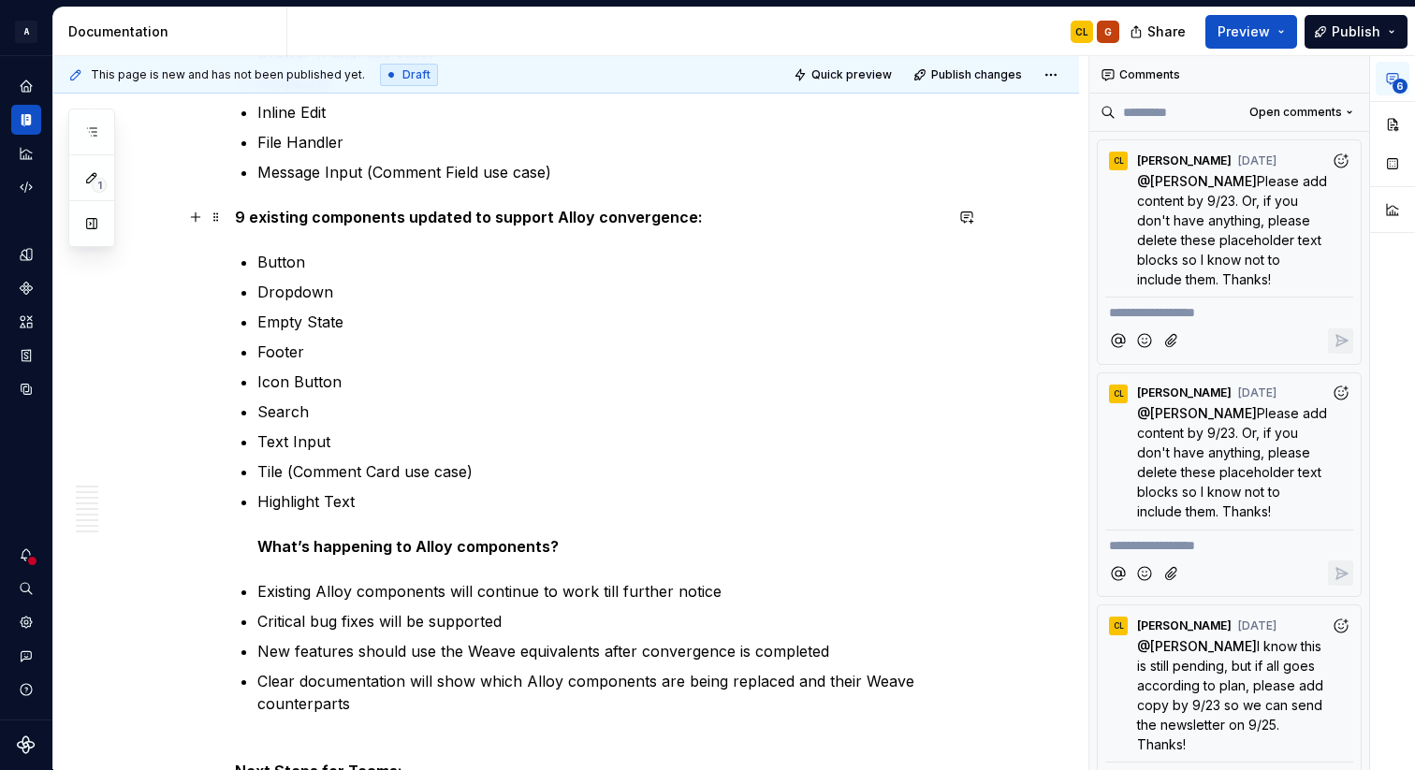
click at [341, 209] on strong "9 existing components updated to support Alloy convergence:" at bounding box center [469, 217] width 468 height 19
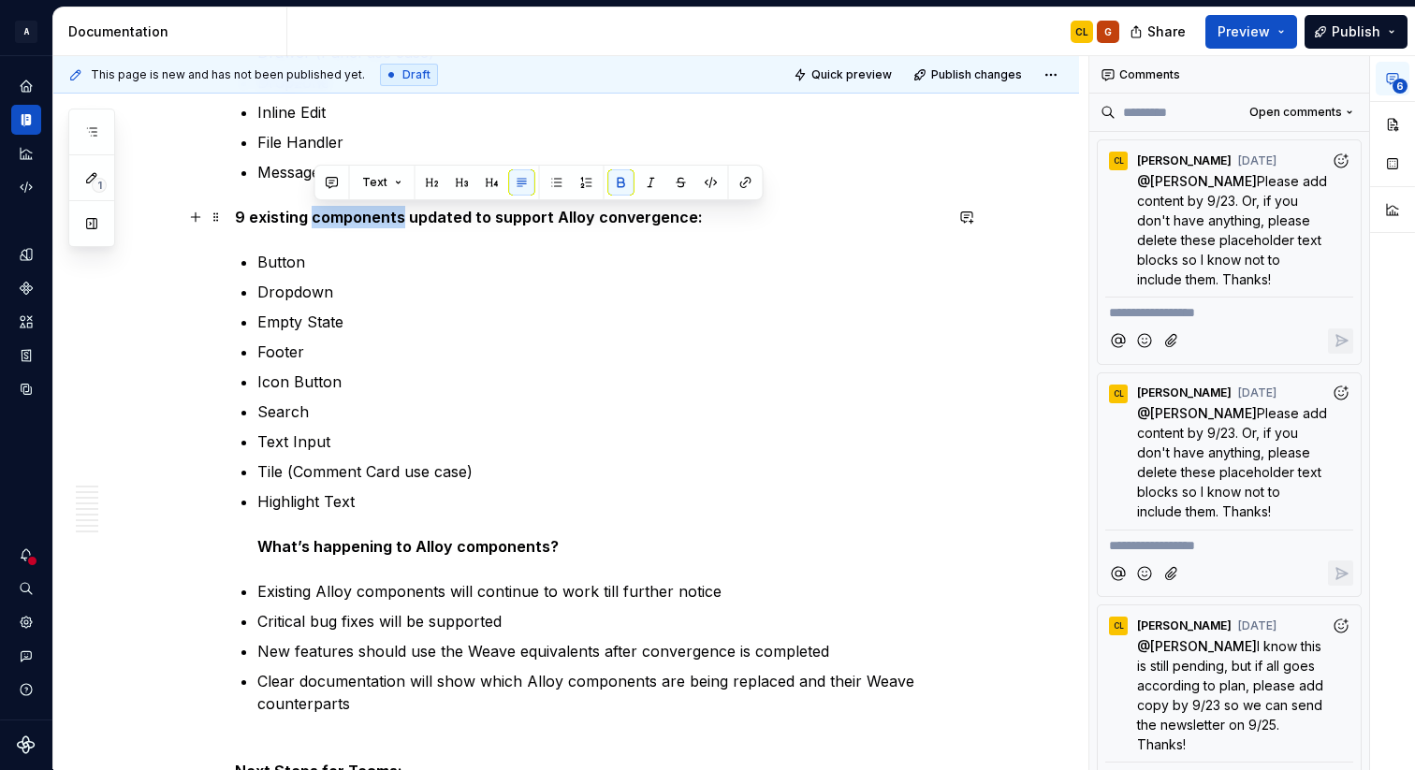
click at [341, 209] on strong "9 existing components updated to support Alloy convergence:" at bounding box center [469, 217] width 468 height 19
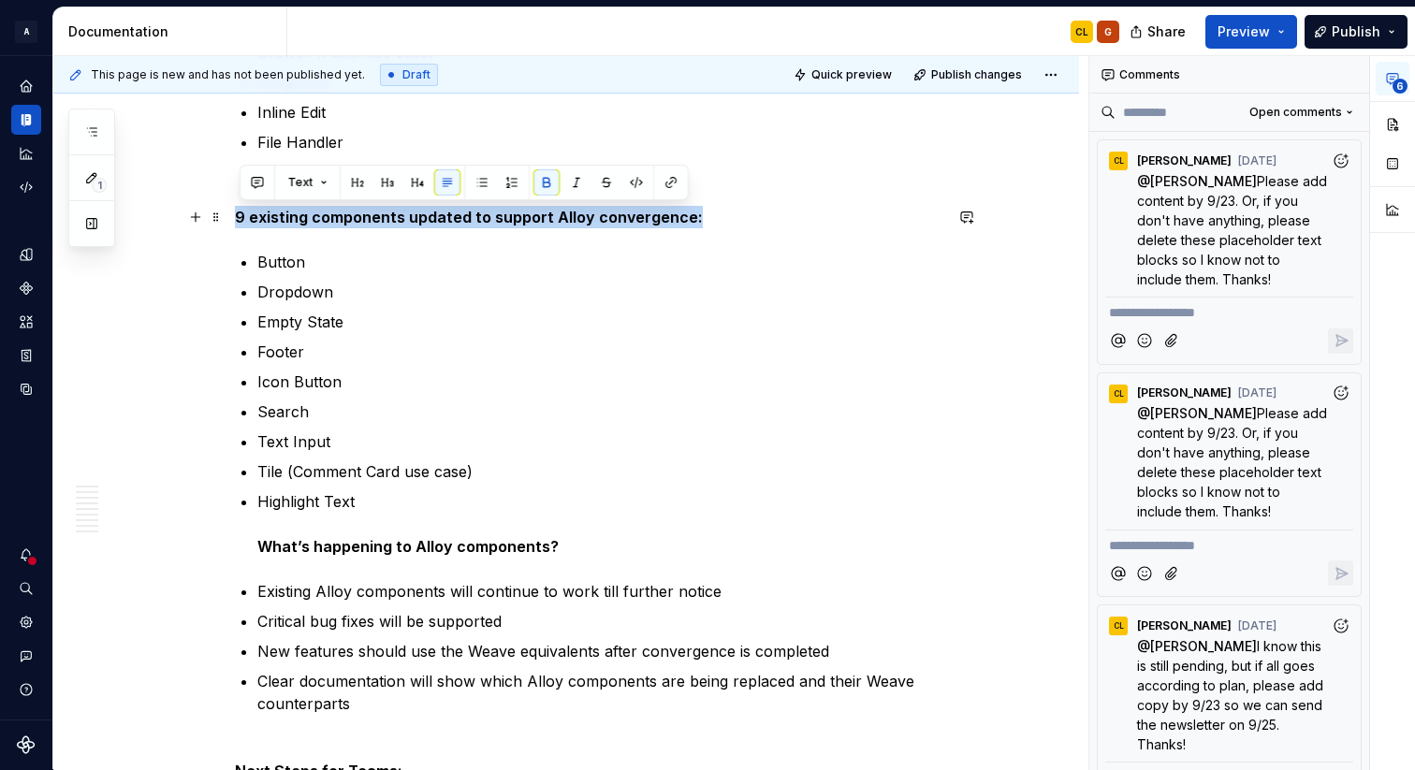
click at [341, 209] on strong "9 existing components updated to support Alloy convergence:" at bounding box center [469, 217] width 468 height 19
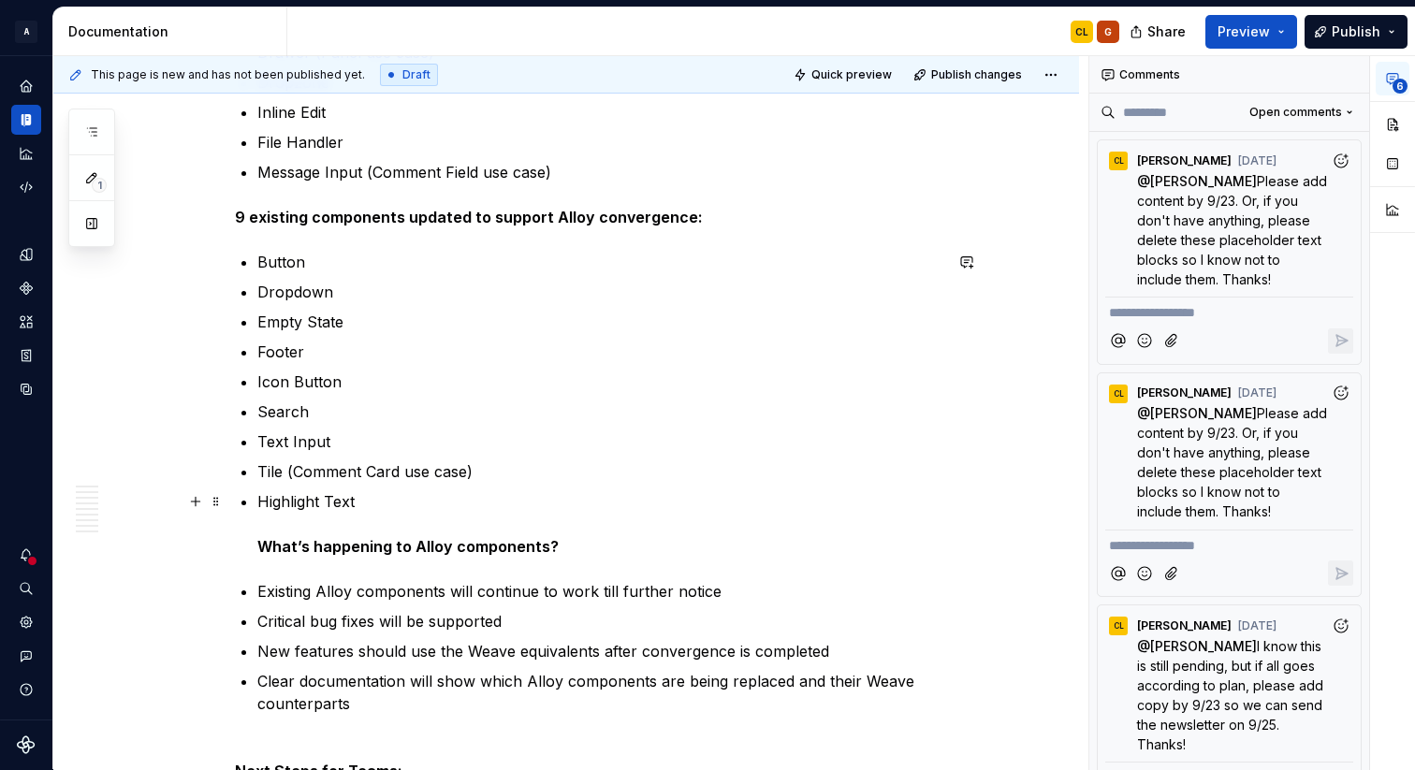
click at [345, 553] on strong "What’s happening to Alloy components?" at bounding box center [407, 546] width 301 height 19
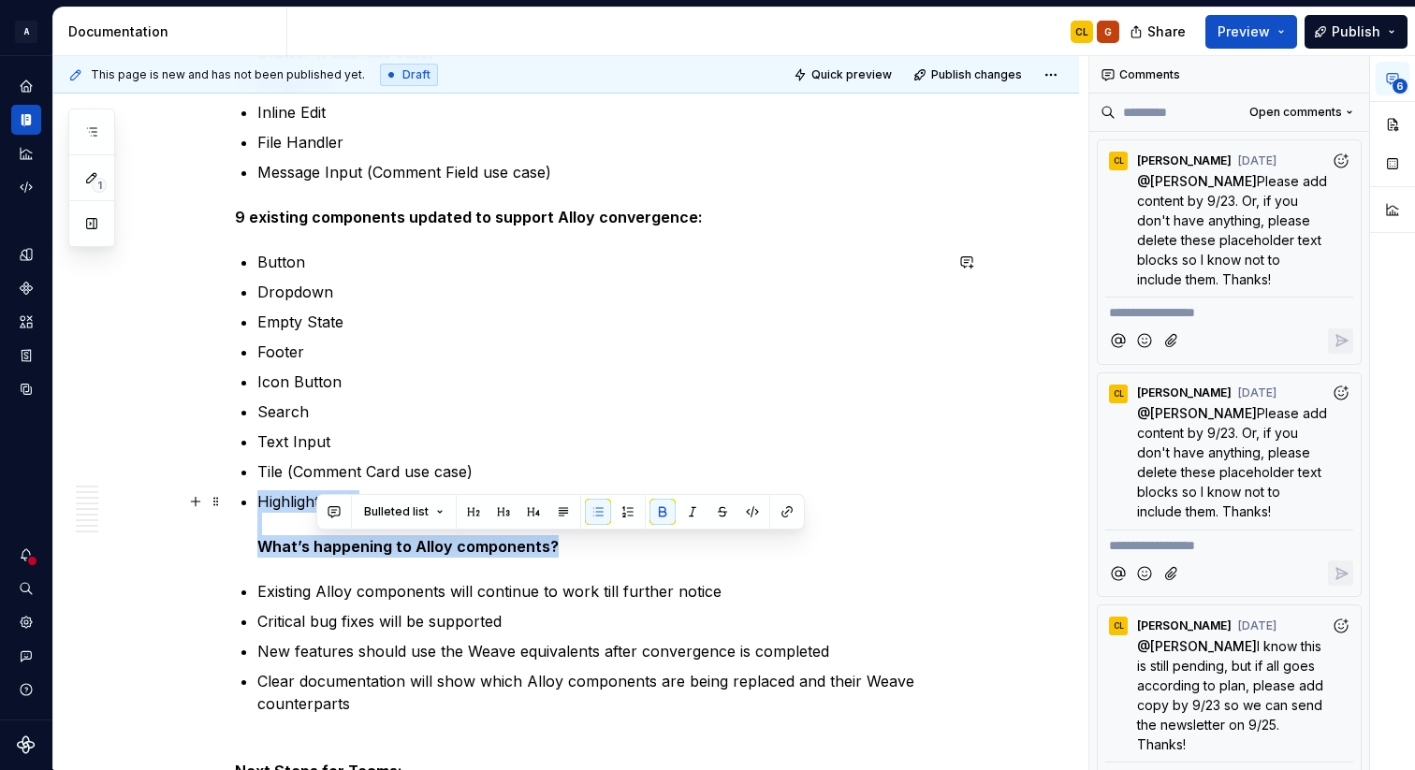
click at [345, 553] on strong "What’s happening to Alloy components?" at bounding box center [407, 546] width 301 height 19
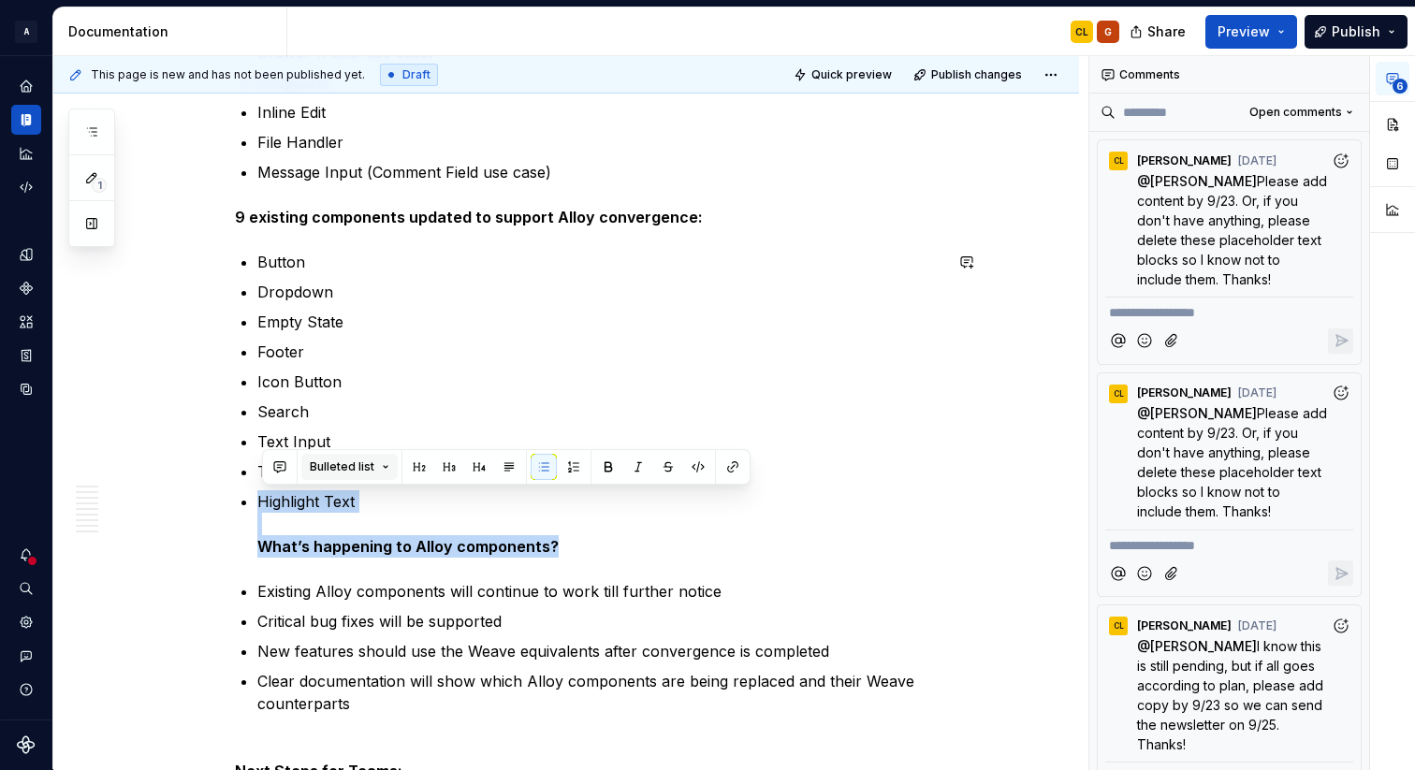
click at [354, 468] on span "Bulleted list" at bounding box center [342, 466] width 65 height 15
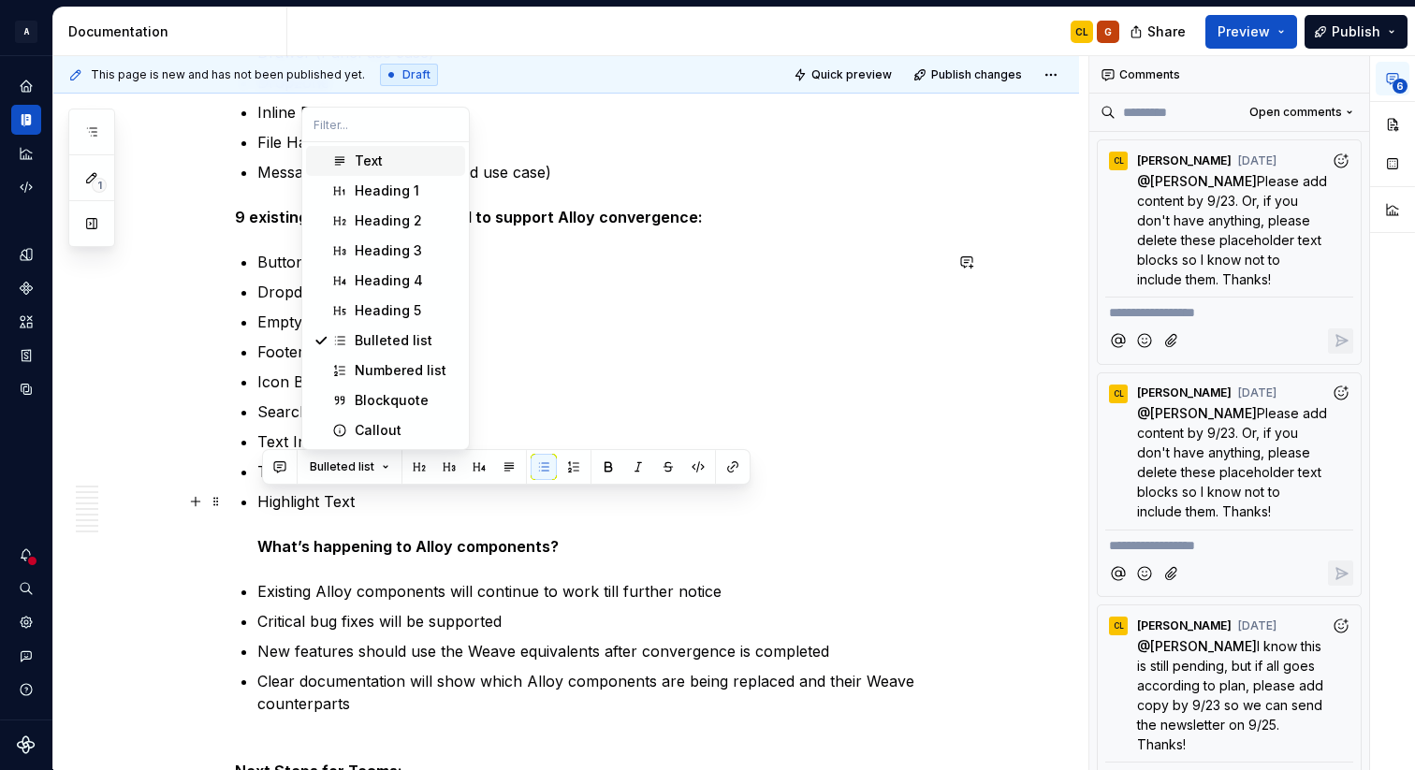
click at [313, 544] on strong "What’s happening to Alloy components?" at bounding box center [407, 546] width 301 height 19
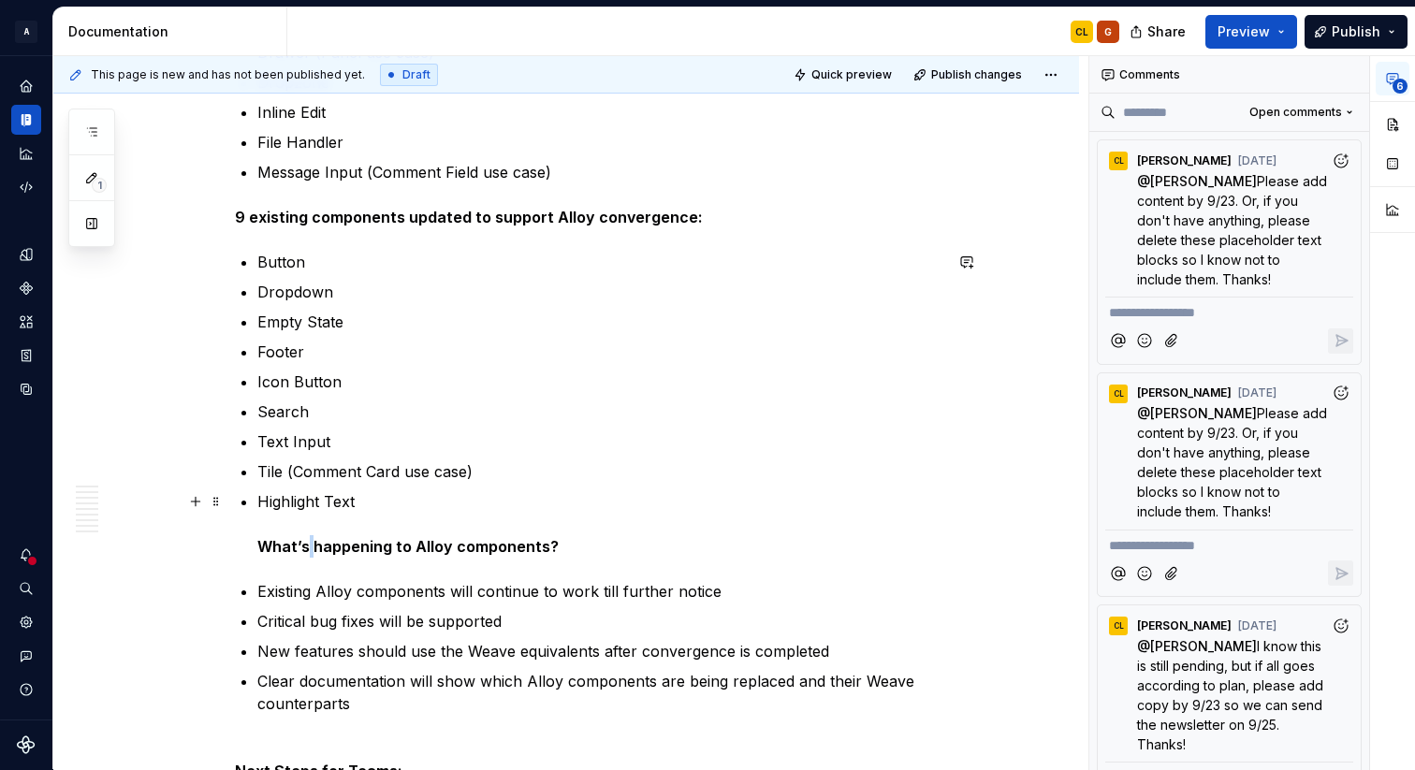
click at [313, 544] on strong "What’s happening to Alloy components?" at bounding box center [407, 546] width 301 height 19
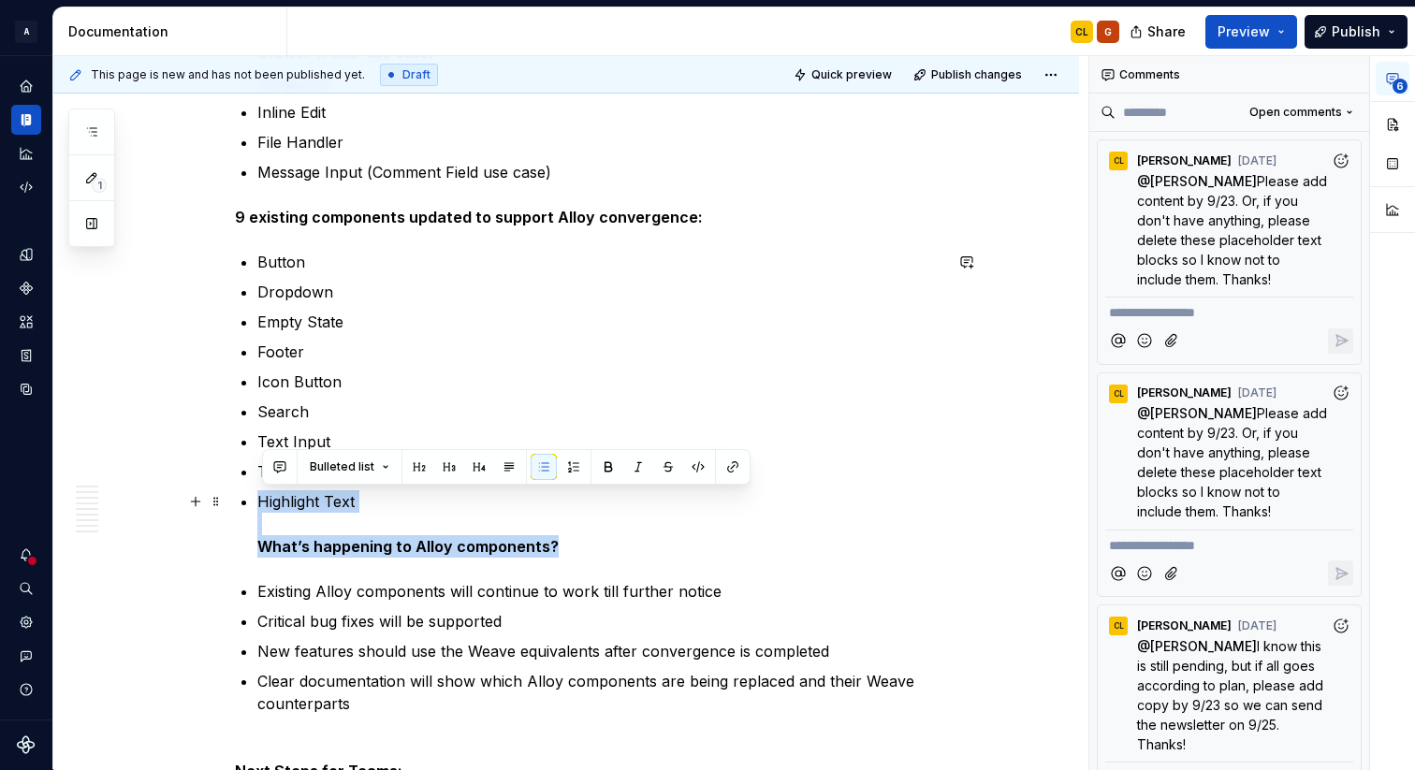
click at [313, 544] on strong "What’s happening to Alloy components?" at bounding box center [407, 546] width 301 height 19
click at [293, 545] on strong "What’s happening to Alloy components?" at bounding box center [407, 546] width 301 height 19
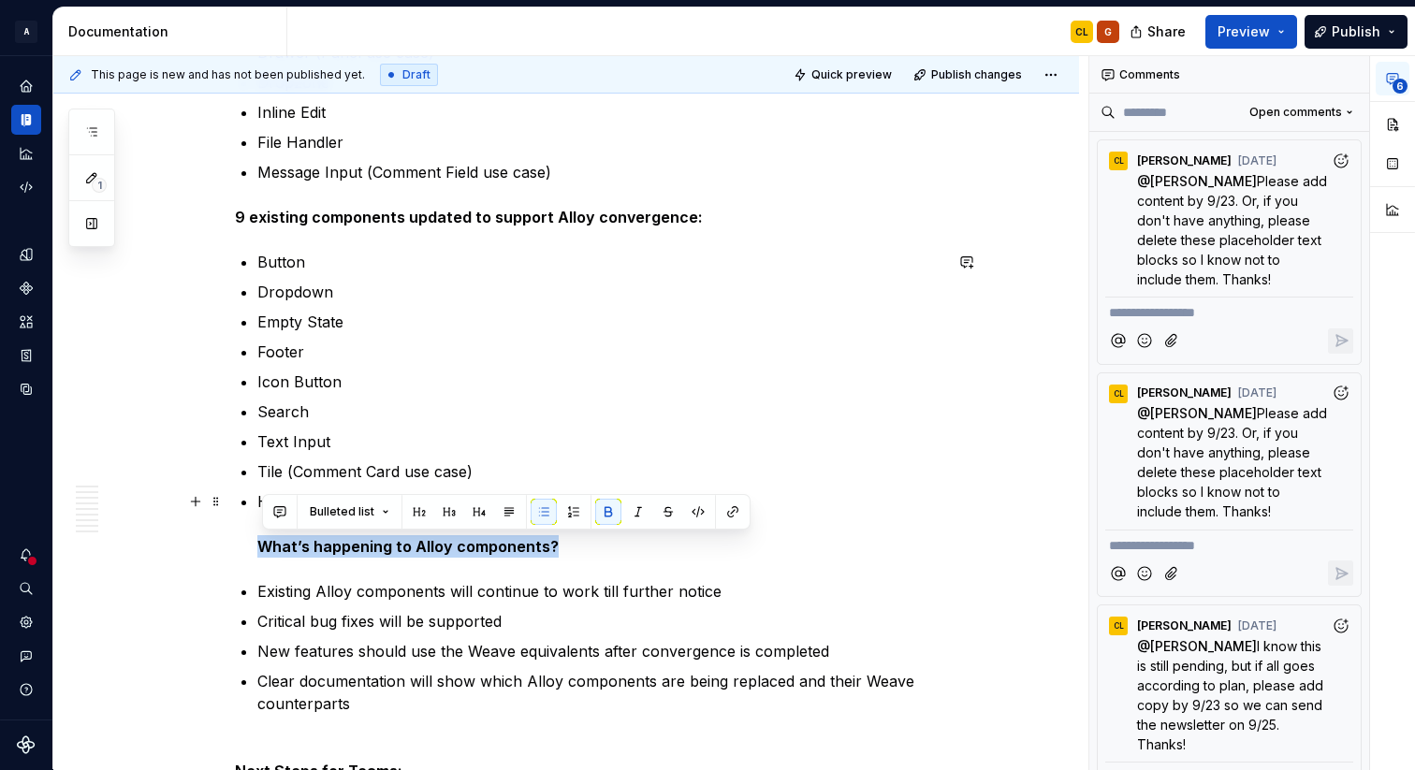
drag, startPoint x: 262, startPoint y: 542, endPoint x: 552, endPoint y: 550, distance: 290.2
click at [552, 550] on strong "What’s happening to Alloy components?" at bounding box center [407, 546] width 301 height 19
click at [358, 500] on button "Bulleted list" at bounding box center [349, 512] width 96 height 26
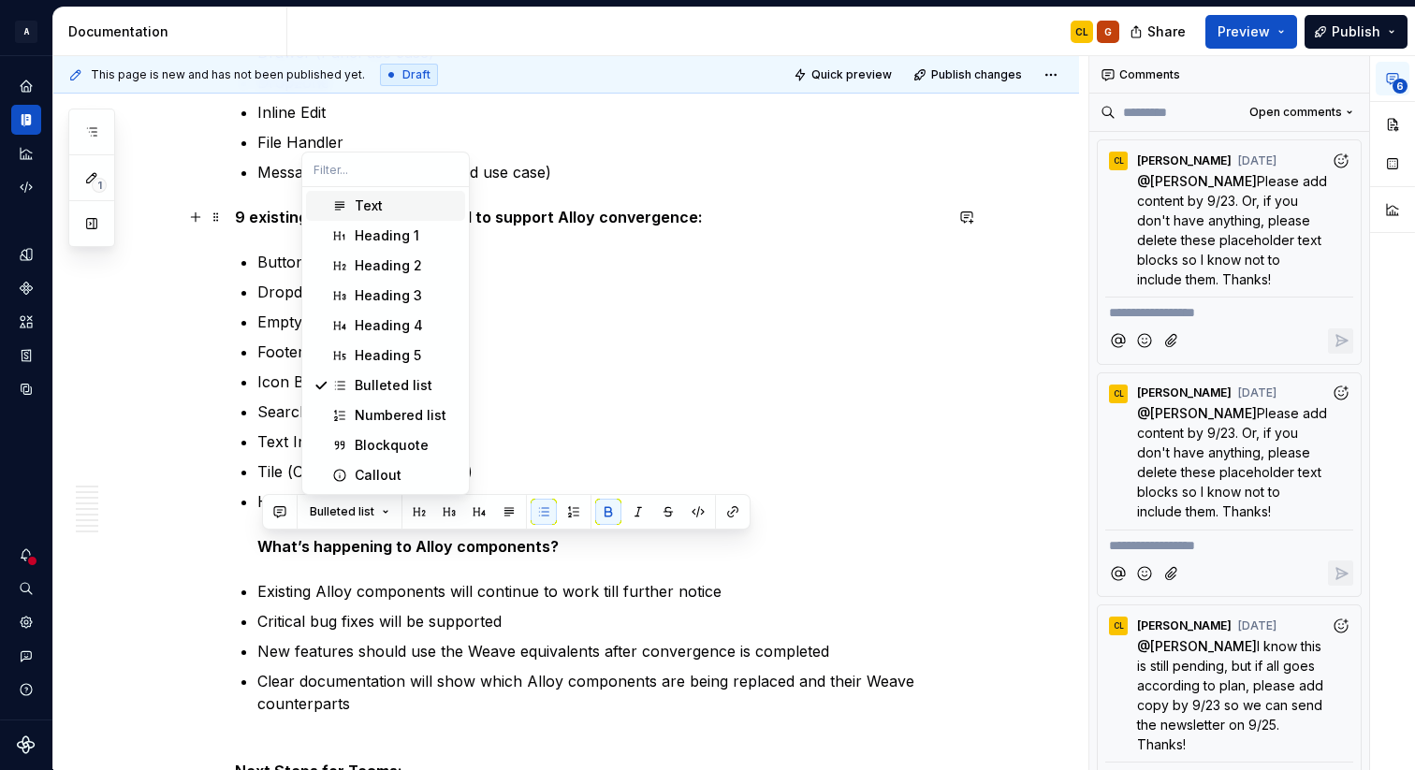
click at [406, 209] on div "Text" at bounding box center [406, 206] width 103 height 19
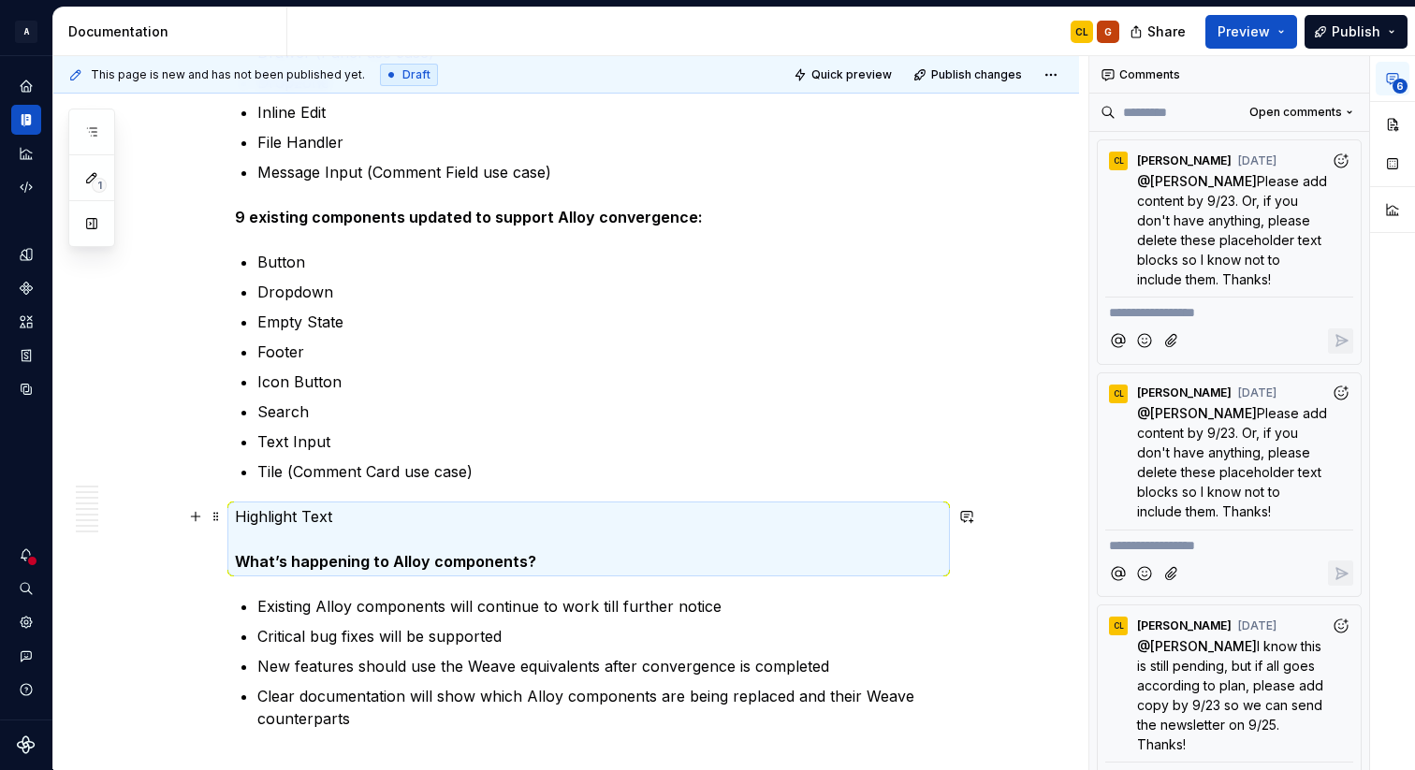
click at [243, 518] on p "Highlight Text What’s happening to Alloy components?" at bounding box center [588, 538] width 707 height 67
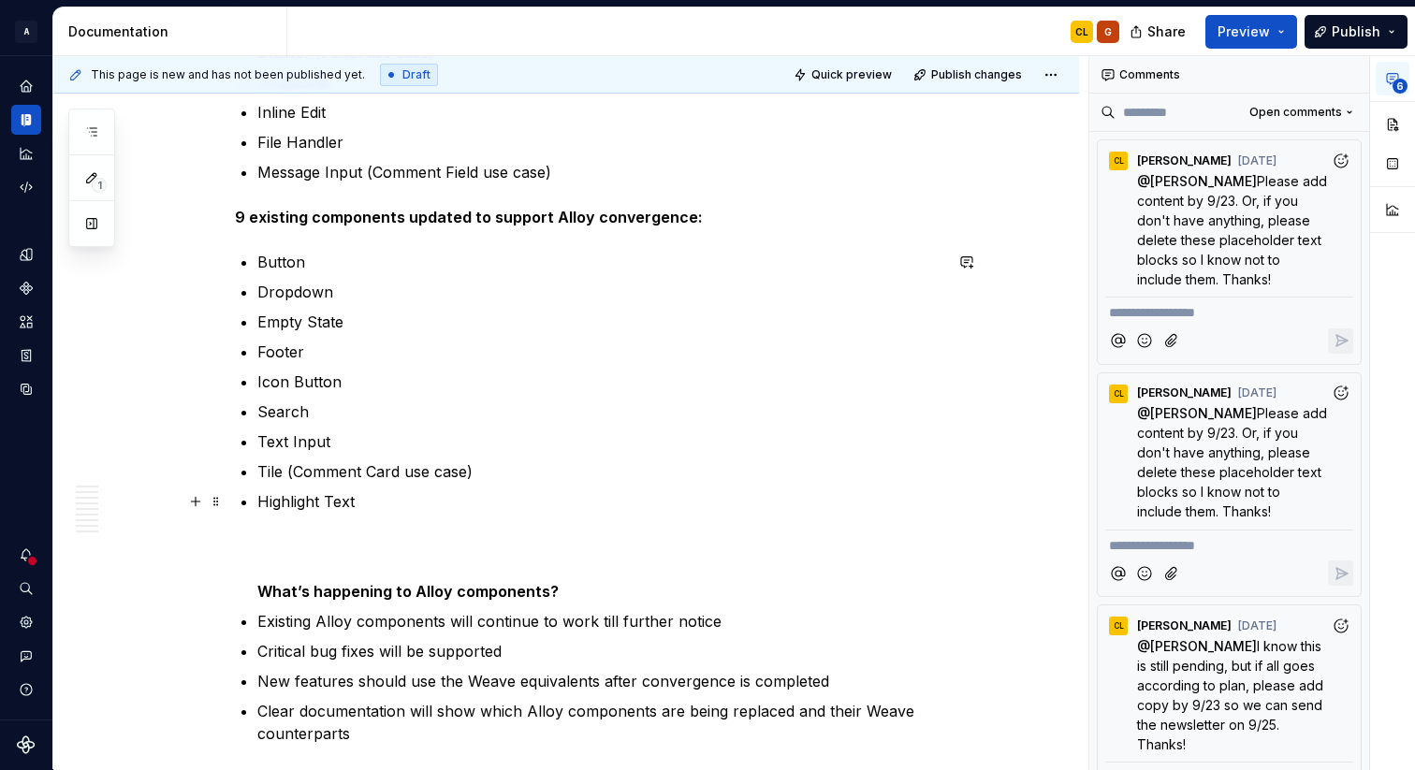
click at [306, 589] on strong "What’s happening to Alloy components?" at bounding box center [407, 591] width 301 height 19
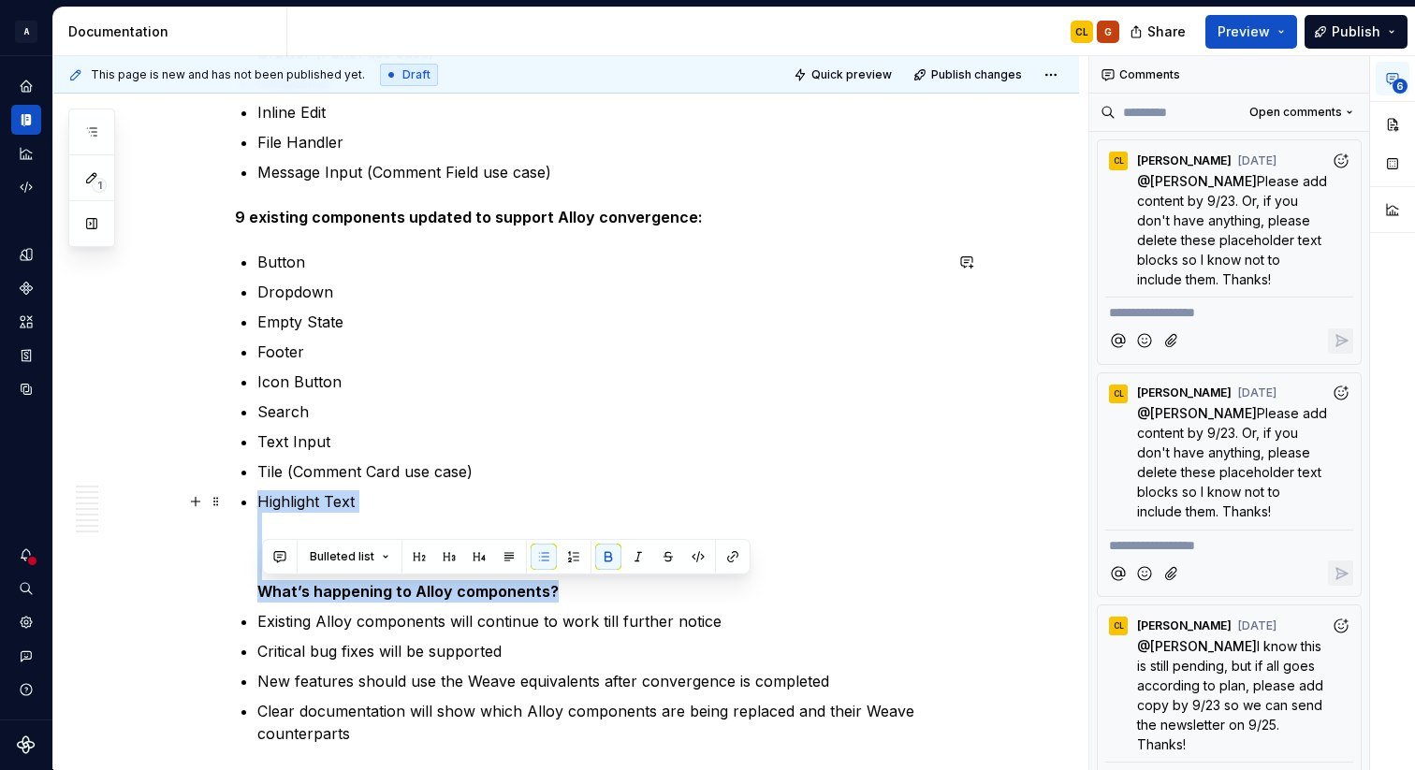
click at [306, 589] on strong "What’s happening to Alloy components?" at bounding box center [407, 591] width 301 height 19
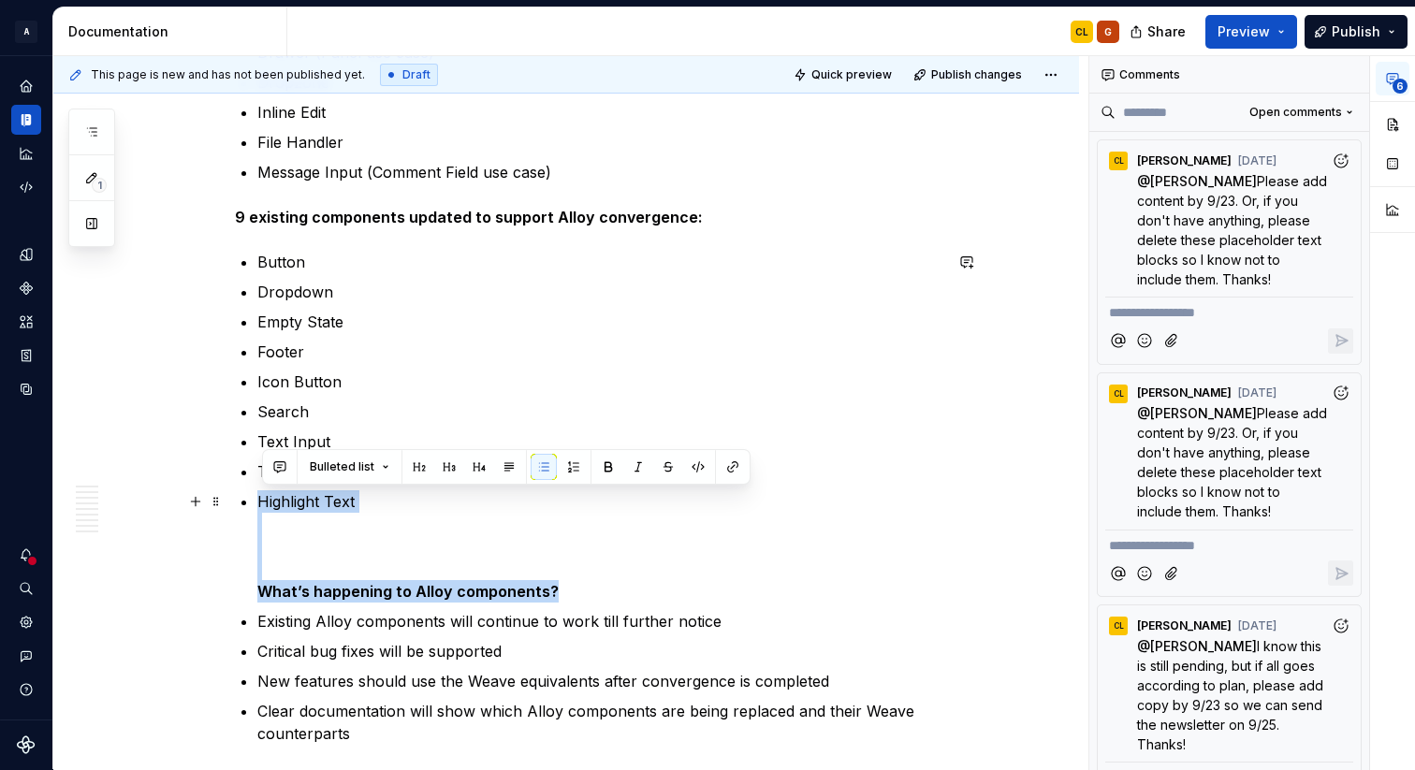
click at [293, 589] on strong "What’s happening to Alloy components?" at bounding box center [407, 591] width 301 height 19
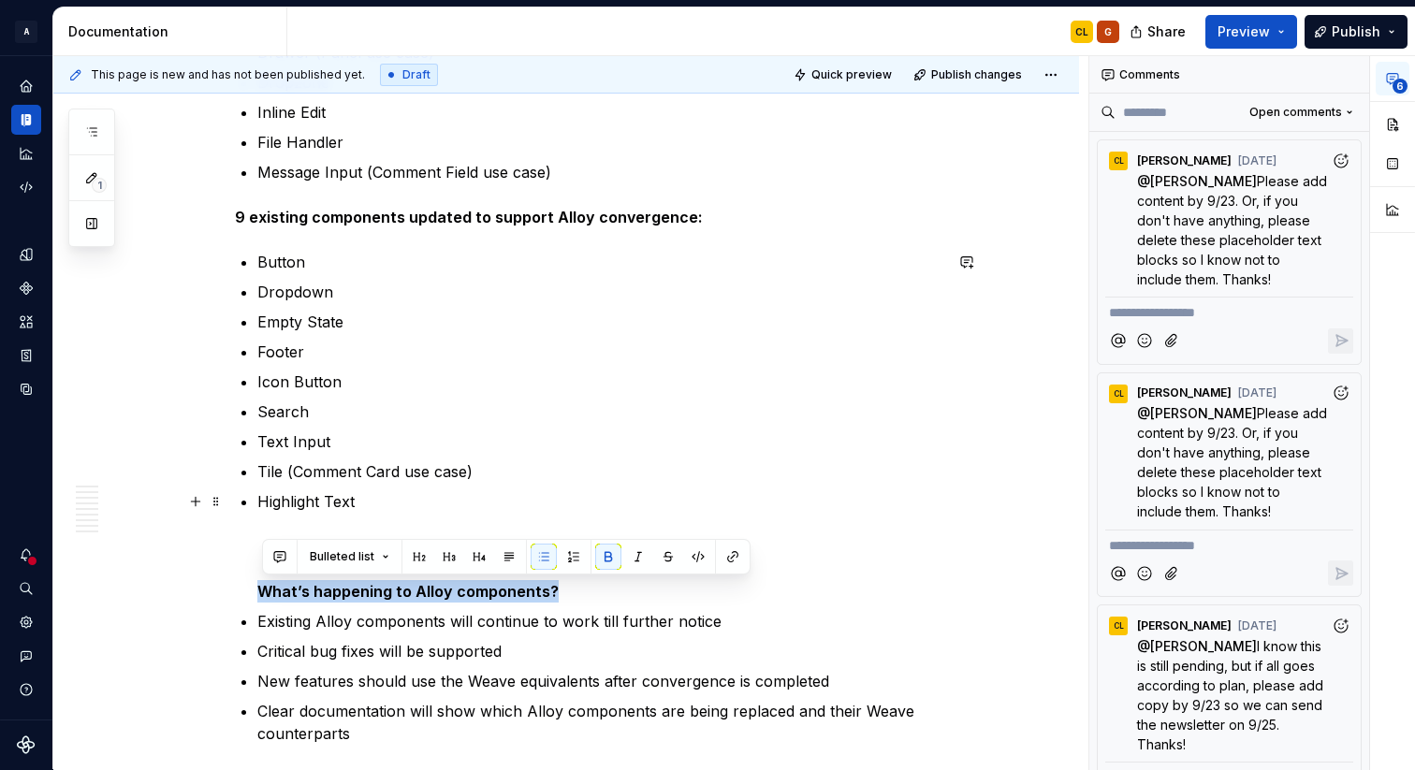
drag, startPoint x: 263, startPoint y: 589, endPoint x: 612, endPoint y: 597, distance: 349.2
click at [612, 597] on p "Highlight Text What’s happening to Alloy components?" at bounding box center [599, 546] width 685 height 112
click at [349, 549] on span "Bulleted list" at bounding box center [342, 556] width 65 height 15
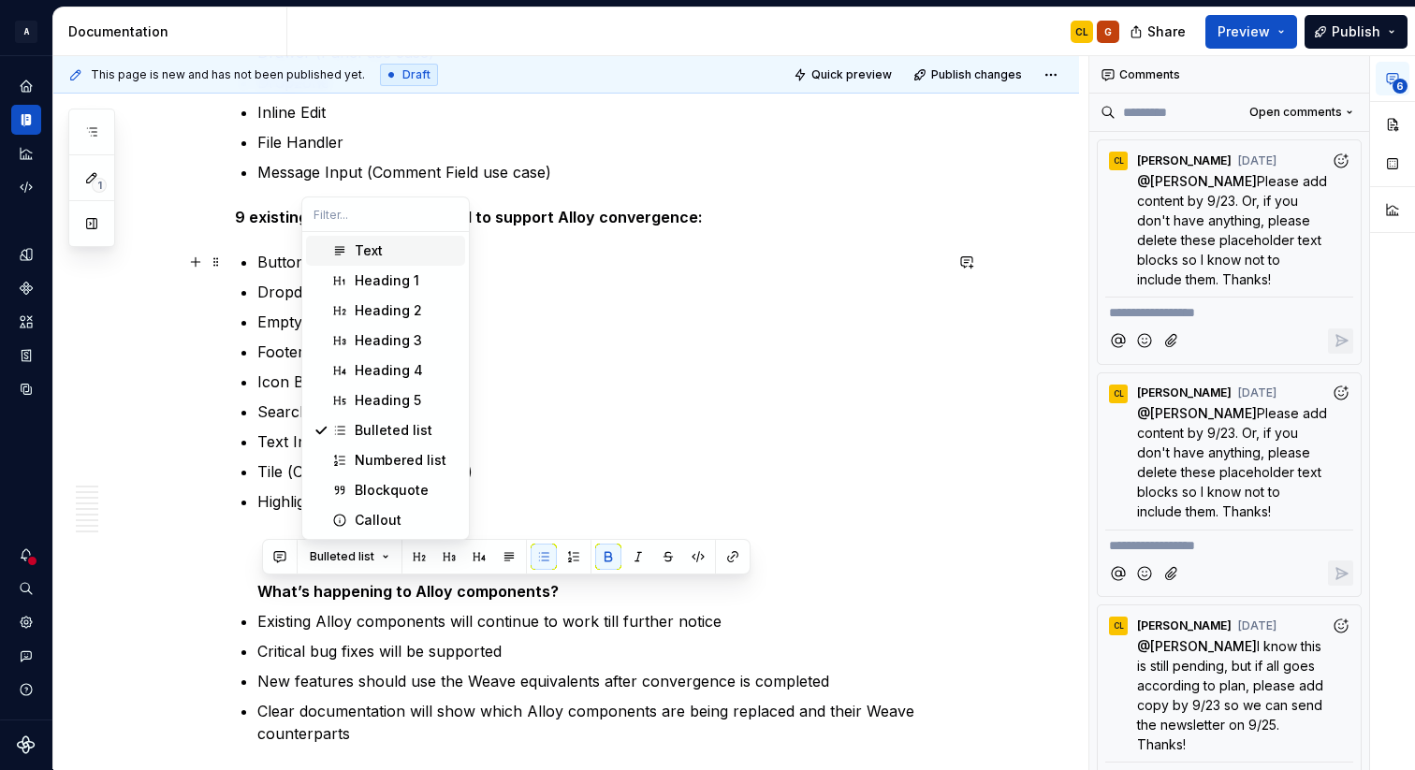
click at [408, 255] on div "Text" at bounding box center [406, 250] width 103 height 19
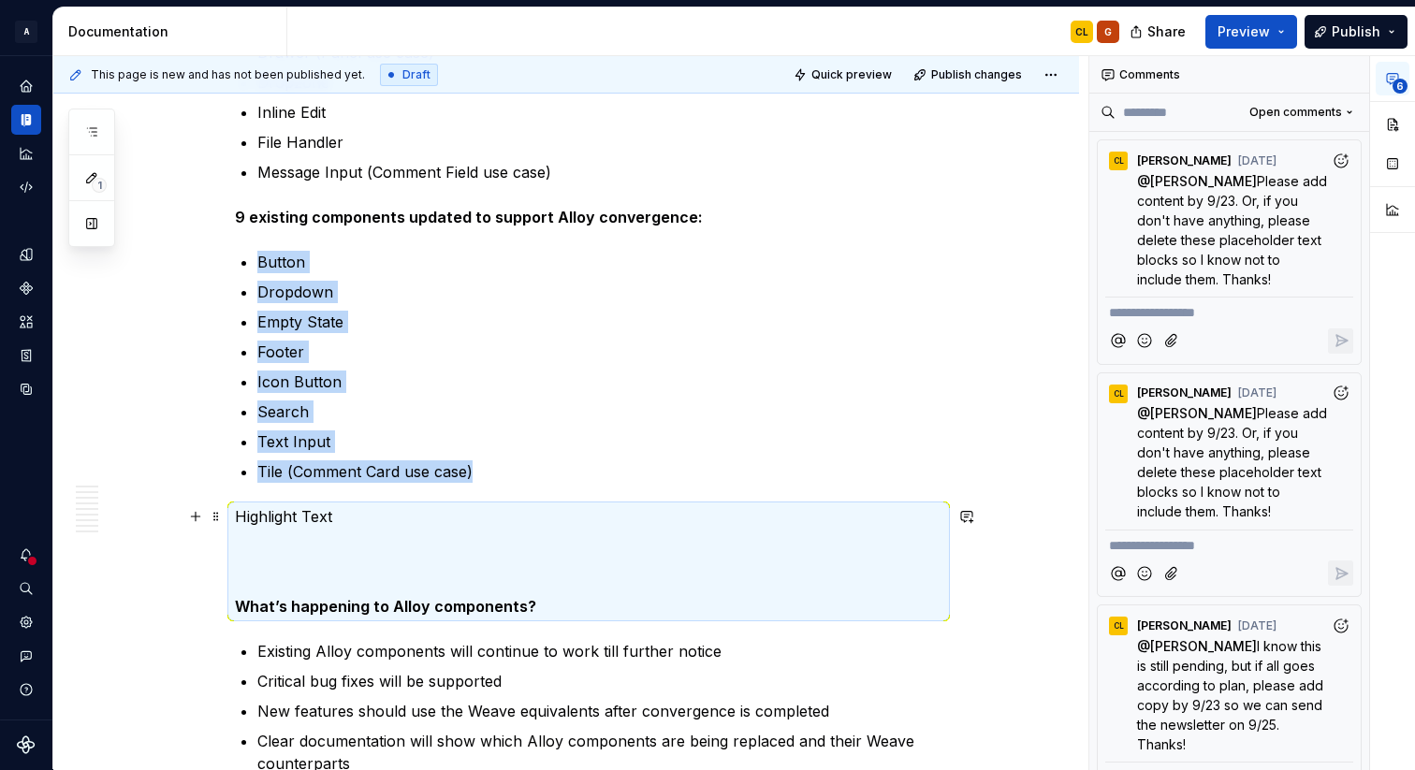
click at [247, 513] on p "Highlight Text What’s happening to Alloy components?" at bounding box center [588, 561] width 707 height 112
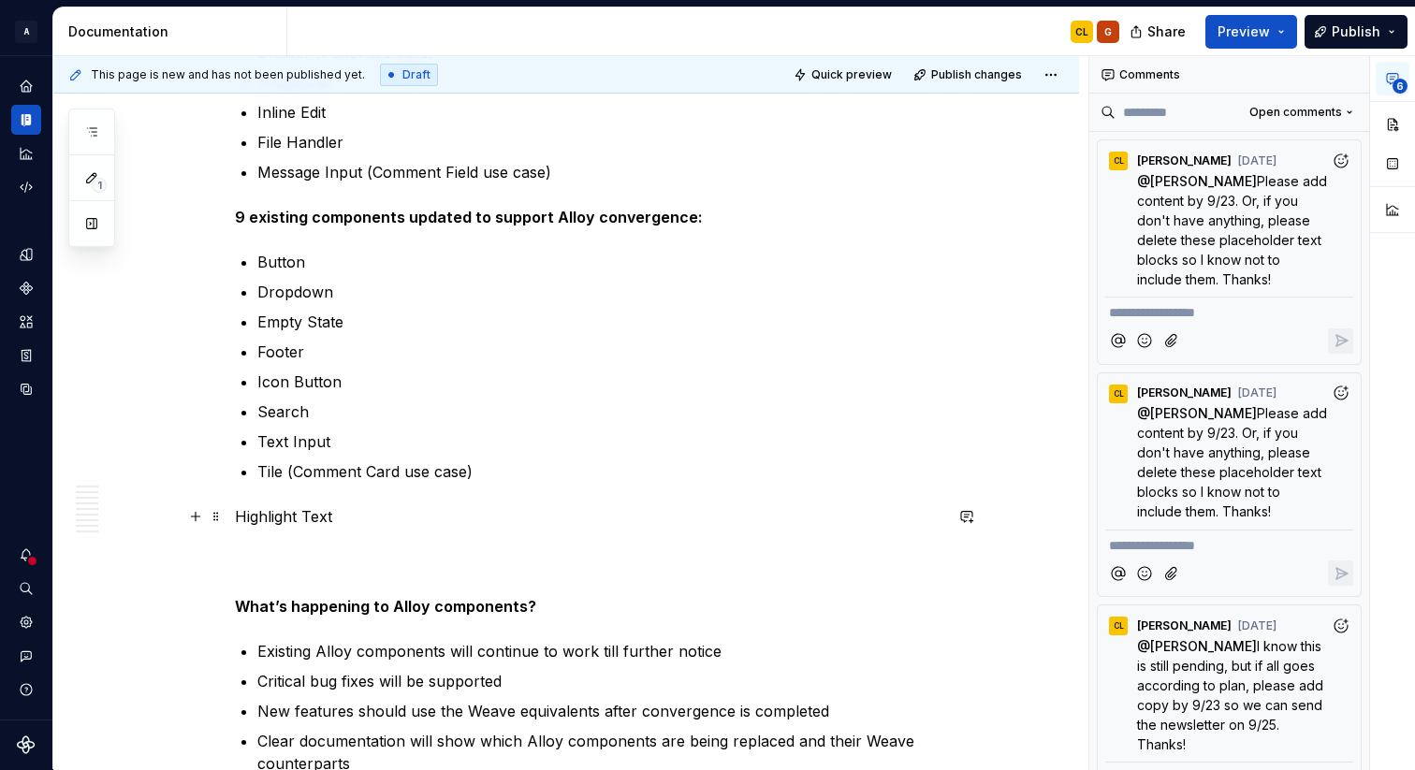
click at [239, 519] on p "Highlight Text What’s happening to Alloy components?" at bounding box center [588, 561] width 707 height 112
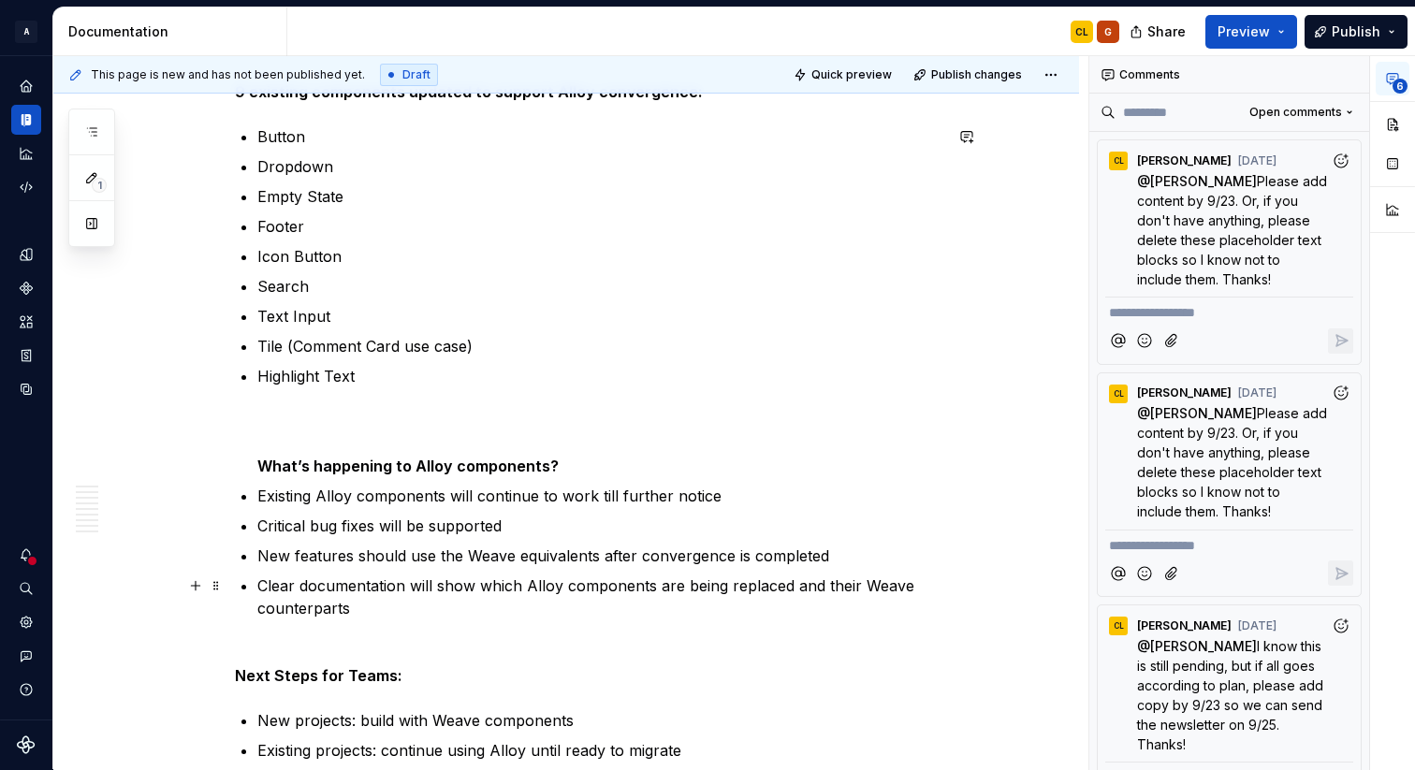
scroll to position [1649, 0]
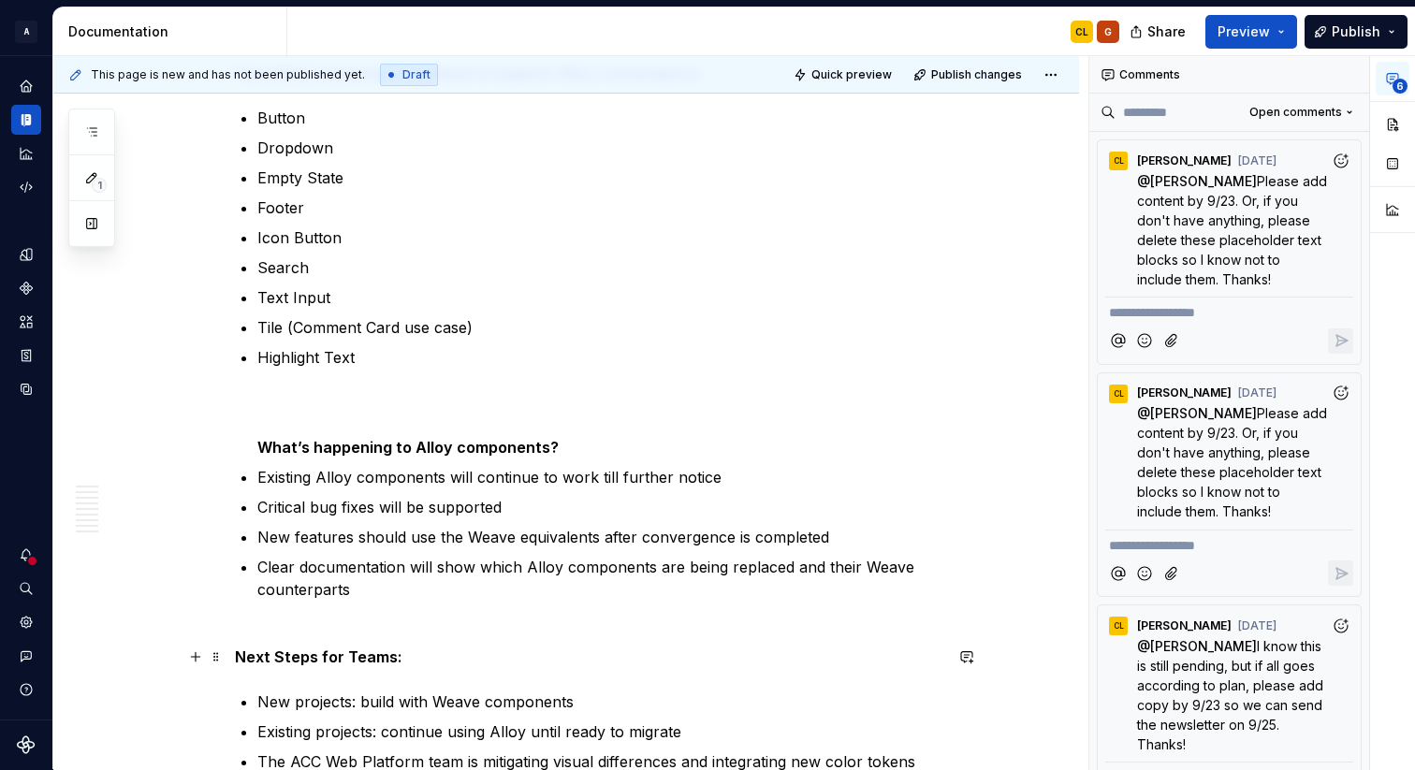
click at [318, 656] on strong "Next Steps for Teams:" at bounding box center [319, 657] width 168 height 19
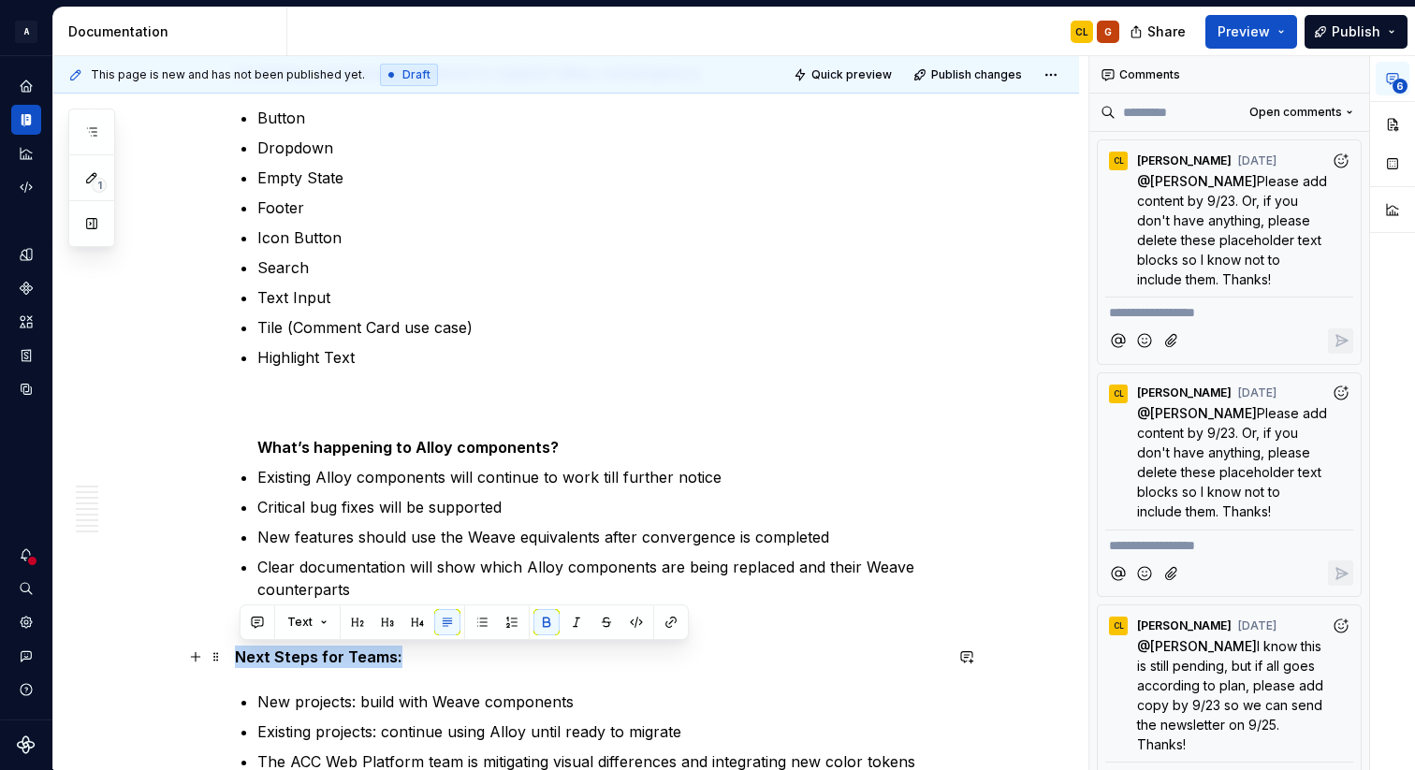
click at [318, 656] on strong "Next Steps for Teams:" at bounding box center [319, 657] width 168 height 19
copy strong "Next Steps for Teams:"
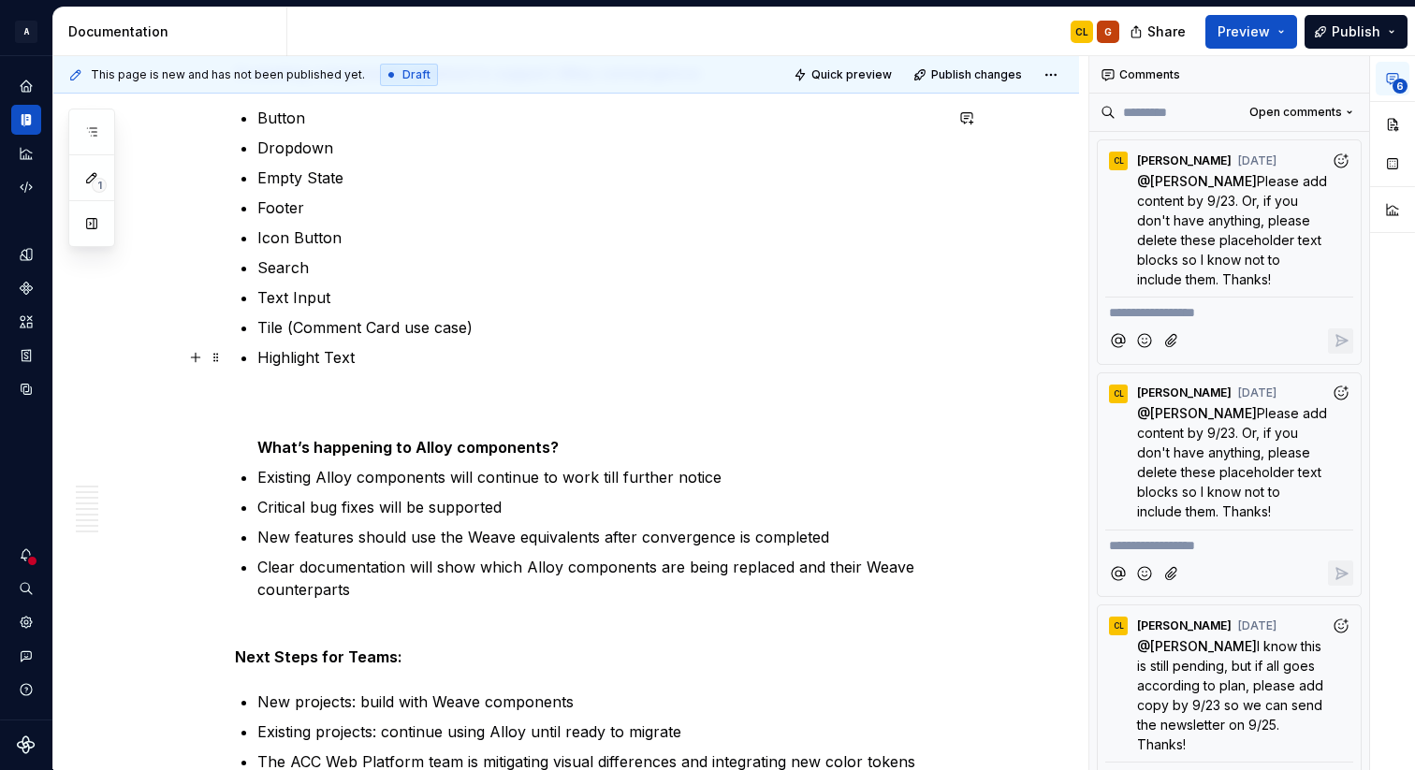
click at [263, 430] on p "Highlight Text What’s happening to Alloy components?" at bounding box center [599, 402] width 685 height 112
click at [267, 402] on p "Highlight Text What’s happening to Alloy components?" at bounding box center [599, 402] width 685 height 112
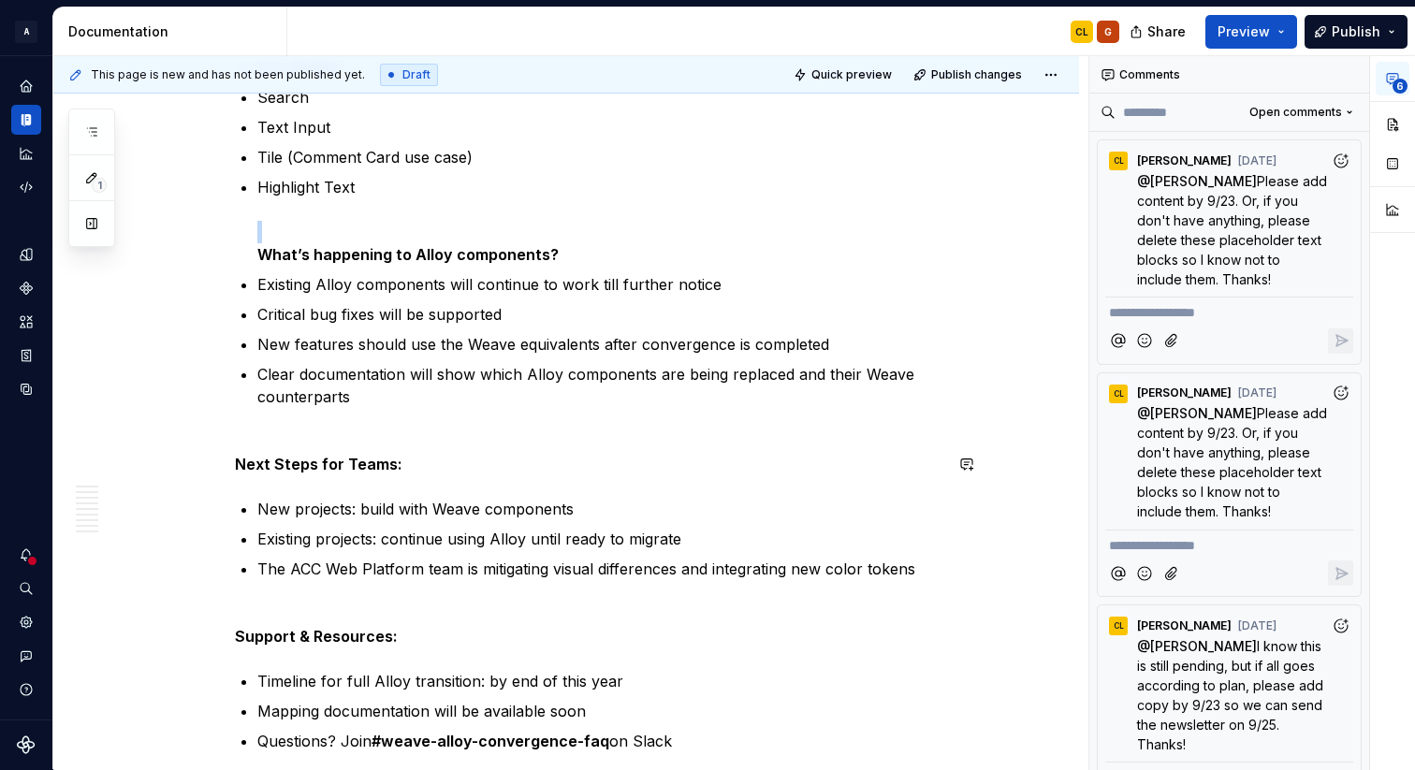
scroll to position [1831, 0]
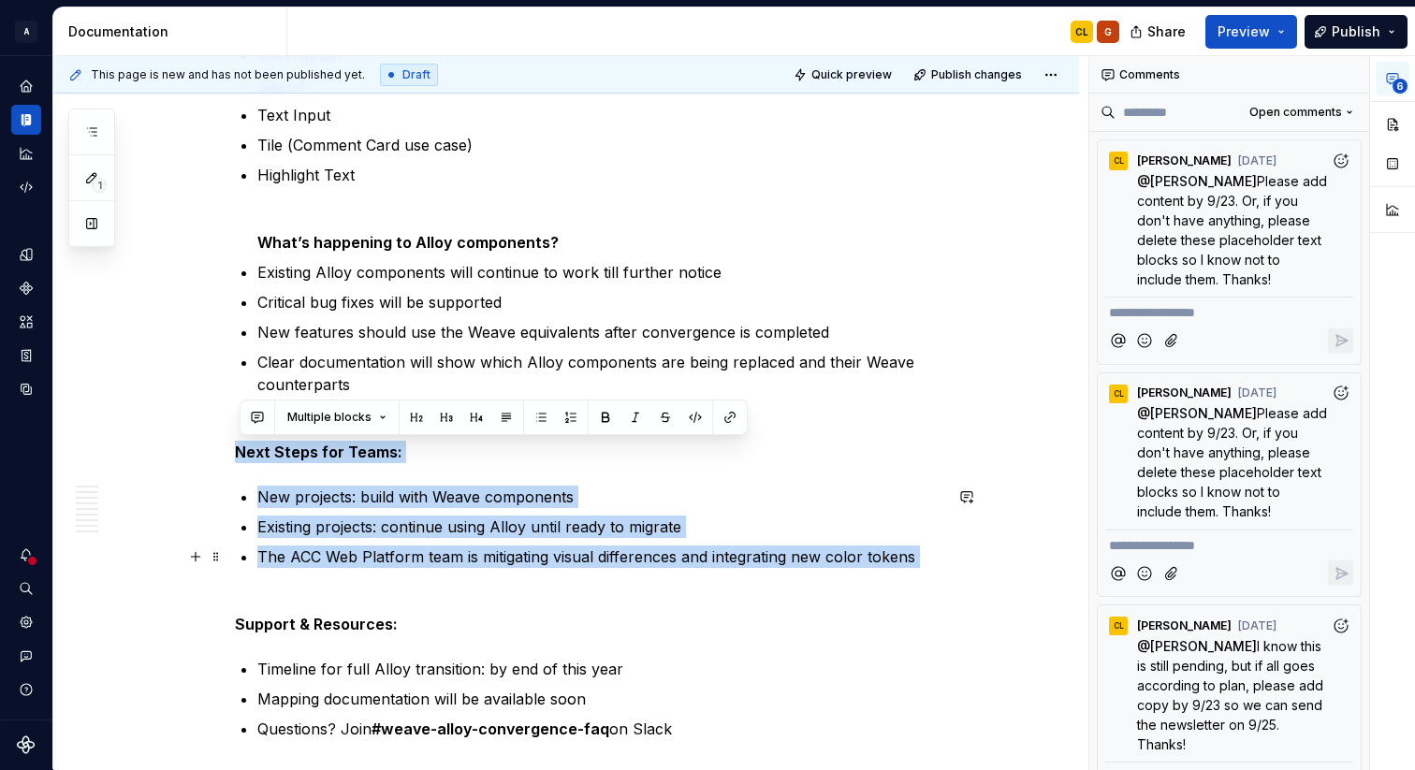
drag, startPoint x: 240, startPoint y: 449, endPoint x: 896, endPoint y: 582, distance: 669.3
copy div "Next Steps for Teams: New projects: build with Weave components Existing projec…"
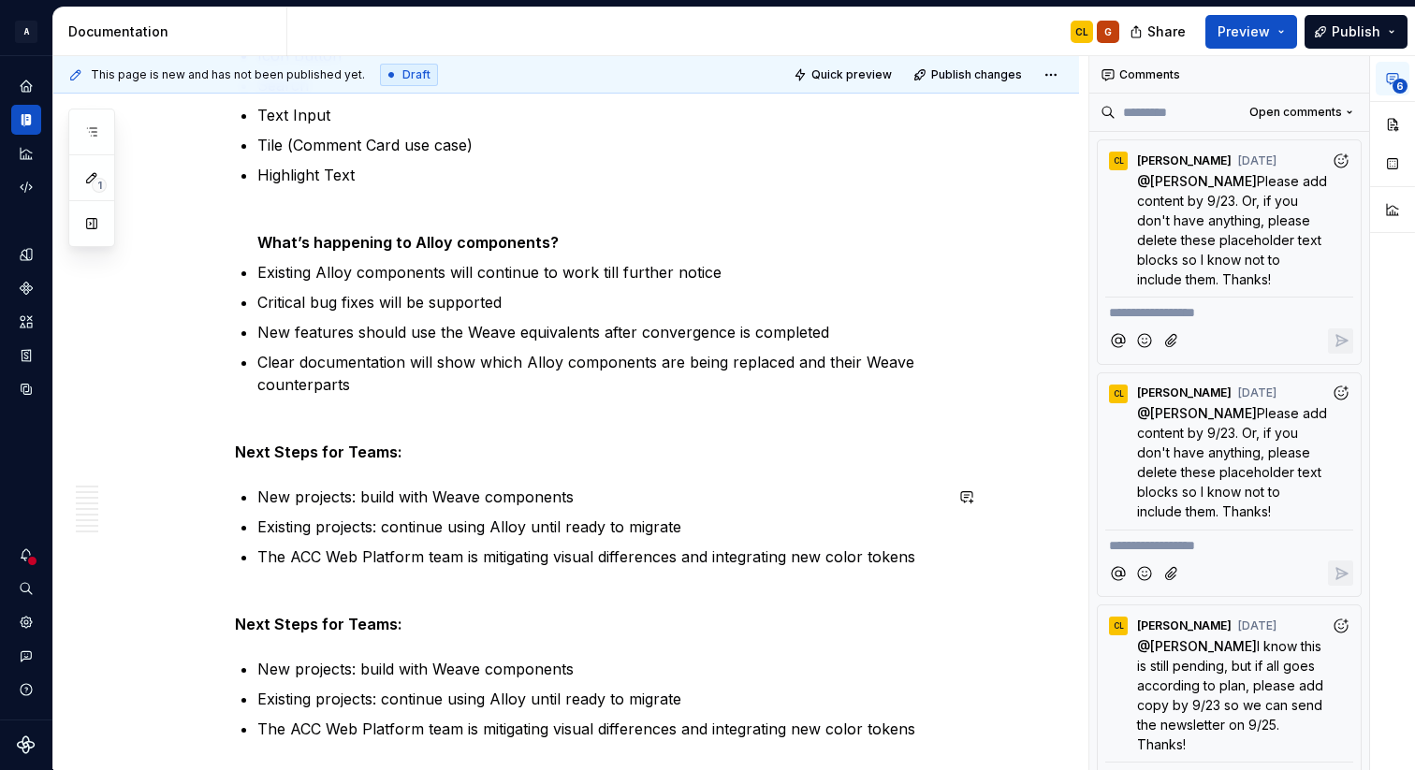
click at [277, 453] on strong "Next Steps for Teams:" at bounding box center [319, 452] width 168 height 19
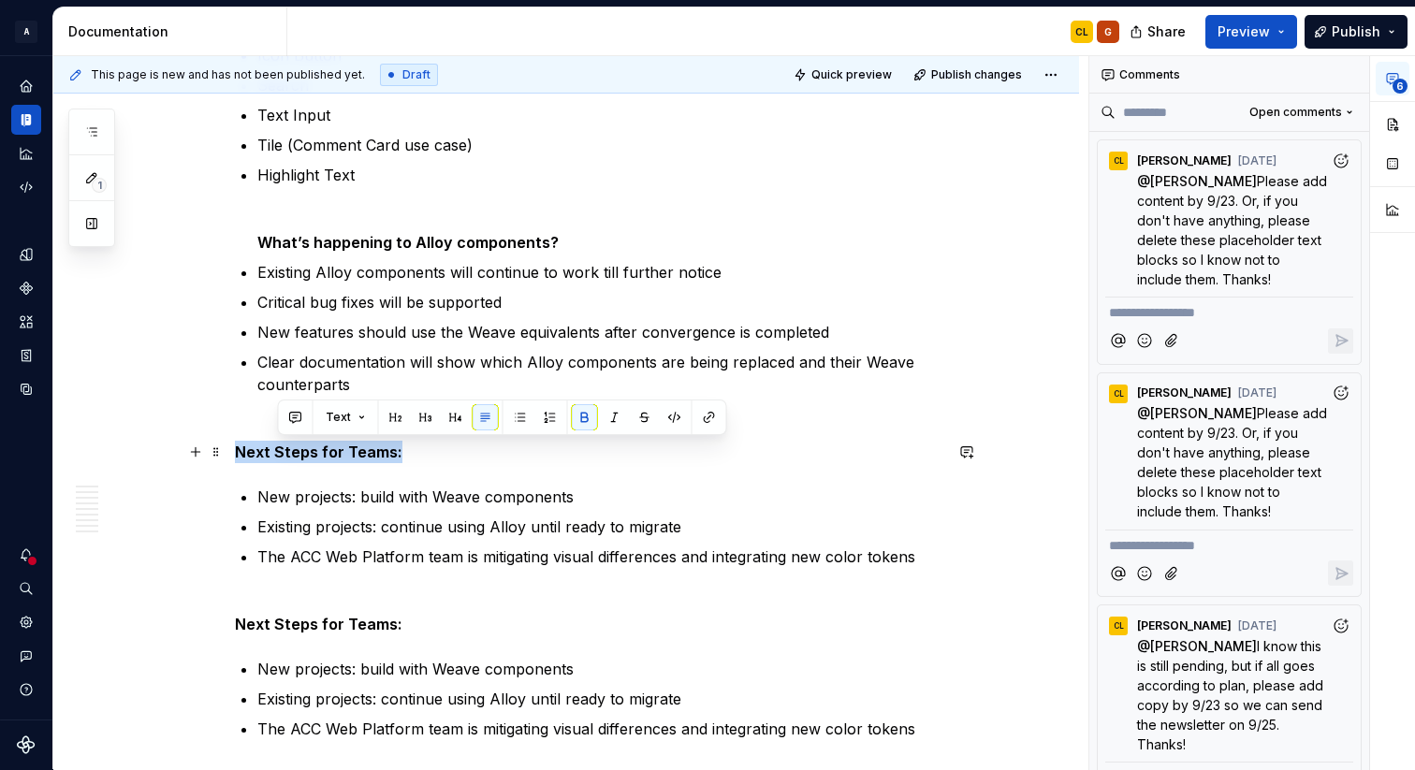
click at [277, 453] on strong "Next Steps for Teams:" at bounding box center [319, 452] width 168 height 19
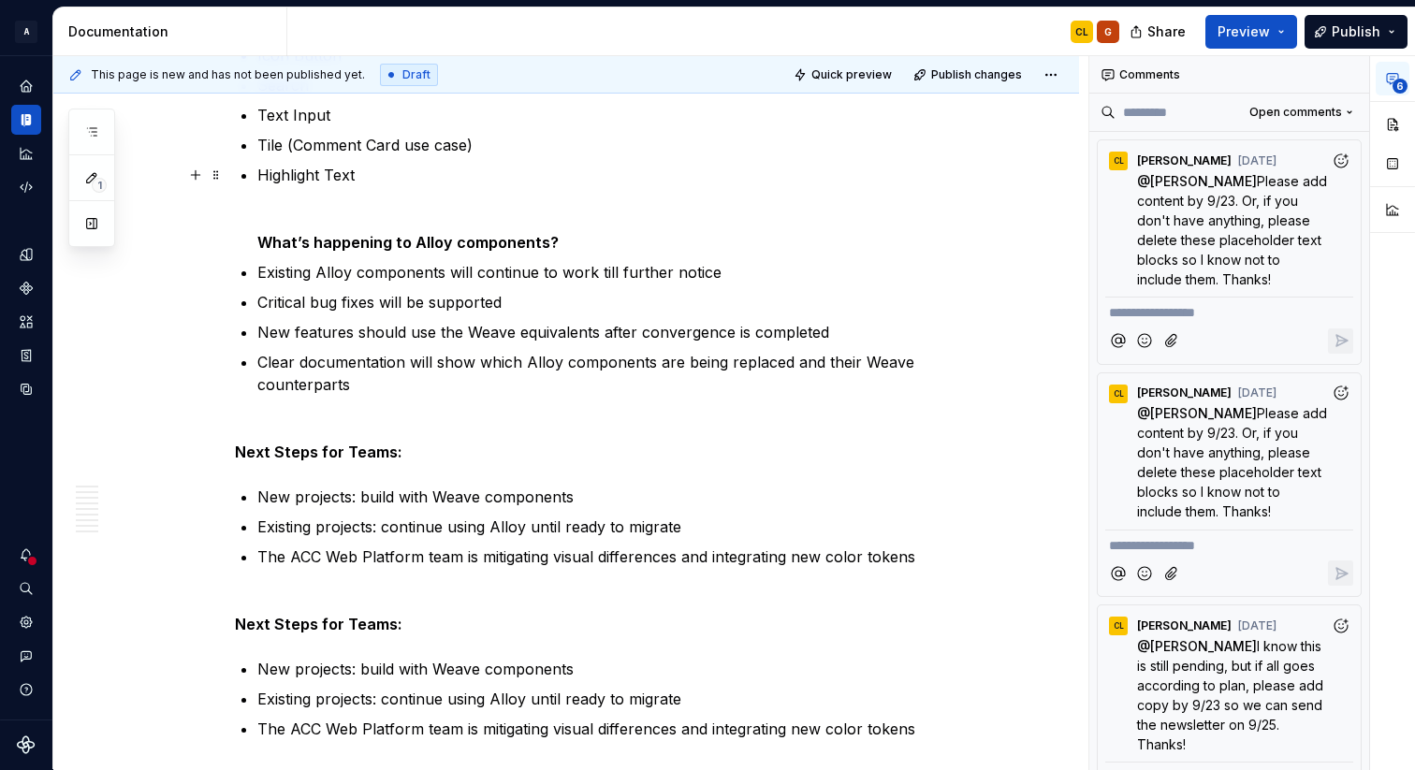
click at [379, 244] on strong "What’s happening to Alloy components?" at bounding box center [407, 242] width 301 height 19
click at [252, 451] on strong "Next Steps for Teams:" at bounding box center [319, 452] width 168 height 19
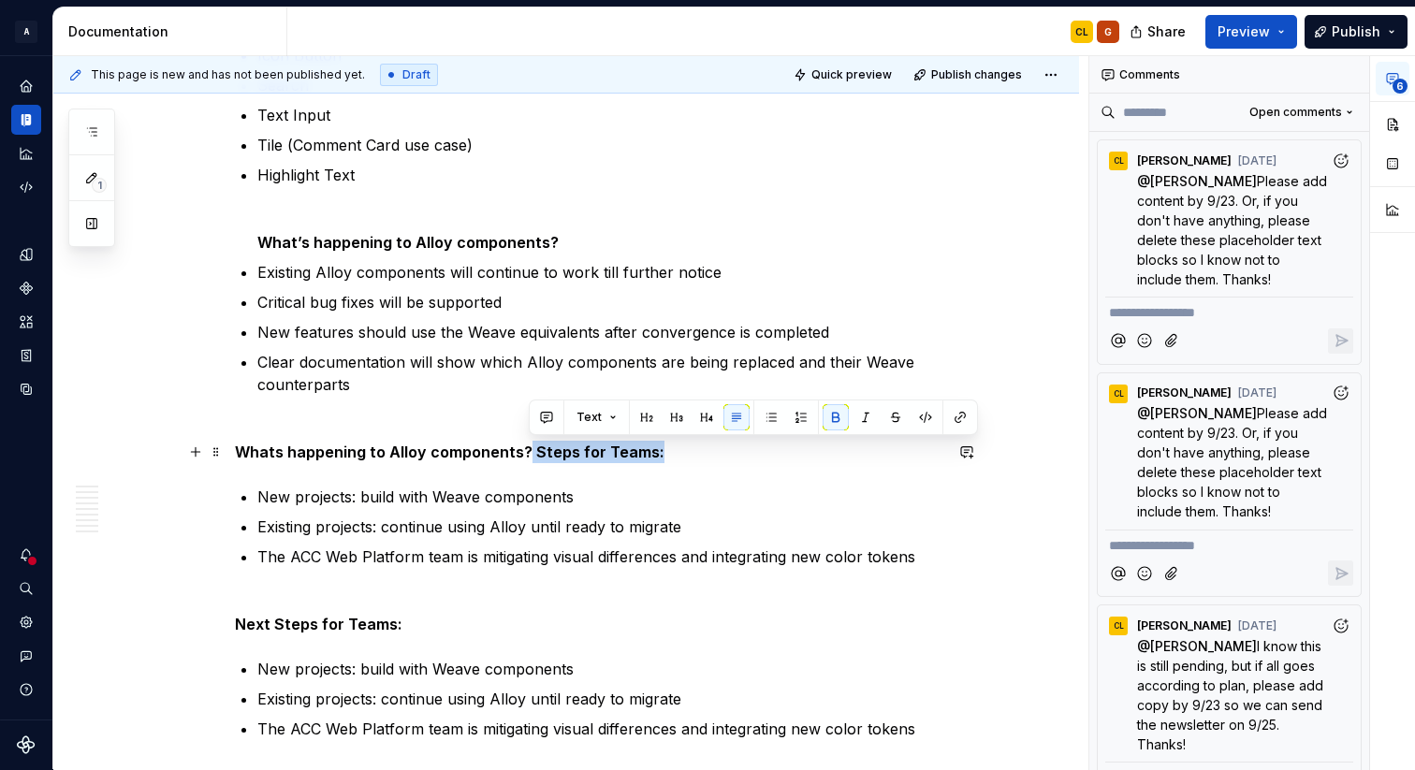
click at [700, 450] on p "Whats happening to Alloy components? Steps for Teams:" at bounding box center [588, 452] width 707 height 22
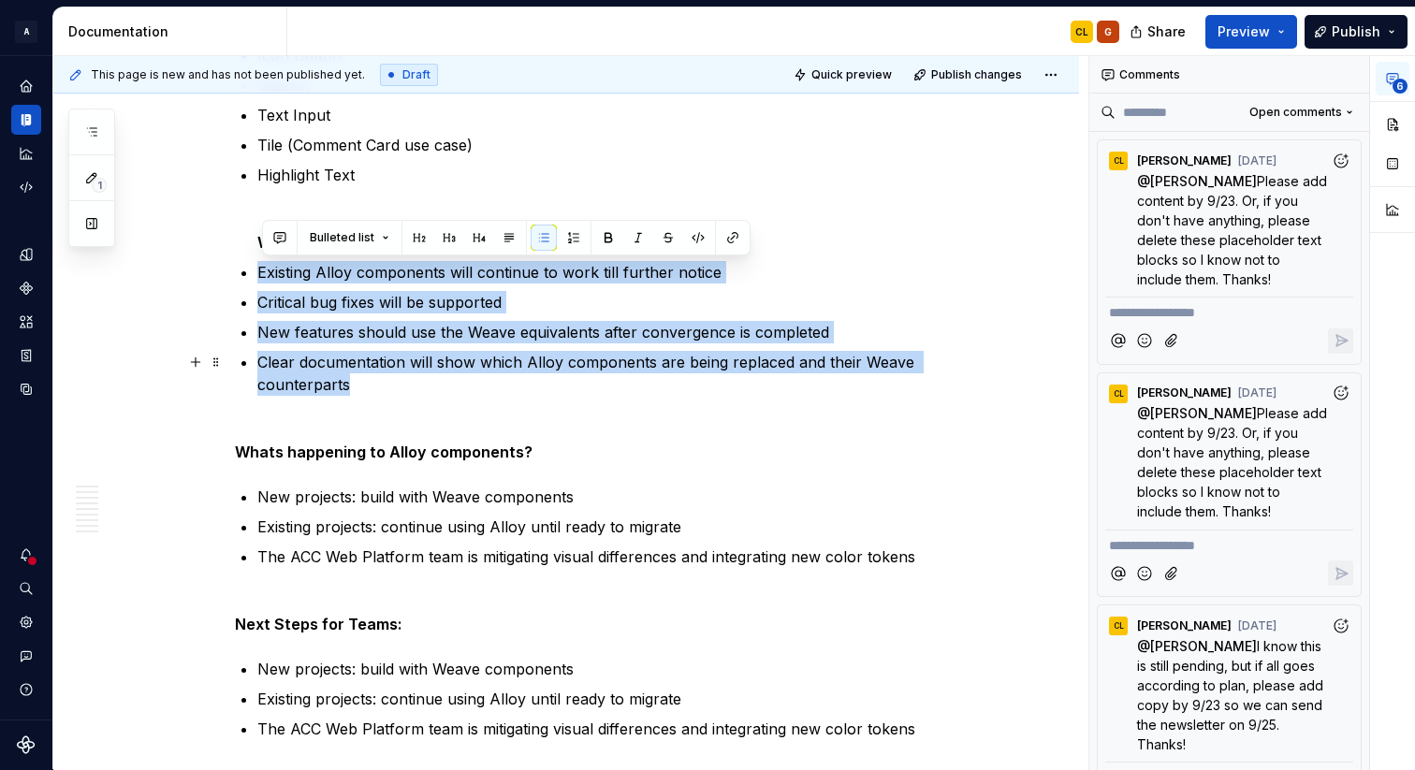
drag, startPoint x: 263, startPoint y: 270, endPoint x: 355, endPoint y: 383, distance: 145.7
click at [355, 383] on ul "Button Dropdown Empty State Footer Icon Button Search Text Input Tile (Comment …" at bounding box center [599, 171] width 685 height 494
copy ul "Existing Alloy components will continue to work till further notice Critical bu…"
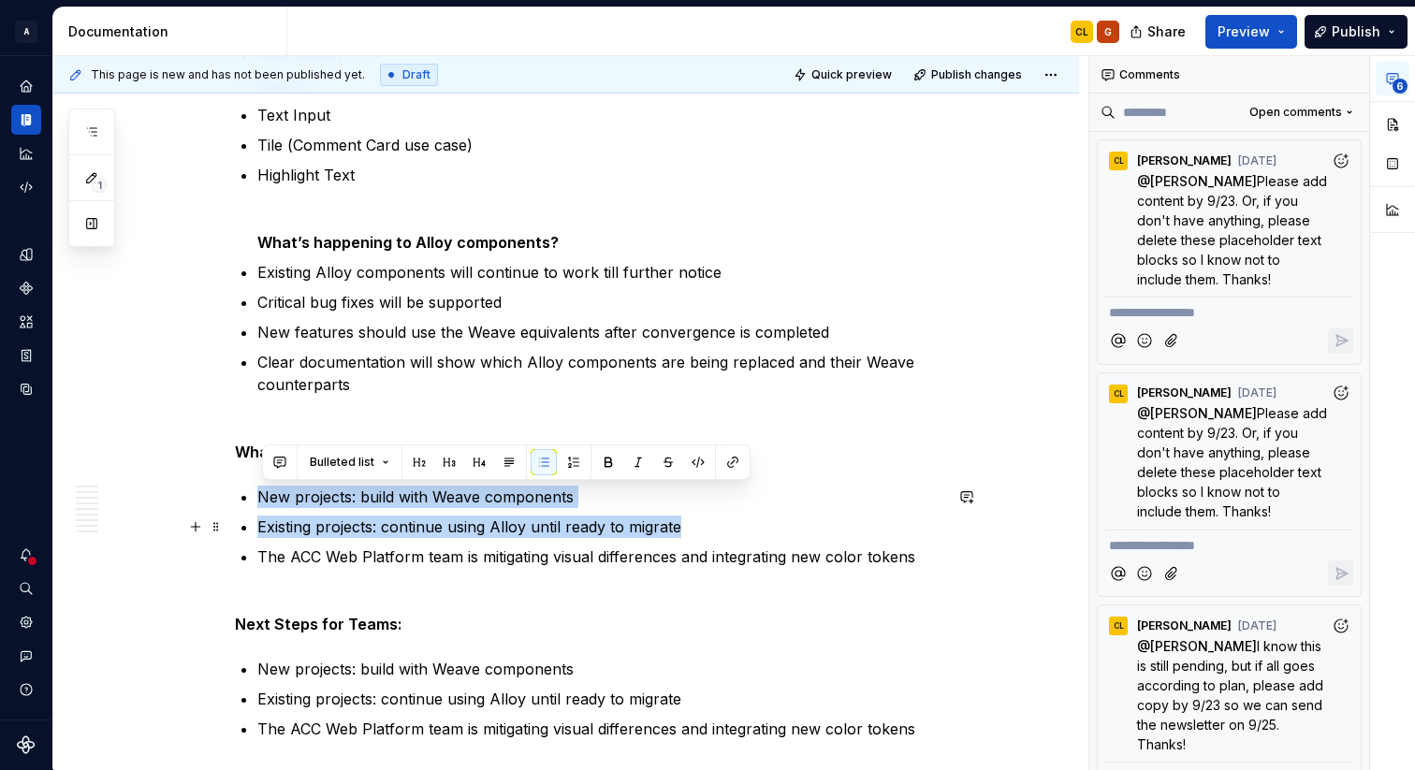
drag, startPoint x: 264, startPoint y: 495, endPoint x: 844, endPoint y: 536, distance: 581.7
click at [844, 536] on ul "New projects: build with Weave components Existing projects: continue using All…" at bounding box center [599, 538] width 685 height 105
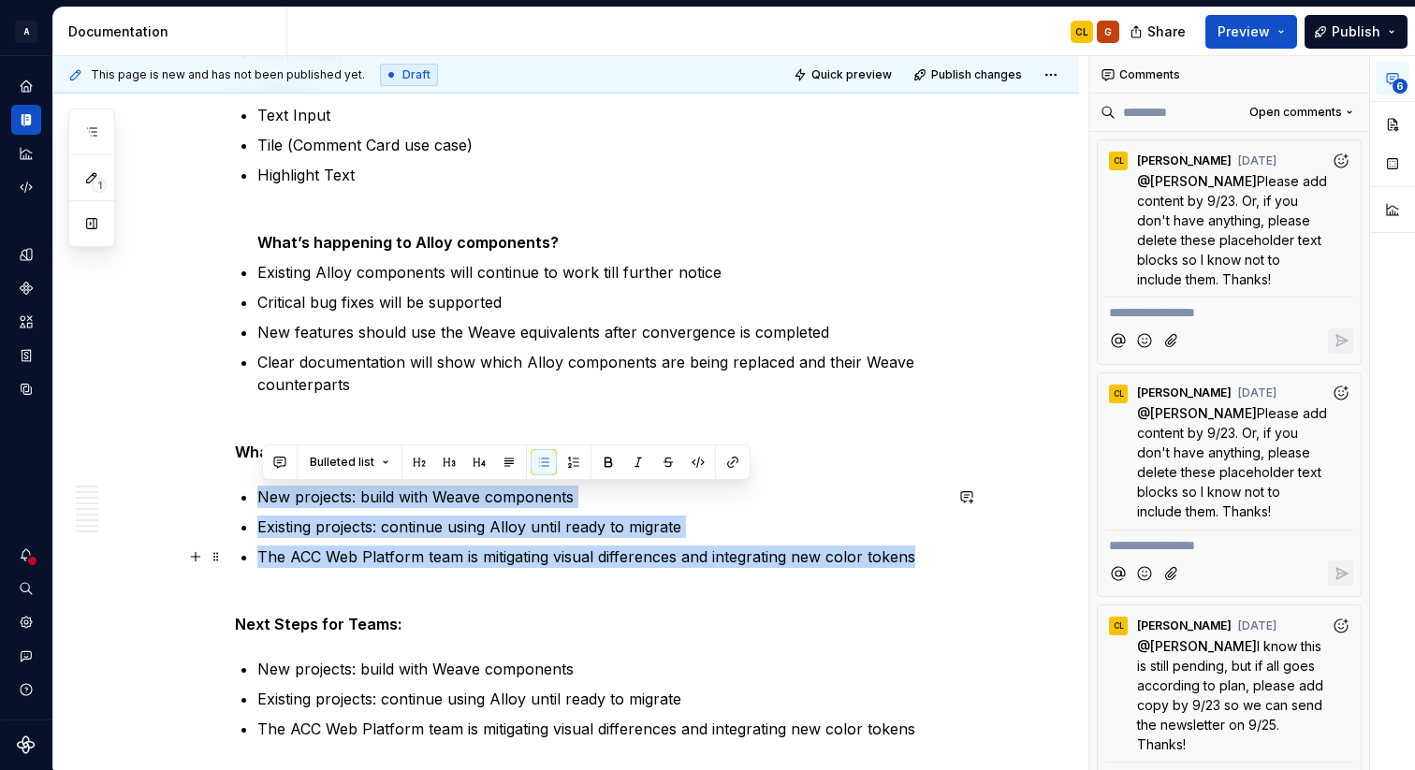
click at [924, 556] on p "The ACC Web Platform team is mitigating visual differences and integrating new …" at bounding box center [599, 568] width 685 height 45
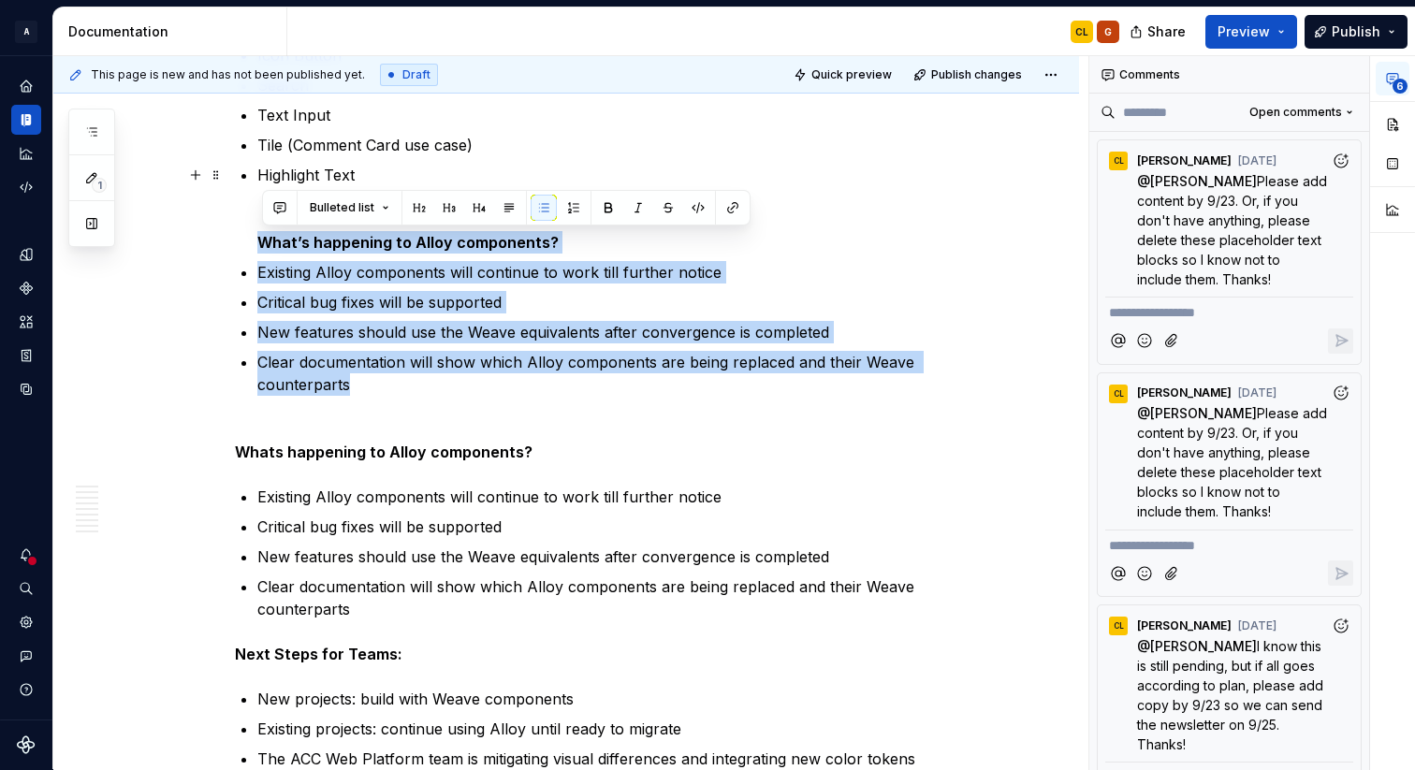
drag, startPoint x: 401, startPoint y: 390, endPoint x: 241, endPoint y: 245, distance: 216.7
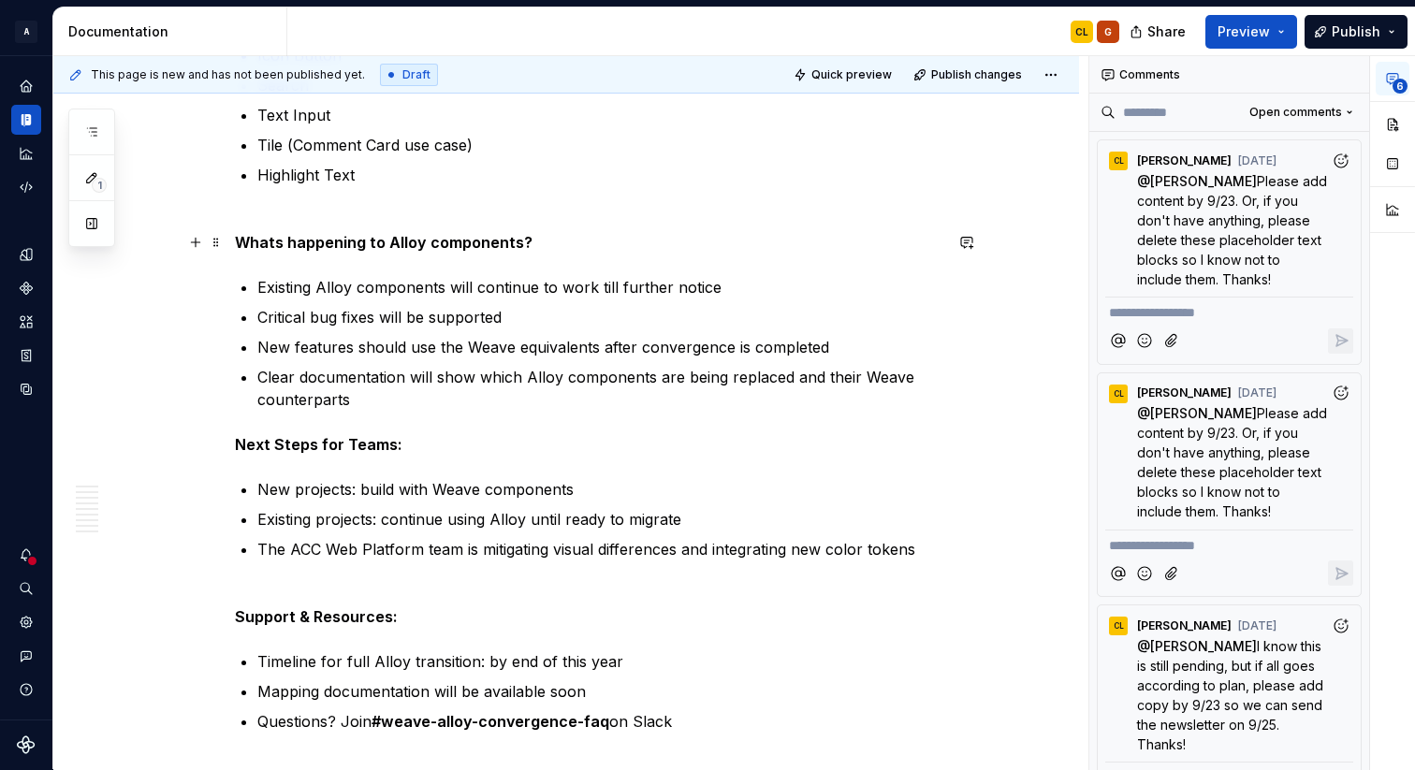
click at [243, 245] on strong "Whats happening to Alloy components?" at bounding box center [384, 242] width 298 height 19
type textarea "*"
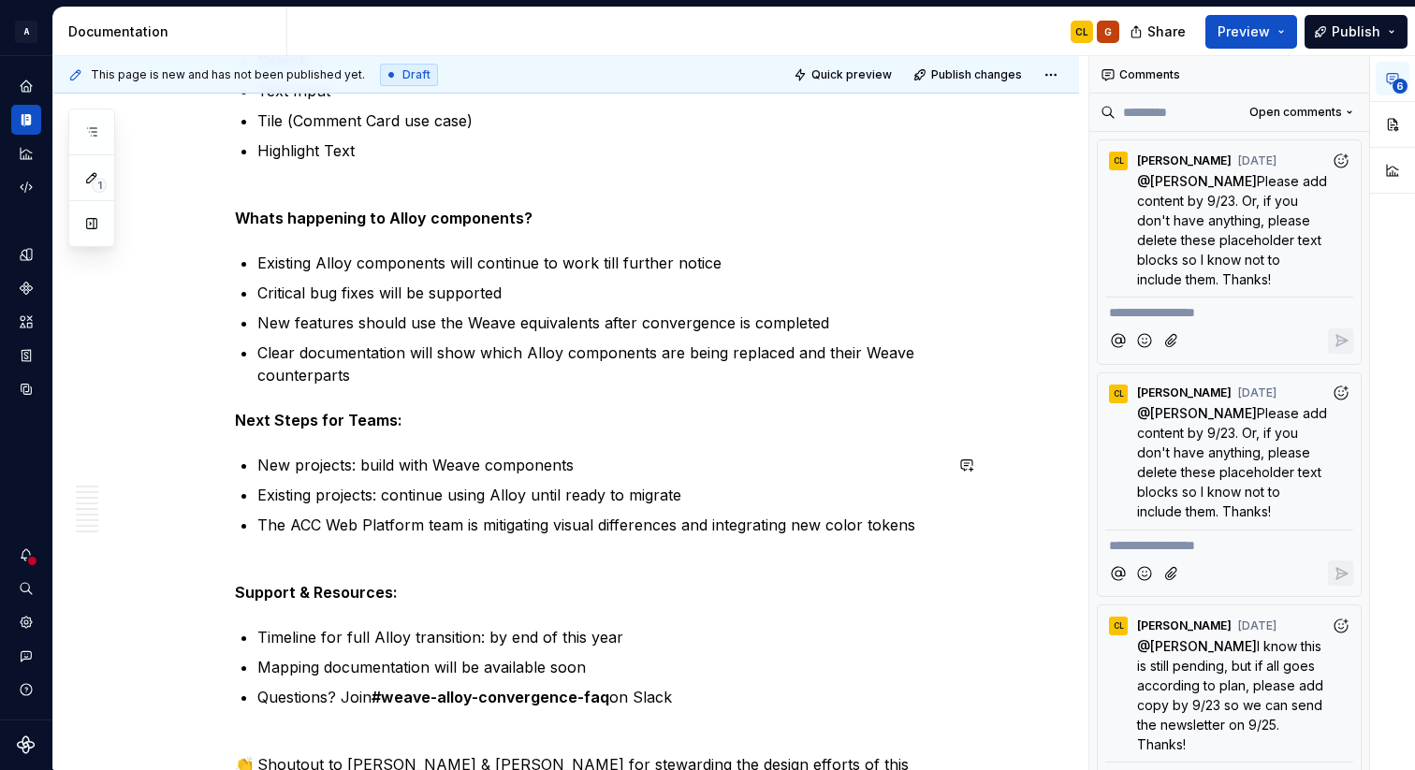
scroll to position [1845, 0]
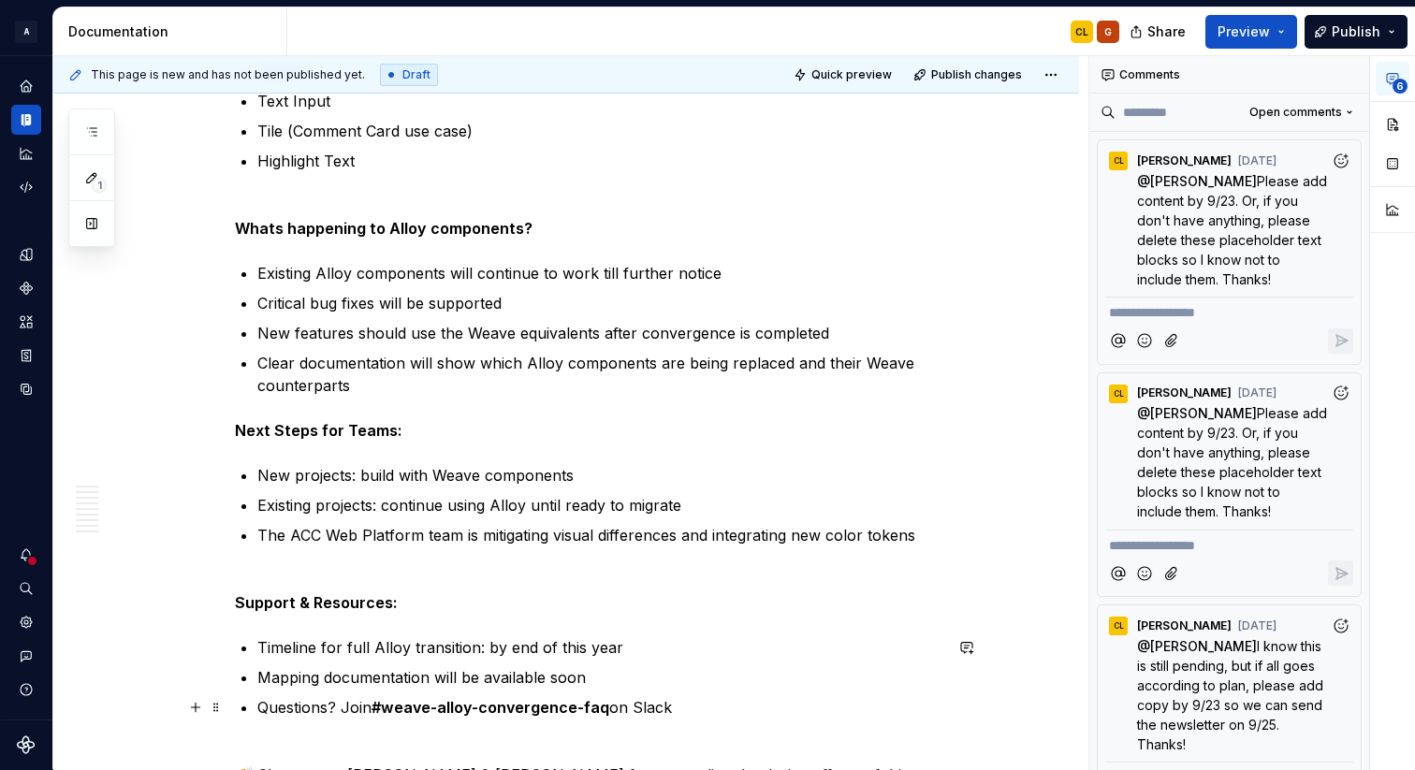
click at [462, 712] on strong "#weave-alloy-convergence-faq" at bounding box center [491, 707] width 238 height 19
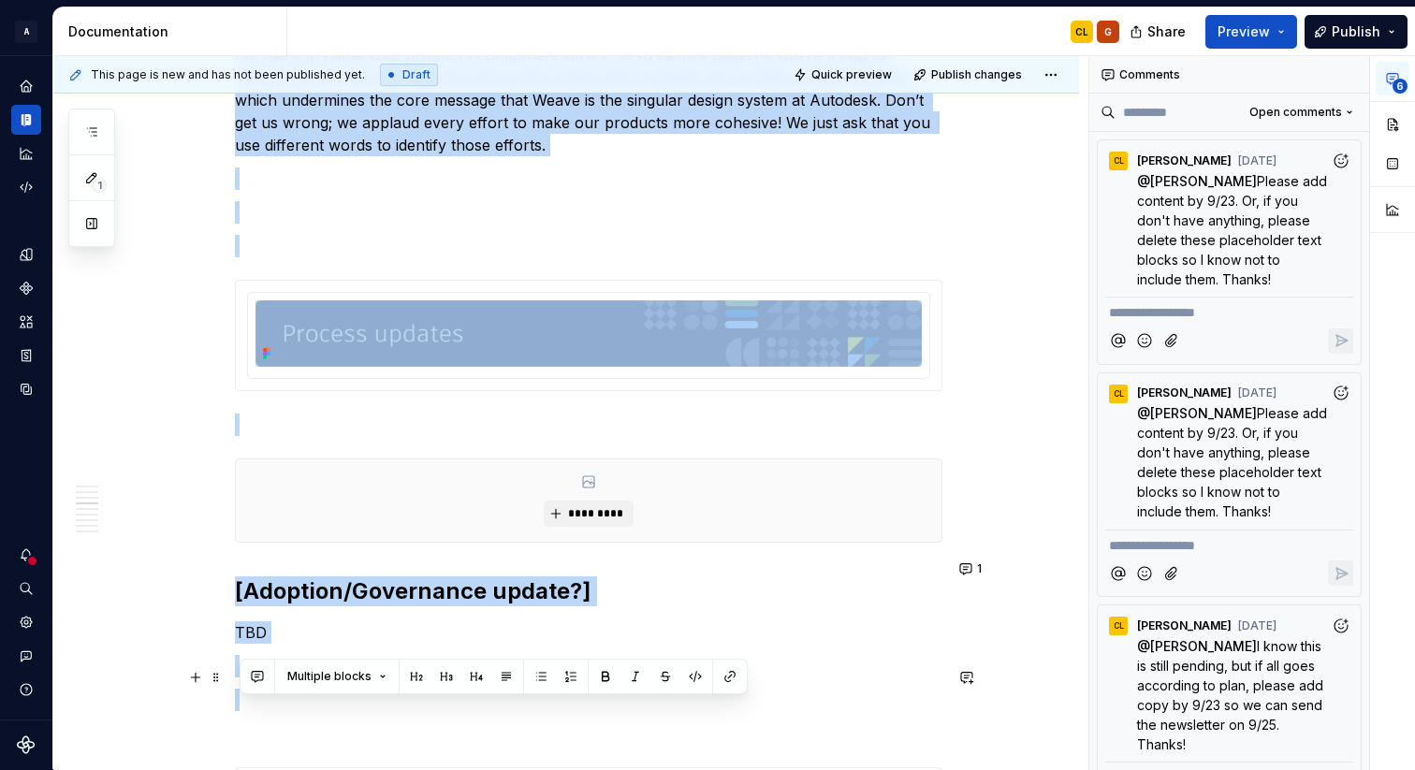
drag, startPoint x: 609, startPoint y: 709, endPoint x: 393, endPoint y: 711, distance: 216.2
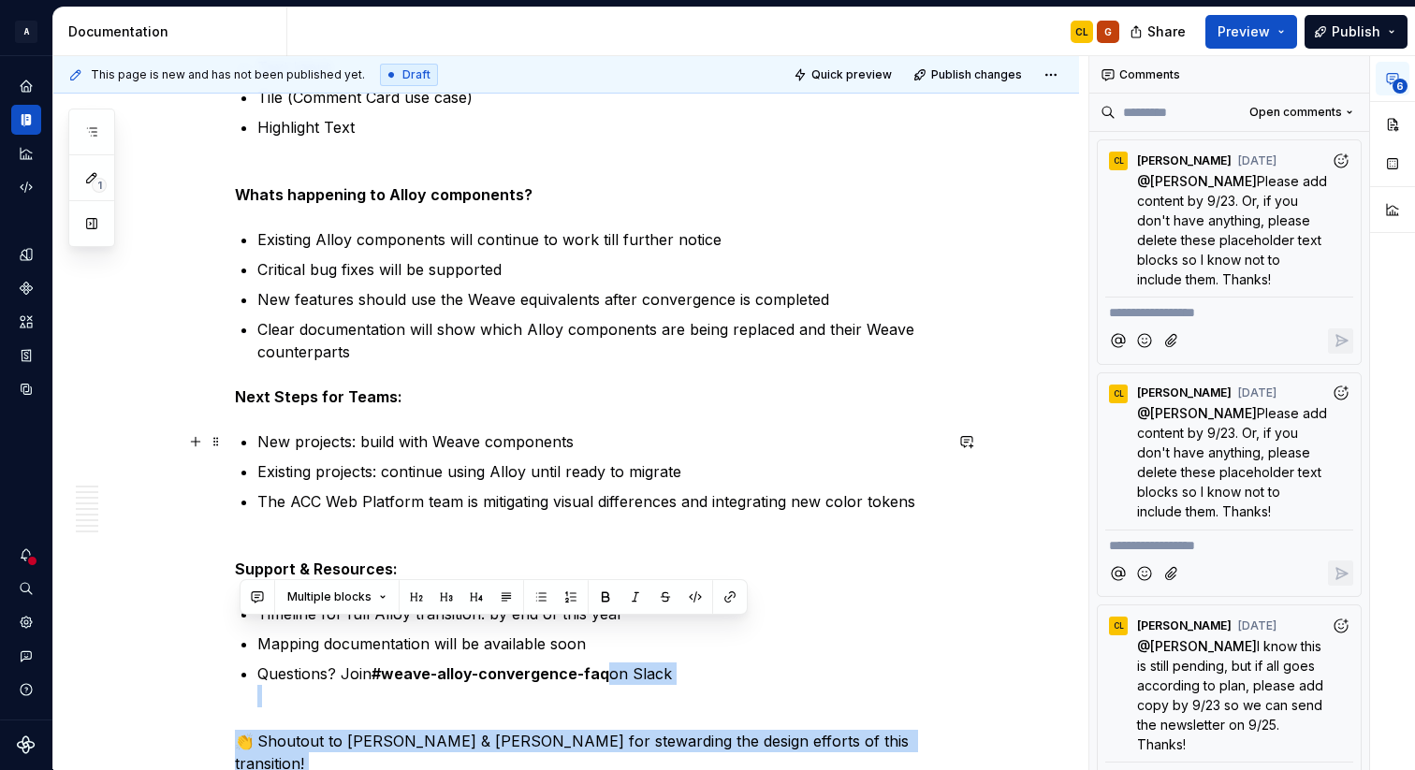
scroll to position [1863, 0]
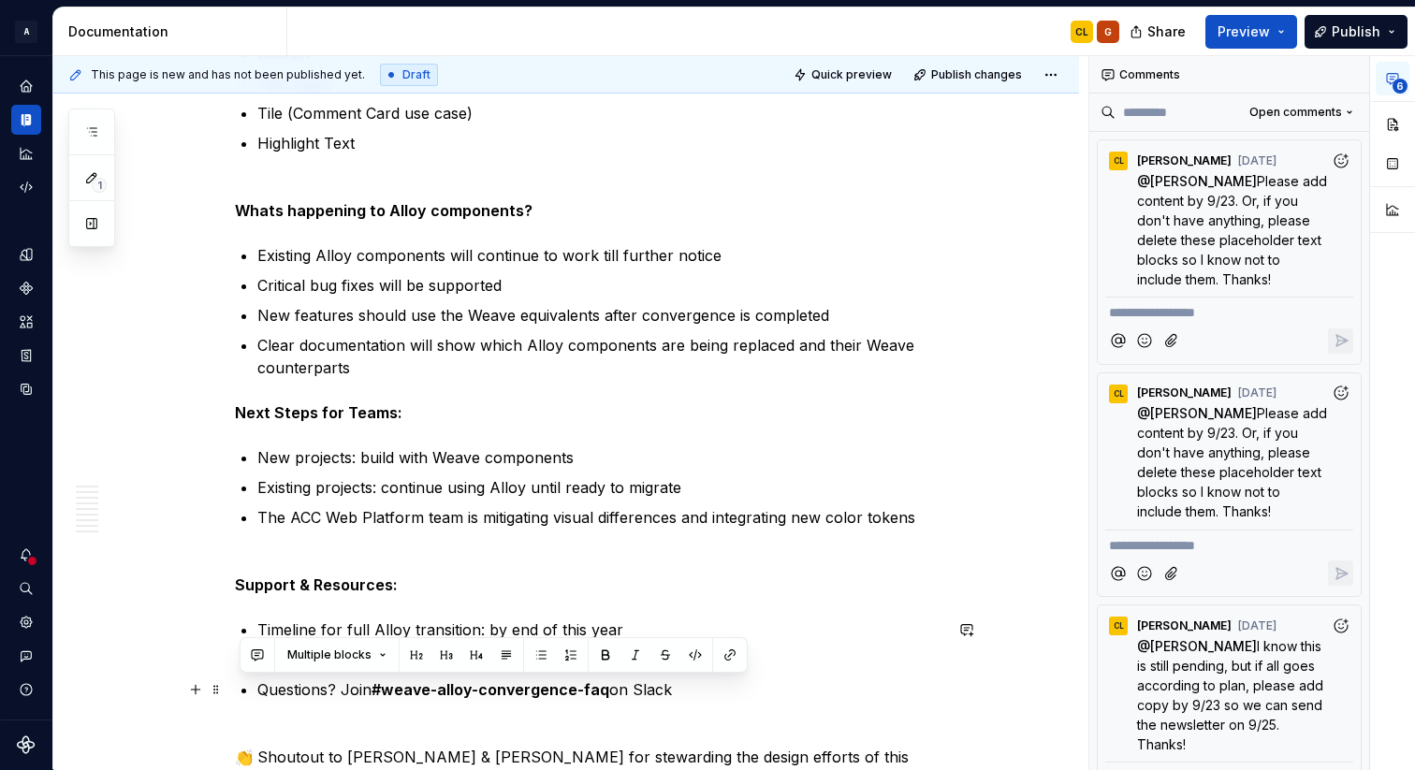
click at [494, 690] on strong "#weave-alloy-convergence-faq" at bounding box center [491, 689] width 238 height 19
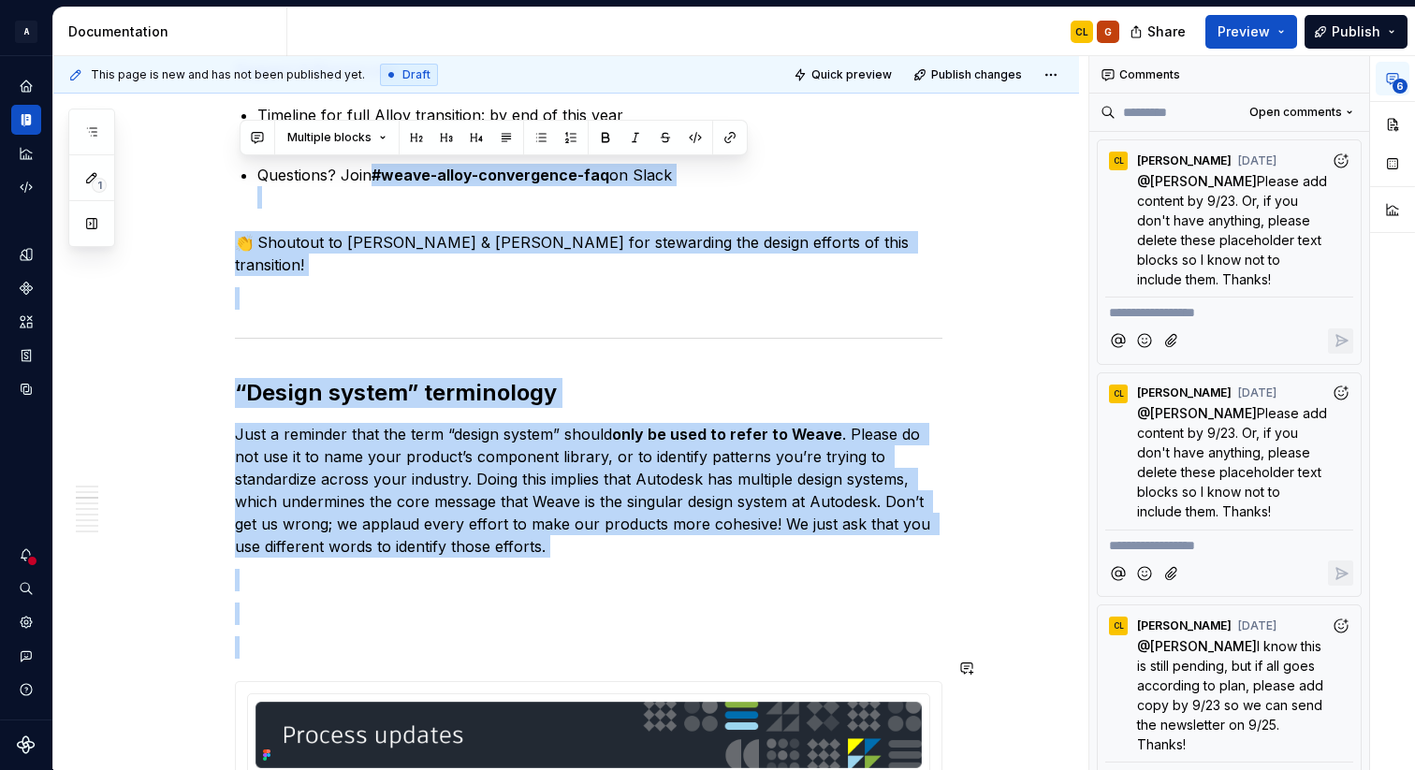
scroll to position [2381, 0]
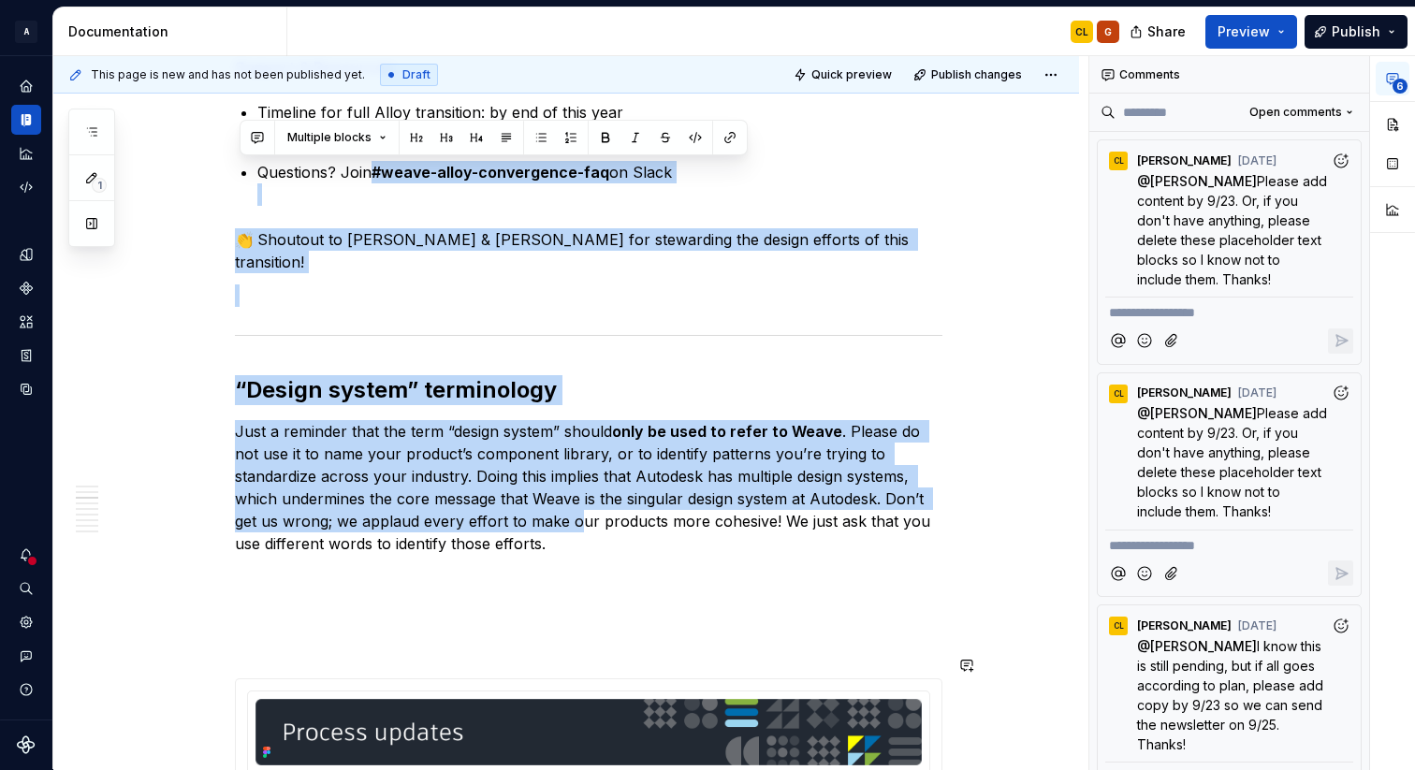
drag, startPoint x: 381, startPoint y: 692, endPoint x: 577, endPoint y: 509, distance: 268.2
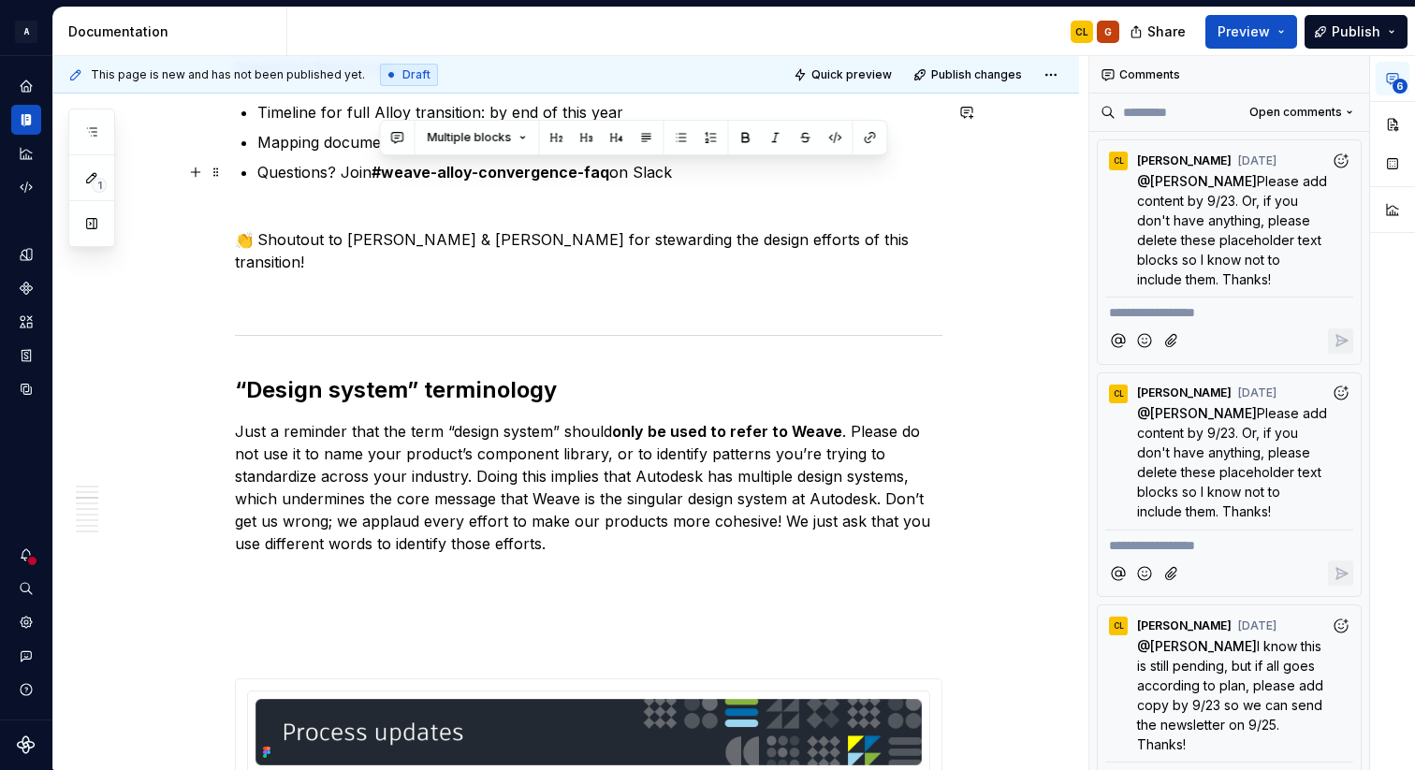
click at [592, 158] on ul "Timeline for full Alloy transition: by end of this year Mapping documentation w…" at bounding box center [599, 153] width 685 height 105
drag, startPoint x: 606, startPoint y: 171, endPoint x: 378, endPoint y: 172, distance: 228.3
click at [378, 172] on strong "#weave-alloy-convergence-faq" at bounding box center [491, 172] width 238 height 19
click at [850, 141] on button "button" at bounding box center [851, 137] width 26 height 26
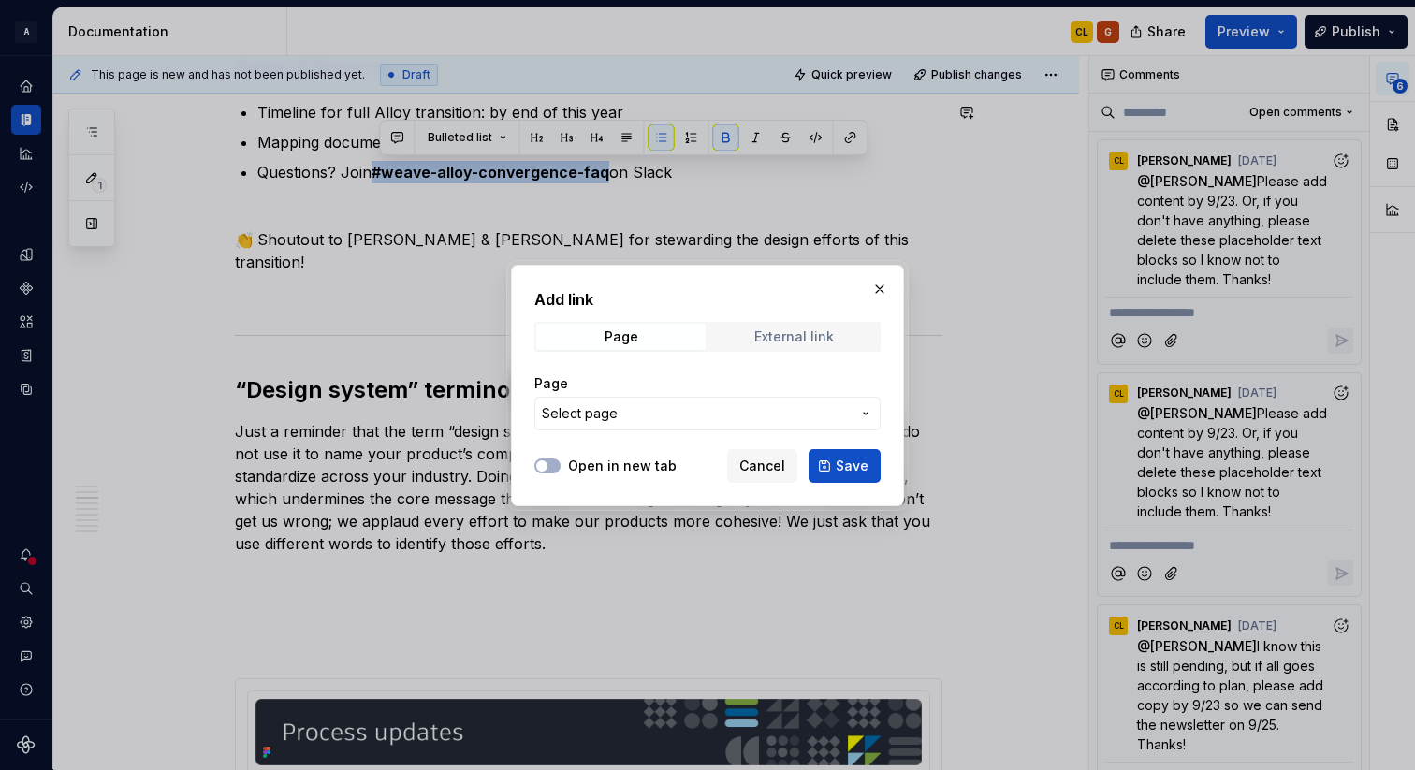
click at [794, 338] on div "External link" at bounding box center [794, 336] width 80 height 15
click at [579, 408] on input "URL" at bounding box center [707, 414] width 346 height 34
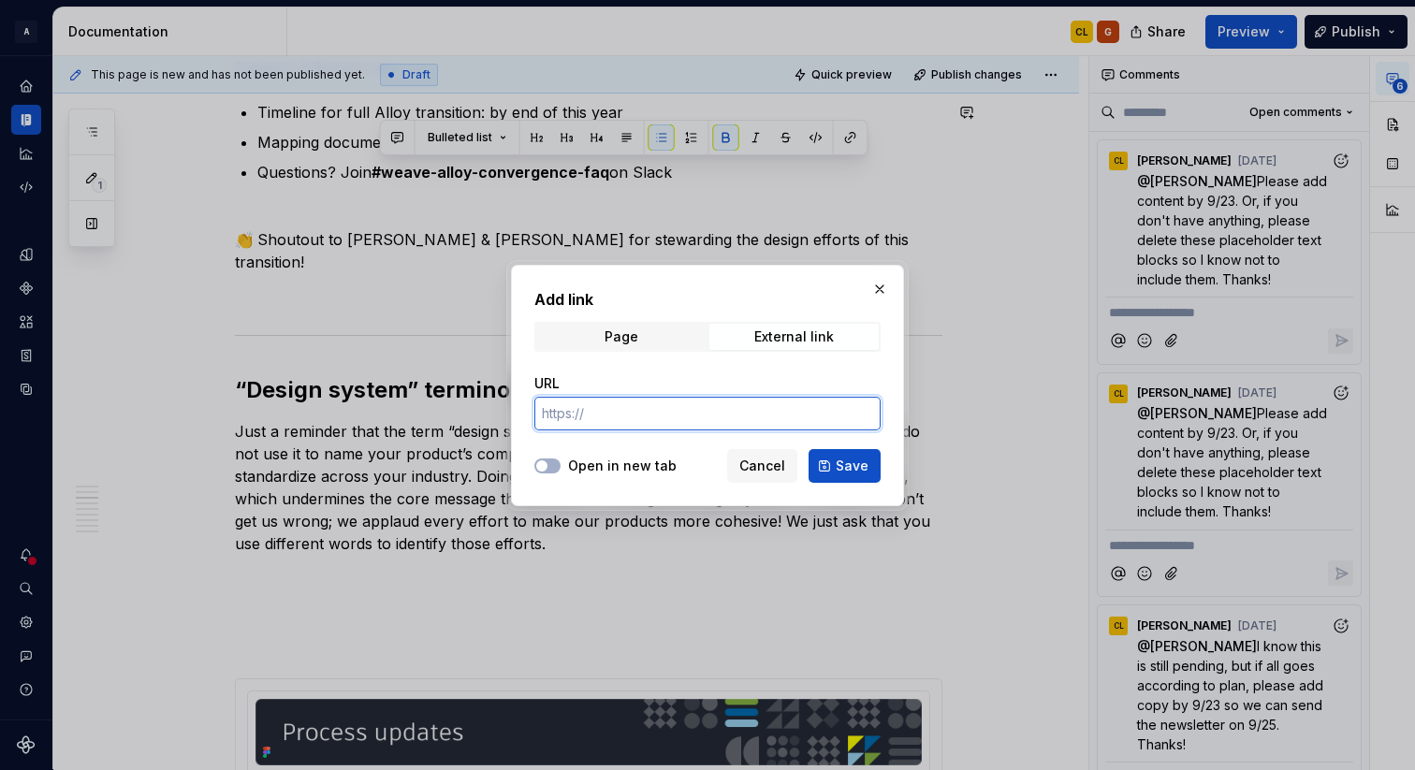
paste input "[URL][DOMAIN_NAME]"
type input "[URL][DOMAIN_NAME]"
click at [554, 468] on button "Open in new tab" at bounding box center [547, 466] width 26 height 15
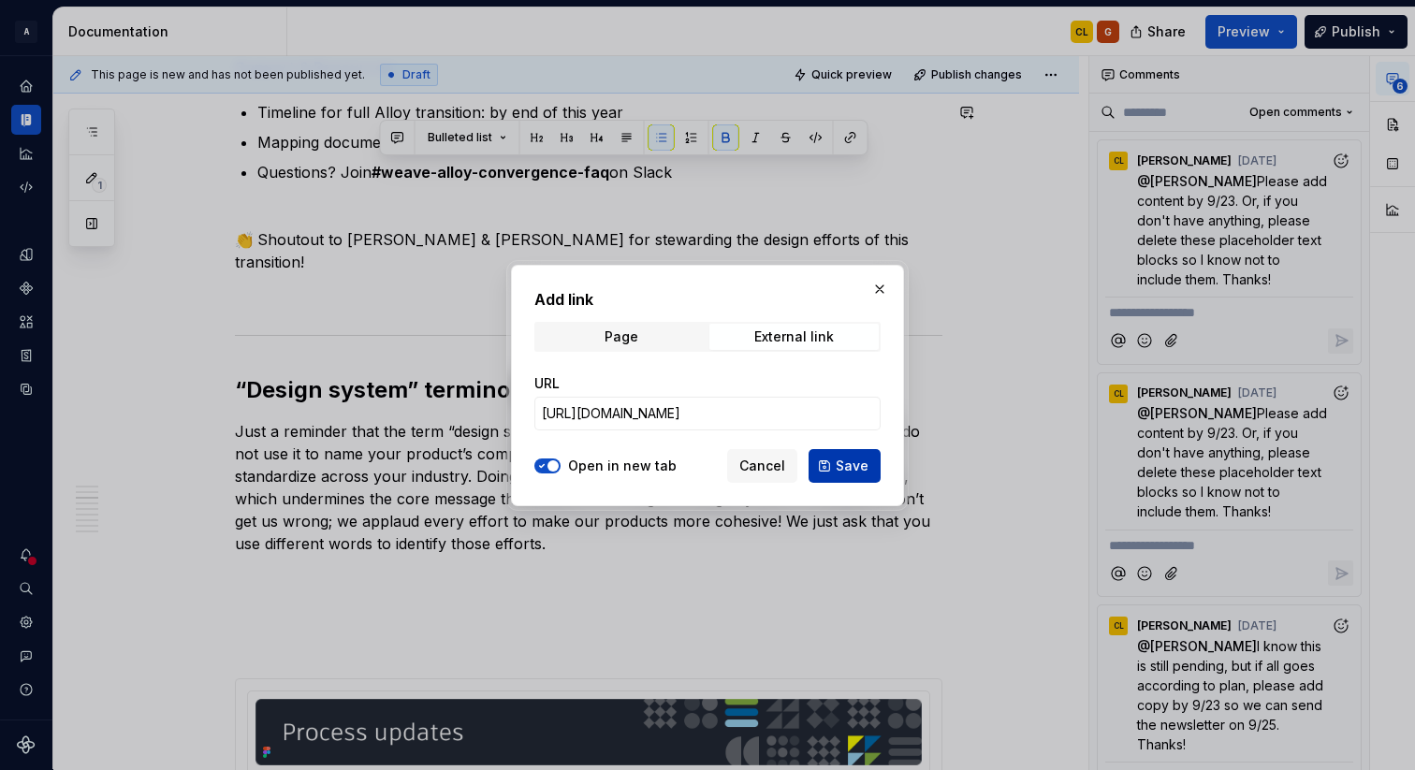
click at [846, 464] on span "Save" at bounding box center [852, 466] width 33 height 19
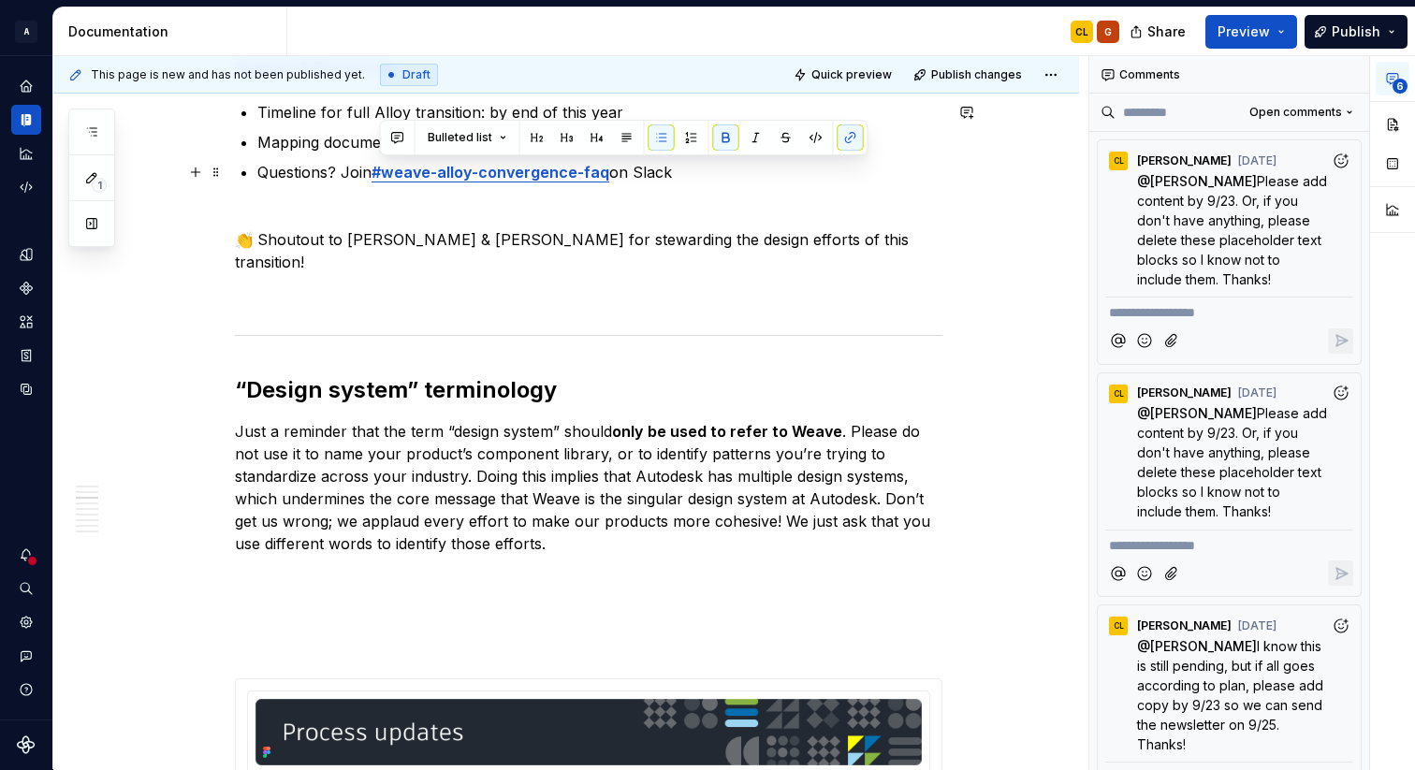
click at [842, 196] on p "Questions? Join #weave-alloy-convergence-faq on Slack" at bounding box center [599, 183] width 685 height 45
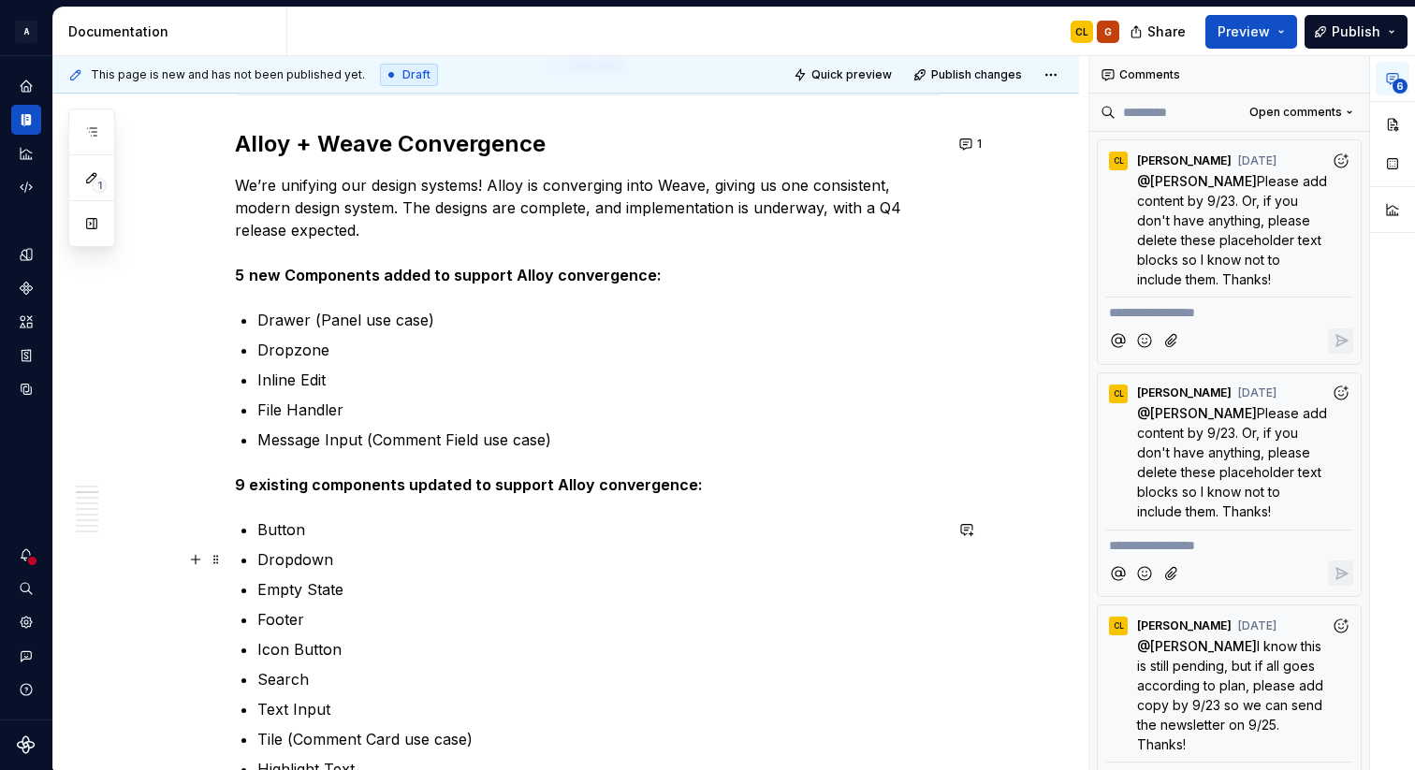
scroll to position [1242, 0]
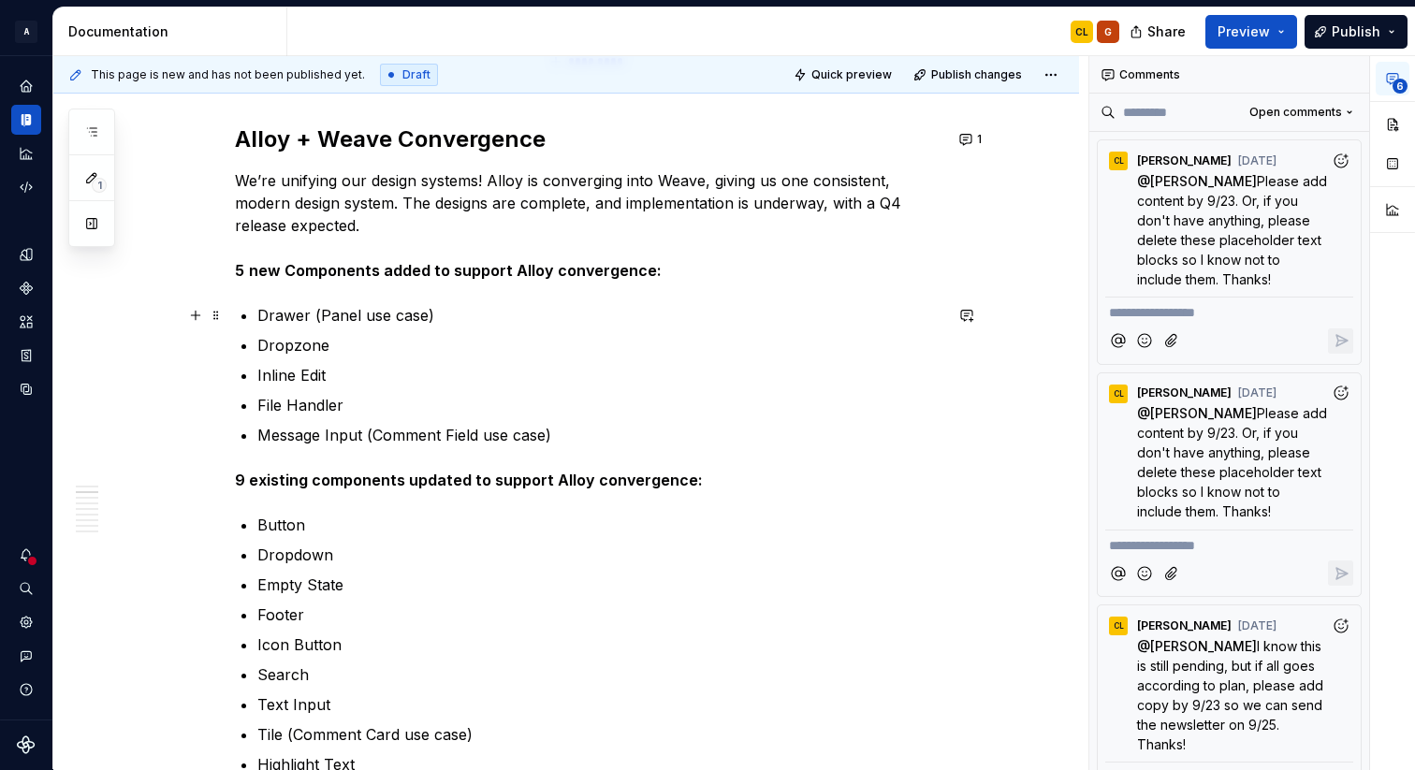
click at [470, 319] on p "Drawer (Panel use case)" at bounding box center [599, 315] width 685 height 22
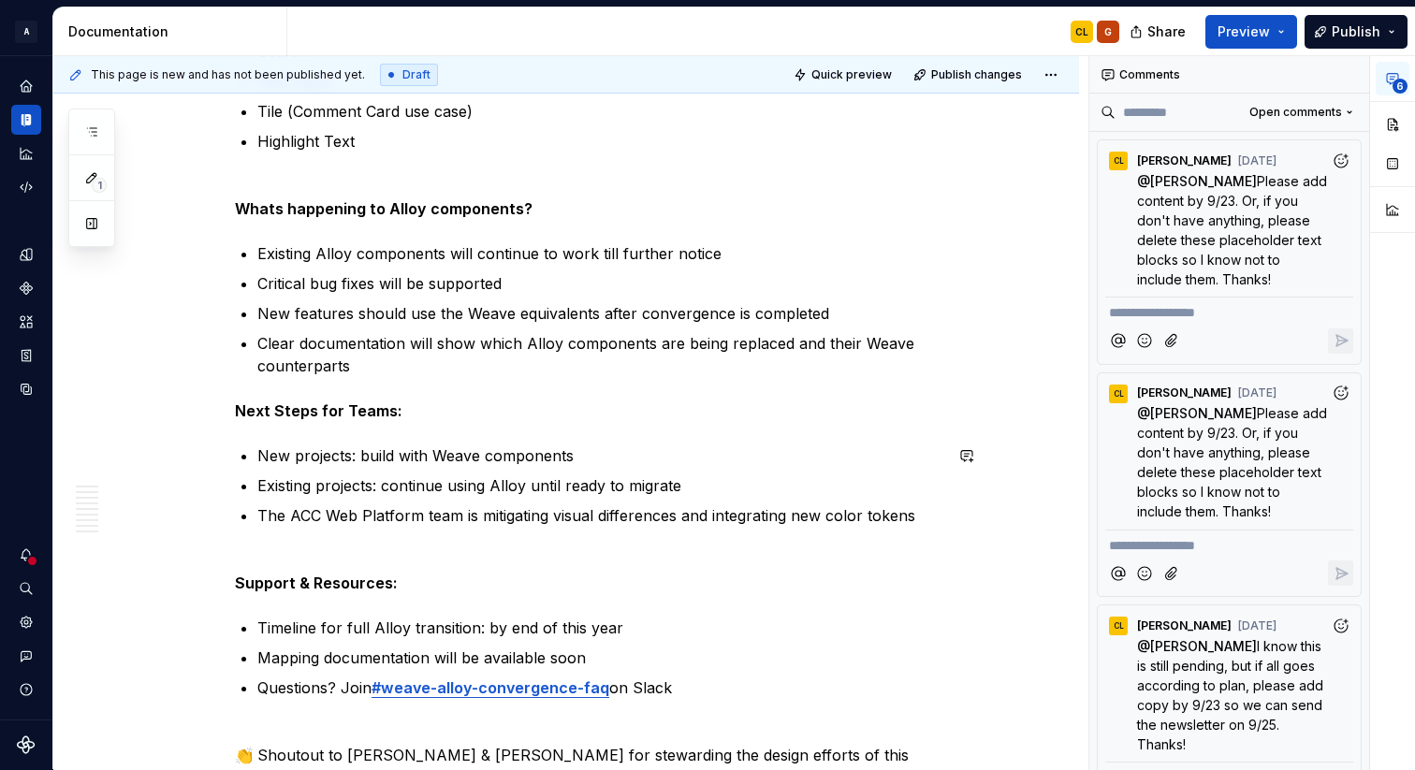
scroll to position [1867, 0]
click at [828, 316] on p "New features should use the Weave equivalents after convergence is completed" at bounding box center [599, 311] width 685 height 22
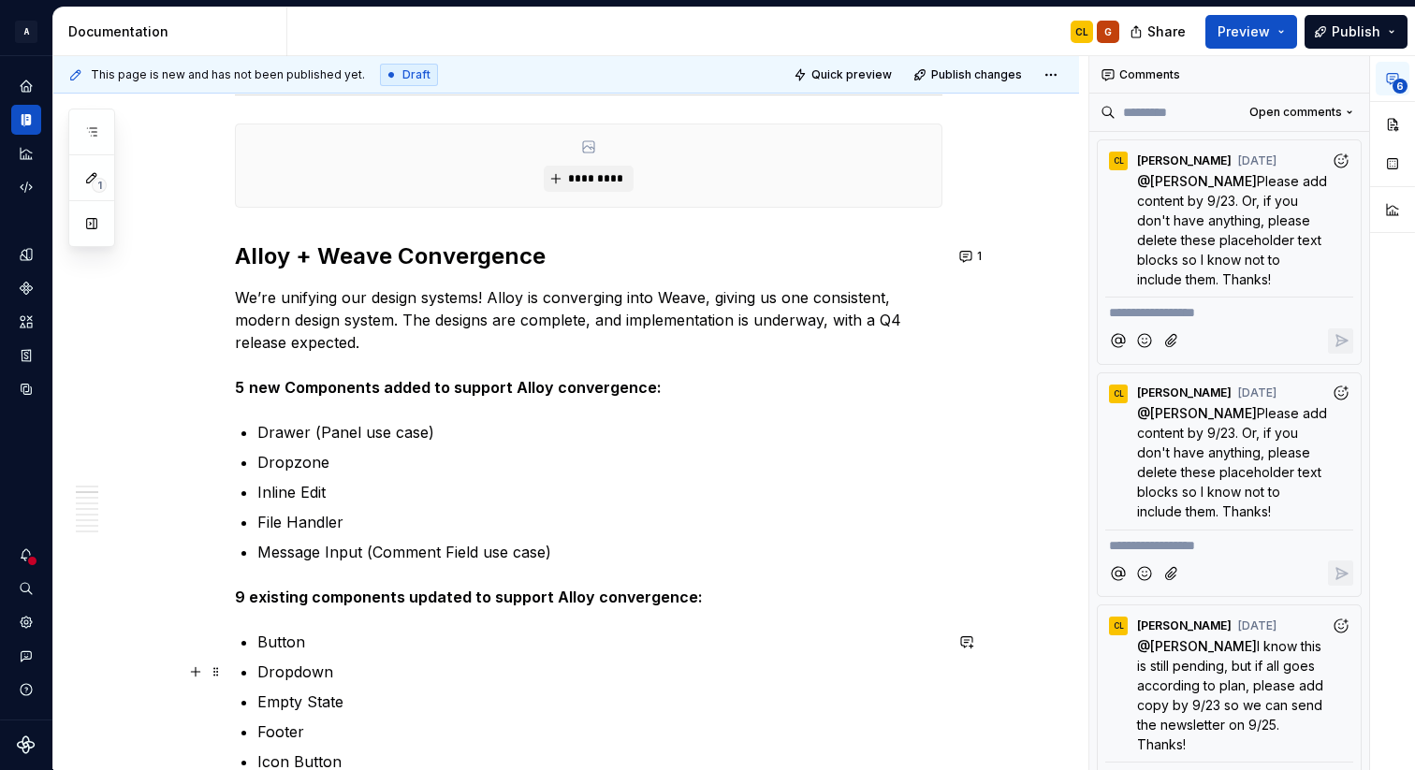
scroll to position [1110, 0]
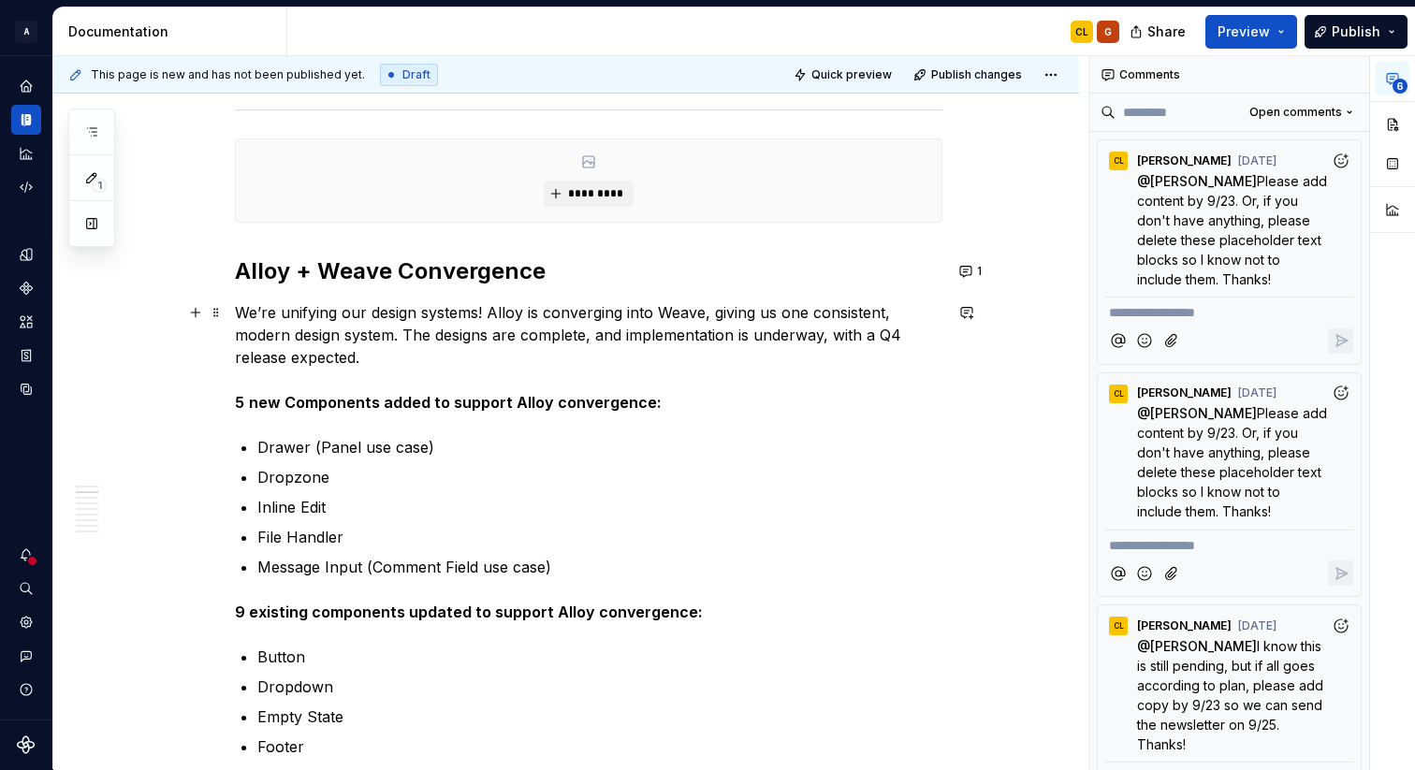
click at [298, 400] on strong "new Components added to support Alloy convergence:" at bounding box center [455, 402] width 413 height 19
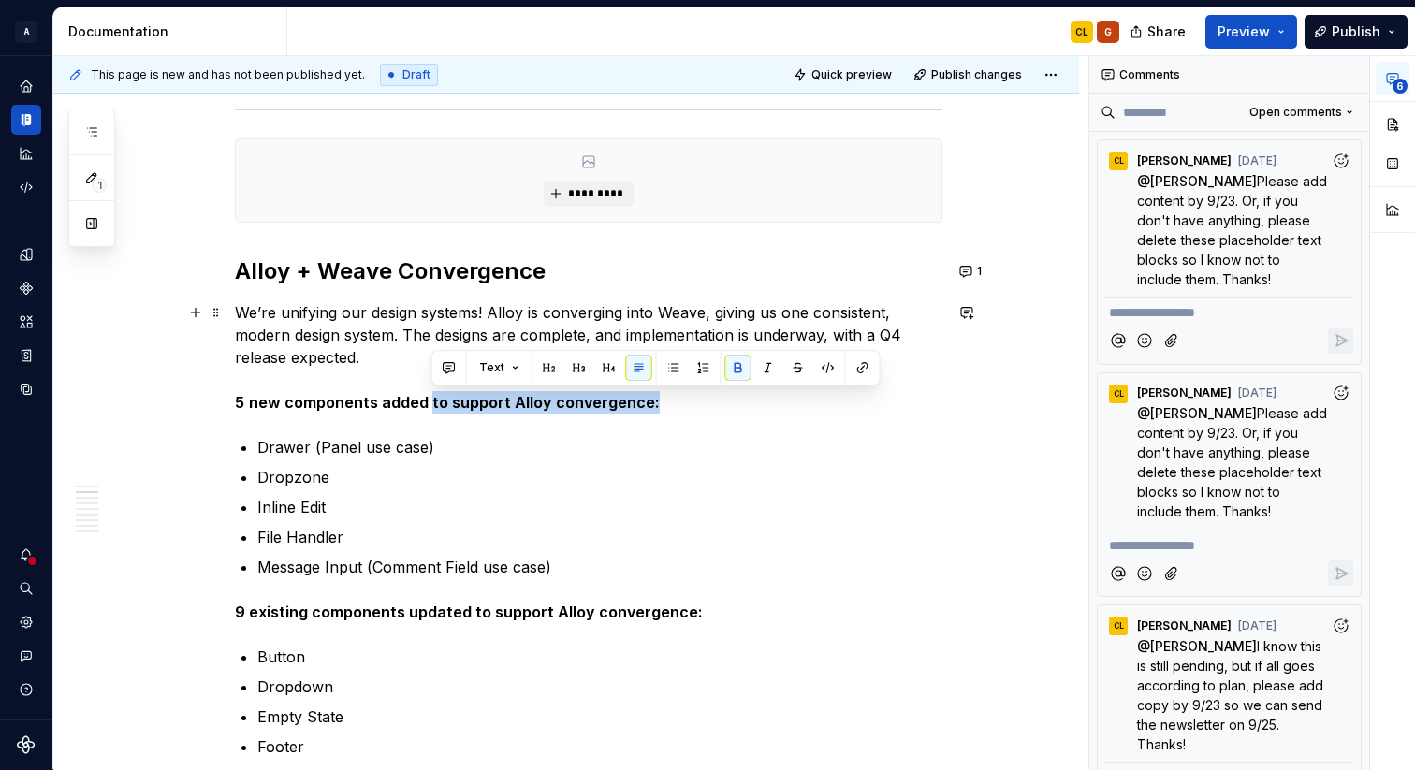
drag, startPoint x: 432, startPoint y: 403, endPoint x: 653, endPoint y: 409, distance: 220.9
click at [653, 409] on p "We’re unifying our design systems! Alloy is converging into Weave, giving us on…" at bounding box center [588, 357] width 707 height 112
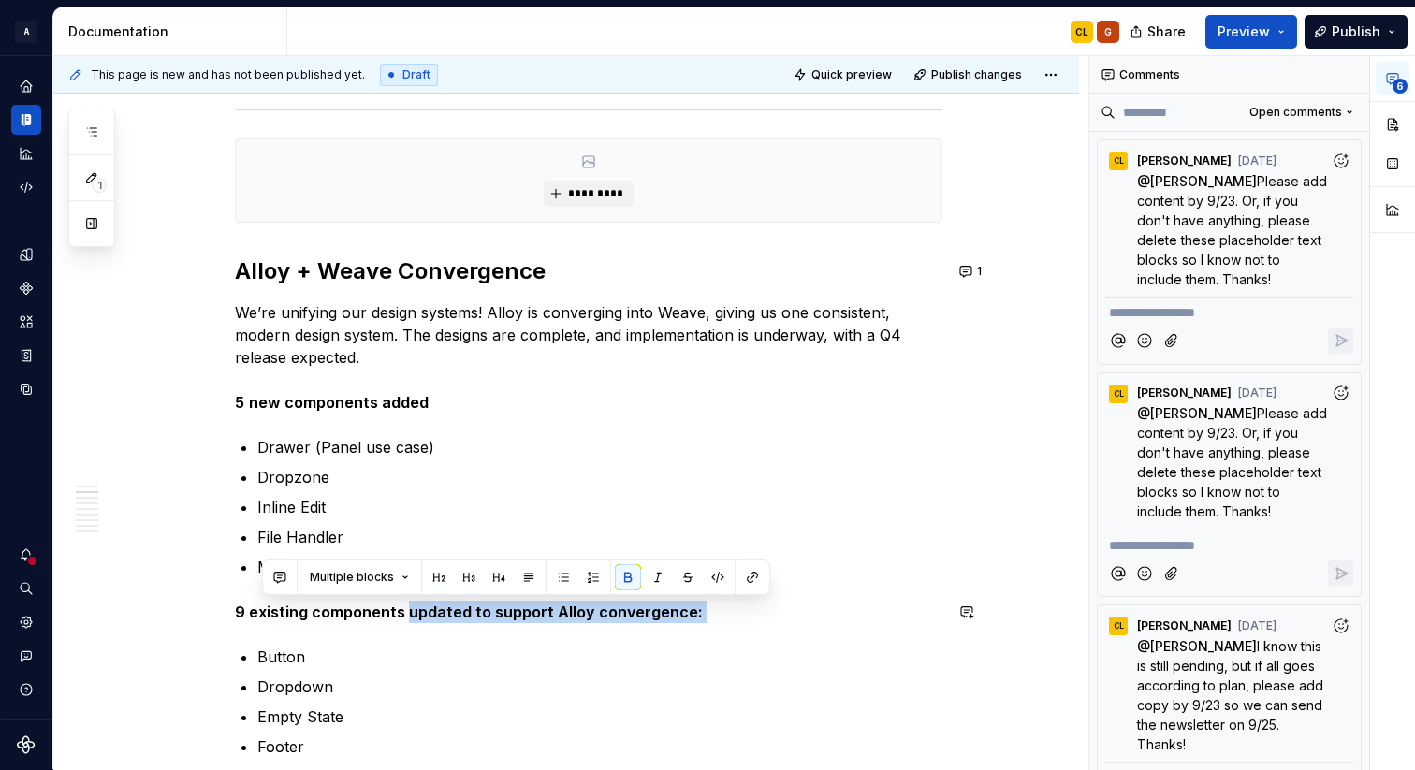
drag, startPoint x: 409, startPoint y: 612, endPoint x: 696, endPoint y: 624, distance: 287.6
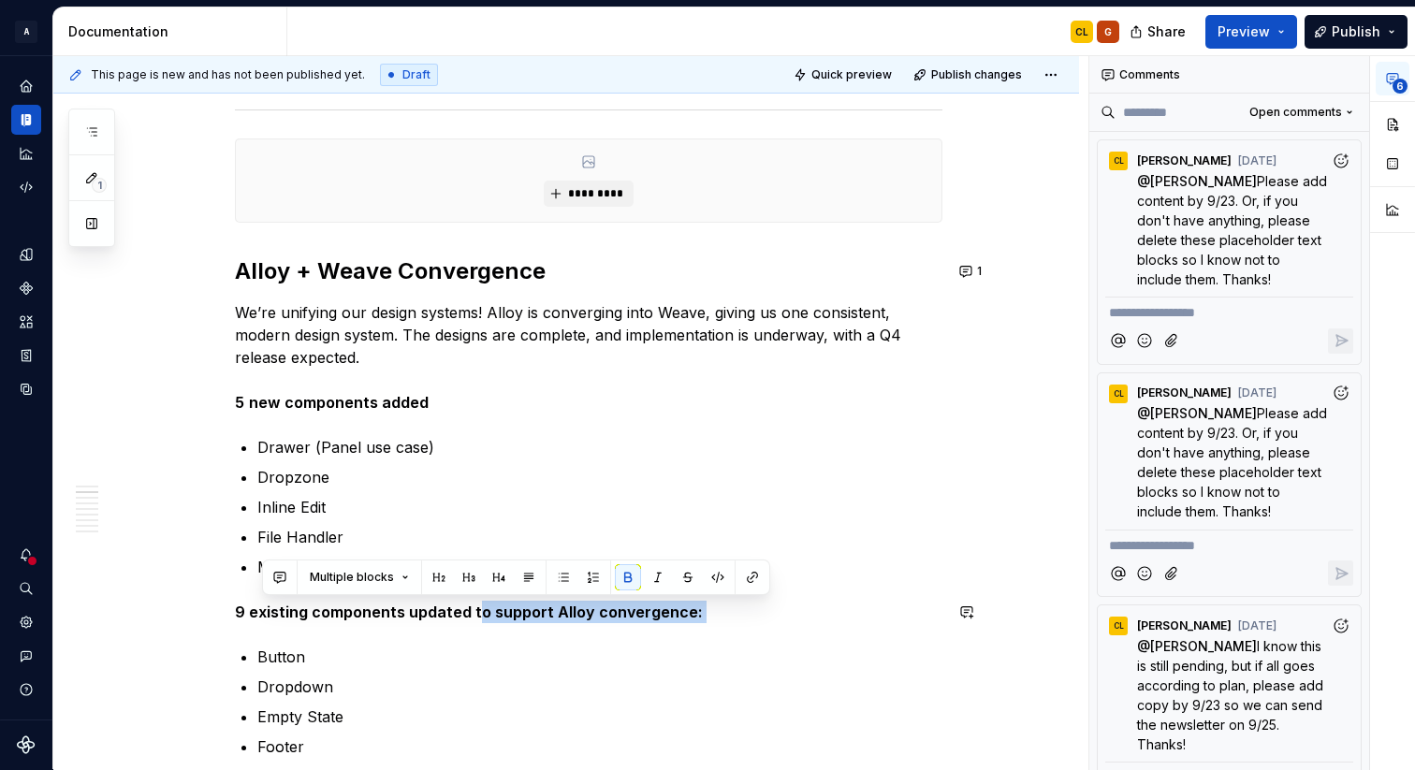
drag, startPoint x: 476, startPoint y: 607, endPoint x: 752, endPoint y: 627, distance: 276.8
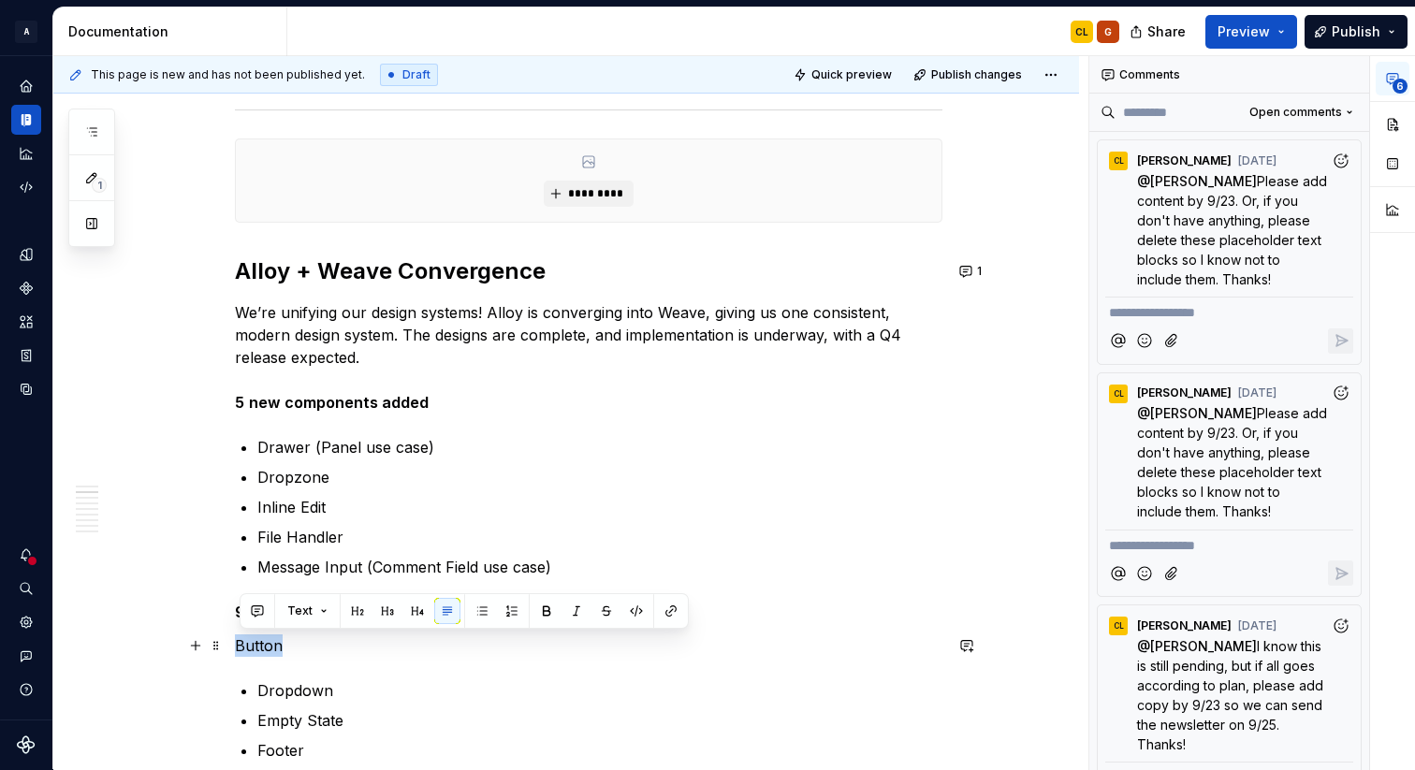
drag, startPoint x: 239, startPoint y: 644, endPoint x: 330, endPoint y: 644, distance: 91.7
click at [330, 644] on p "Button" at bounding box center [588, 645] width 707 height 22
click at [480, 606] on button "button" at bounding box center [482, 611] width 26 height 26
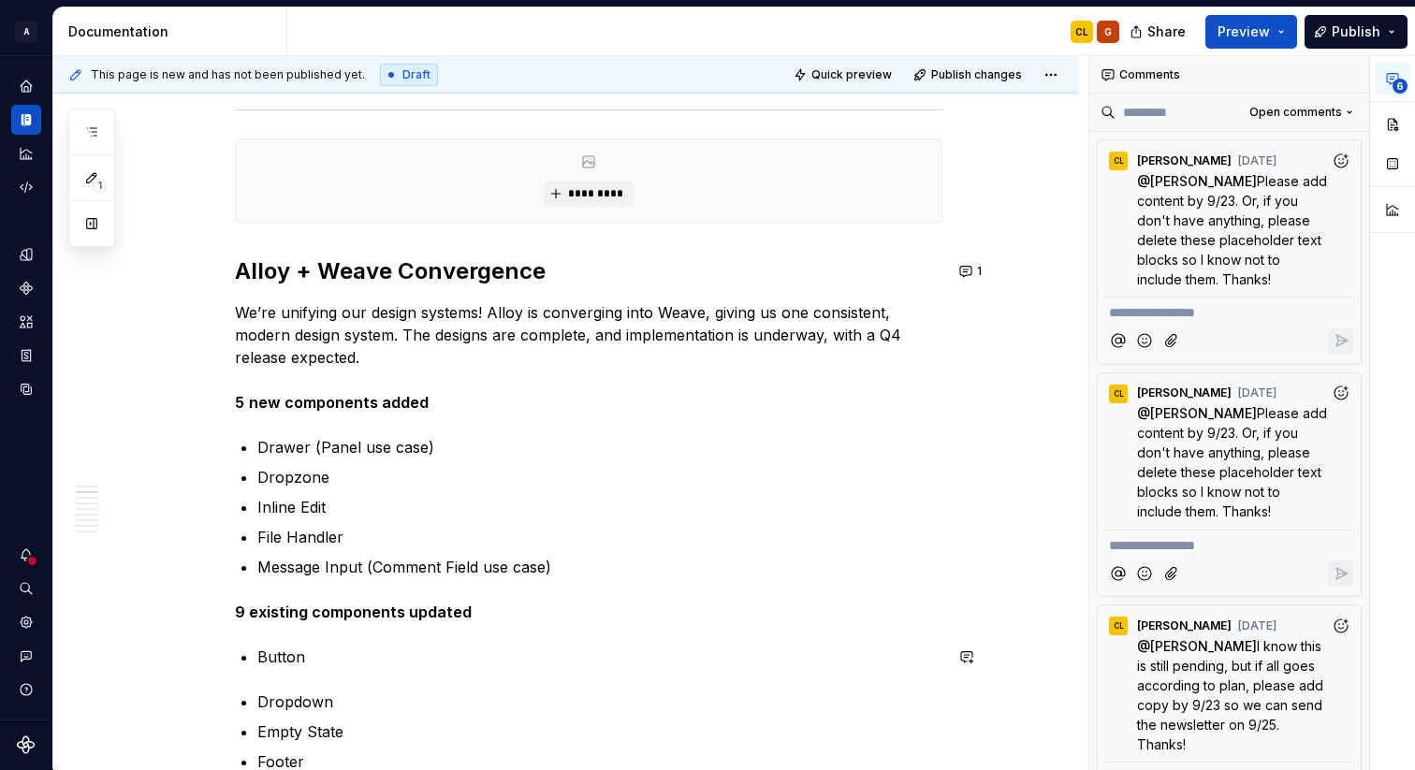
click at [343, 661] on p "Button" at bounding box center [599, 657] width 685 height 22
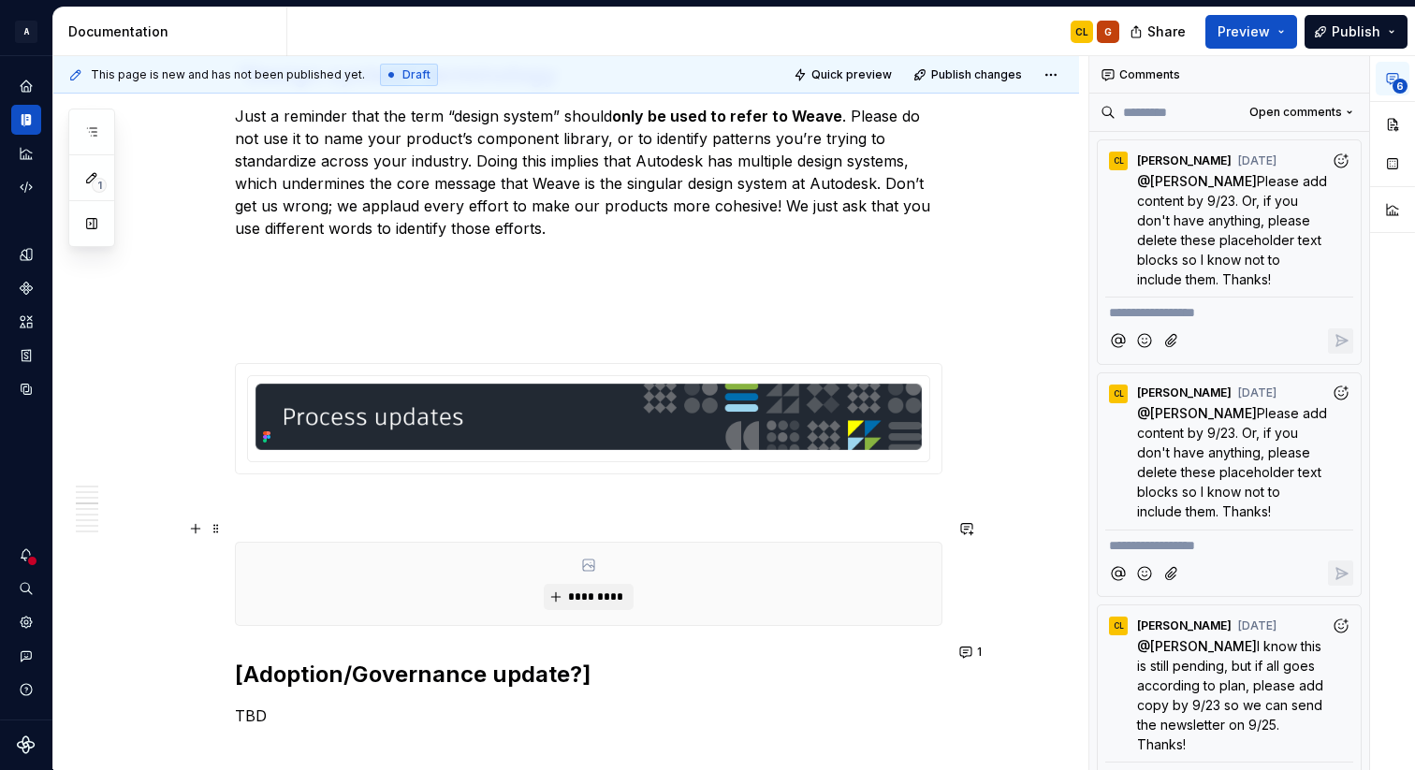
scroll to position [2644, 0]
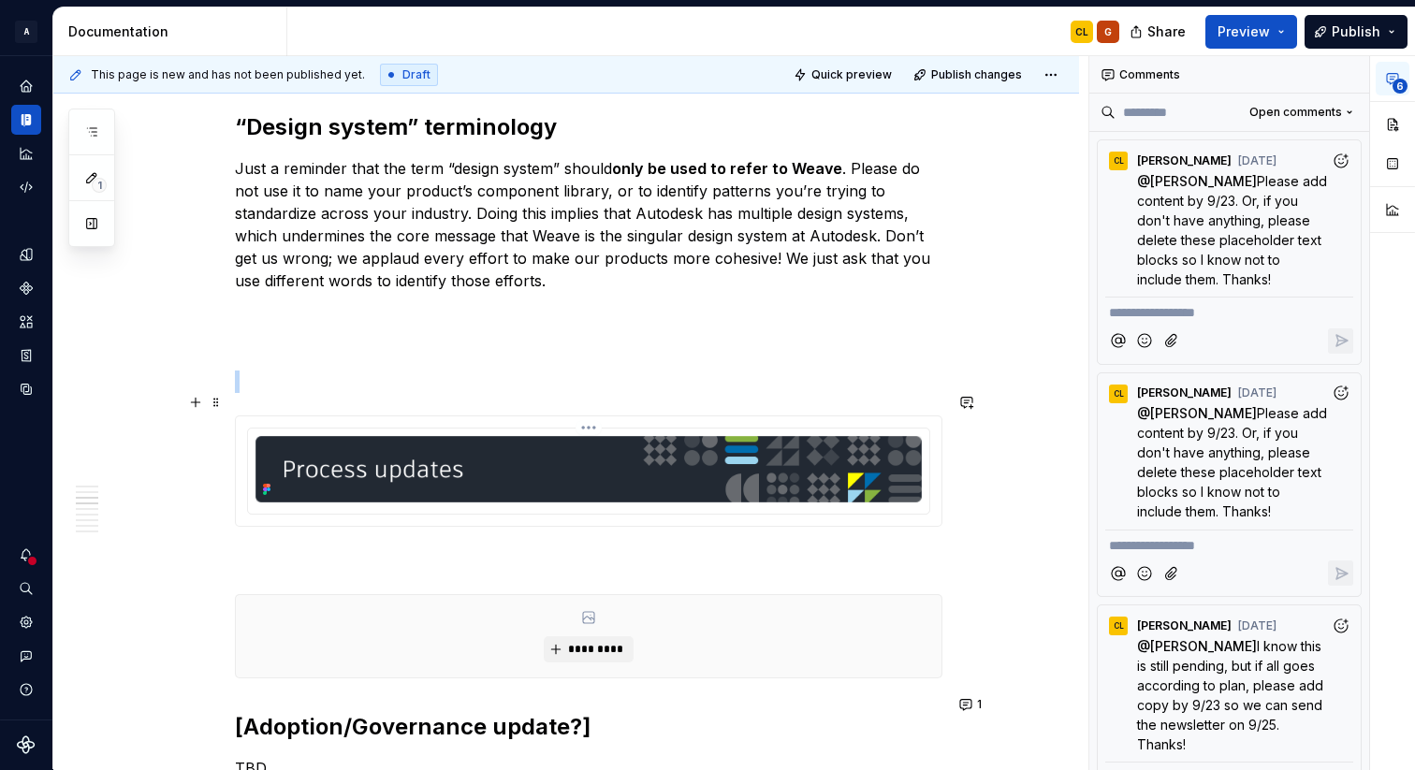
click at [552, 452] on img at bounding box center [588, 469] width 666 height 66
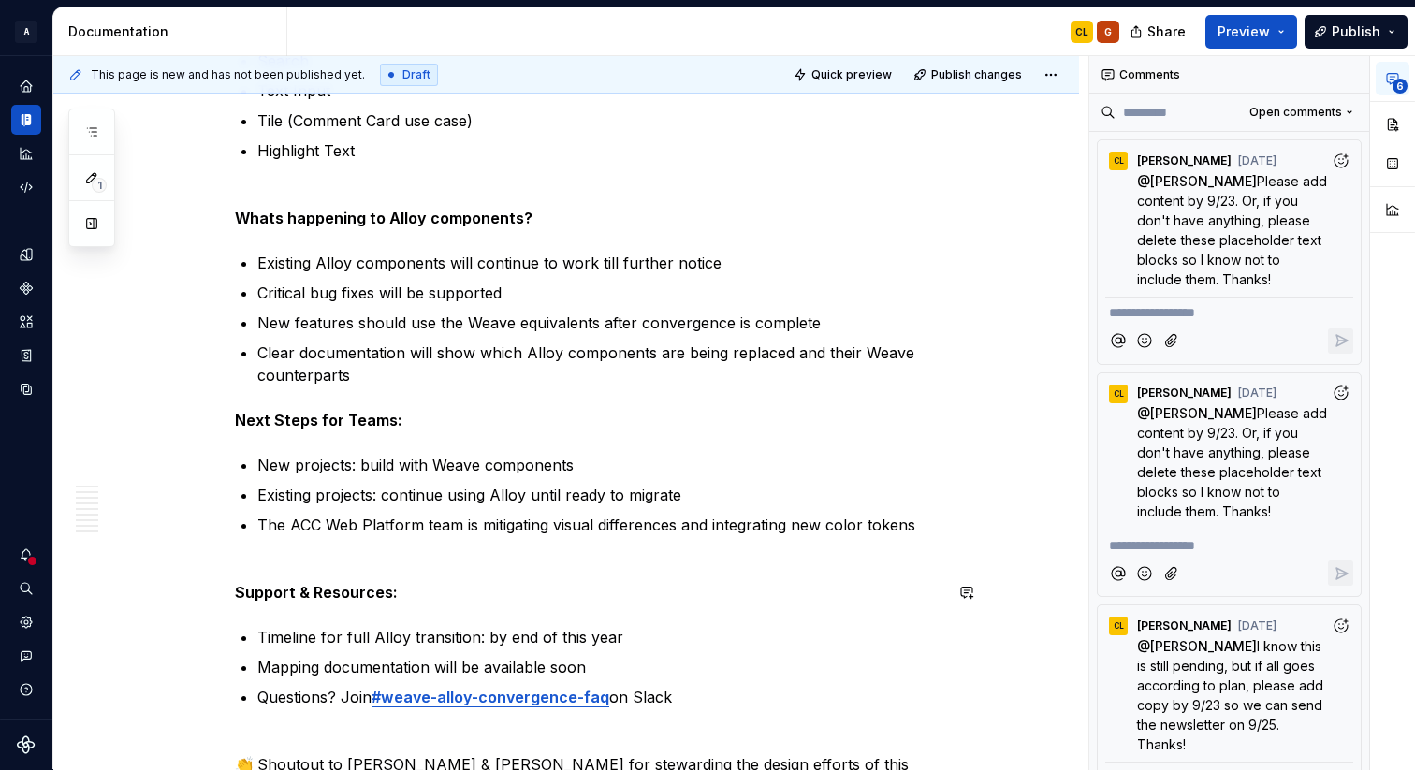
scroll to position [1870, 0]
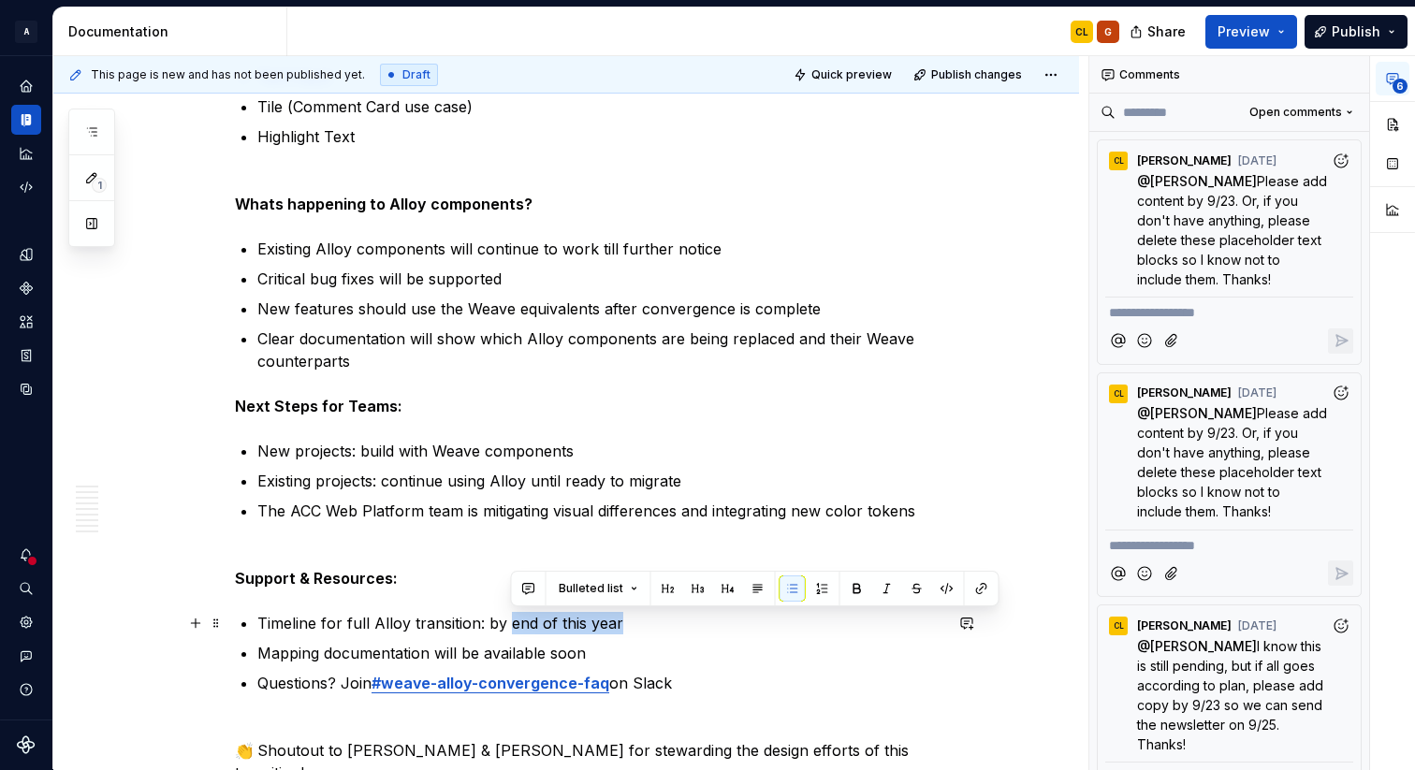
drag, startPoint x: 512, startPoint y: 621, endPoint x: 634, endPoint y: 620, distance: 121.7
click at [634, 620] on p "Timeline for full Alloy transition: by end of this year" at bounding box center [599, 623] width 685 height 22
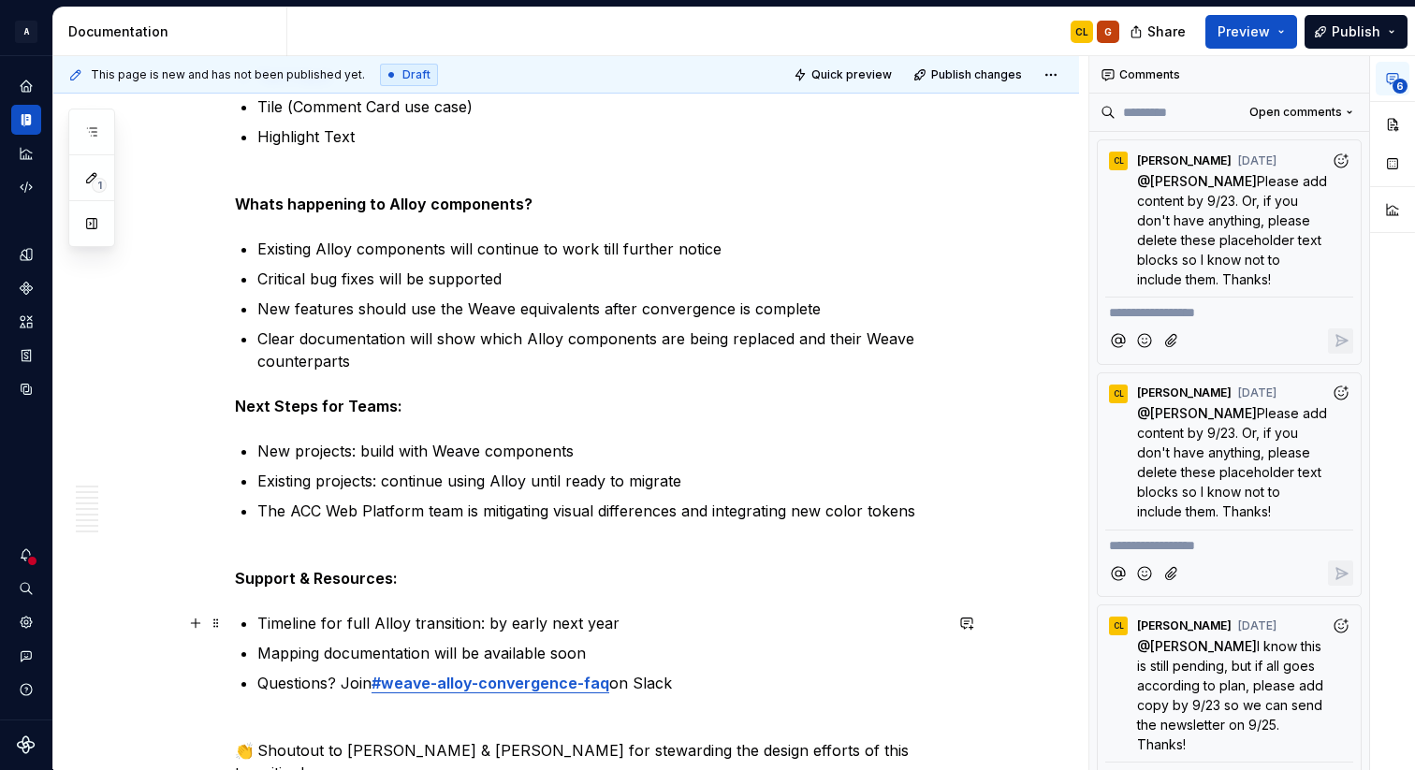
click at [497, 622] on p "Timeline for full Alloy transition: by early next year" at bounding box center [599, 623] width 685 height 22
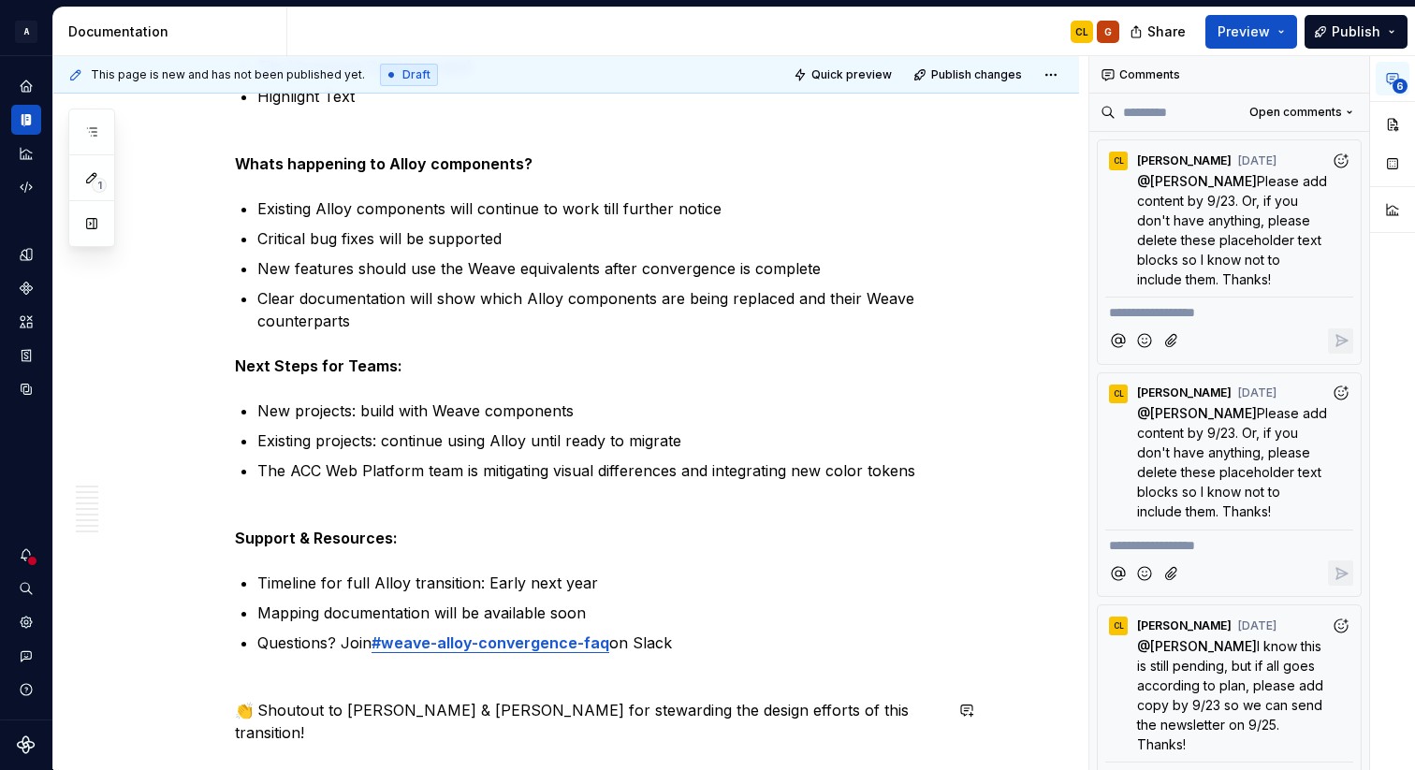
scroll to position [1904, 0]
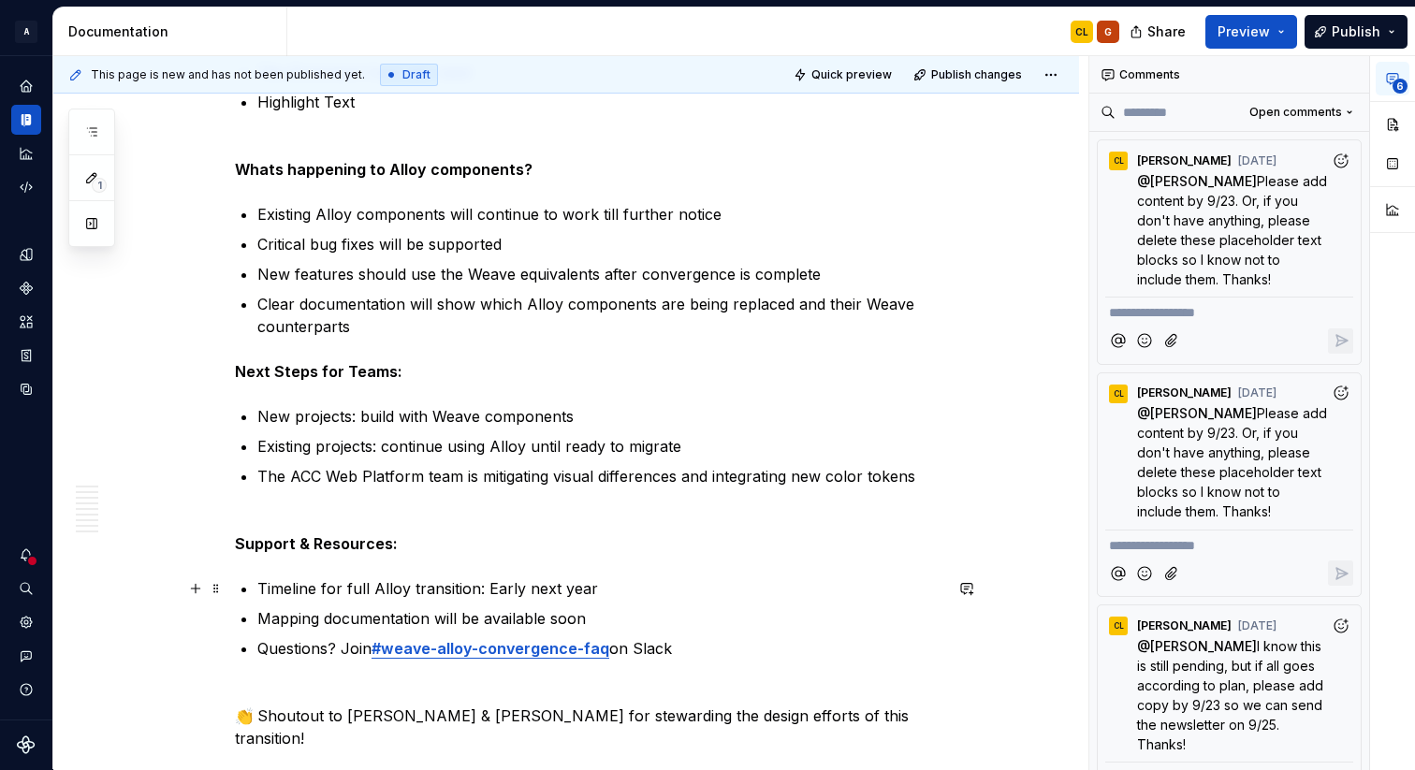
click at [367, 577] on p "Timeline for full Alloy transition: Early next year" at bounding box center [599, 588] width 685 height 22
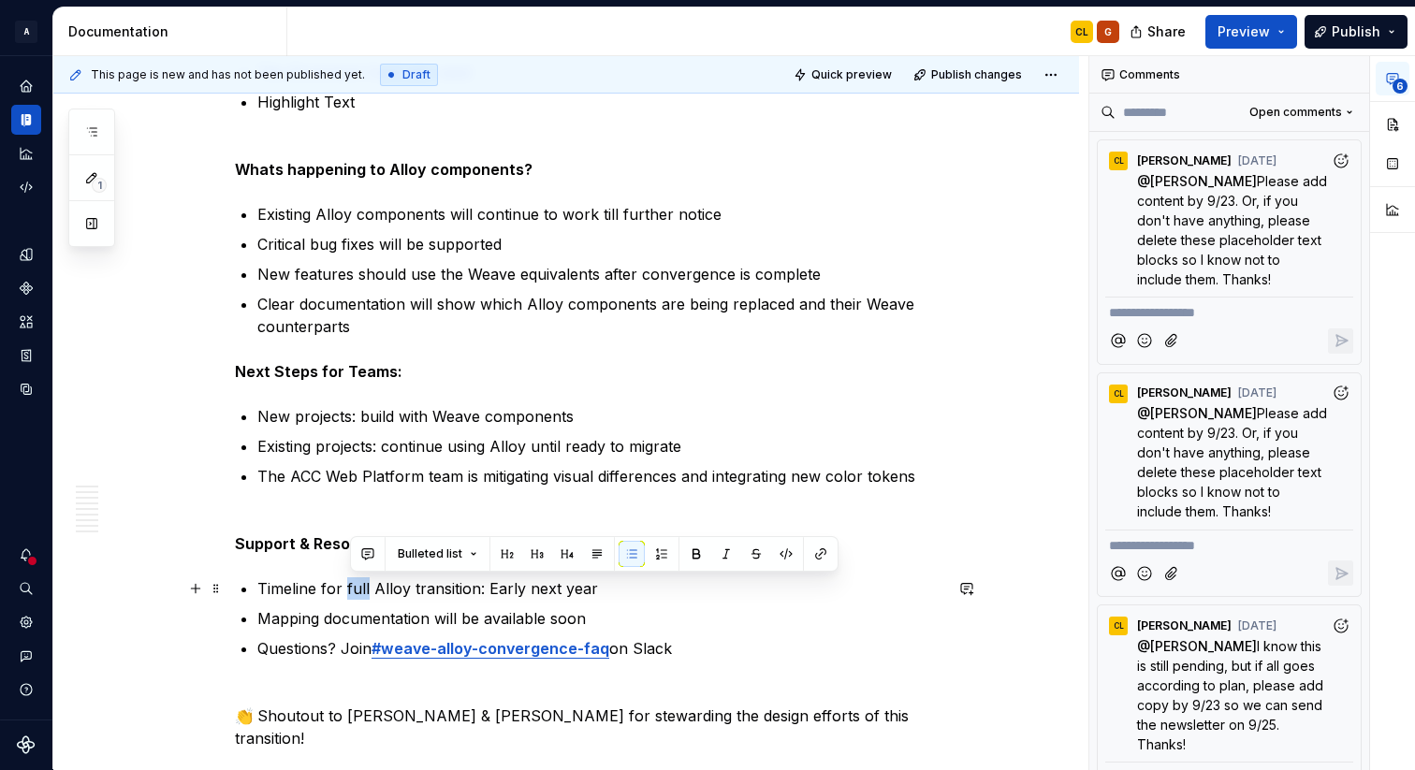
click at [367, 577] on p "Timeline for full Alloy transition: Early next year" at bounding box center [599, 588] width 685 height 22
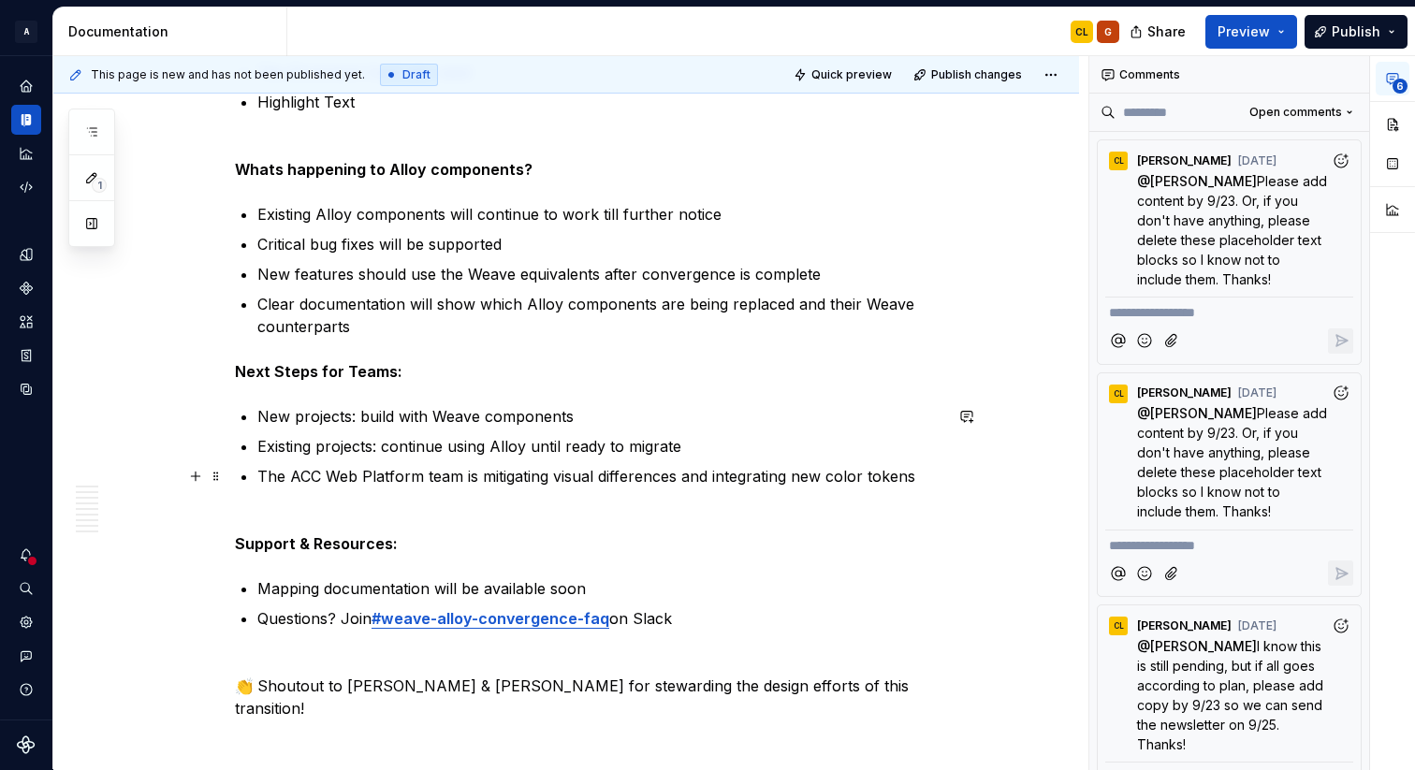
click at [936, 480] on p "The ACC Web Platform team is mitigating visual differences and integrating new …" at bounding box center [599, 487] width 685 height 45
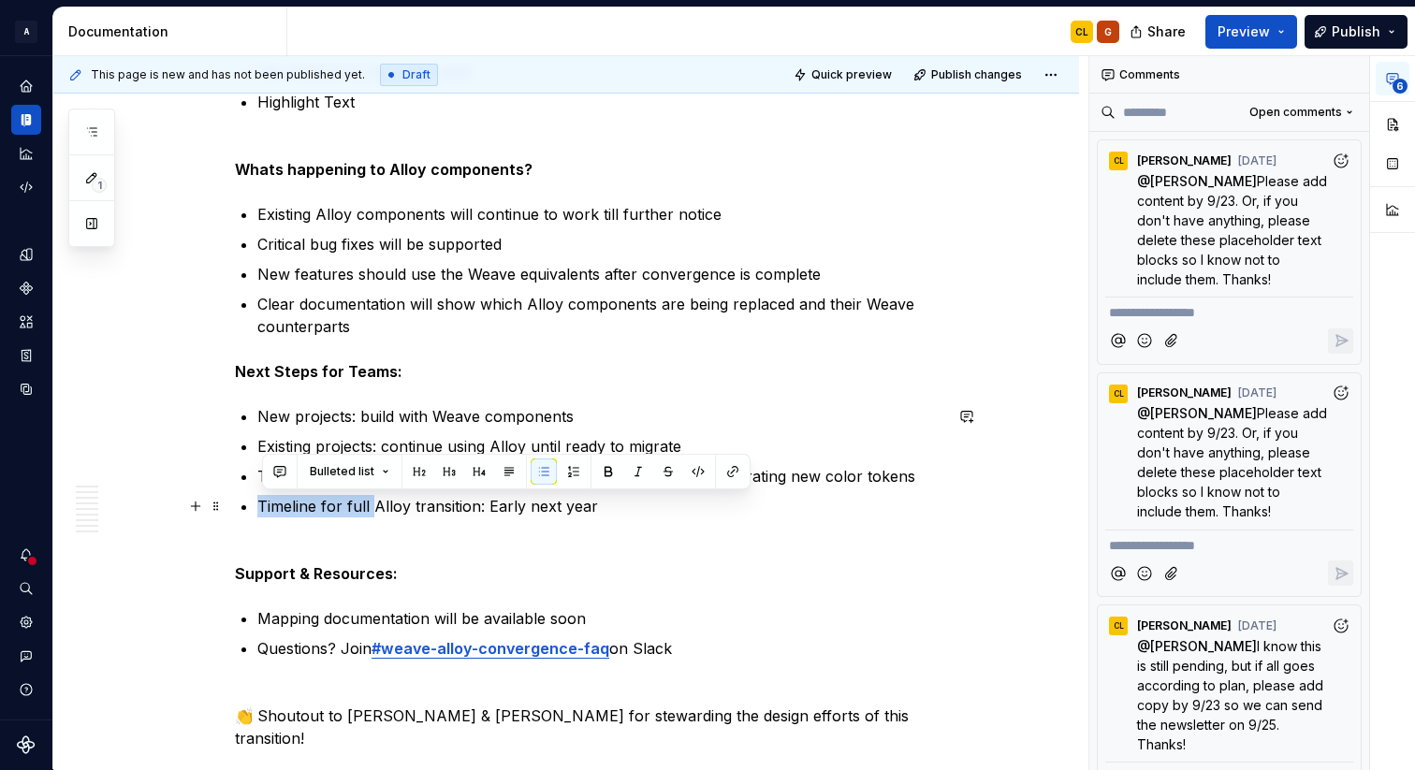
drag, startPoint x: 264, startPoint y: 502, endPoint x: 375, endPoint y: 501, distance: 111.4
click at [375, 501] on p "Timeline for full Alloy transition: Early next year" at bounding box center [599, 517] width 685 height 45
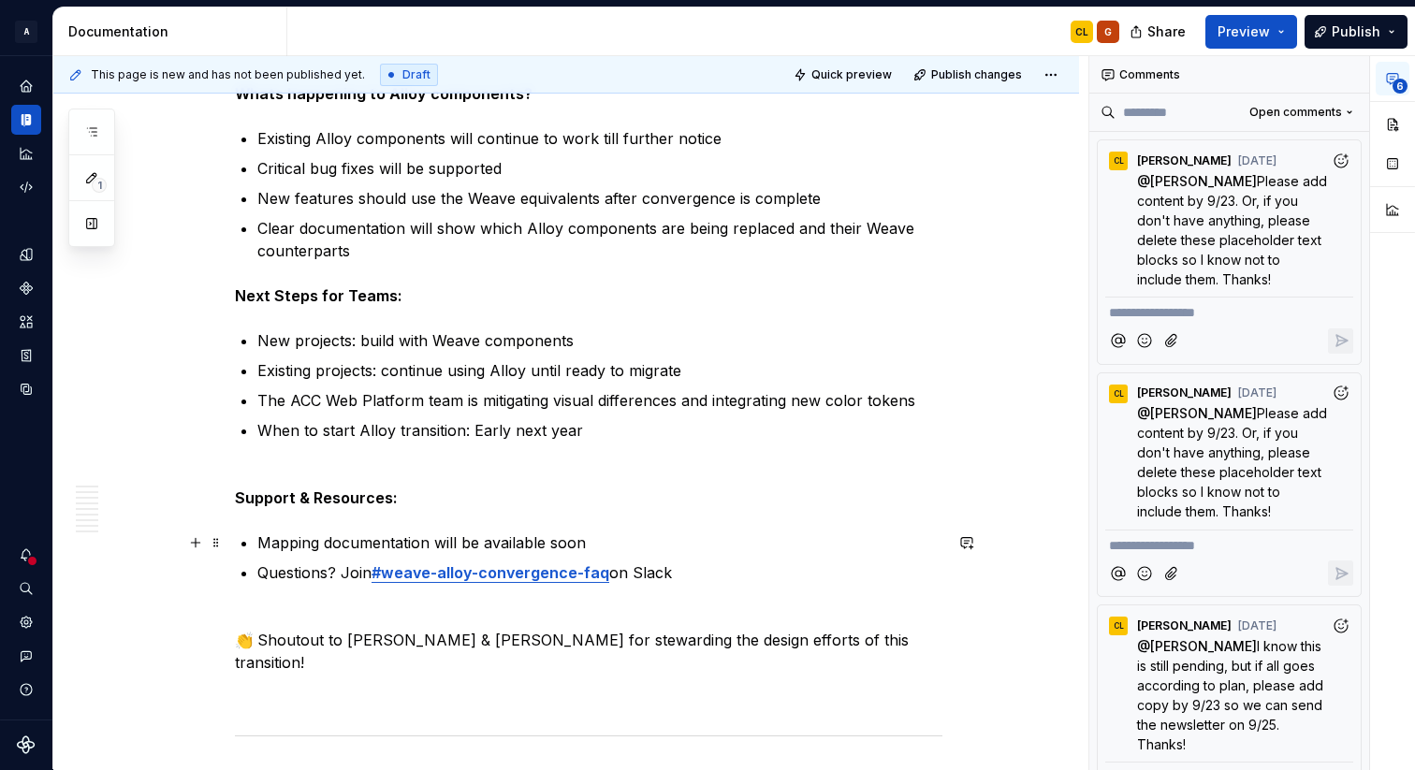
scroll to position [1937, 0]
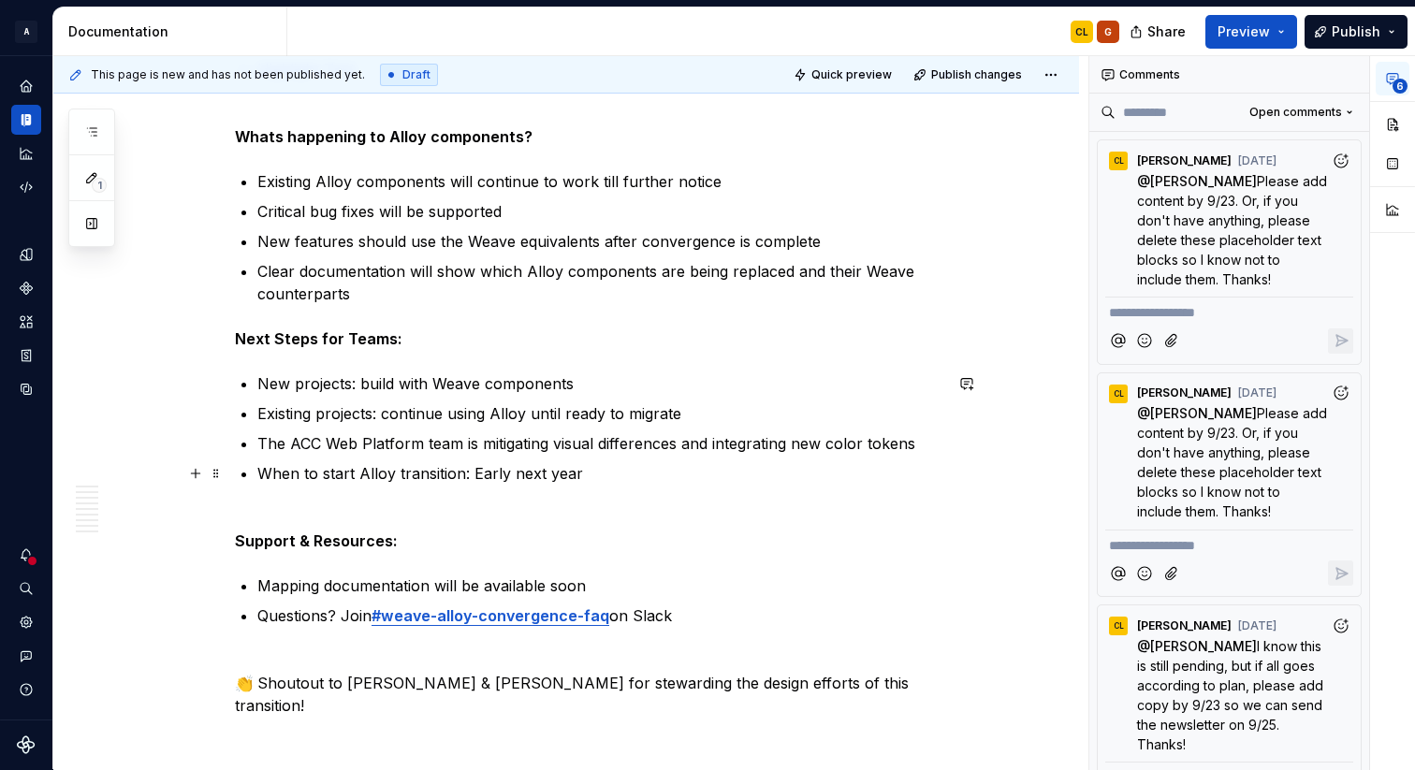
click at [379, 477] on p "When to start Alloy transition: Early next year" at bounding box center [599, 484] width 685 height 45
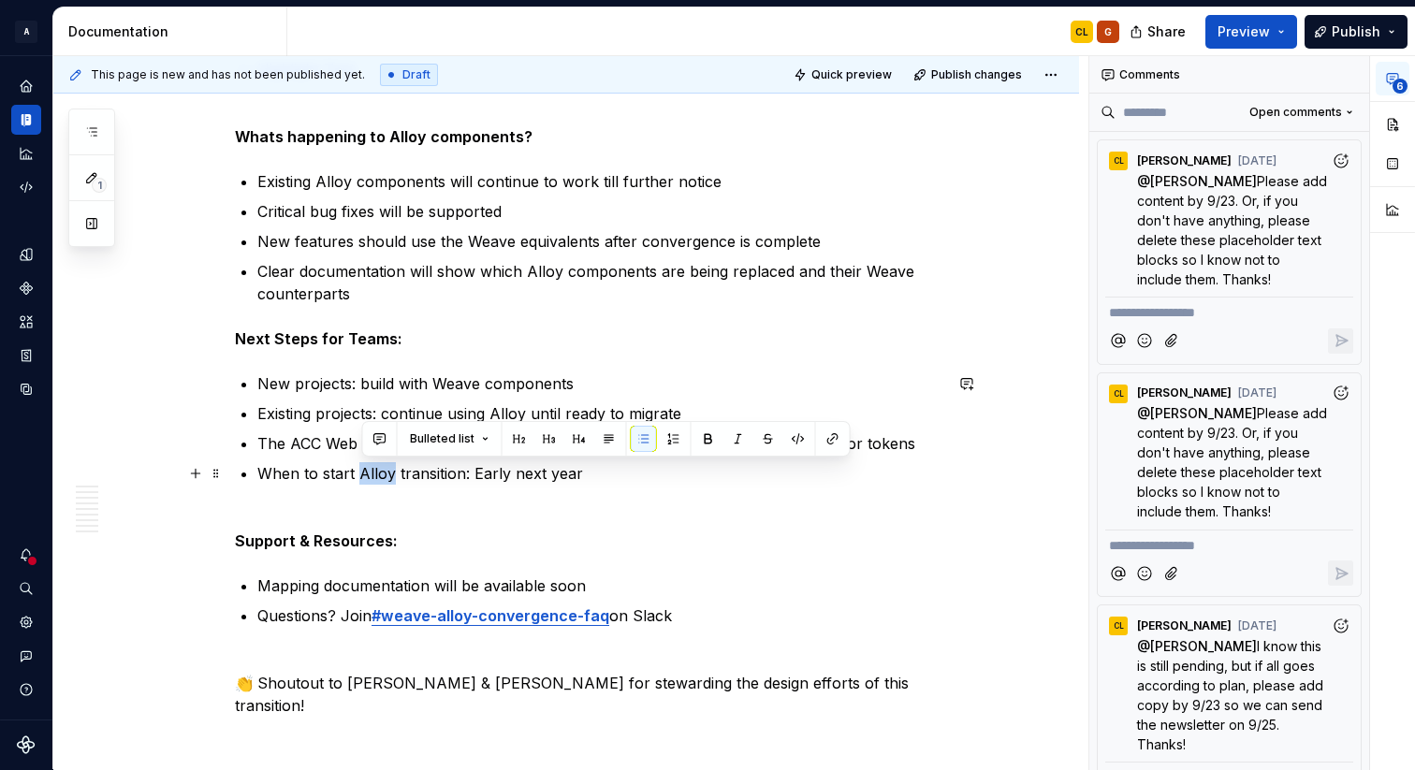
click at [379, 477] on p "When to start Alloy transition: Early next year" at bounding box center [599, 484] width 685 height 45
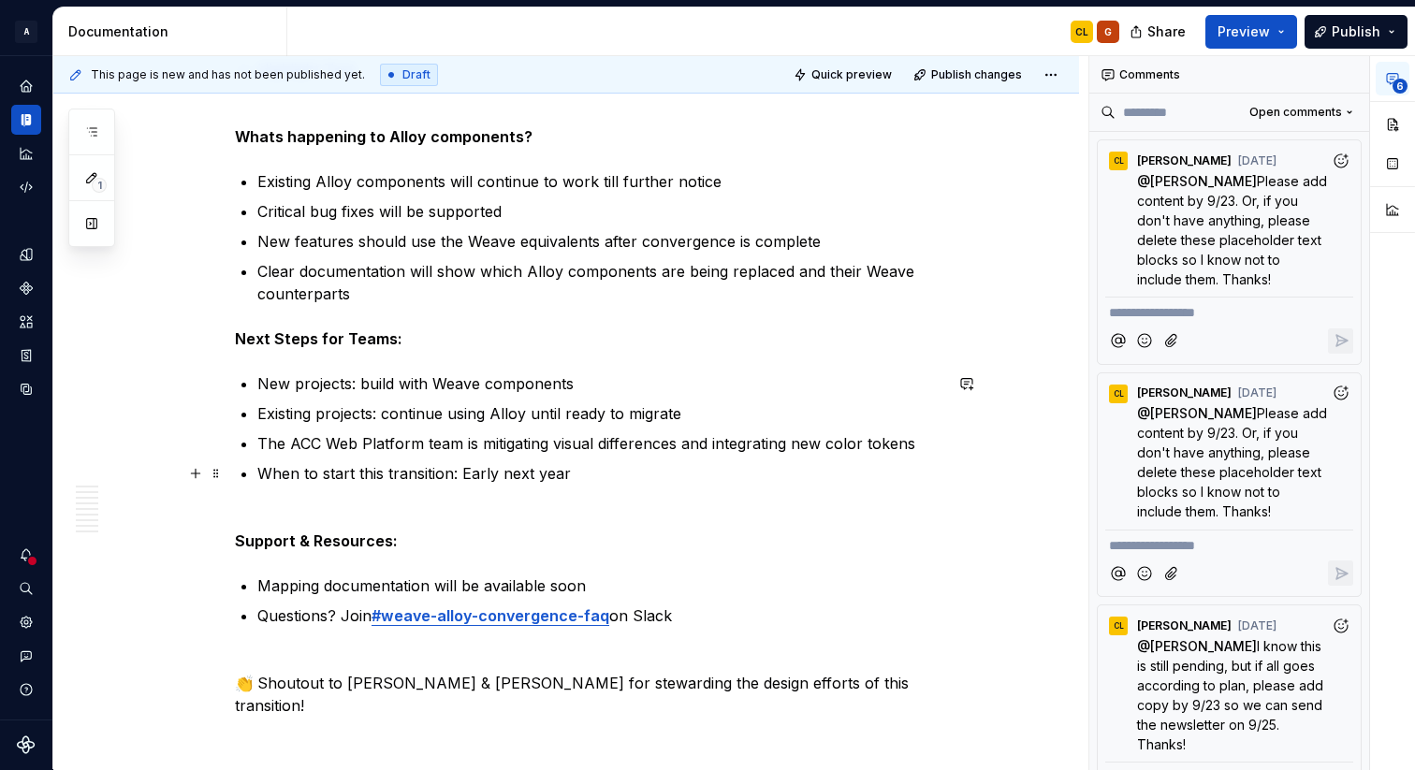
click at [372, 473] on p "When to start this transition: Early next year" at bounding box center [599, 484] width 685 height 45
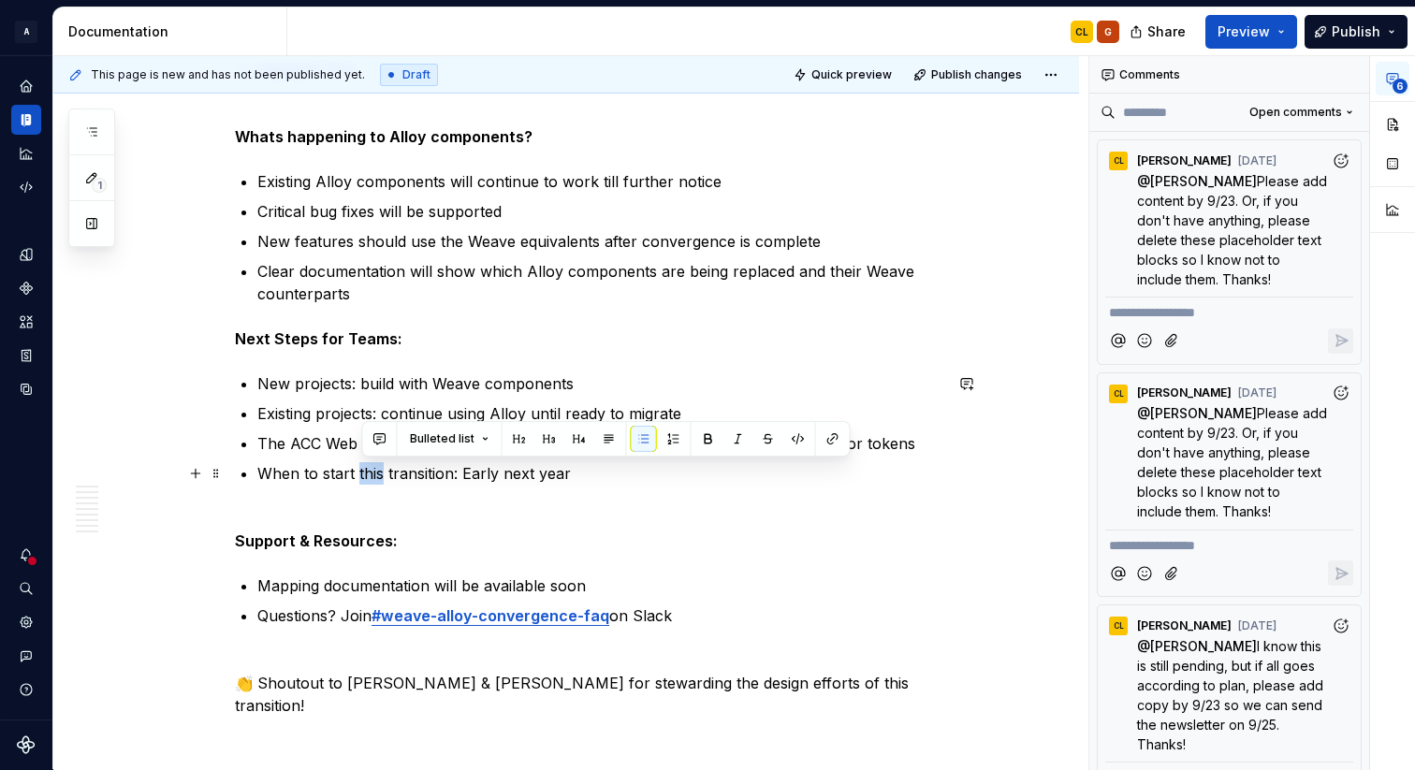
click at [372, 473] on p "When to start this transition: Early next year" at bounding box center [599, 484] width 685 height 45
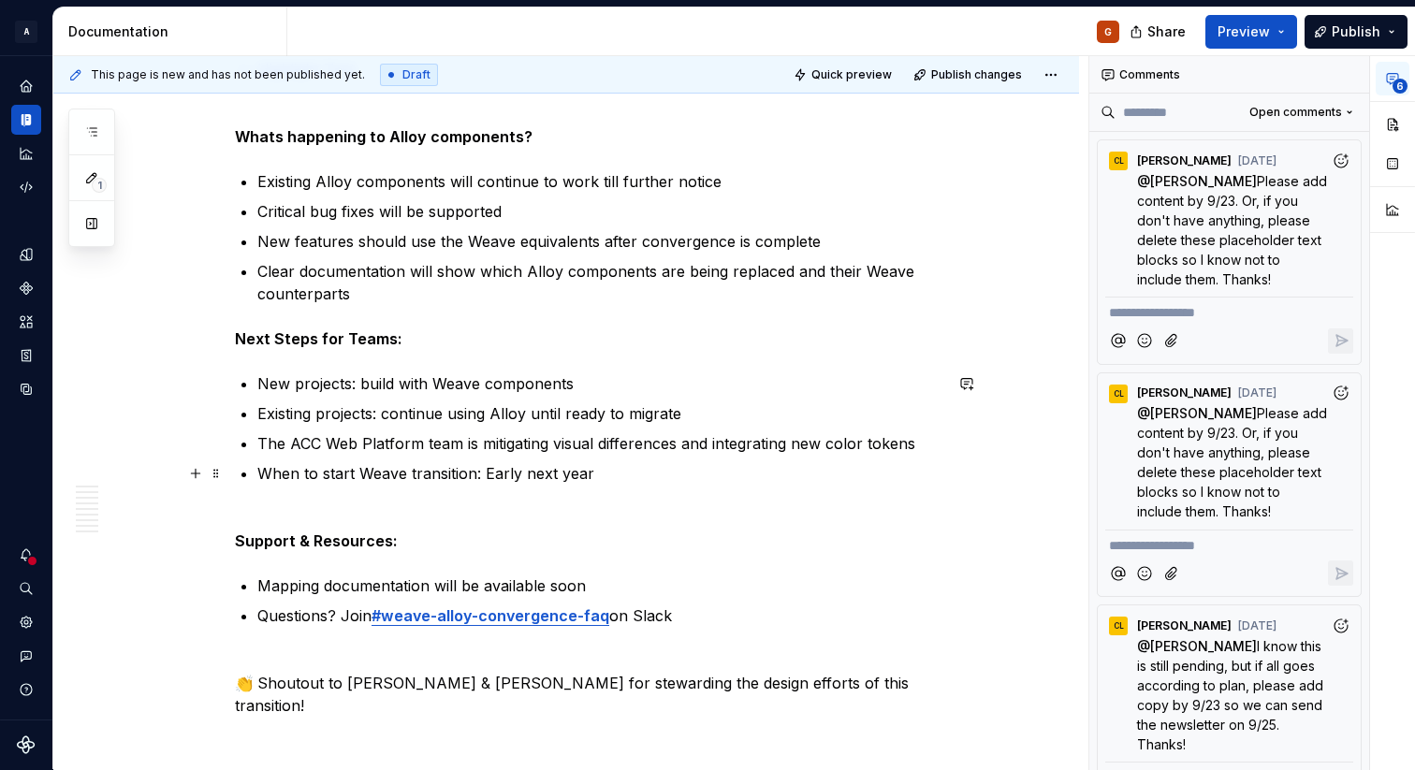
click at [384, 472] on p "When to start Weave transition: Early next year" at bounding box center [599, 484] width 685 height 45
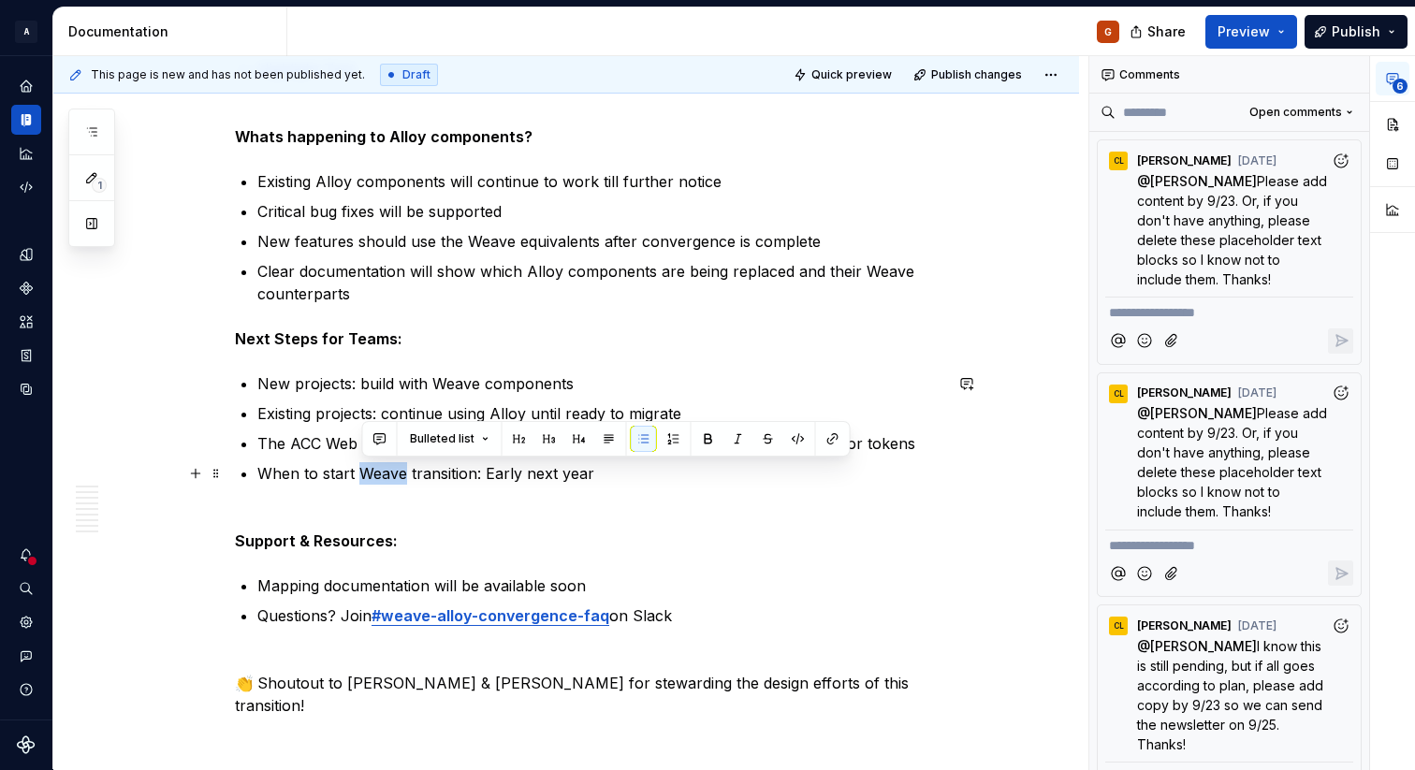
click at [384, 472] on p "When to start Weave transition: Early next year" at bounding box center [599, 484] width 685 height 45
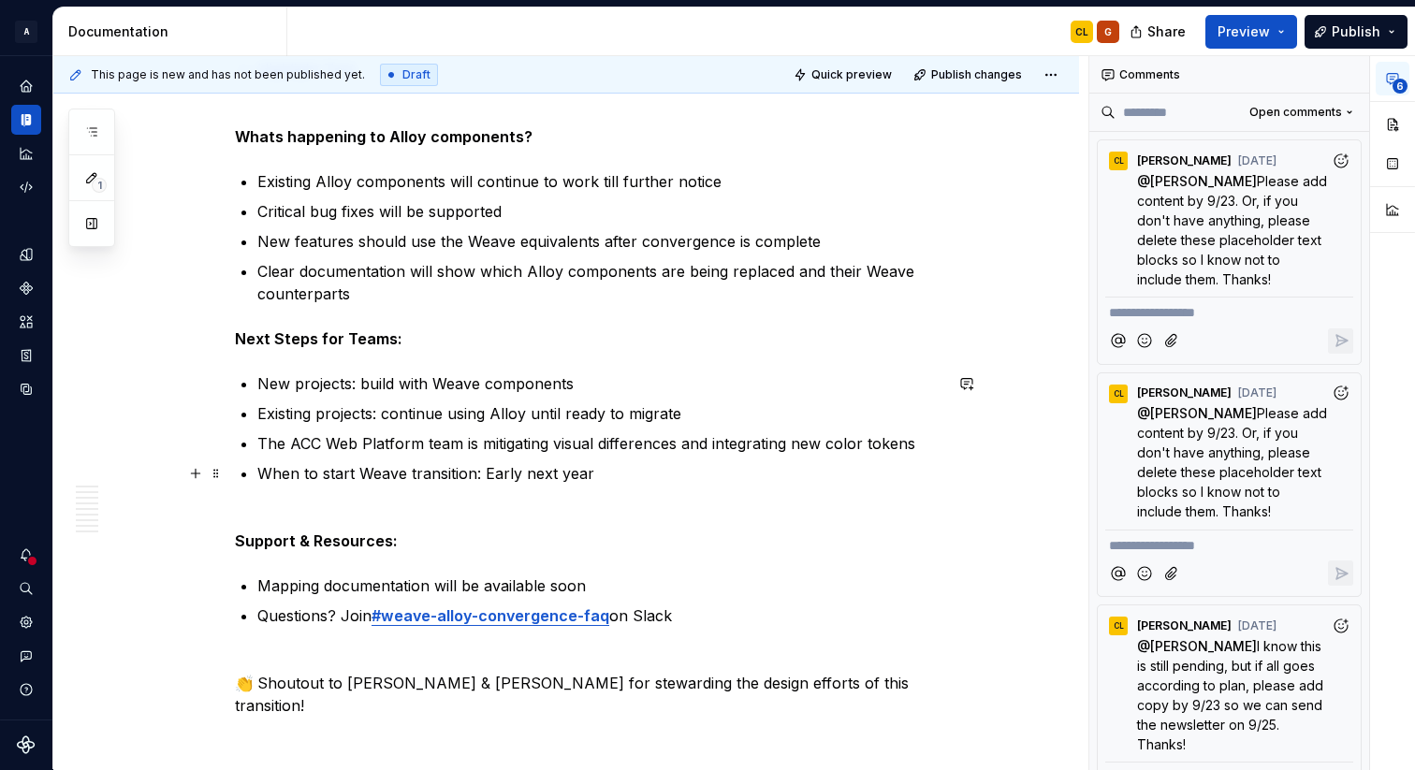
click at [477, 475] on p "When to start Weave transition: Early next year" at bounding box center [599, 484] width 685 height 45
click at [550, 474] on p "When to start Weave transition for produts consuming Alloy: Early next year" at bounding box center [599, 484] width 685 height 45
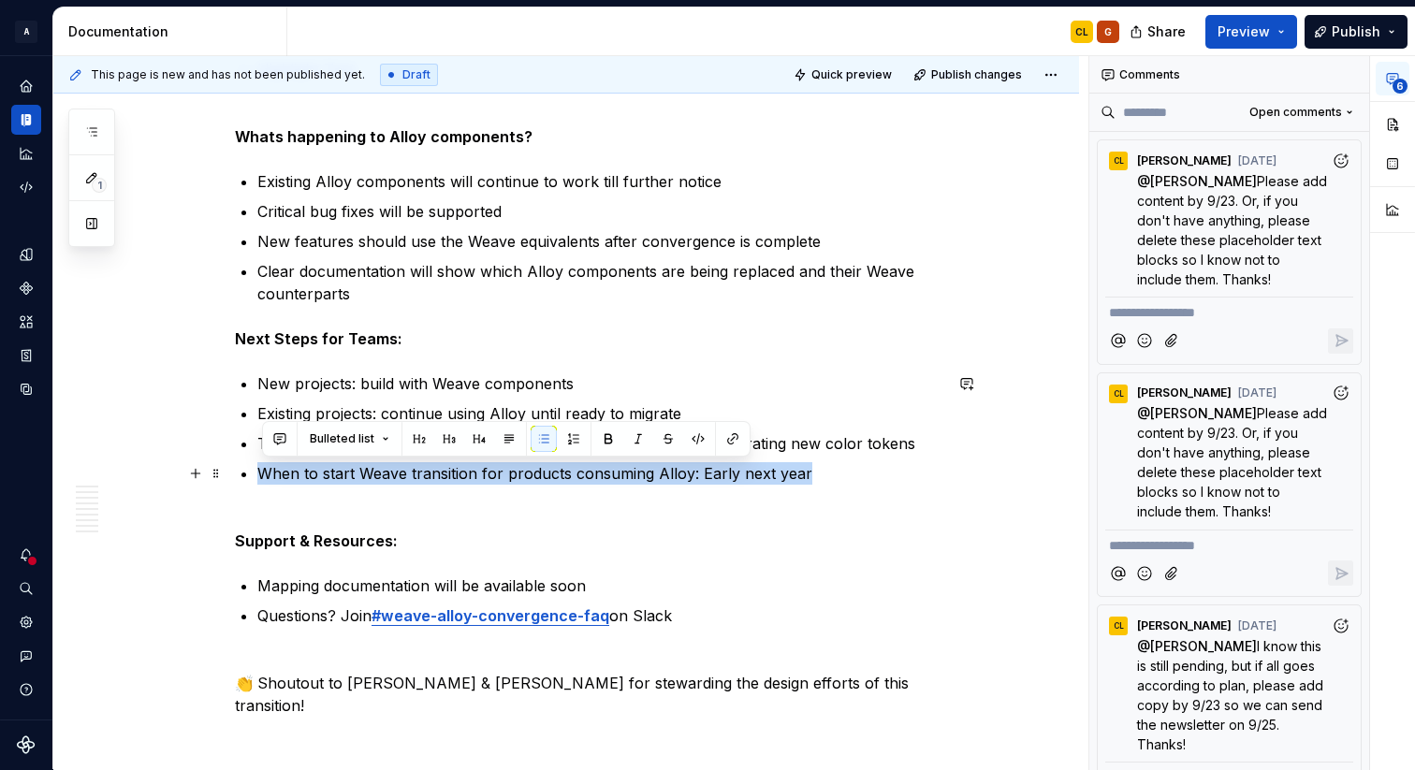
drag, startPoint x: 853, startPoint y: 472, endPoint x: 255, endPoint y: 474, distance: 598.9
copy p "When to start Weave transition for products consuming Alloy: Early next year"
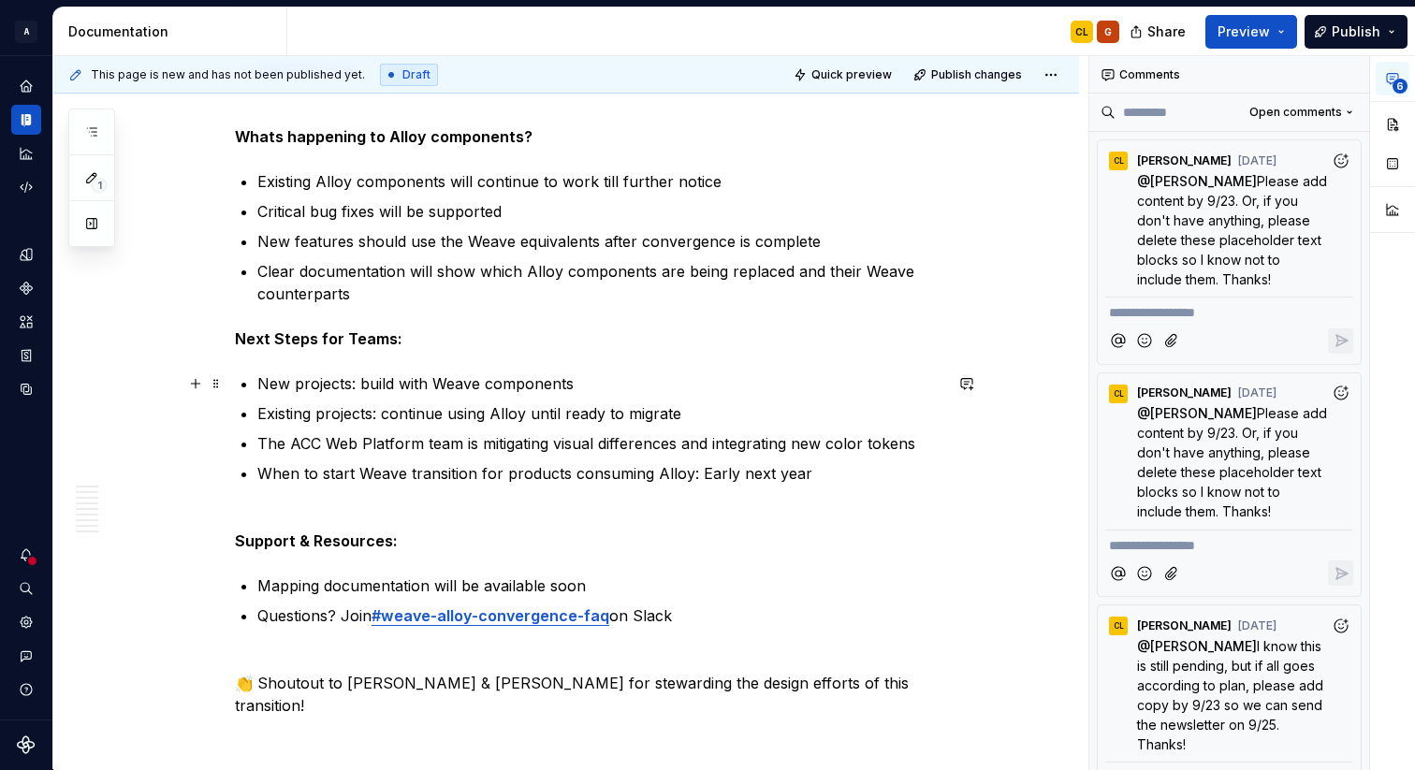
type textarea "*"
click at [365, 471] on p "When to start Weave transition for products consuming Alloy: Early next year" at bounding box center [599, 484] width 685 height 45
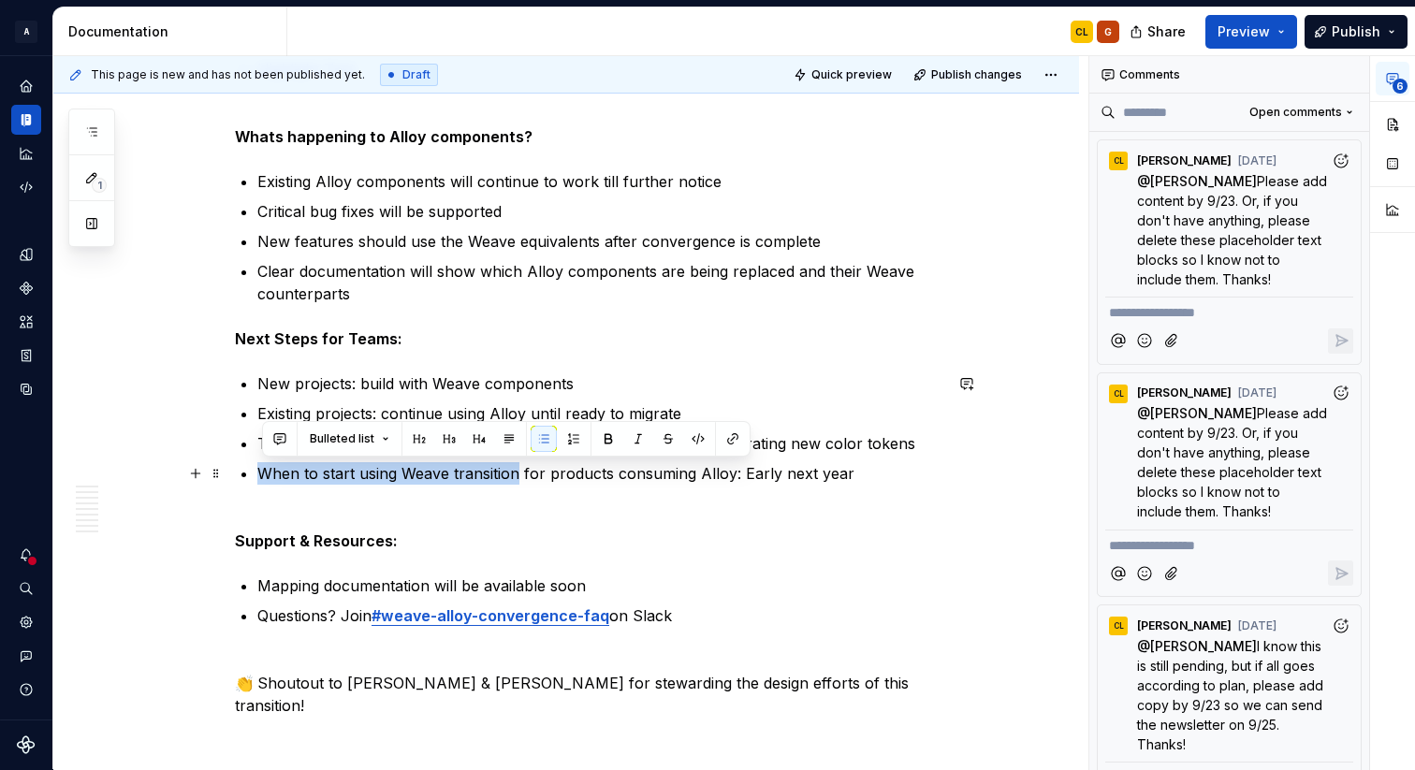
drag, startPoint x: 265, startPoint y: 474, endPoint x: 522, endPoint y: 466, distance: 257.5
click at [522, 466] on p "When to start using Weave transition for products consuming Alloy: Early next y…" at bounding box center [599, 484] width 685 height 45
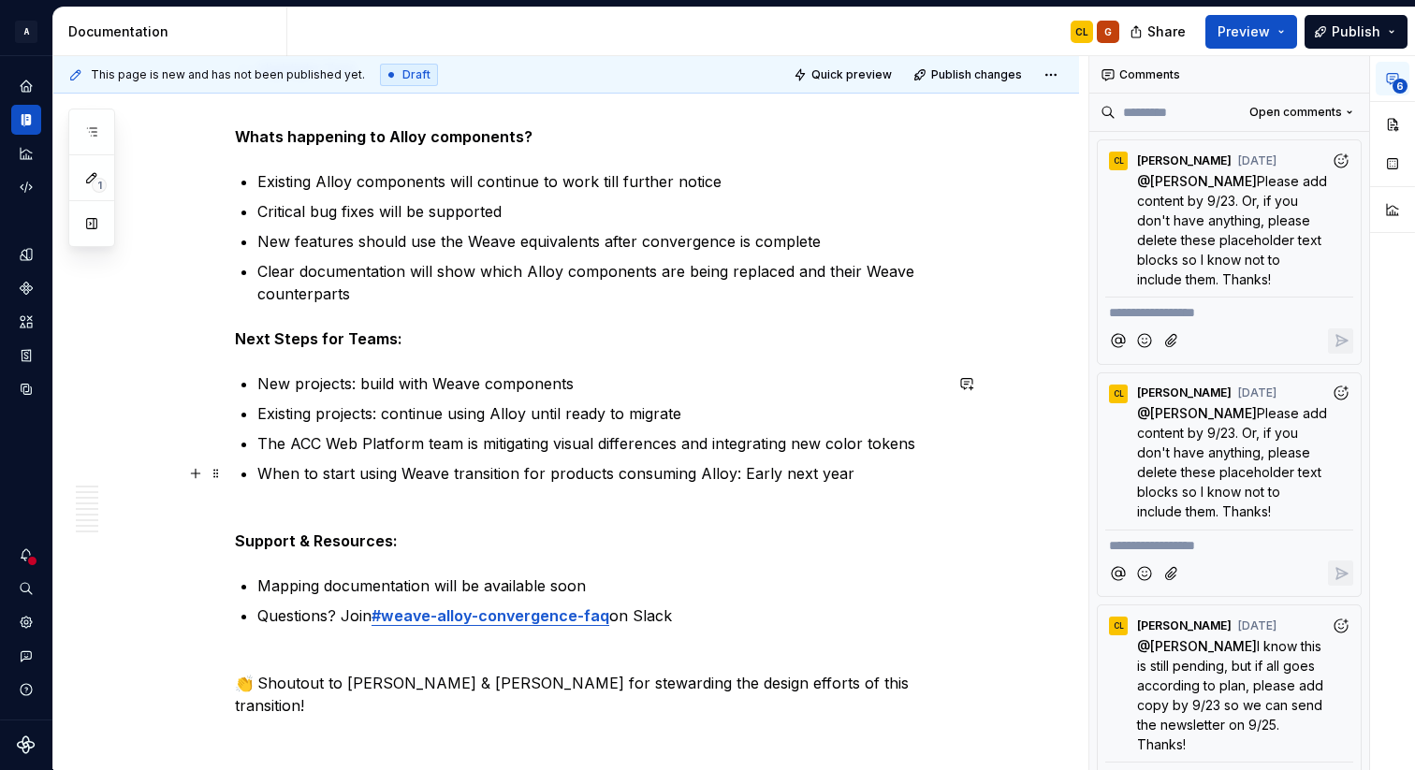
click at [815, 504] on p "When to start using Weave transition for products consuming Alloy: Early next y…" at bounding box center [599, 484] width 685 height 45
click at [737, 469] on p "When to start using Weave transition for products consuming Alloy: Early next y…" at bounding box center [599, 484] width 685 height 45
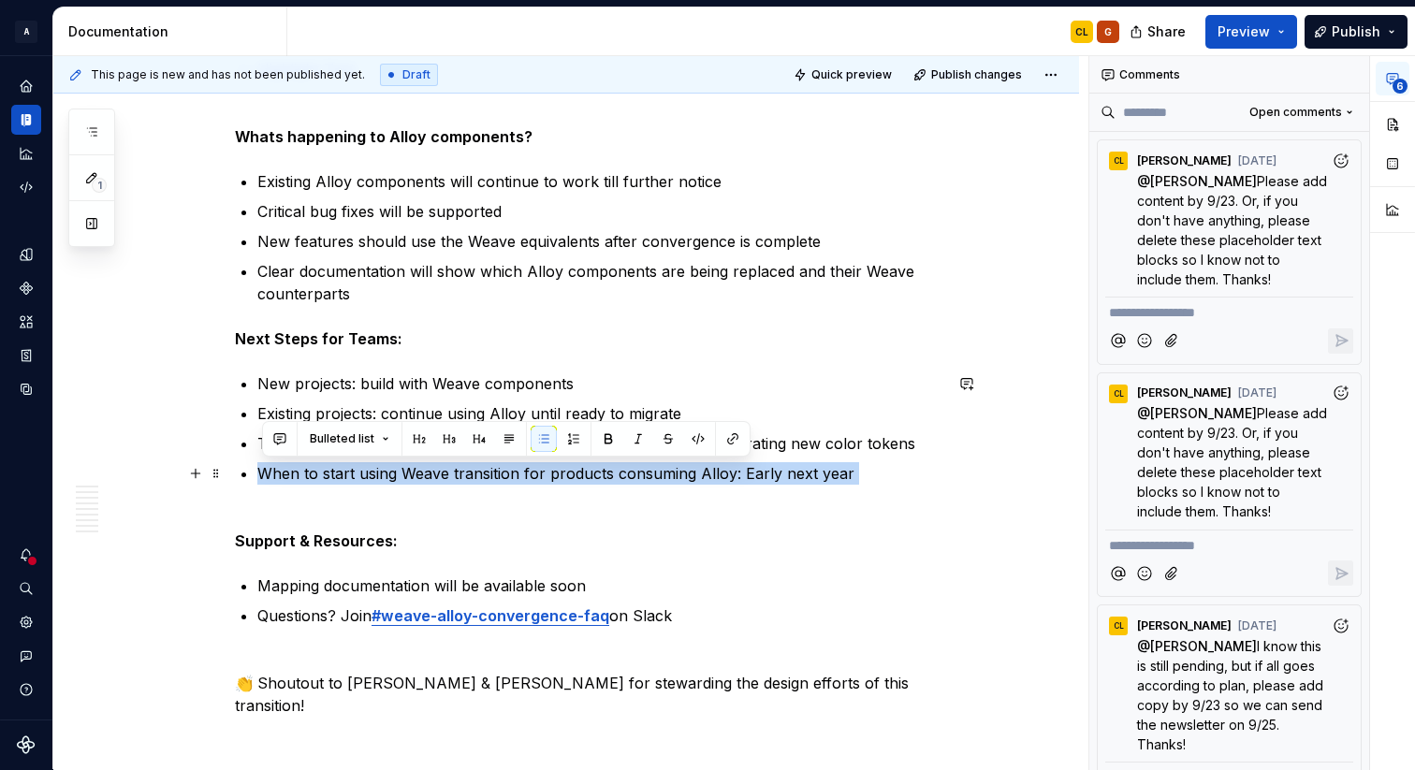
click at [737, 469] on p "When to start using Weave transition for products consuming Alloy: Early next y…" at bounding box center [599, 484] width 685 height 45
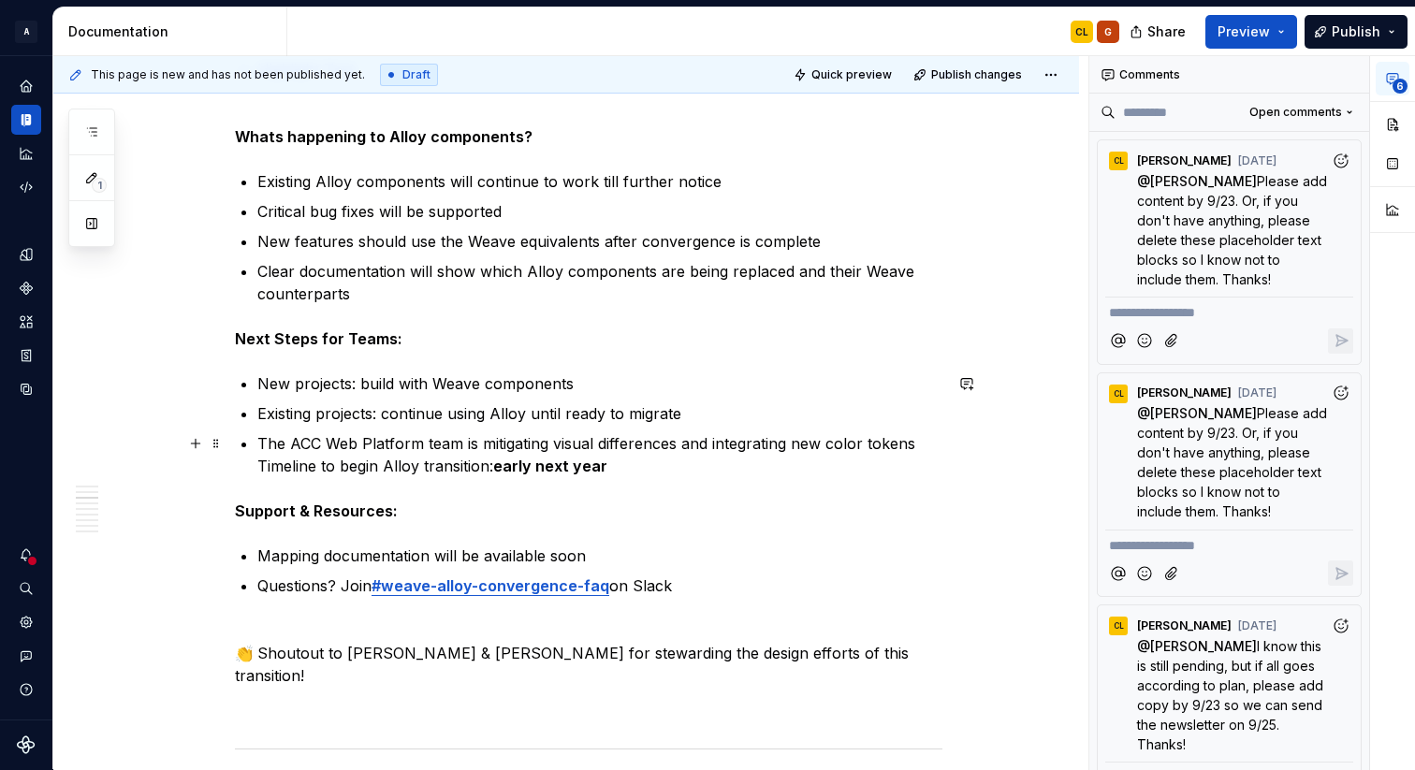
click at [264, 467] on p "The ACC Web Platform team is mitigating visual differences and integrating new …" at bounding box center [599, 454] width 685 height 45
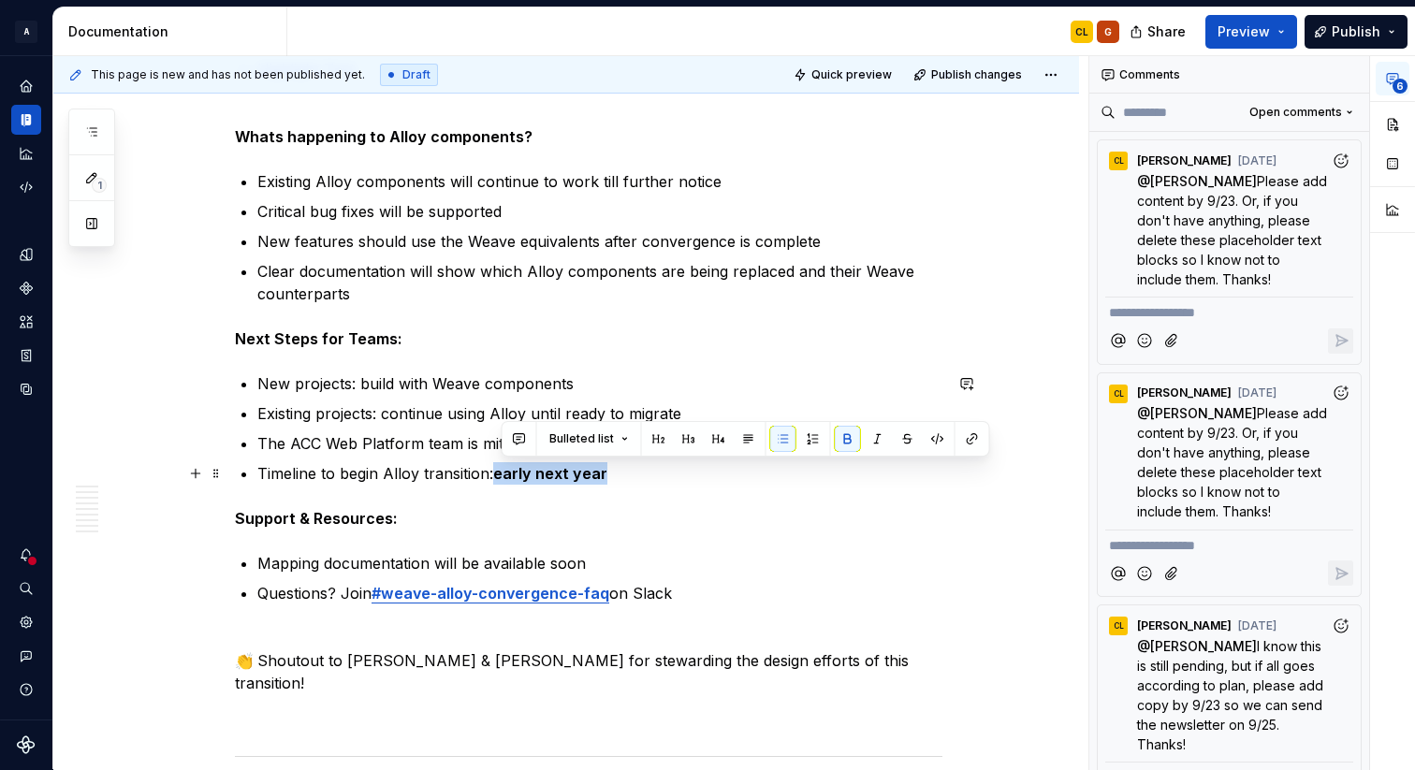
drag, startPoint x: 501, startPoint y: 475, endPoint x: 617, endPoint y: 475, distance: 116.0
click at [617, 475] on p "Timeline to begin Alloy transition: early next year" at bounding box center [599, 473] width 685 height 22
click at [709, 522] on p "Support & Resources:" at bounding box center [588, 518] width 707 height 22
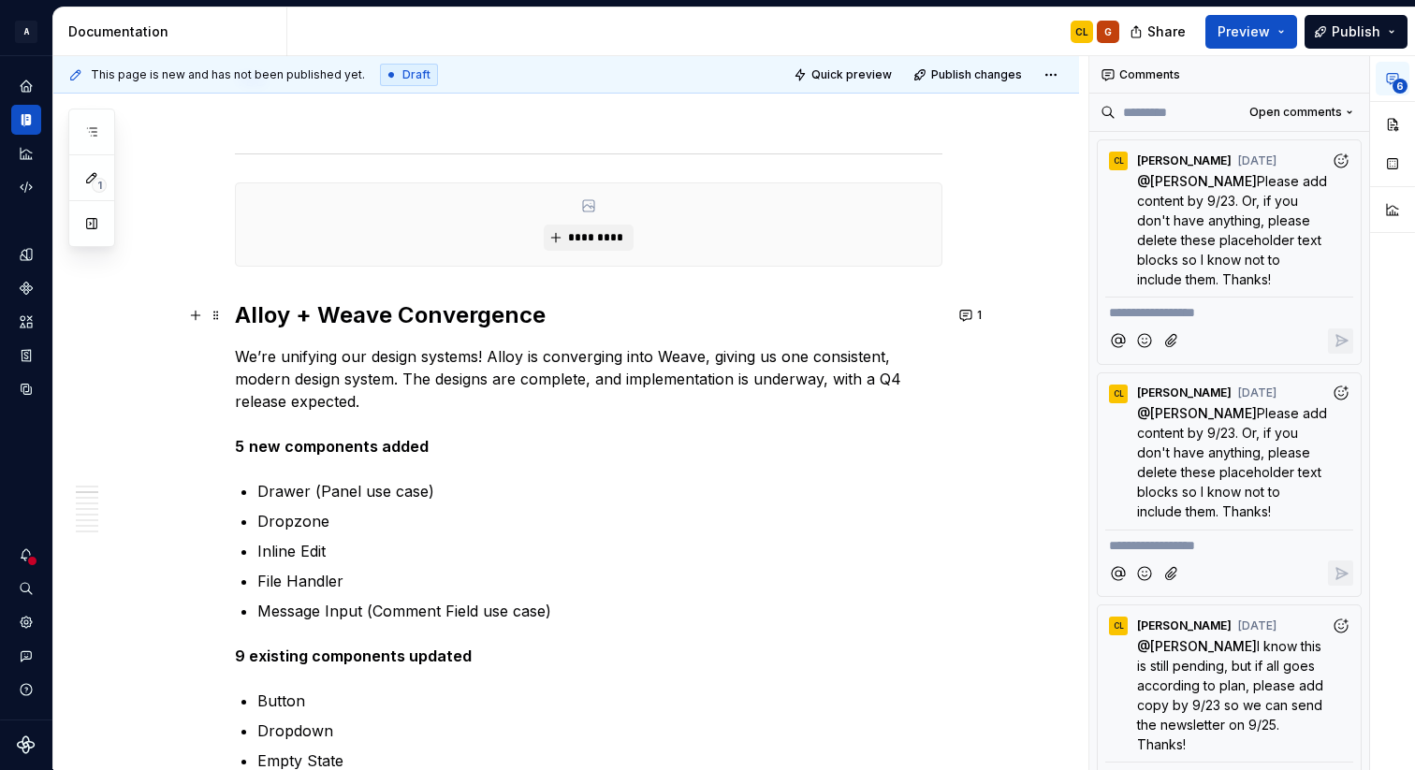
scroll to position [1063, 0]
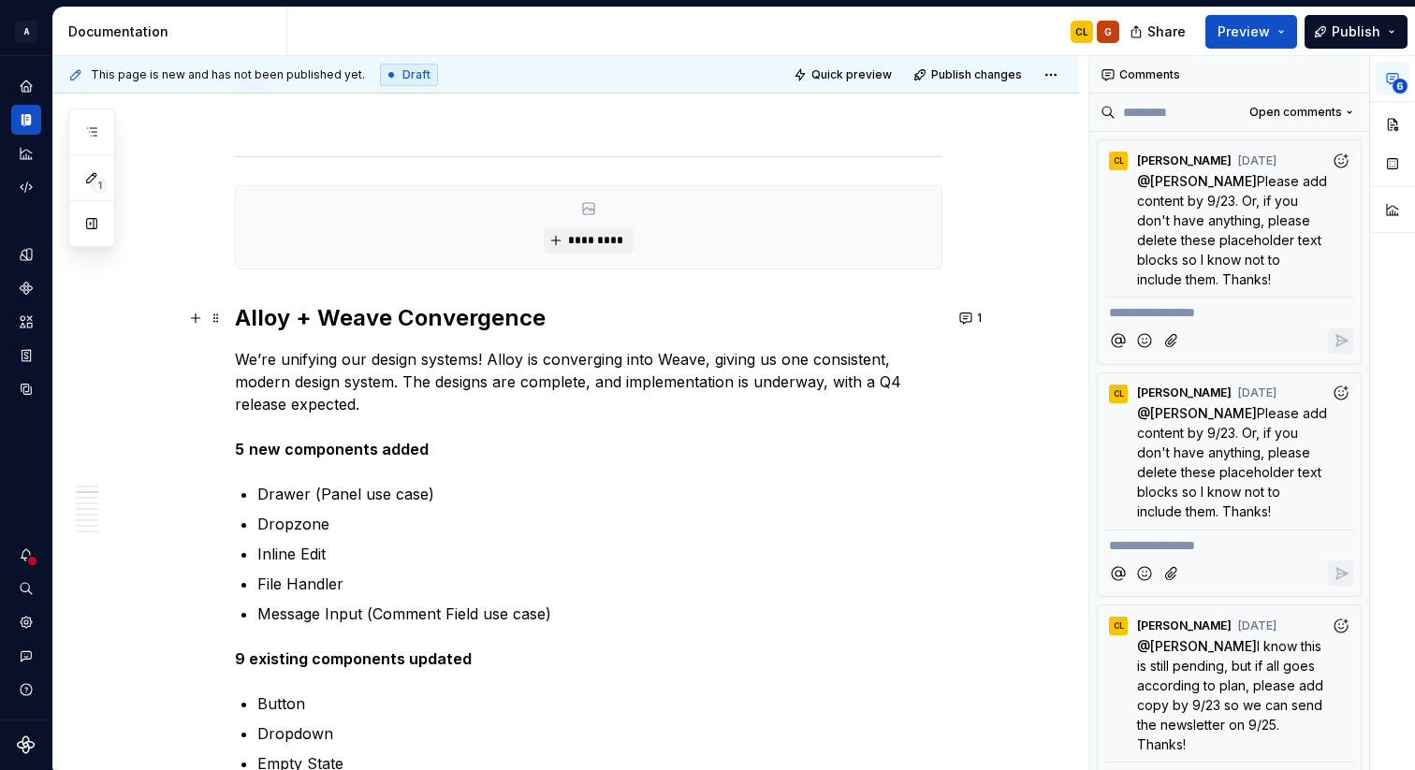
click at [604, 317] on h2 "Alloy + Weave Convergence" at bounding box center [588, 318] width 707 height 30
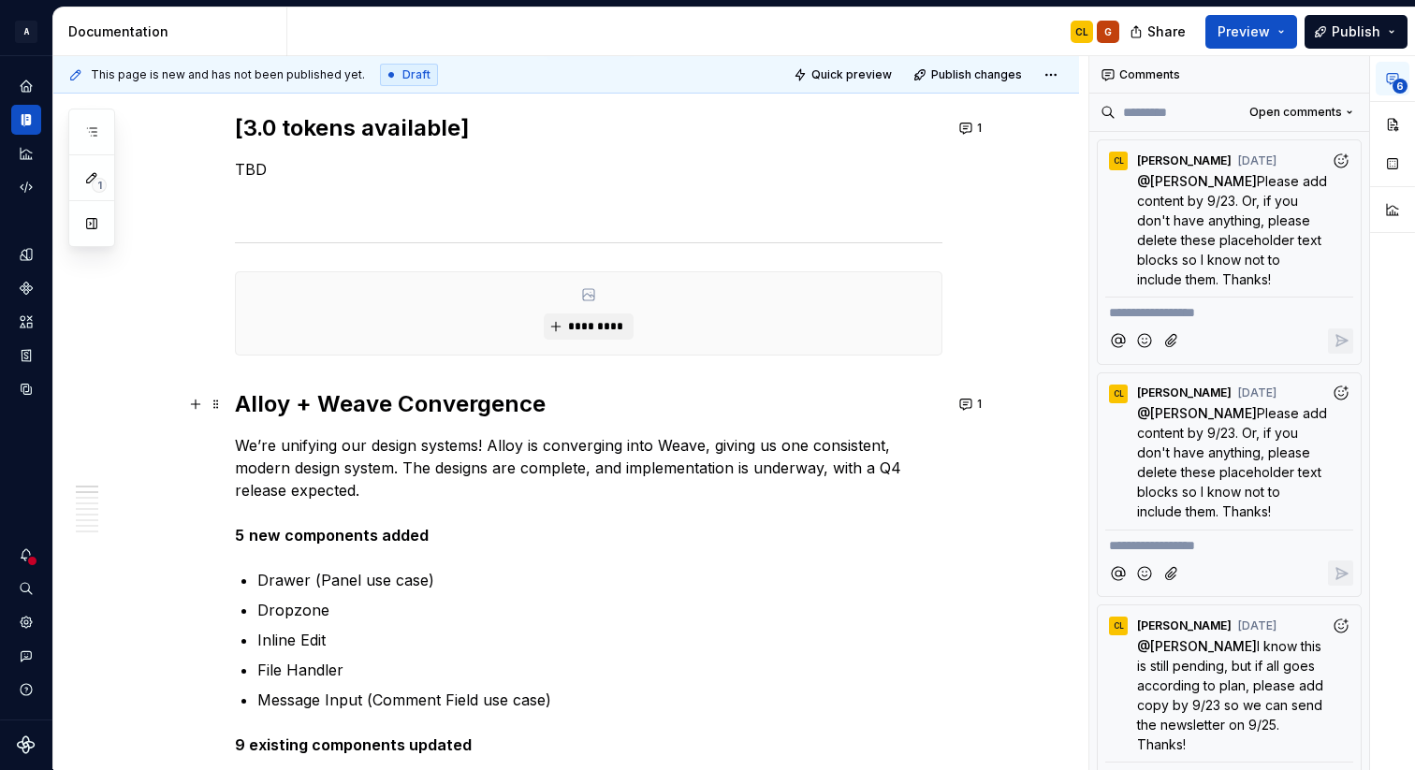
scroll to position [968, 0]
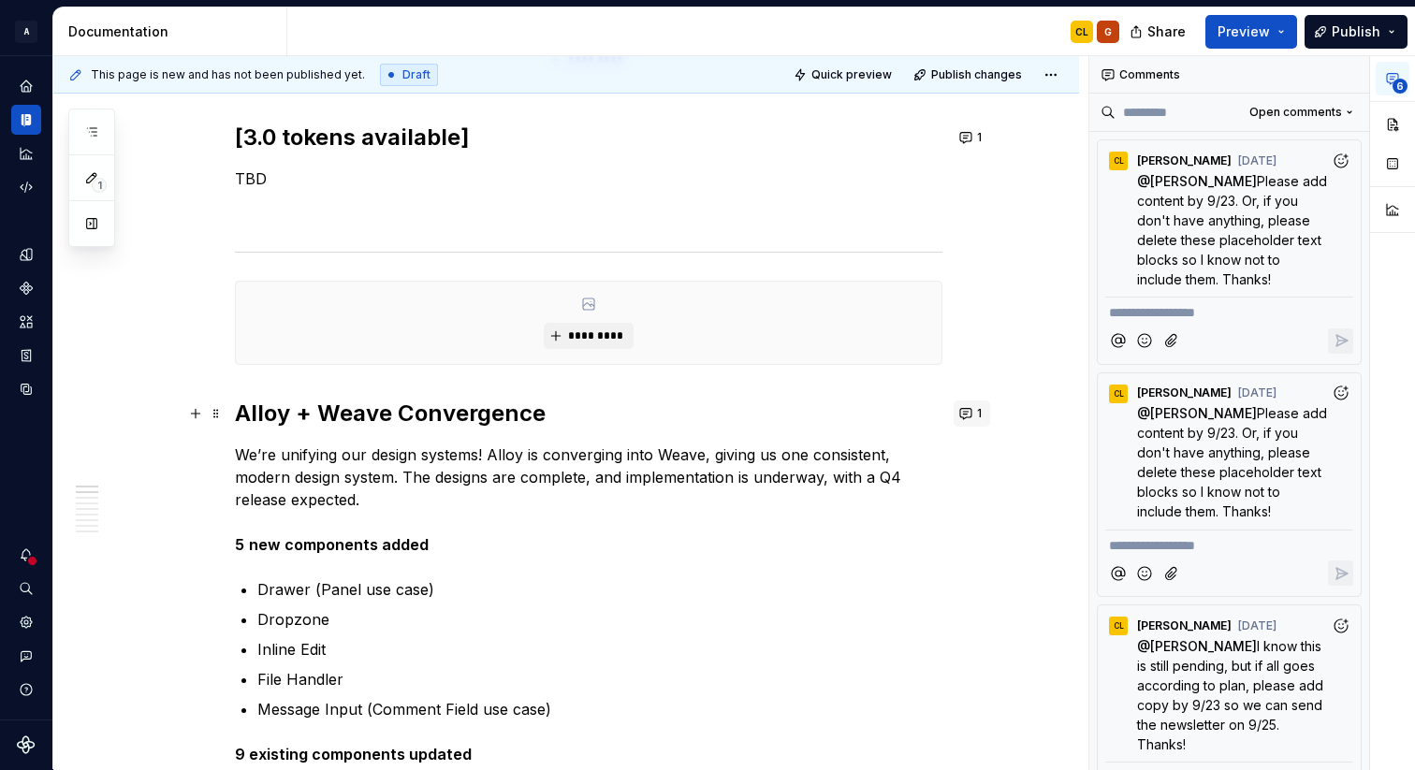
click at [968, 415] on button "1" at bounding box center [972, 414] width 36 height 26
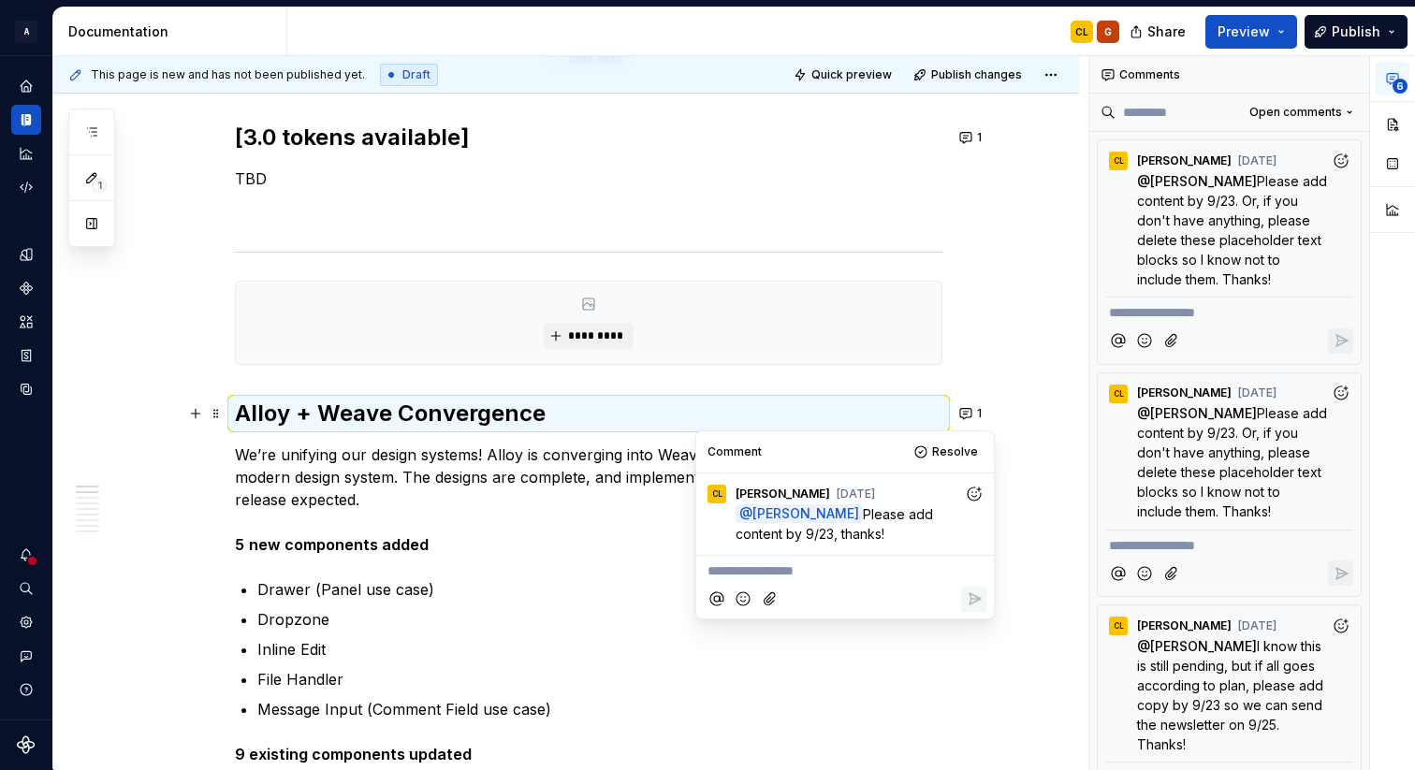
click at [735, 573] on p "**********" at bounding box center [844, 571] width 275 height 20
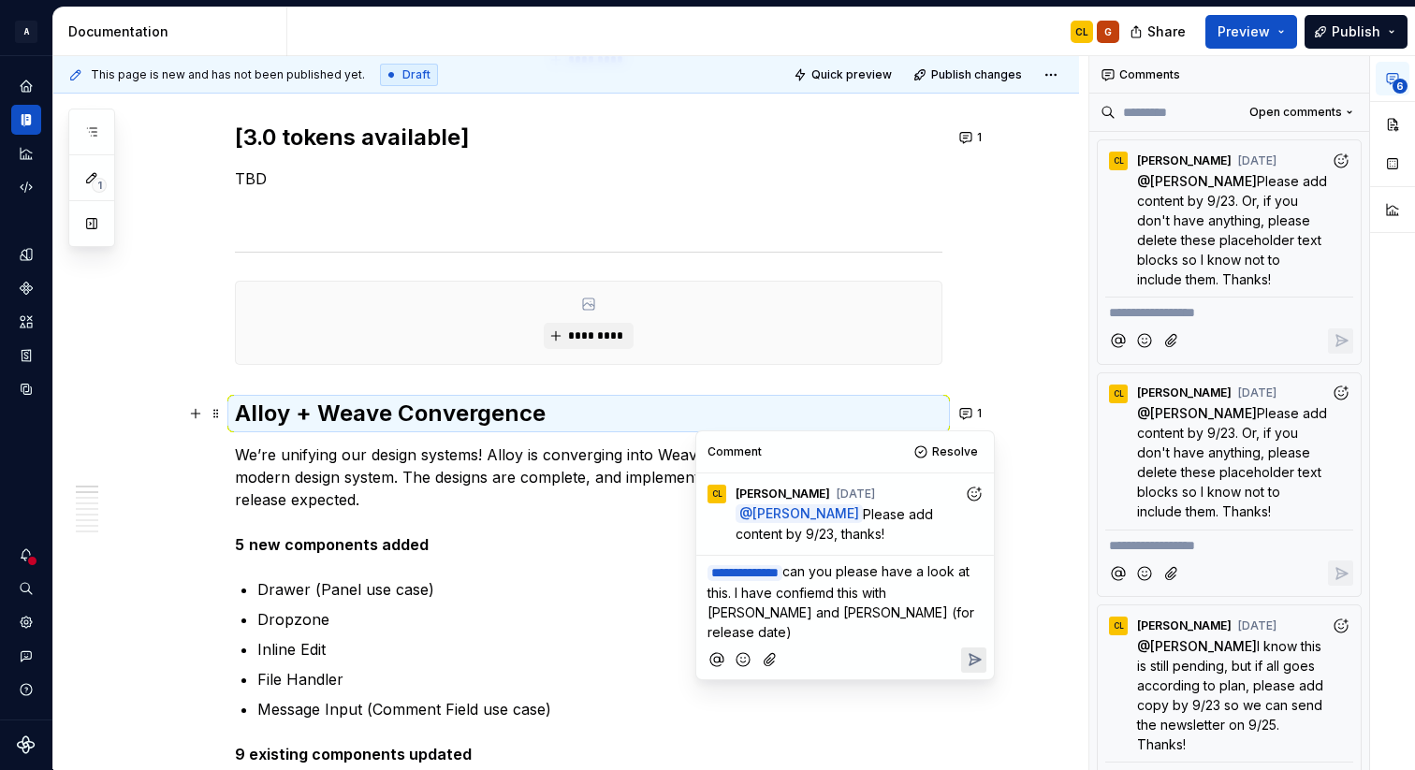
click at [975, 593] on span "can you please have a look at this. I have confiemd this with [PERSON_NAME] and…" at bounding box center [842, 601] width 270 height 77
click at [856, 593] on span "can you please have a look at this. I have confiemd this with [PERSON_NAME] (fo…" at bounding box center [842, 601] width 270 height 77
click at [862, 592] on span "can you please have a look at this. I have confiemd this with [PERSON_NAME] (fo…" at bounding box center [842, 601] width 270 height 77
click at [869, 593] on span "can you please have a look at this. I have confiremd this with [PERSON_NAME] (f…" at bounding box center [842, 601] width 270 height 77
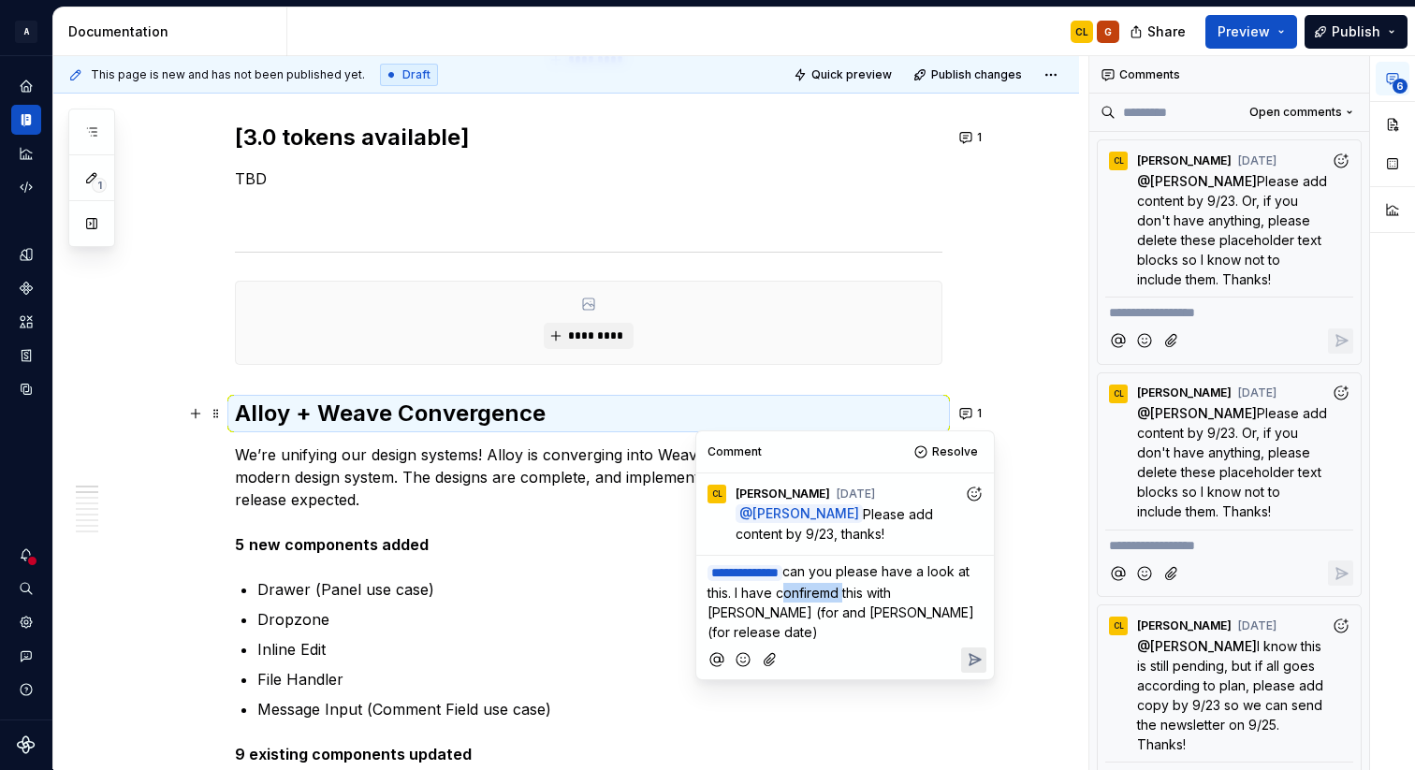
click at [869, 593] on span "can you please have a look at this. I have confiremd this with [PERSON_NAME] (f…" at bounding box center [842, 601] width 270 height 77
click at [732, 608] on span "can you please have a look at this. I have vetted with this with [PERSON_NAME] …" at bounding box center [842, 601] width 270 height 77
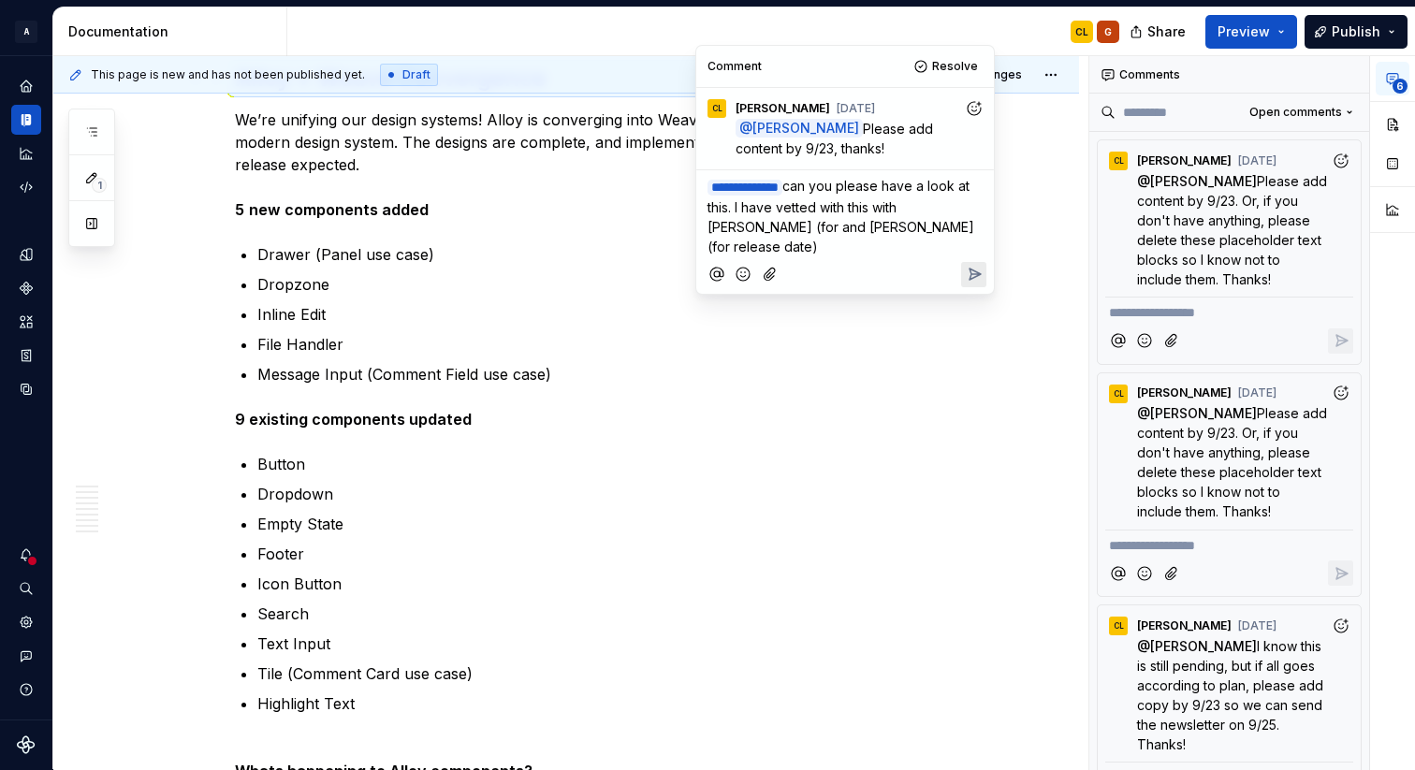
scroll to position [1239, 0]
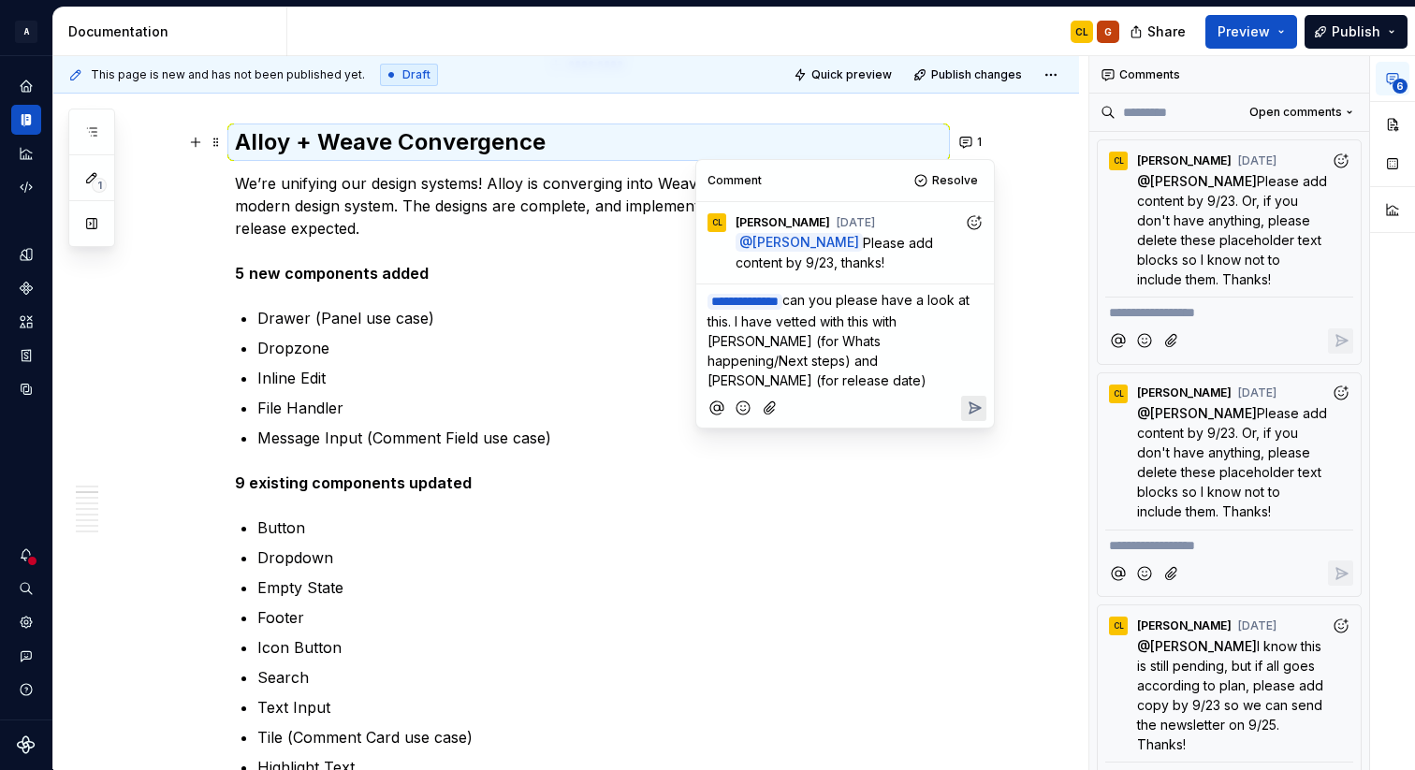
click at [970, 402] on icon "Reply" at bounding box center [975, 407] width 11 height 11
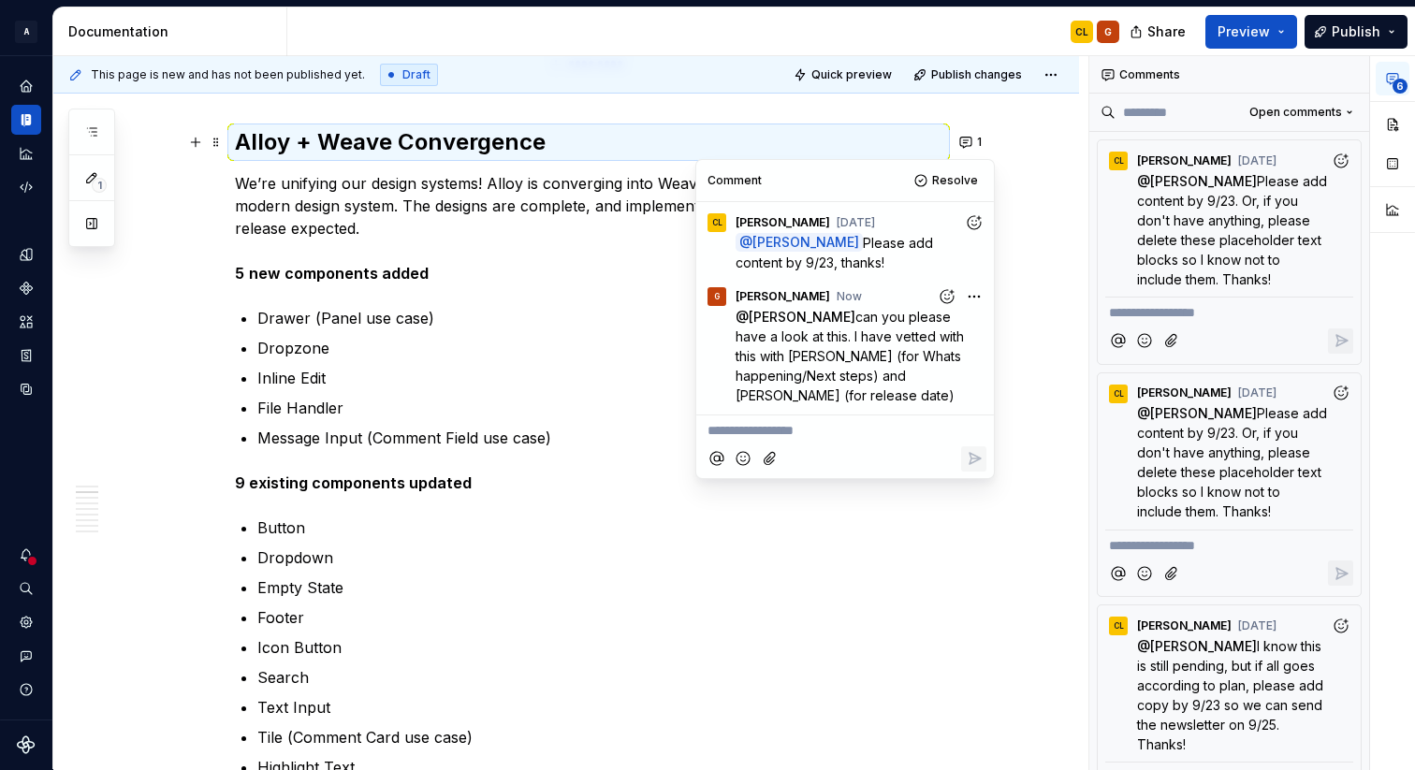
click at [868, 567] on p "Dropdown" at bounding box center [599, 558] width 685 height 22
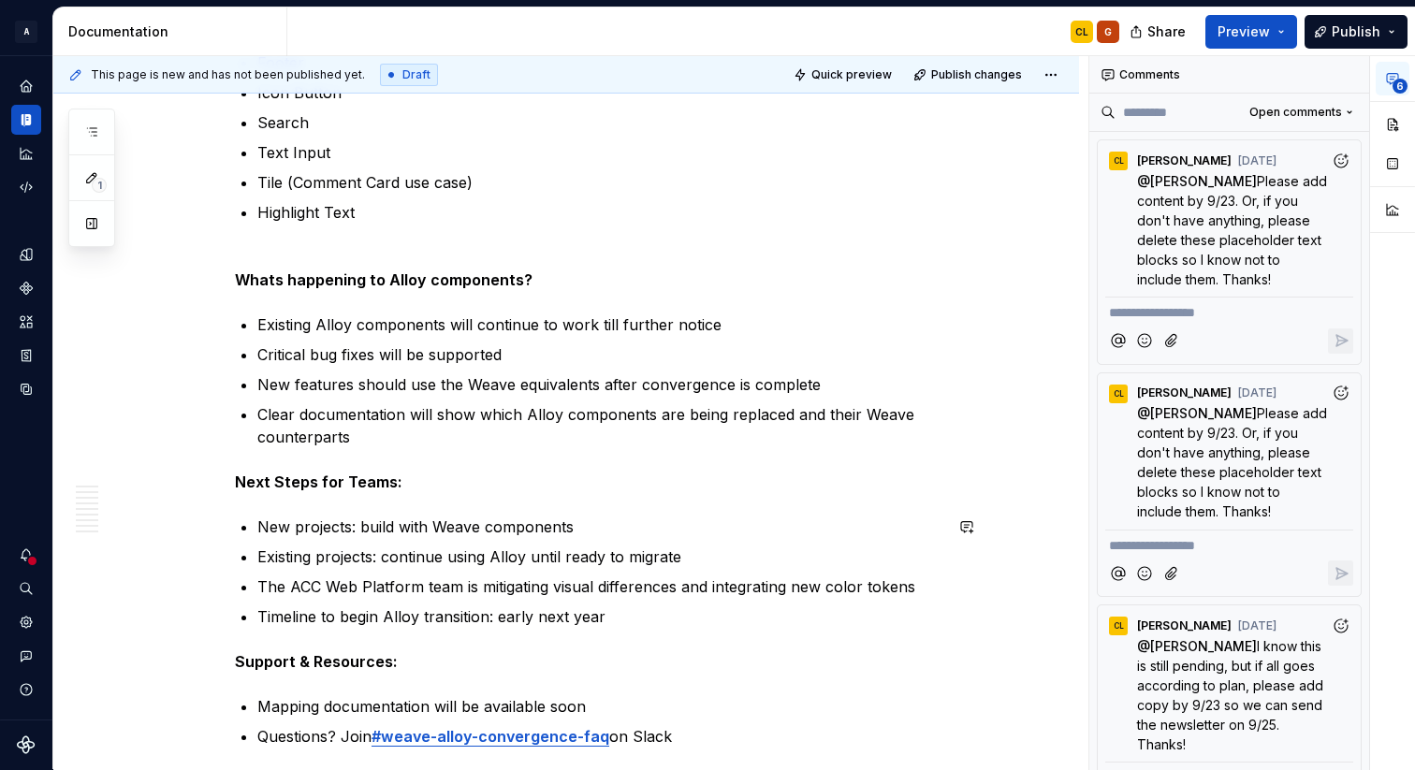
scroll to position [1792, 0]
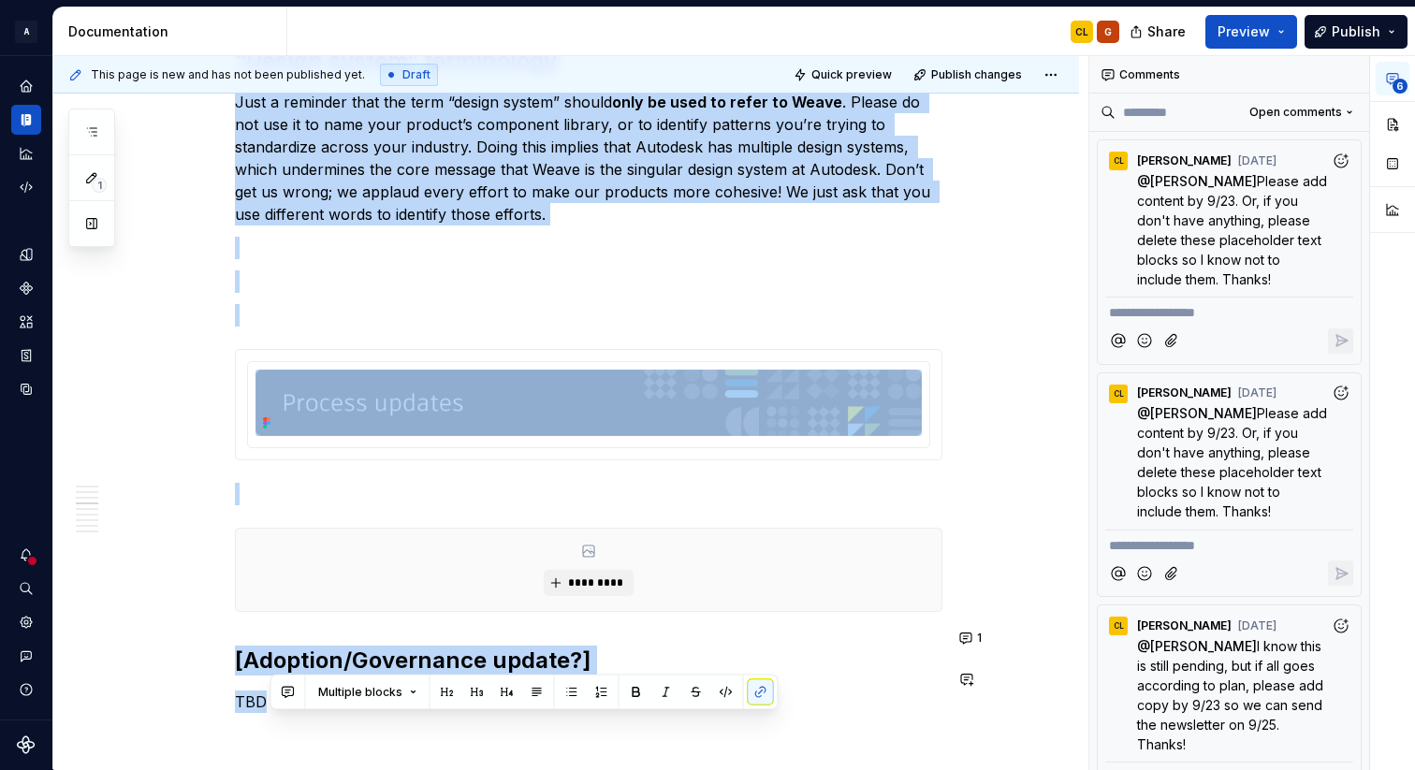
drag, startPoint x: 601, startPoint y: 710, endPoint x: 362, endPoint y: 697, distance: 239.0
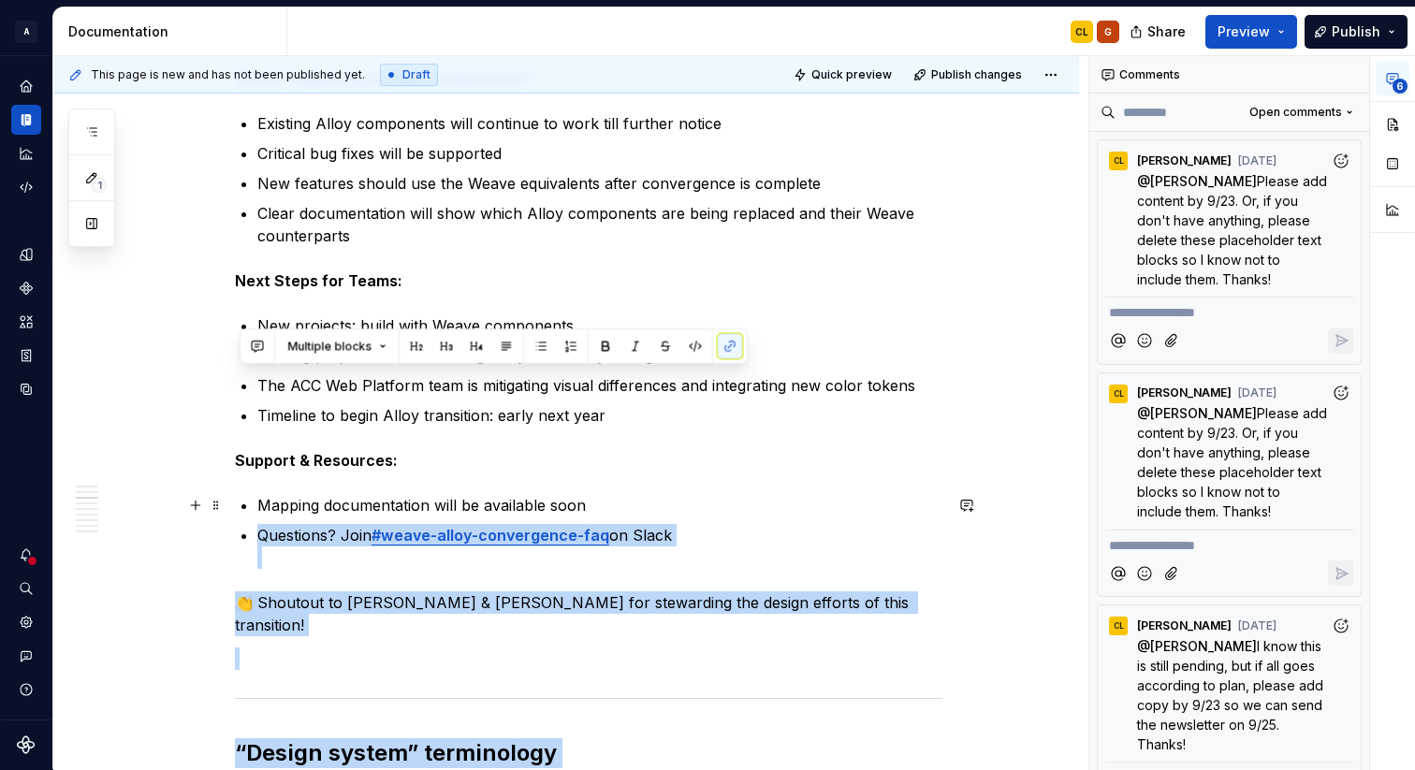
scroll to position [1980, 0]
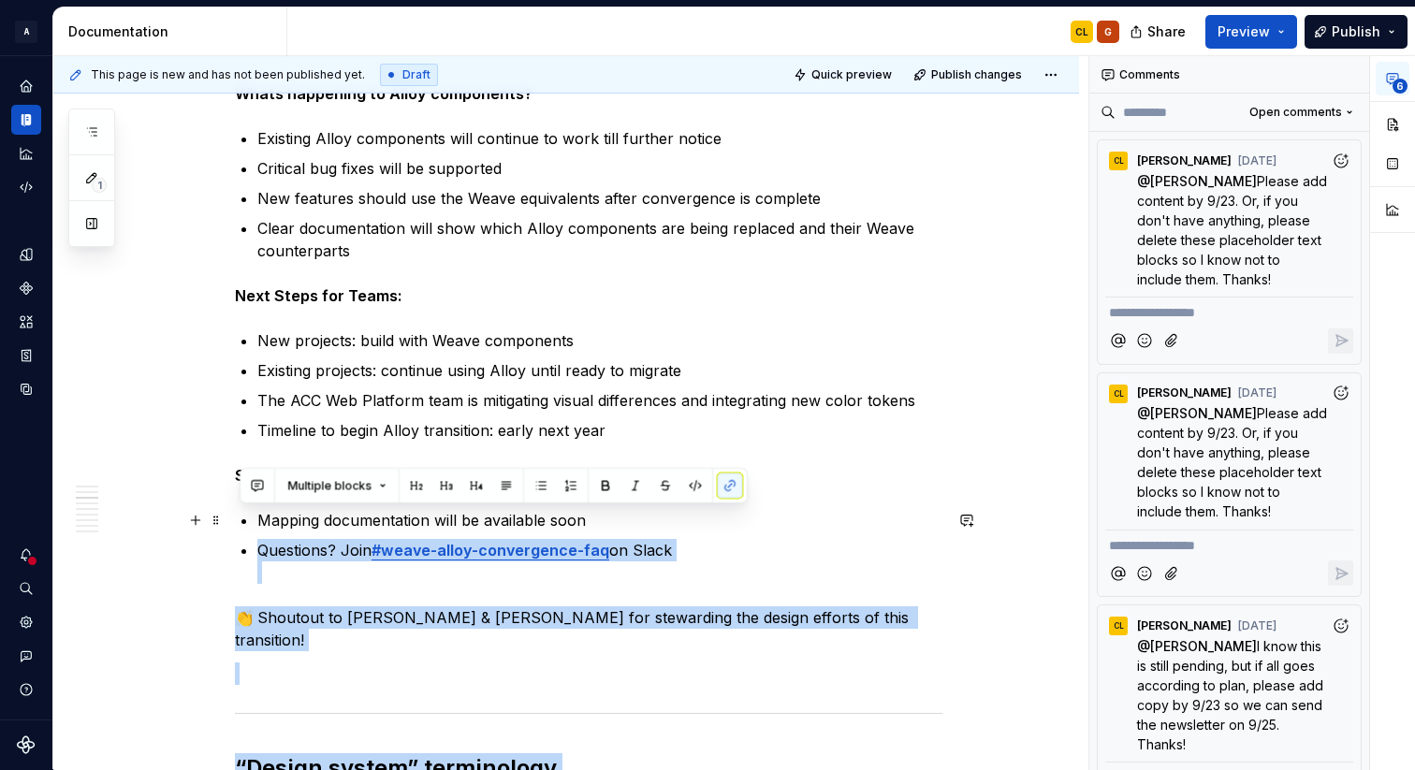
click at [609, 513] on p "Mapping documentation will be available soon" at bounding box center [599, 520] width 685 height 22
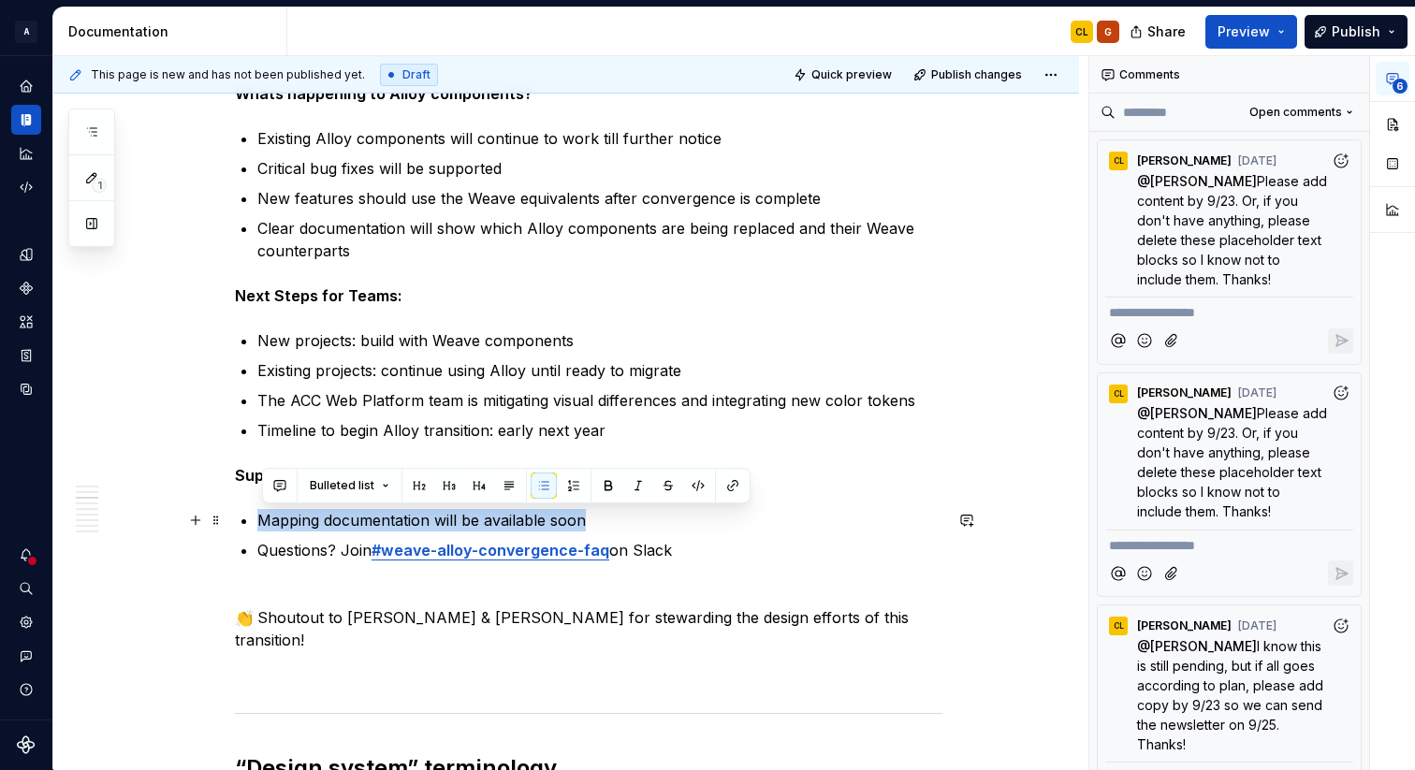
drag, startPoint x: 609, startPoint y: 513, endPoint x: 259, endPoint y: 520, distance: 350.1
copy p "Mapping documentation will be available soon"
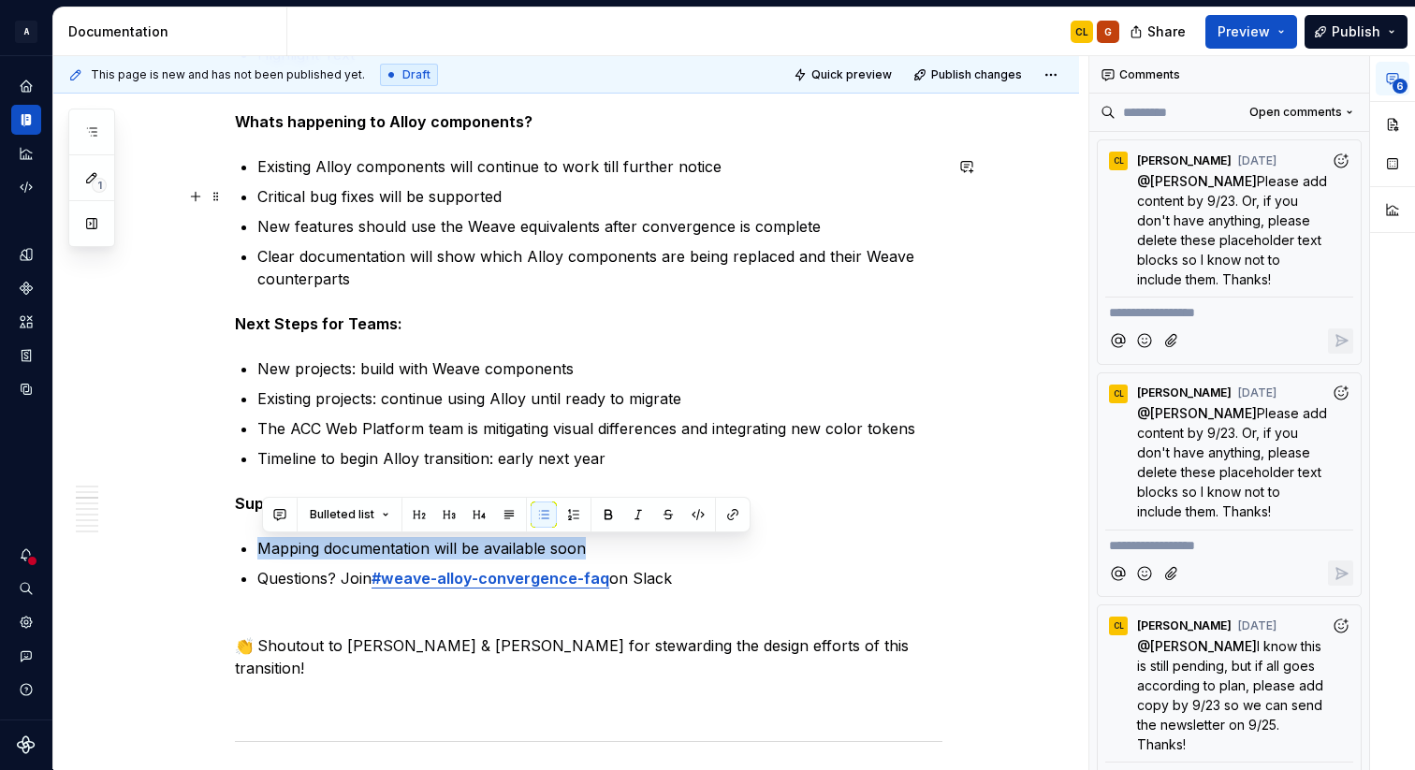
scroll to position [1950, 0]
type textarea "*"
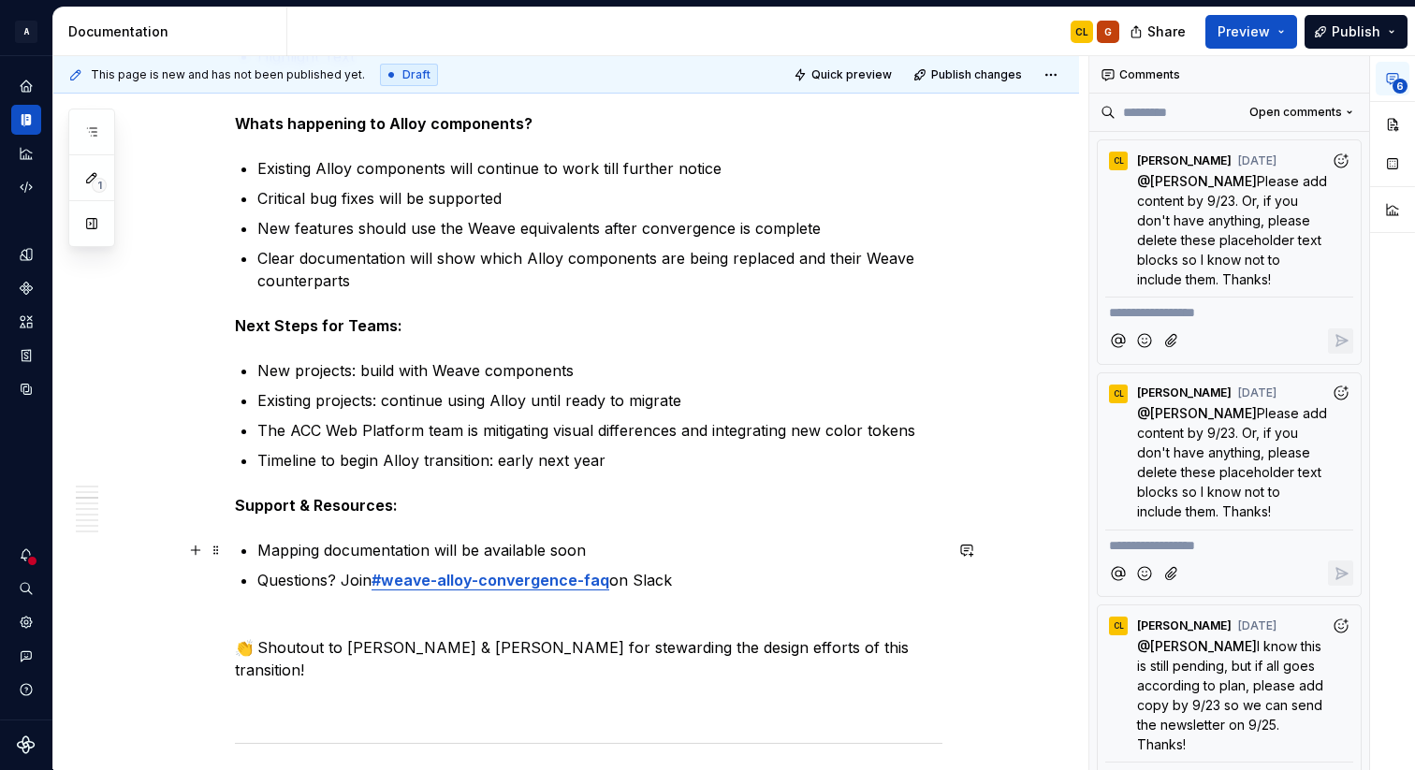
click at [263, 547] on p "Mapping documentation will be available soon" at bounding box center [599, 550] width 685 height 22
click at [322, 549] on p "Weave - Alloy Mapping documentation will be available soon" at bounding box center [599, 550] width 685 height 22
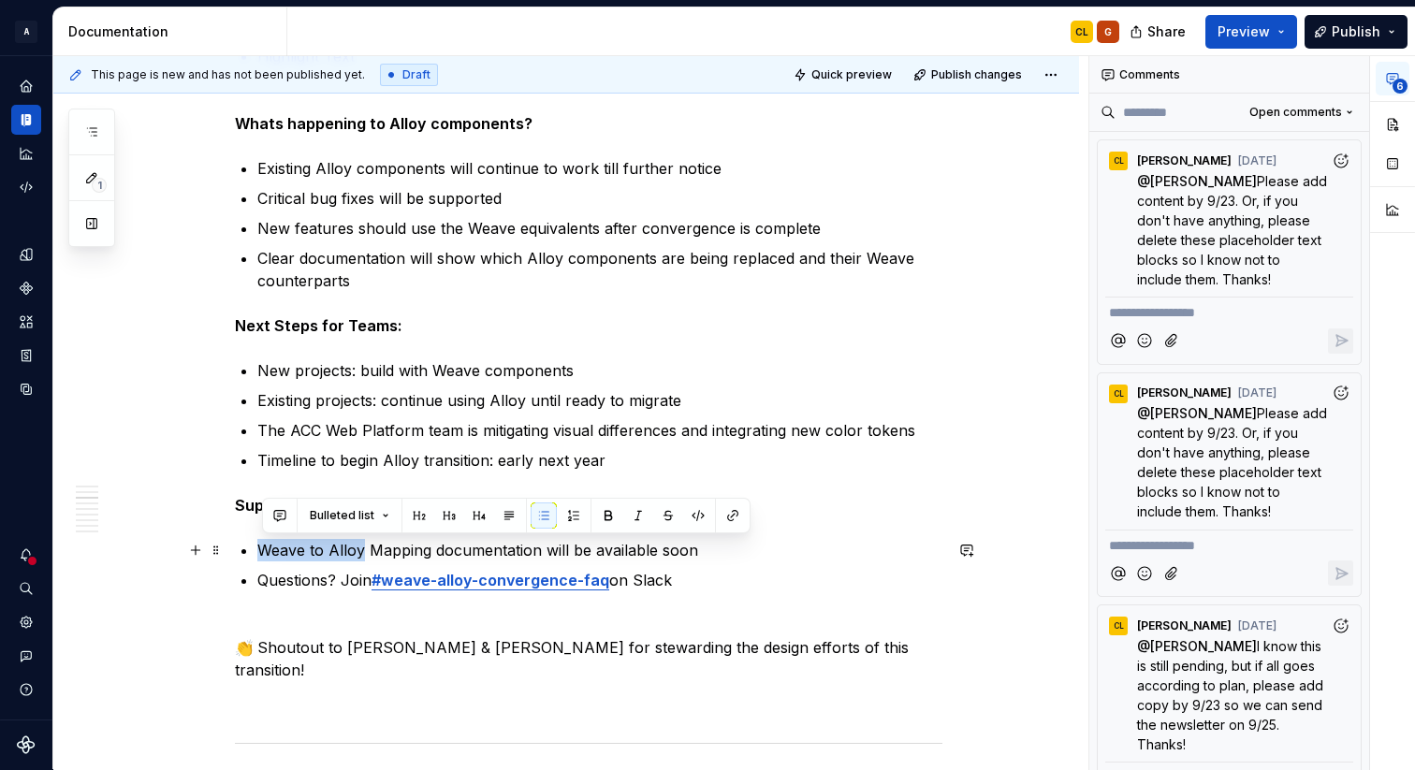
drag, startPoint x: 366, startPoint y: 547, endPoint x: 264, endPoint y: 549, distance: 102.0
click at [264, 549] on p "Weave to Alloy Mapping documentation will be available soon" at bounding box center [599, 550] width 685 height 22
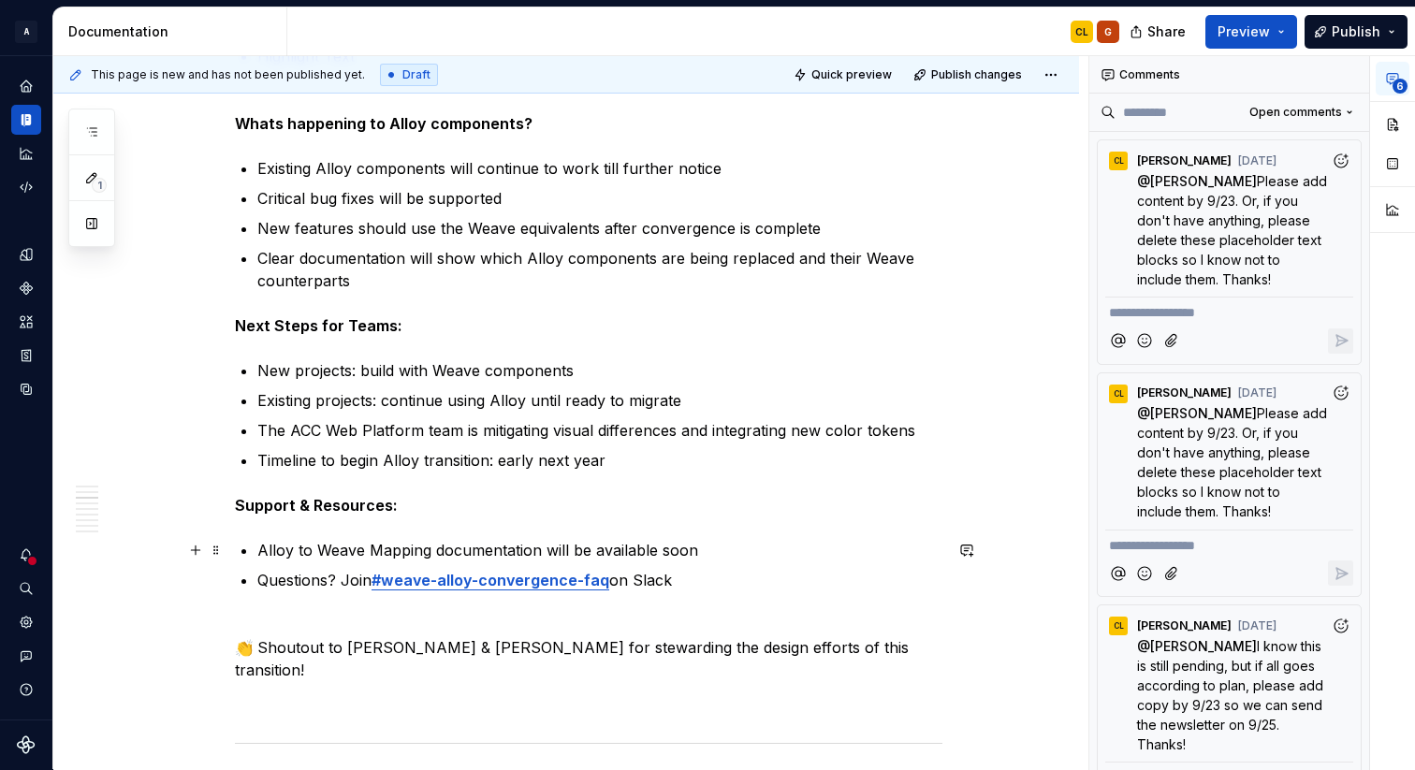
click at [751, 549] on p "Alloy to Weave Mapping documentation will be available soon" at bounding box center [599, 550] width 685 height 22
click at [1387, 511] on div "6" at bounding box center [1392, 413] width 45 height 714
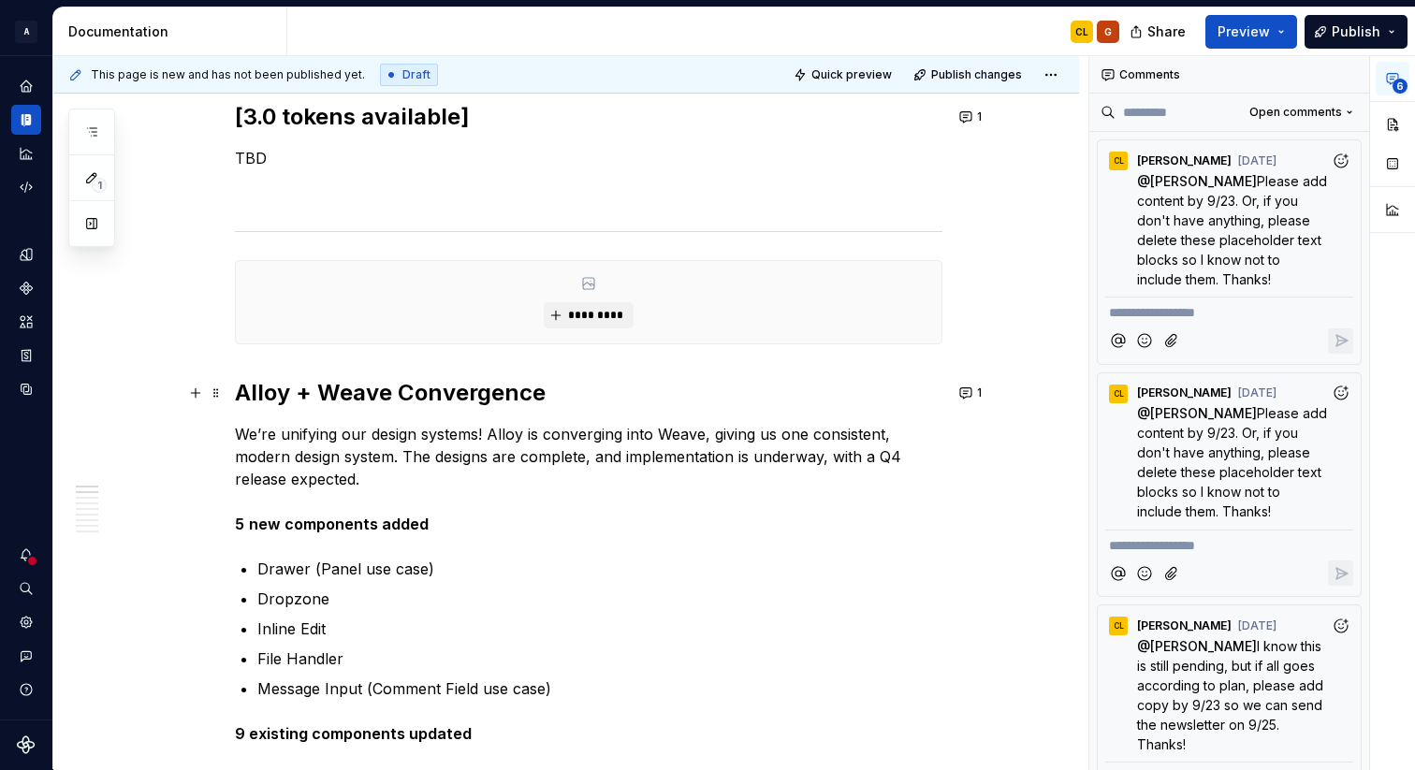
scroll to position [969, 0]
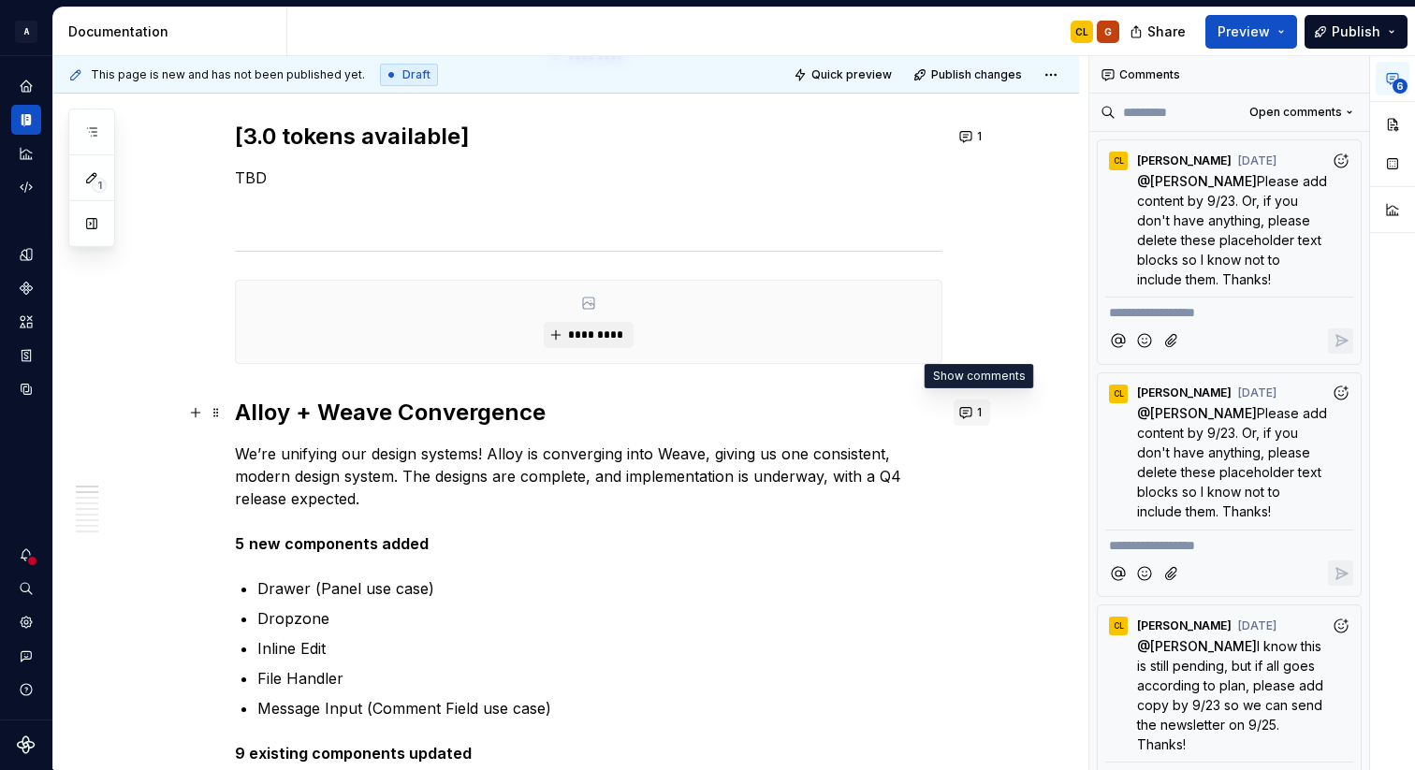
click at [970, 411] on button "1" at bounding box center [972, 413] width 36 height 26
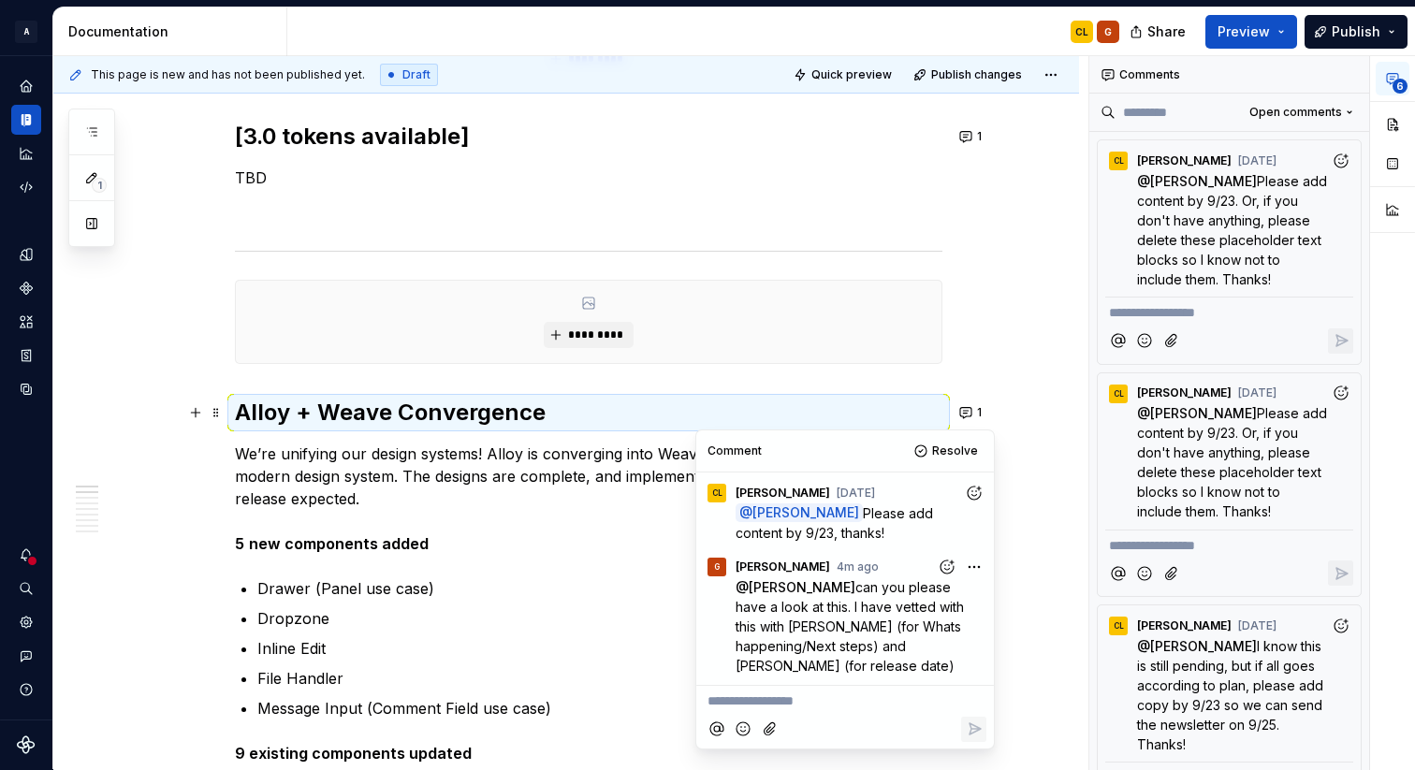
click at [972, 570] on html "A Weave-newsletter G Design system data Documentation CL G Share Preview Publis…" at bounding box center [707, 385] width 1415 height 770
click at [909, 609] on span "Edit comment" at bounding box center [914, 601] width 88 height 19
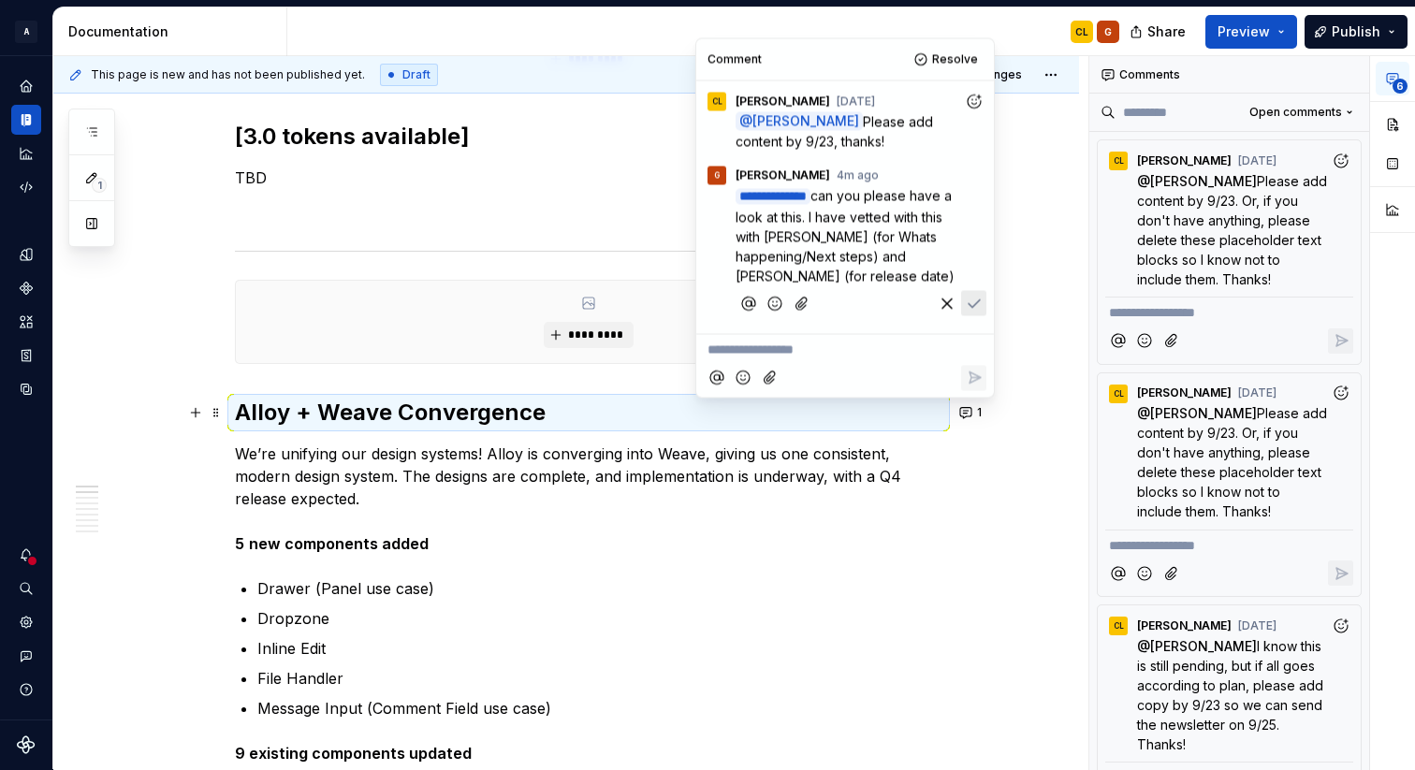
click at [944, 299] on icon "button" at bounding box center [947, 303] width 19 height 19
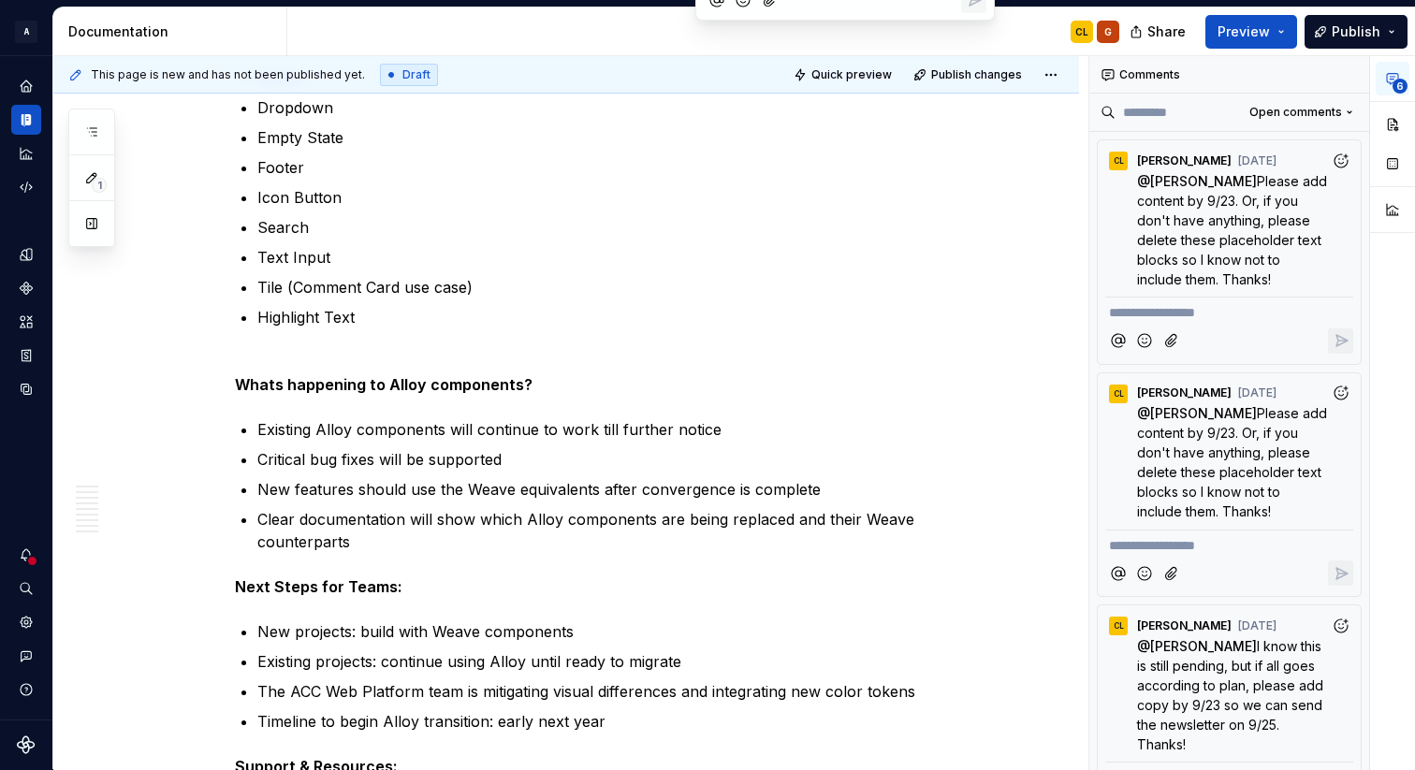
scroll to position [1698, 0]
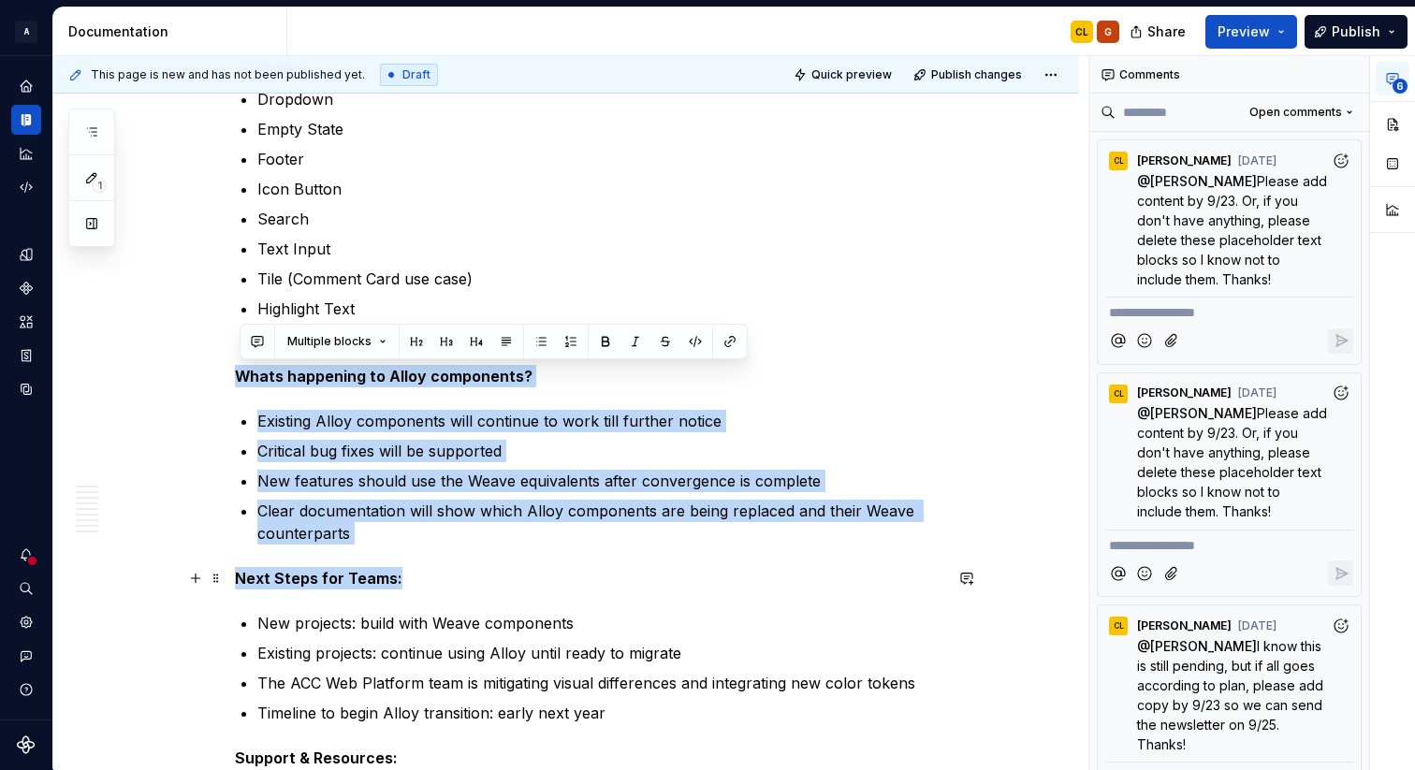
drag, startPoint x: 241, startPoint y: 372, endPoint x: 409, endPoint y: 571, distance: 260.4
copy div "Whats happening to Alloy components? Existing Alloy components will continue to…"
